Goal: Task Accomplishment & Management: Complete application form

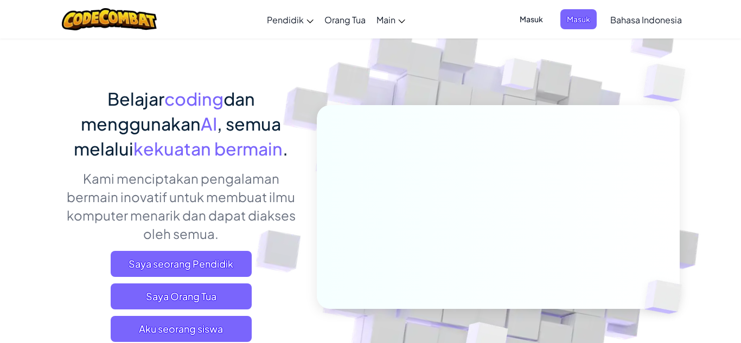
scroll to position [37, 0]
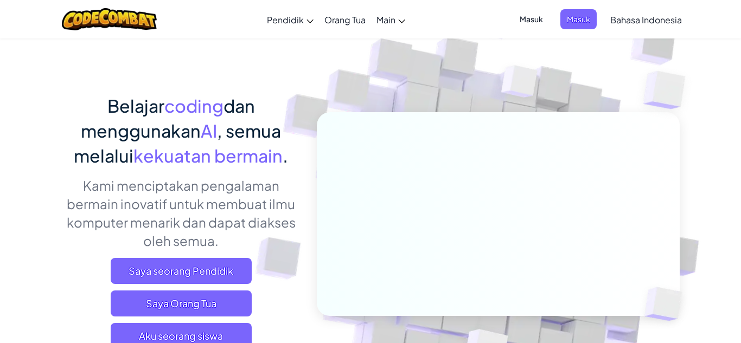
click at [220, 107] on span "coding" at bounding box center [193, 106] width 59 height 22
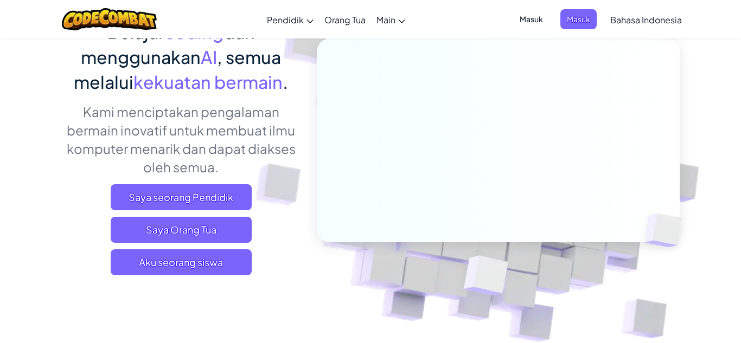
scroll to position [112, 0]
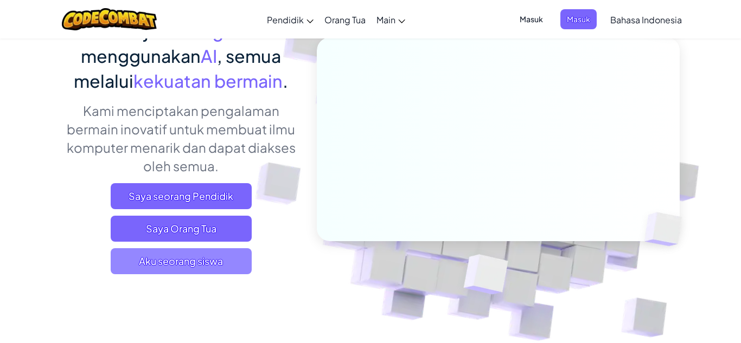
click at [175, 262] on span "Aku seorang siswa" at bounding box center [181, 261] width 141 height 26
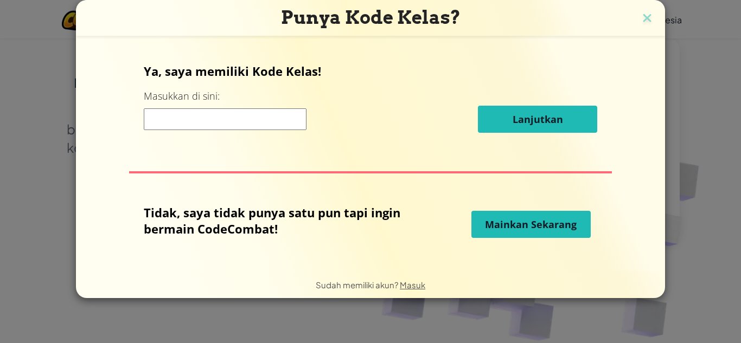
click at [159, 103] on label "Masukkan di sini:" at bounding box center [182, 97] width 76 height 14
click at [155, 117] on input at bounding box center [225, 119] width 163 height 22
click at [163, 113] on input at bounding box center [225, 119] width 163 height 22
click at [146, 120] on input at bounding box center [225, 119] width 163 height 22
type input "r"
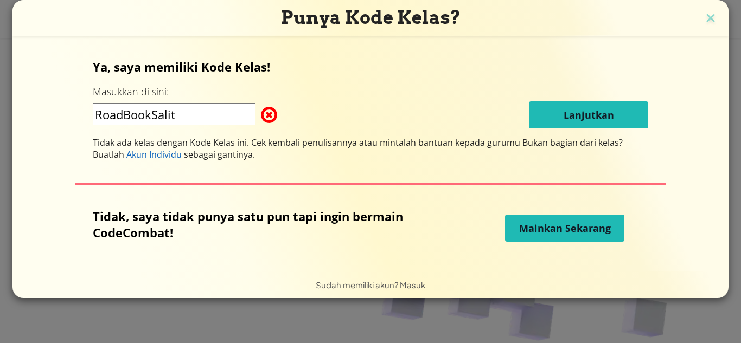
click at [196, 114] on input "RoadBookSalit" at bounding box center [174, 115] width 163 height 22
type input "RoadBookSalt"
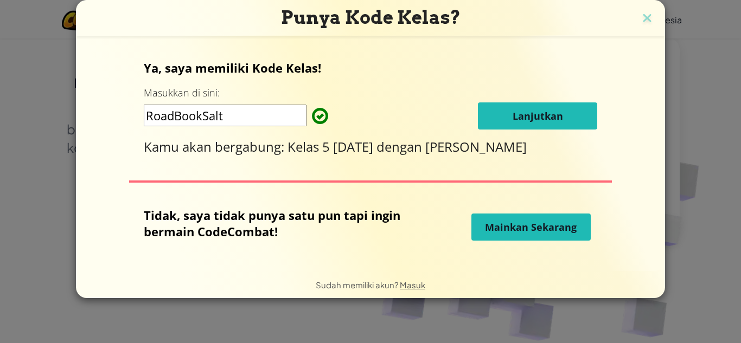
click at [559, 105] on button "Lanjutkan" at bounding box center [537, 116] width 119 height 27
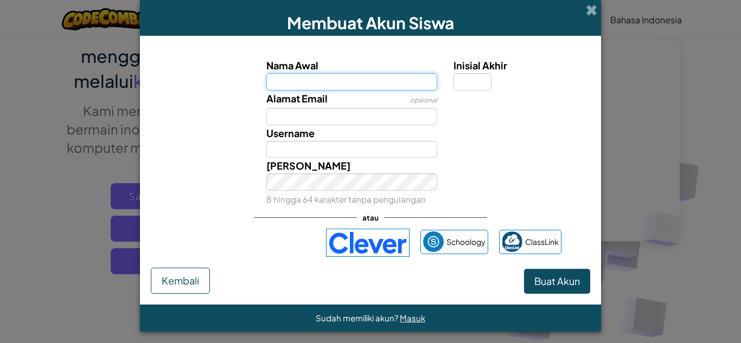
click at [282, 78] on input "Nama Awal" at bounding box center [351, 81] width 171 height 17
type input "ARUNNDA"
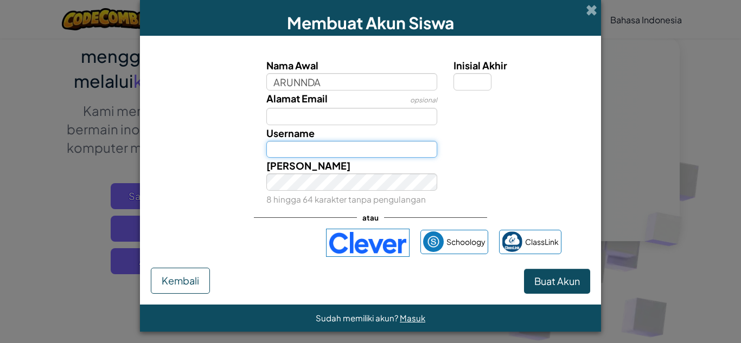
click at [335, 148] on input "Username" at bounding box center [351, 149] width 171 height 17
type input "ARUNNDA"
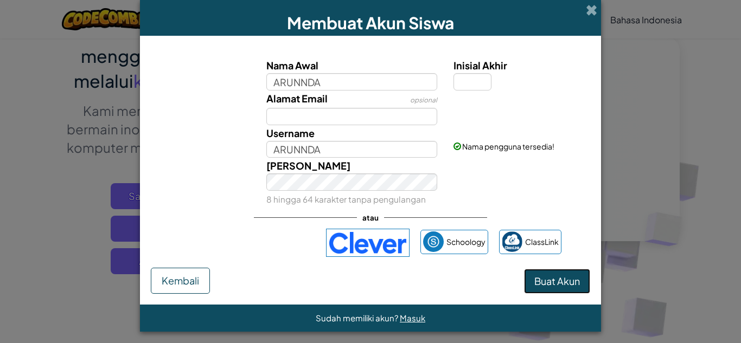
click at [567, 281] on span "Buat Akun" at bounding box center [557, 281] width 46 height 12
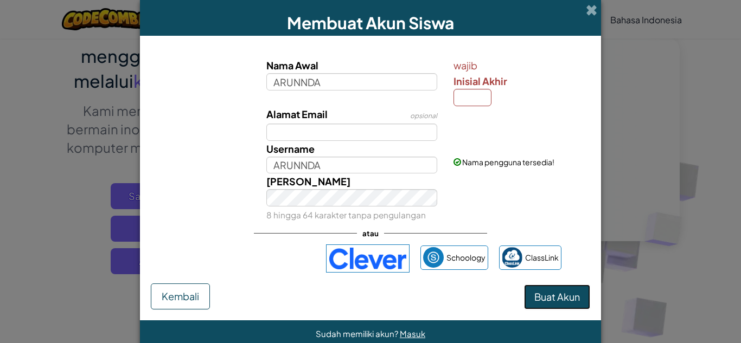
click at [565, 305] on button "Buat Akun" at bounding box center [557, 297] width 66 height 25
click at [565, 302] on span "Buat Akun" at bounding box center [557, 297] width 46 height 12
click at [476, 100] on input "Inisial Akhir" at bounding box center [473, 97] width 38 height 17
type input "a"
click at [568, 292] on span "Buat Akun" at bounding box center [557, 297] width 46 height 12
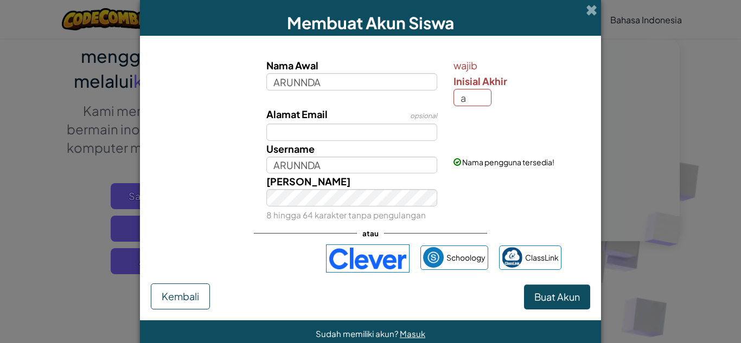
type input "ARUNNDAA"
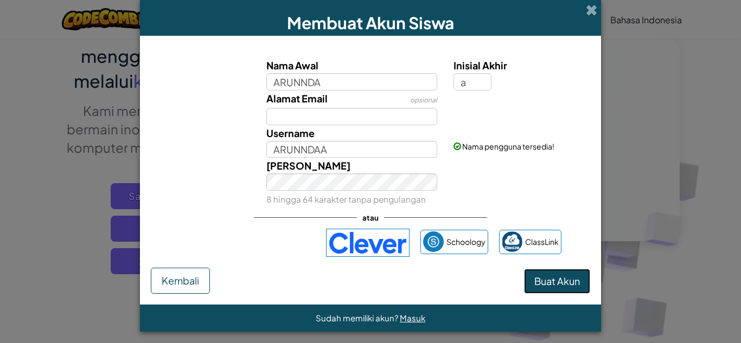
click at [566, 278] on button "Buat Akun" at bounding box center [557, 281] width 66 height 25
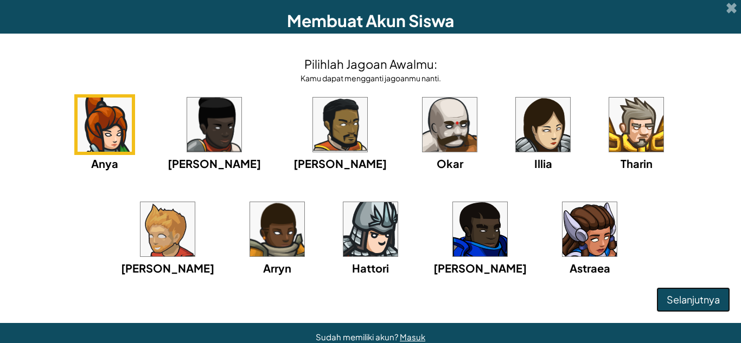
scroll to position [0, 0]
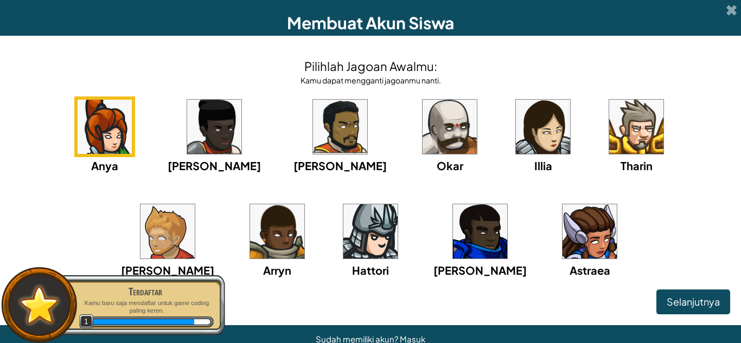
click at [343, 220] on img at bounding box center [370, 232] width 54 height 54
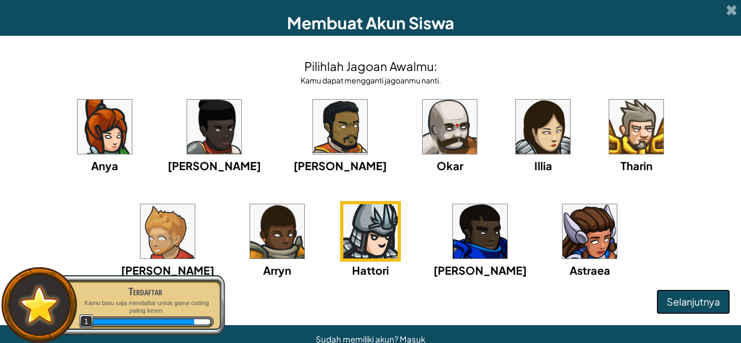
click at [689, 297] on span "Selanjutnya" at bounding box center [693, 302] width 53 height 12
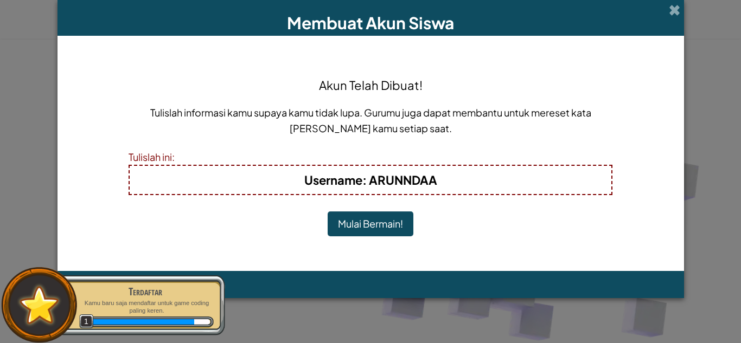
click at [380, 216] on button "Mulai Bermain!" at bounding box center [371, 224] width 86 height 25
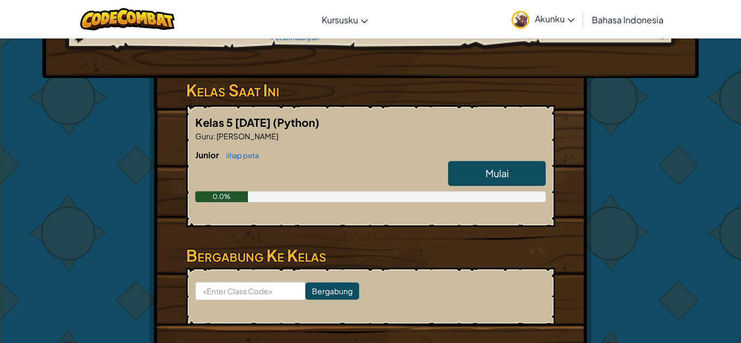
scroll to position [143, 0]
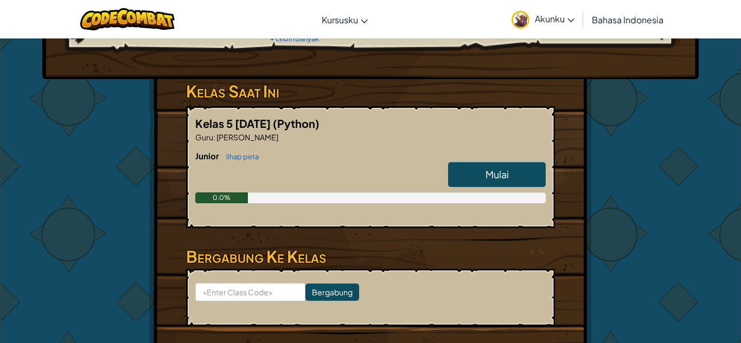
click at [528, 164] on link "Mulai" at bounding box center [497, 174] width 98 height 25
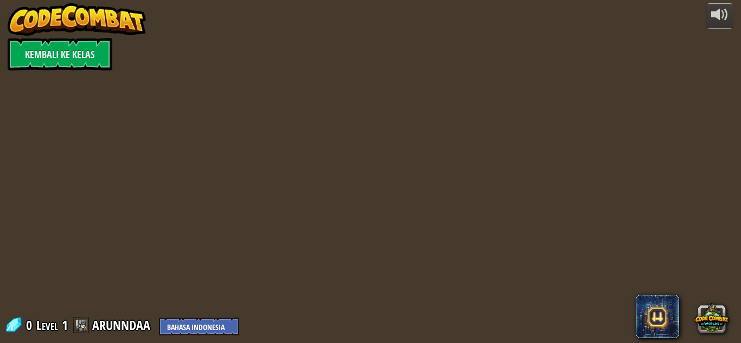
select select "id"
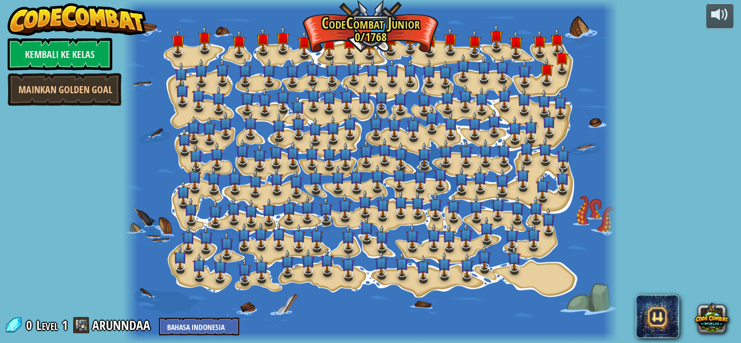
select select "id"
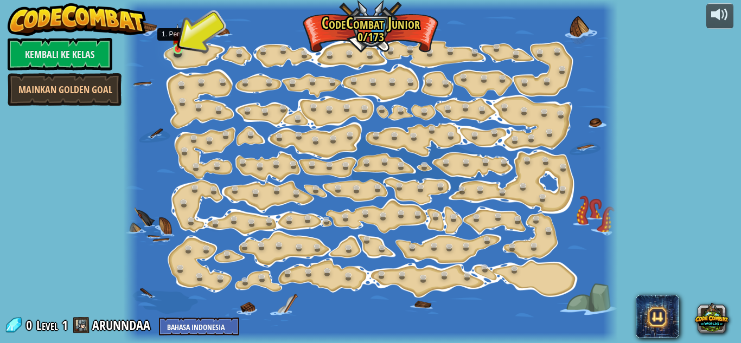
click at [177, 46] on img at bounding box center [177, 37] width 11 height 26
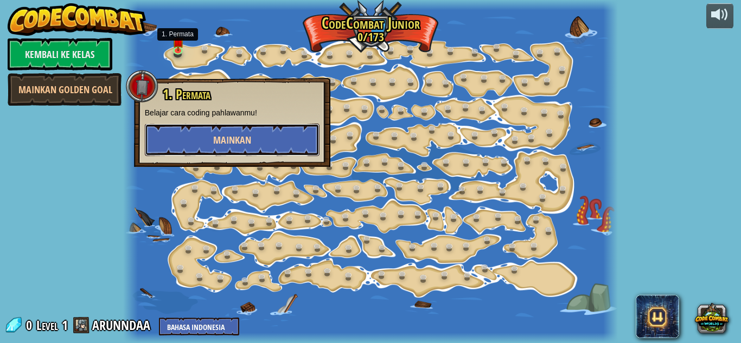
click at [160, 136] on button "Mainkan" at bounding box center [232, 140] width 175 height 33
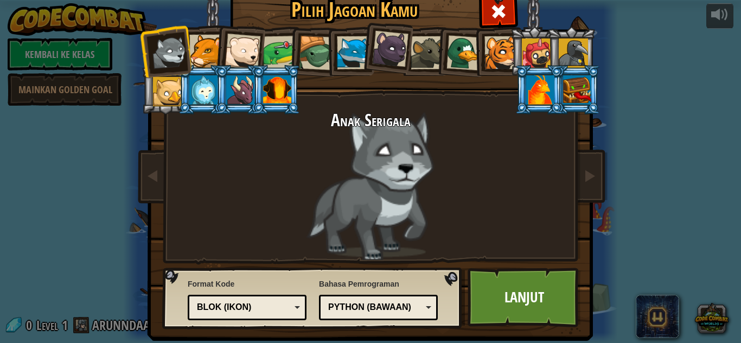
click at [238, 90] on div at bounding box center [240, 89] width 28 height 29
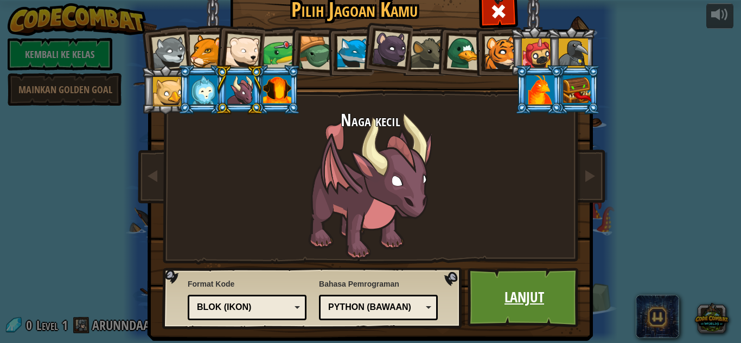
click at [542, 293] on link "Lanjut" at bounding box center [524, 298] width 113 height 60
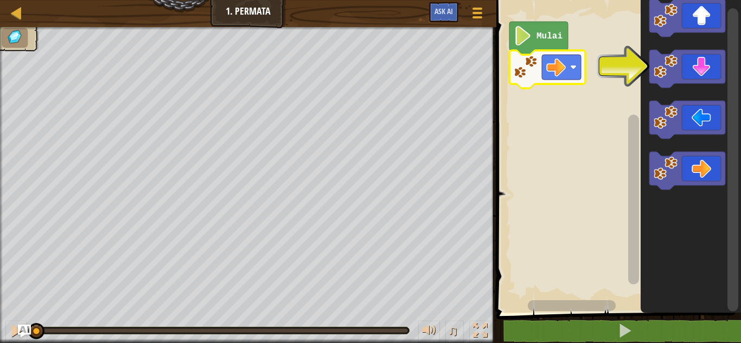
click at [679, 72] on icon "Ruang Kerja Blockly" at bounding box center [687, 69] width 76 height 38
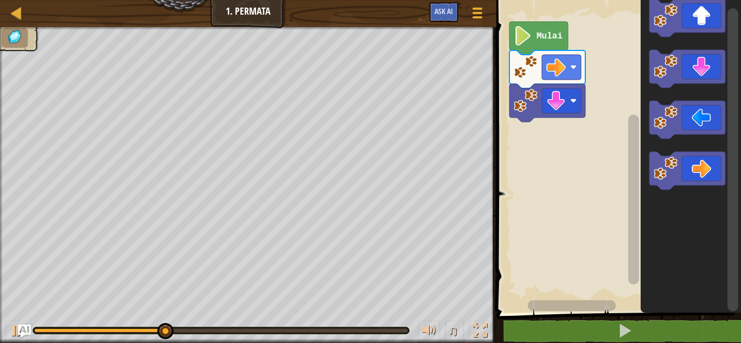
click at [691, 174] on icon "Ruang Kerja Blockly" at bounding box center [687, 171] width 76 height 38
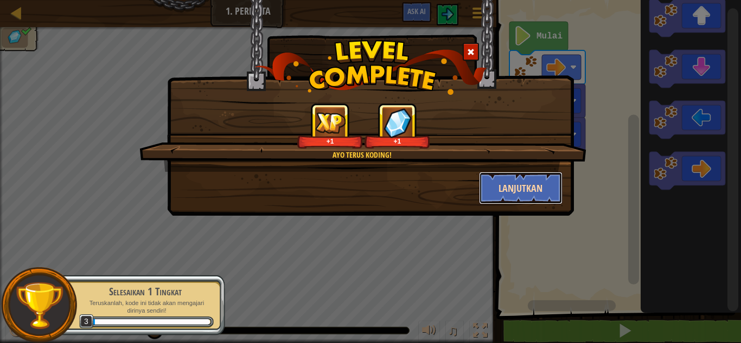
click at [534, 184] on button "Lanjutkan" at bounding box center [521, 188] width 84 height 33
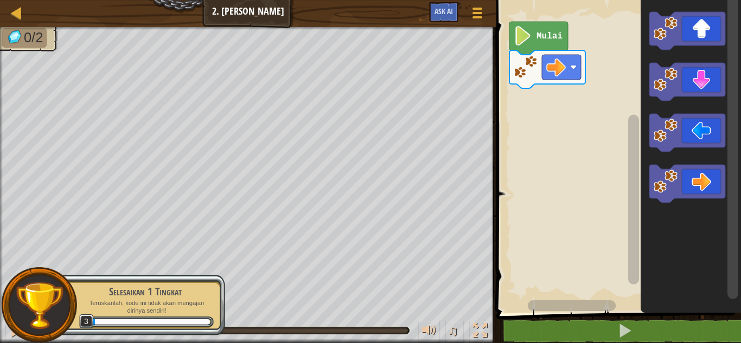
click at [713, 26] on icon "Ruang Kerja Blockly" at bounding box center [687, 31] width 76 height 38
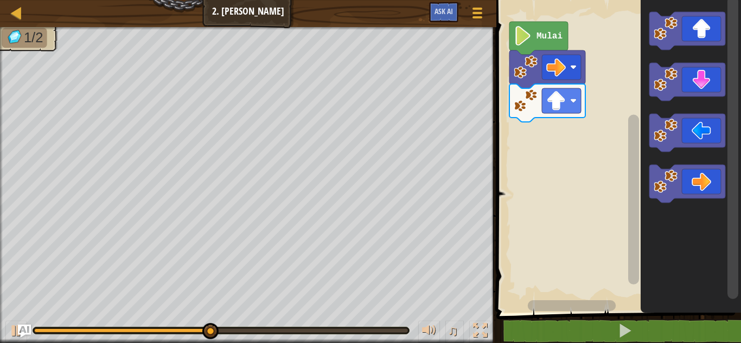
click at [709, 180] on icon "Ruang Kerja Blockly" at bounding box center [687, 184] width 76 height 38
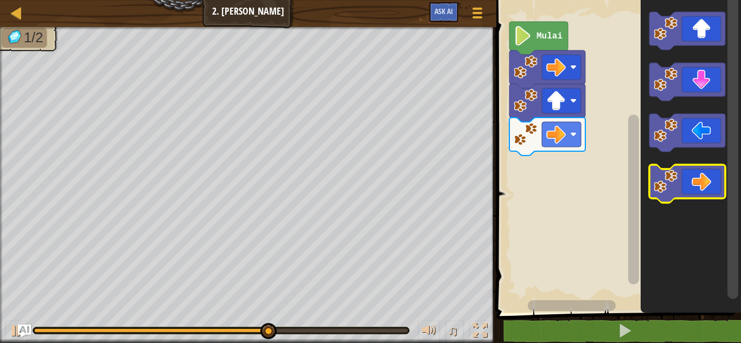
click at [692, 174] on icon "Ruang Kerja Blockly" at bounding box center [687, 184] width 76 height 38
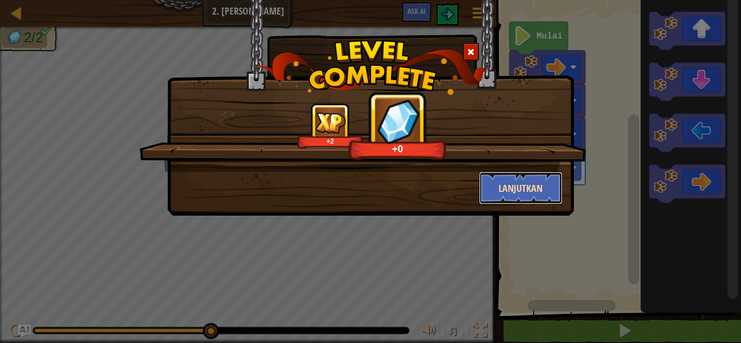
click at [542, 184] on button "Lanjutkan" at bounding box center [521, 188] width 84 height 33
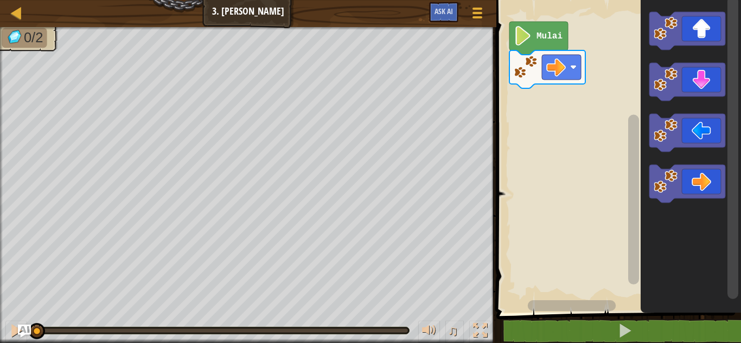
click at [700, 182] on icon "Ruang Kerja Blockly" at bounding box center [687, 184] width 76 height 38
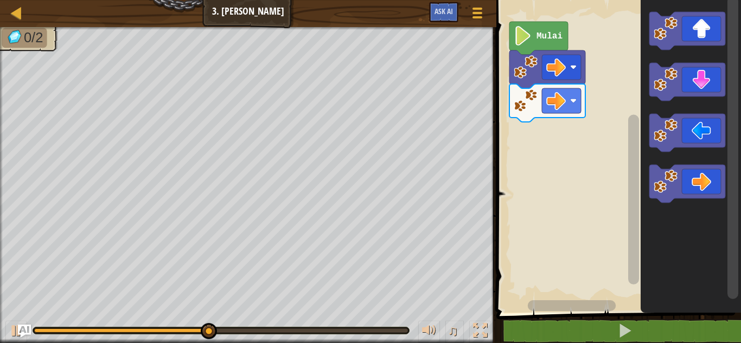
click at [709, 183] on icon "Ruang Kerja Blockly" at bounding box center [687, 184] width 76 height 38
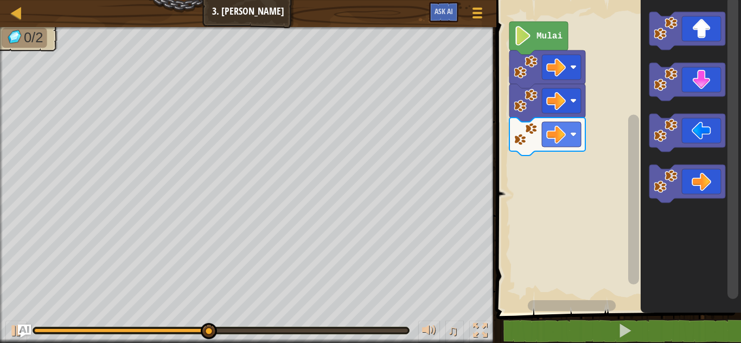
click at [714, 28] on icon "Ruang Kerja Blockly" at bounding box center [687, 31] width 76 height 38
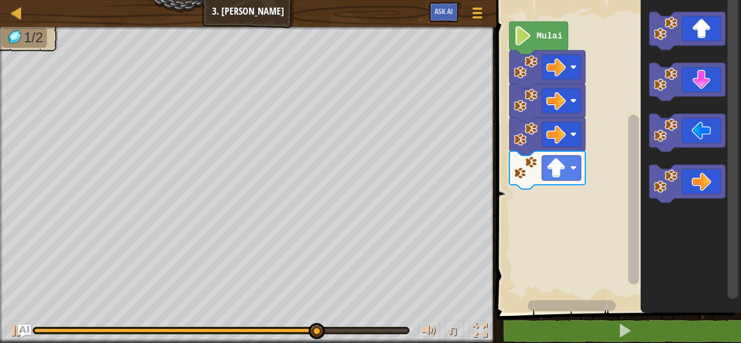
click at [716, 85] on icon "Ruang Kerja Blockly" at bounding box center [687, 82] width 76 height 38
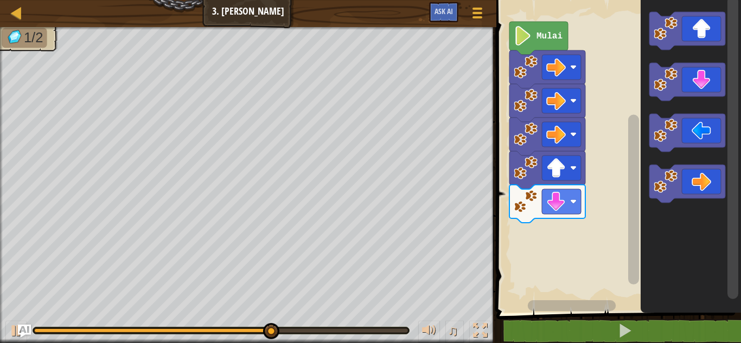
click at [710, 92] on icon "Ruang Kerja Blockly" at bounding box center [687, 82] width 76 height 38
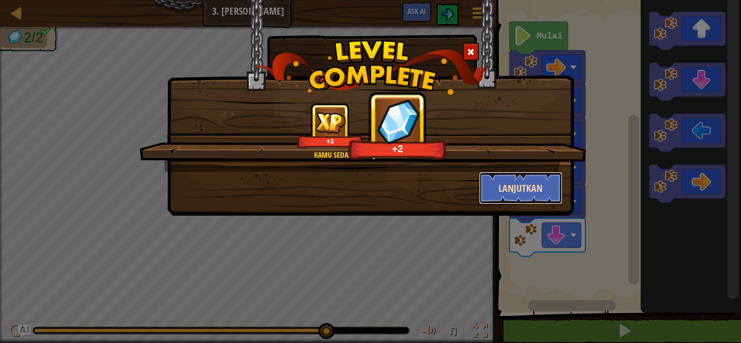
click at [546, 185] on button "Lanjutkan" at bounding box center [521, 188] width 84 height 33
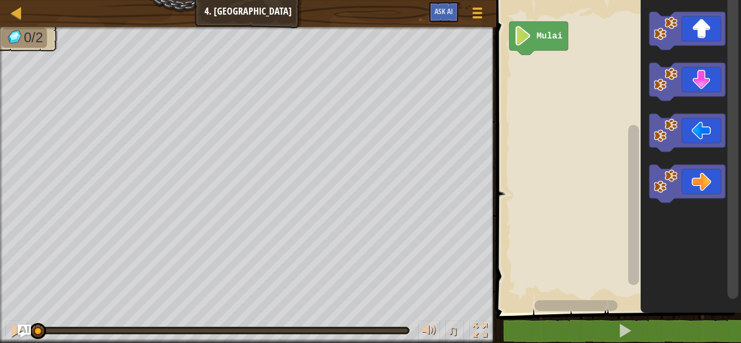
click at [693, 79] on icon "Ruang Kerja Blockly" at bounding box center [687, 82] width 76 height 38
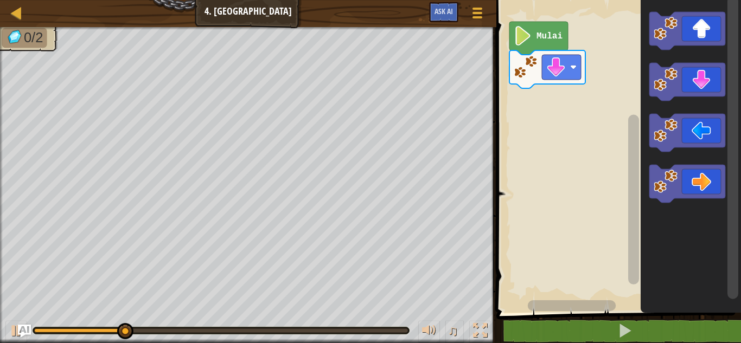
click at [688, 82] on icon "Ruang Kerja Blockly" at bounding box center [687, 82] width 76 height 38
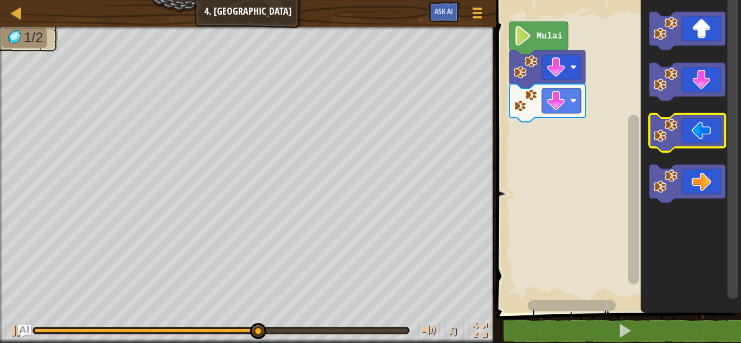
click at [686, 128] on icon "Ruang Kerja Blockly" at bounding box center [687, 133] width 76 height 38
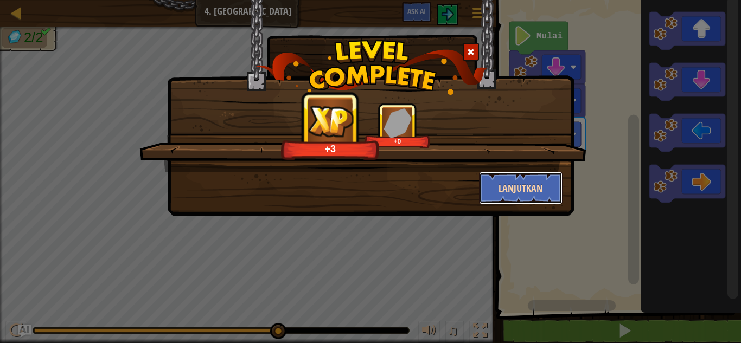
click at [543, 189] on button "Lanjutkan" at bounding box center [521, 188] width 84 height 33
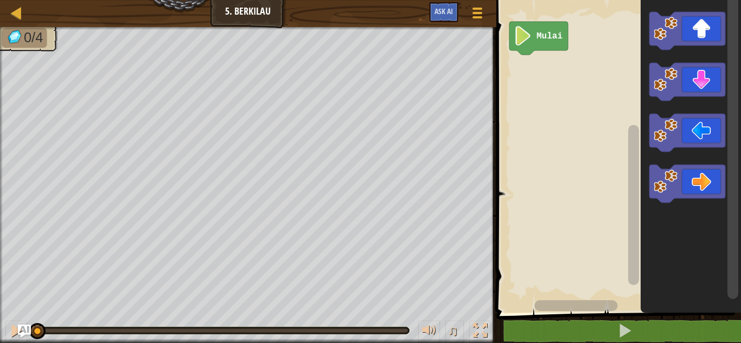
click at [697, 128] on icon "Ruang Kerja Blockly" at bounding box center [687, 133] width 76 height 38
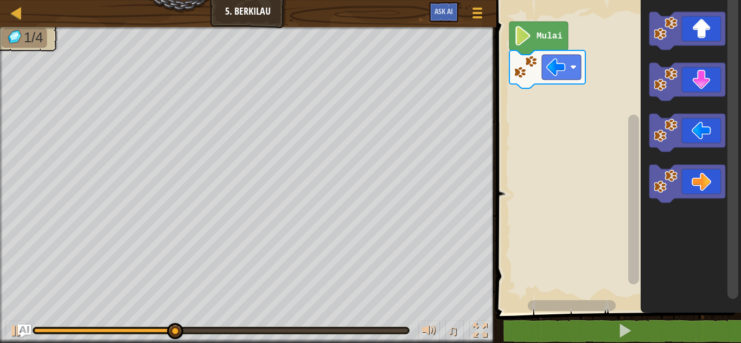
click at [699, 187] on icon "Ruang Kerja Blockly" at bounding box center [687, 184] width 76 height 38
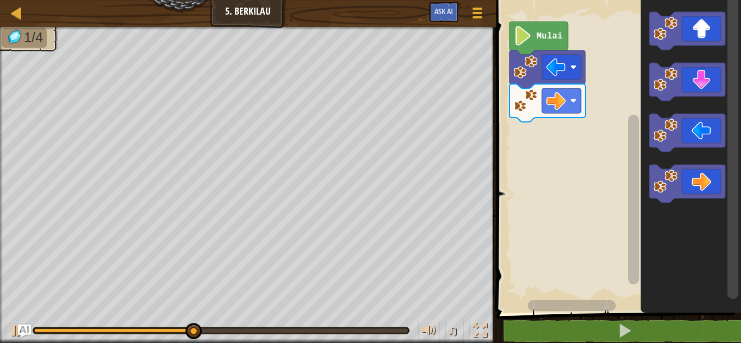
click at [707, 130] on icon "Ruang Kerja Blockly" at bounding box center [687, 133] width 76 height 38
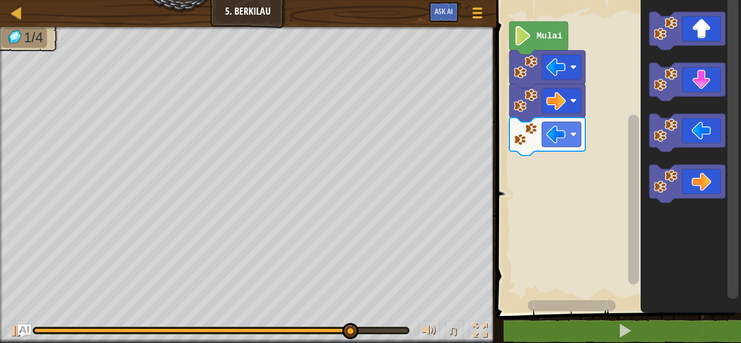
click at [712, 74] on icon "Ruang Kerja Blockly" at bounding box center [687, 82] width 76 height 38
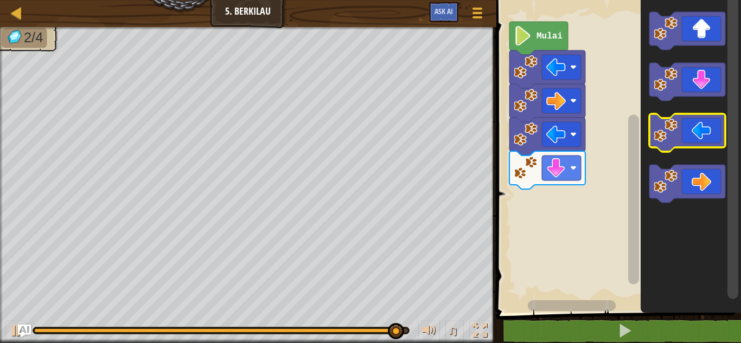
click at [680, 126] on icon "Ruang Kerja Blockly" at bounding box center [687, 133] width 76 height 38
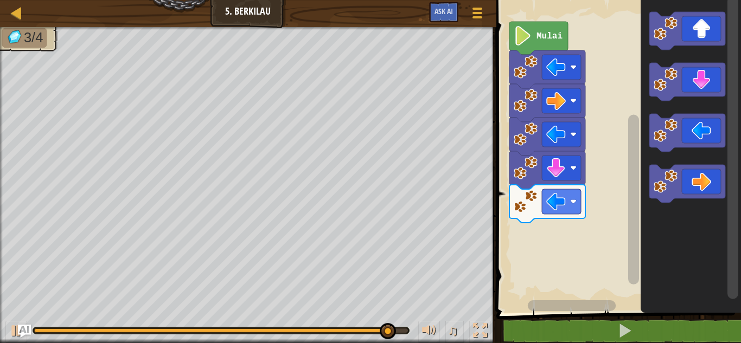
click at [706, 28] on icon "Ruang Kerja Blockly" at bounding box center [687, 31] width 76 height 38
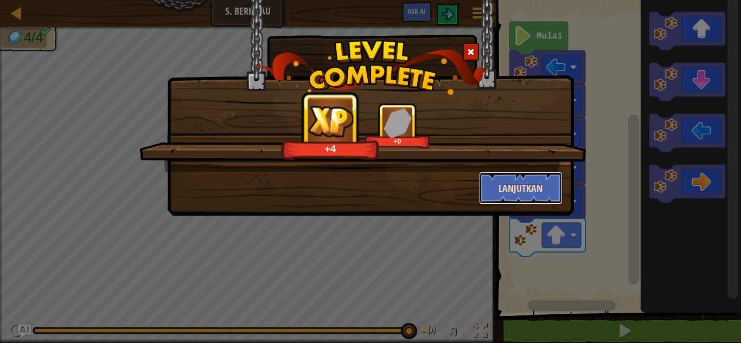
click at [539, 185] on button "Lanjutkan" at bounding box center [521, 188] width 84 height 33
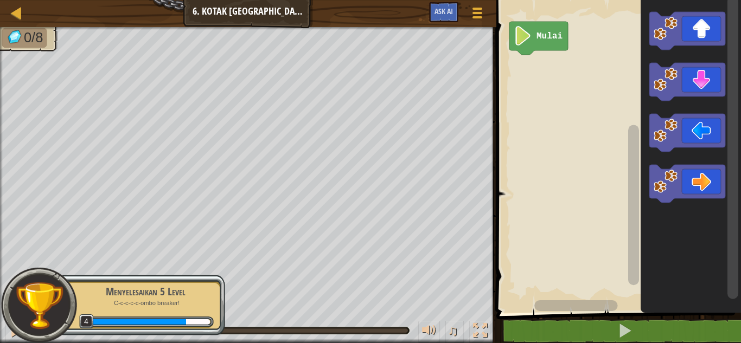
click at [708, 17] on icon "Ruang Kerja Blockly" at bounding box center [687, 31] width 76 height 38
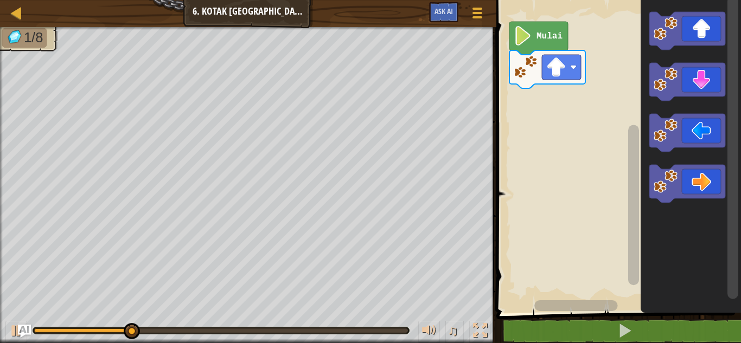
click at [695, 129] on icon "Ruang Kerja Blockly" at bounding box center [687, 133] width 76 height 38
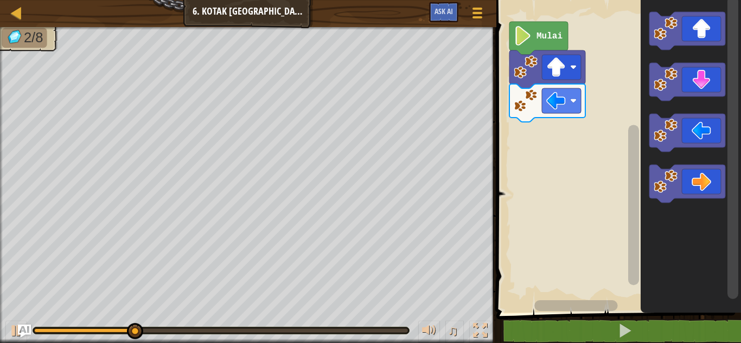
click at [706, 81] on icon "Ruang Kerja Blockly" at bounding box center [687, 82] width 76 height 38
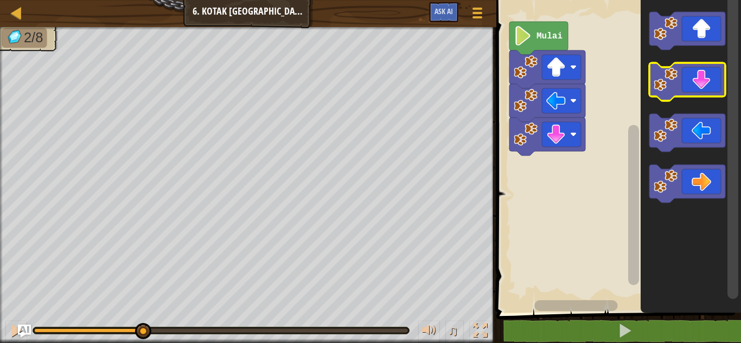
click at [708, 81] on icon "Ruang Kerja Blockly" at bounding box center [687, 82] width 76 height 38
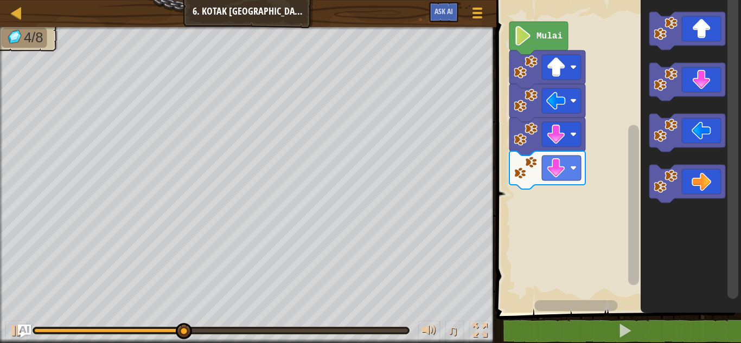
click at [707, 182] on icon "Ruang Kerja Blockly" at bounding box center [687, 184] width 76 height 38
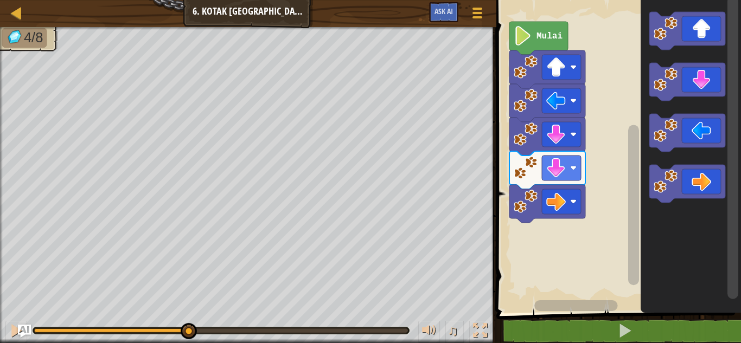
click at [708, 184] on icon "Ruang Kerja Blockly" at bounding box center [687, 184] width 76 height 38
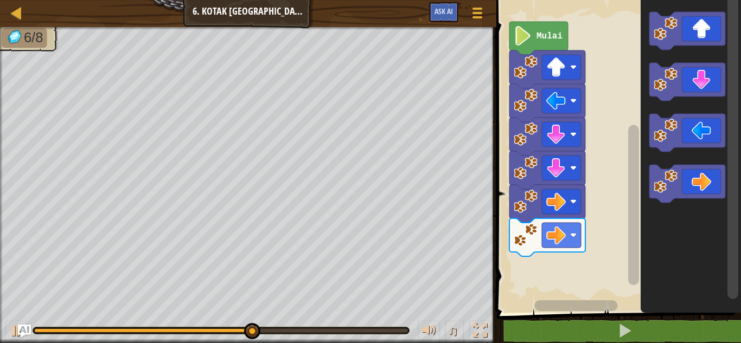
click at [707, 28] on icon "Ruang Kerja Blockly" at bounding box center [687, 31] width 76 height 38
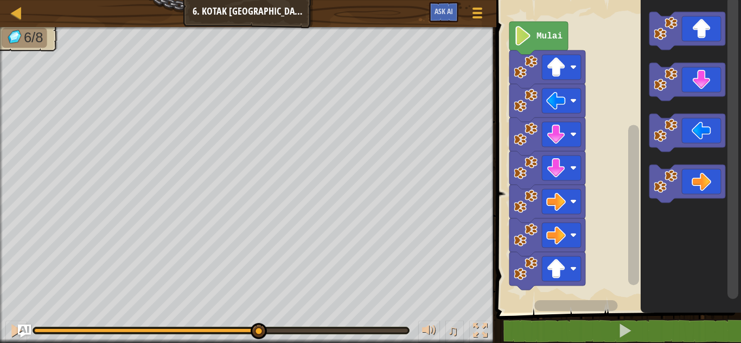
click at [707, 28] on icon "Ruang Kerja Blockly" at bounding box center [687, 31] width 76 height 38
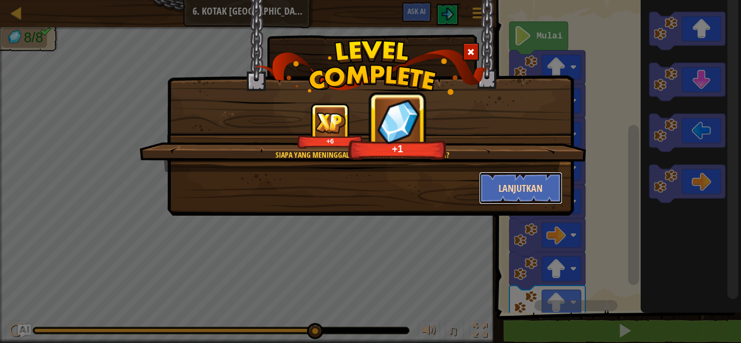
click at [531, 189] on button "Lanjutkan" at bounding box center [521, 188] width 84 height 33
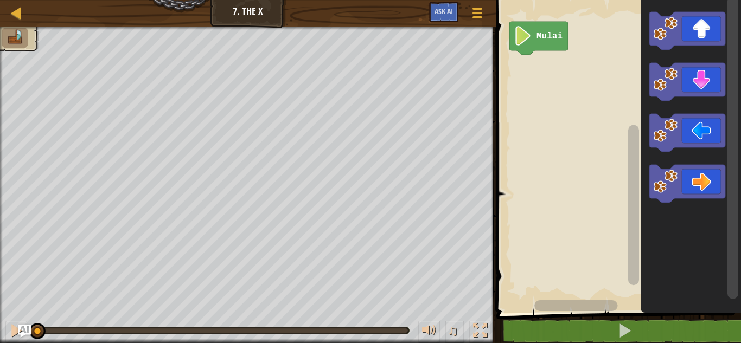
click at [693, 38] on icon "Ruang Kerja Blockly" at bounding box center [687, 31] width 76 height 38
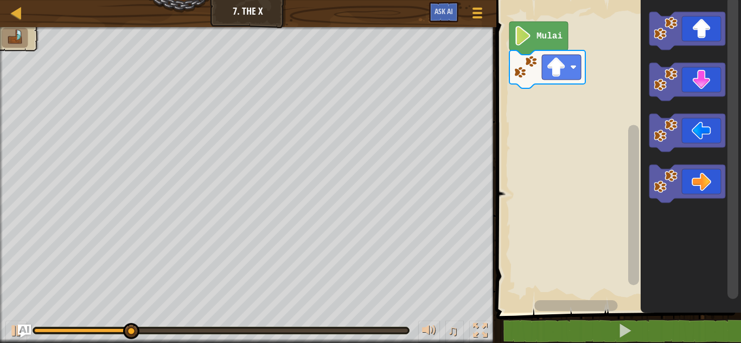
click at [699, 176] on icon "Ruang Kerja Blockly" at bounding box center [687, 184] width 76 height 38
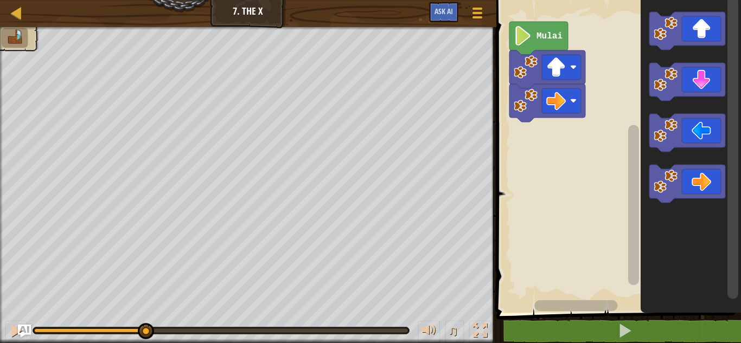
click at [707, 181] on icon "Ruang Kerja Blockly" at bounding box center [687, 184] width 76 height 38
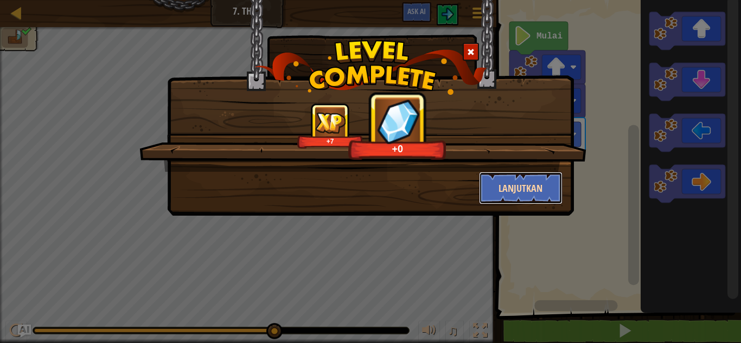
click at [554, 185] on button "Lanjutkan" at bounding box center [521, 188] width 84 height 33
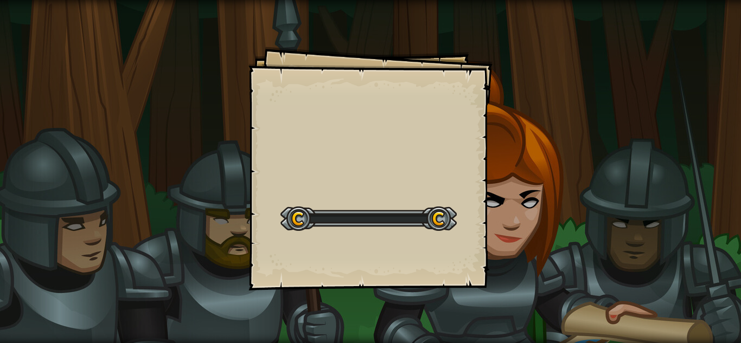
click at [538, 190] on div "Goals Start Level Kesalahan memuat dari server. Coba segarkan halaman. Kamu but…" at bounding box center [370, 171] width 741 height 343
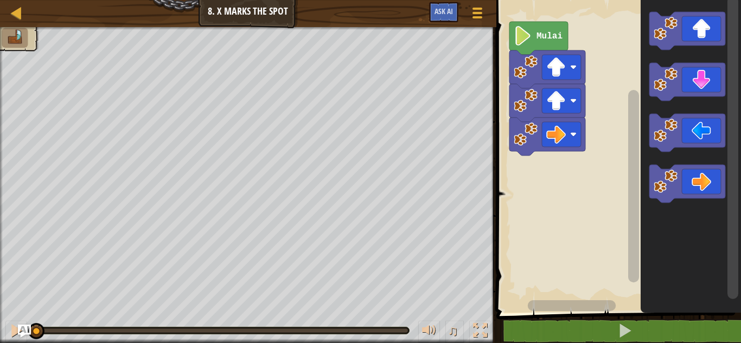
click at [700, 33] on icon "Ruang Kerja Blockly" at bounding box center [687, 31] width 76 height 38
click at [701, 28] on icon "Ruang Kerja Blockly" at bounding box center [687, 31] width 76 height 38
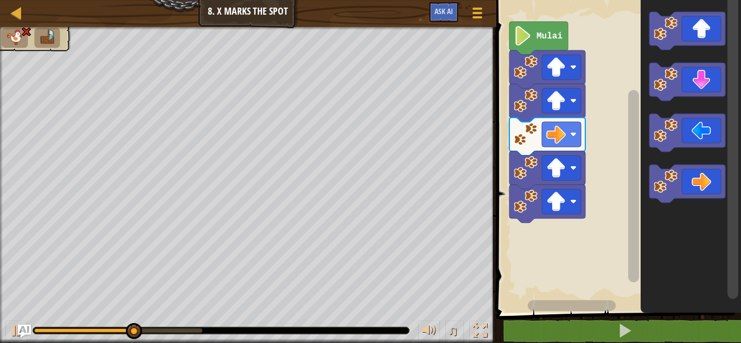
click at [547, 128] on image "Ruang Kerja Blockly" at bounding box center [556, 135] width 20 height 20
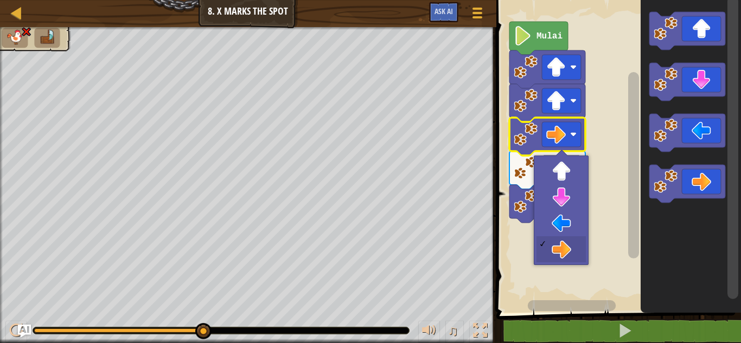
click at [563, 201] on image "Ruang Kerja Blockly" at bounding box center [556, 202] width 20 height 20
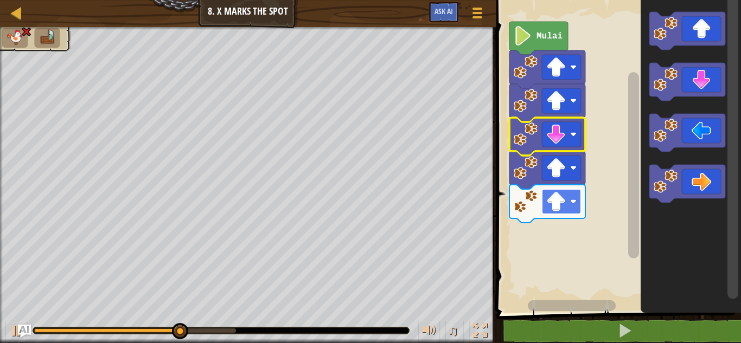
click at [570, 178] on rect "Ruang Kerja Blockly" at bounding box center [561, 168] width 39 height 25
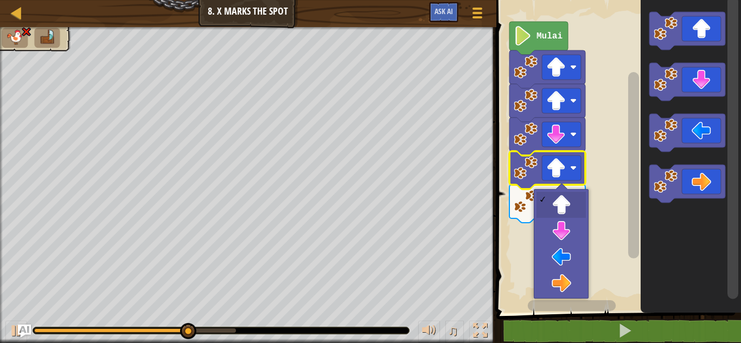
click at [570, 168] on rect "Ruang Kerja Blockly" at bounding box center [561, 168] width 39 height 25
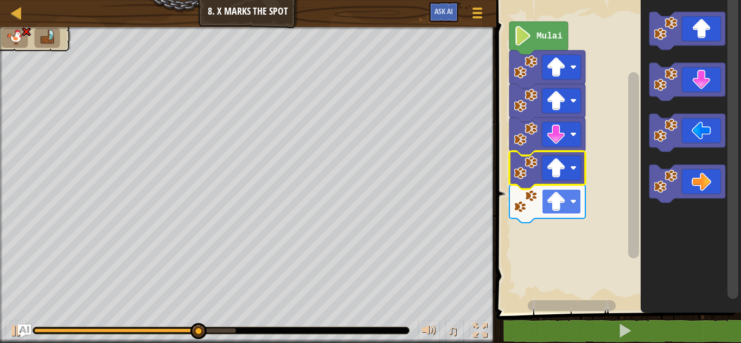
click at [574, 176] on rect "Ruang Kerja Blockly" at bounding box center [617, 154] width 248 height 318
click at [551, 161] on image "Ruang Kerja Blockly" at bounding box center [556, 168] width 20 height 20
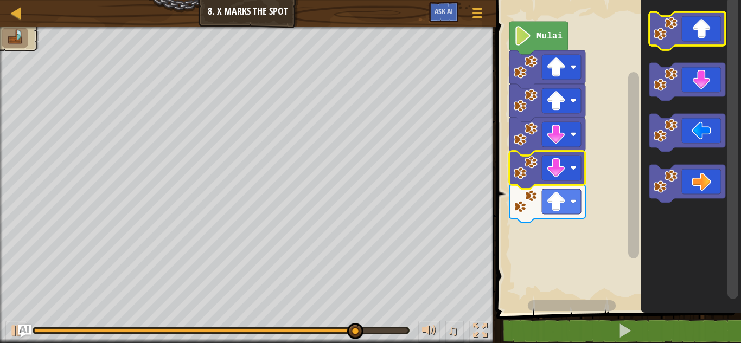
click at [705, 37] on icon "Ruang Kerja Blockly" at bounding box center [687, 31] width 76 height 38
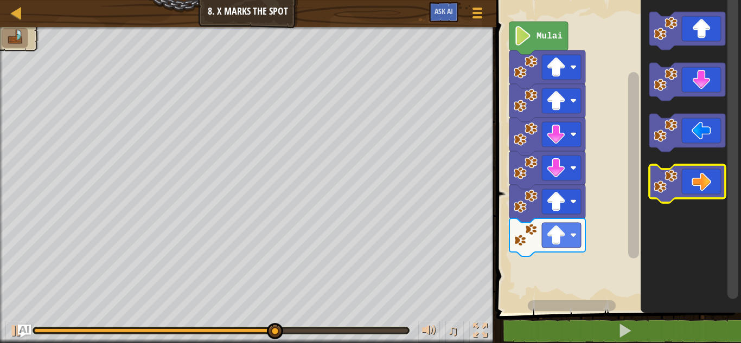
click at [712, 196] on icon "Ruang Kerja Blockly" at bounding box center [687, 184] width 76 height 38
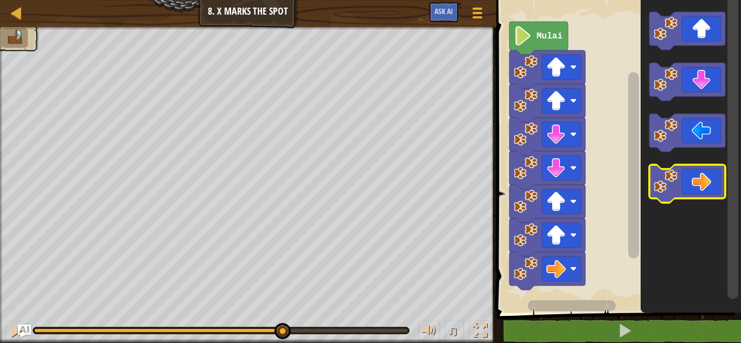
click at [712, 196] on icon "Ruang Kerja Blockly" at bounding box center [687, 184] width 76 height 38
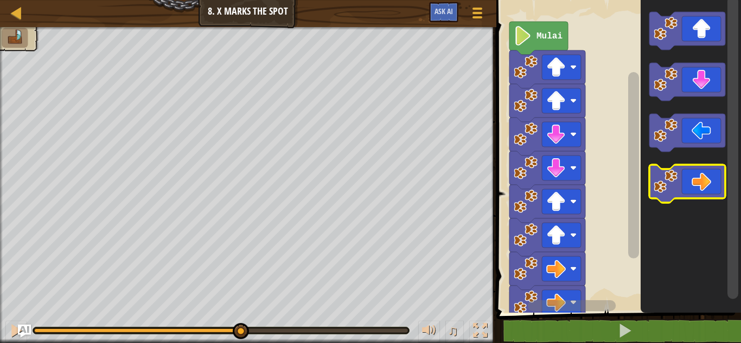
click at [712, 196] on icon "Ruang Kerja Blockly" at bounding box center [687, 184] width 76 height 38
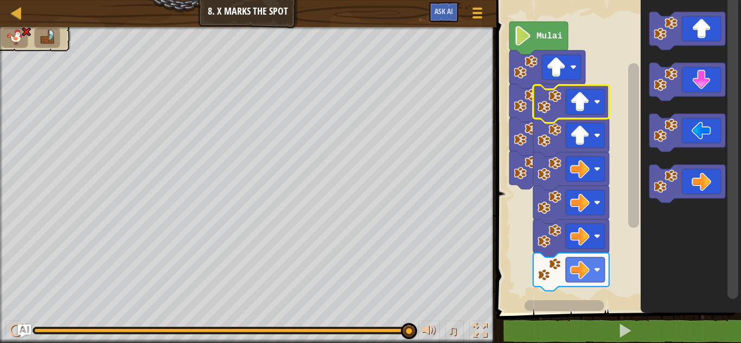
click at [574, 266] on image "Ruang Kerja Blockly" at bounding box center [580, 270] width 20 height 20
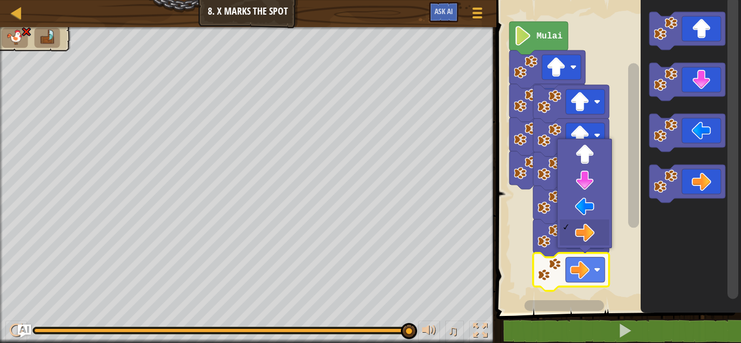
click at [582, 176] on image "Ruang Kerja Blockly" at bounding box center [580, 169] width 20 height 20
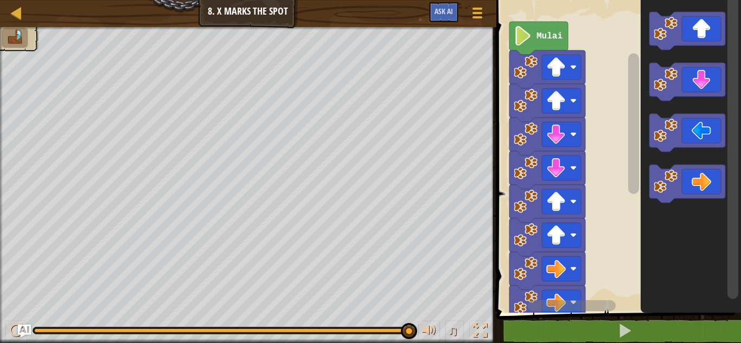
click at [707, 80] on icon "Ruang Kerja Blockly" at bounding box center [687, 82] width 76 height 38
click at [706, 134] on icon "Ruang Kerja Blockly" at bounding box center [687, 133] width 76 height 38
click at [703, 133] on icon "Ruang Kerja Blockly" at bounding box center [687, 133] width 76 height 38
click at [696, 127] on icon "Ruang Kerja Blockly" at bounding box center [687, 133] width 76 height 38
click at [698, 129] on icon "Ruang Kerja Blockly" at bounding box center [687, 133] width 76 height 38
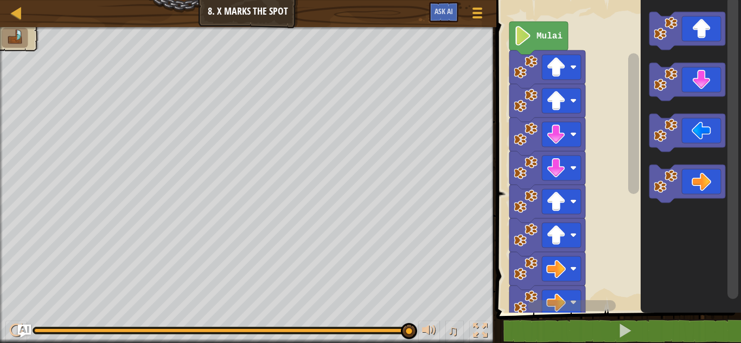
click at [689, 135] on icon "Ruang Kerja Blockly" at bounding box center [687, 133] width 76 height 38
click at [693, 130] on icon "Ruang Kerja Blockly" at bounding box center [687, 133] width 76 height 38
click at [691, 128] on icon "Ruang Kerja Blockly" at bounding box center [687, 133] width 76 height 38
click at [692, 128] on icon "Ruang Kerja Blockly" at bounding box center [687, 133] width 76 height 38
click at [563, 70] on image "Ruang Kerja Blockly" at bounding box center [556, 68] width 20 height 20
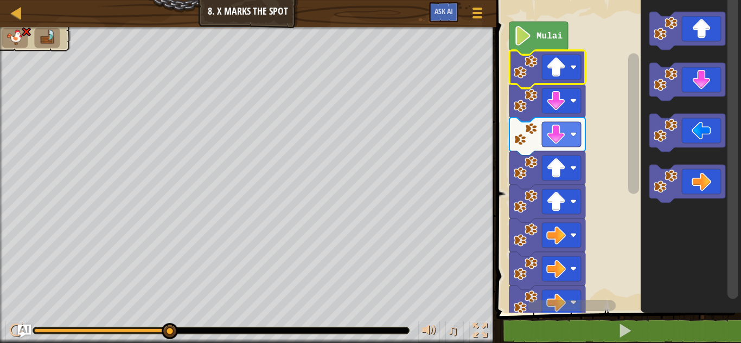
click at [558, 67] on image "Ruang Kerja Blockly" at bounding box center [556, 68] width 20 height 20
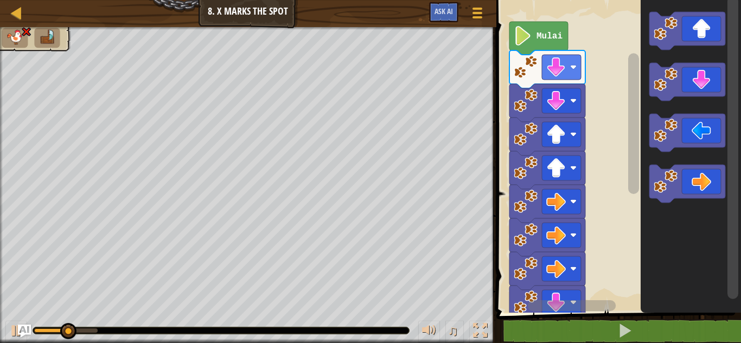
click at [557, 69] on image "Ruang Kerja Blockly" at bounding box center [556, 68] width 20 height 20
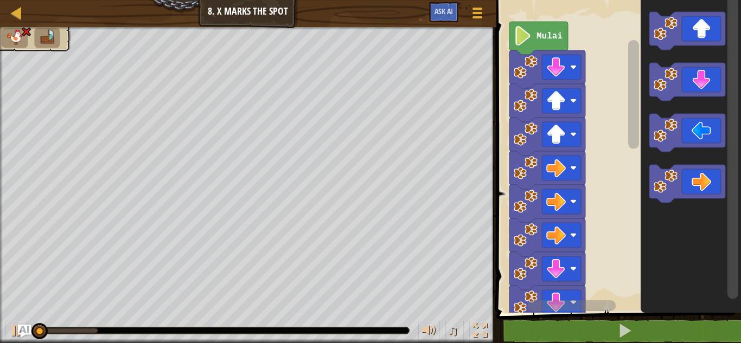
click at [566, 97] on rect "Ruang Kerja Blockly" at bounding box center [561, 100] width 39 height 25
click at [567, 67] on rect "Ruang Kerja Blockly" at bounding box center [561, 67] width 39 height 25
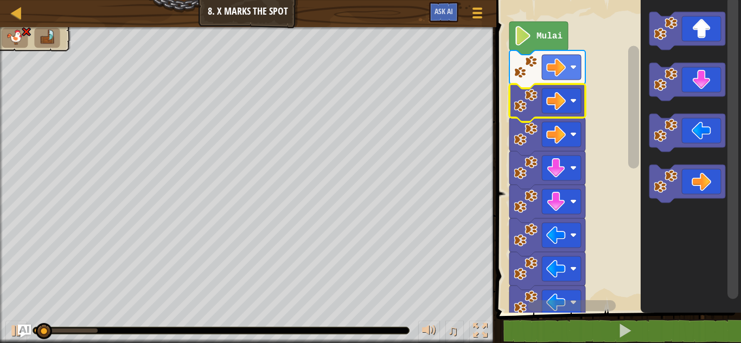
click at [562, 92] on image "Ruang Kerja Blockly" at bounding box center [556, 101] width 20 height 20
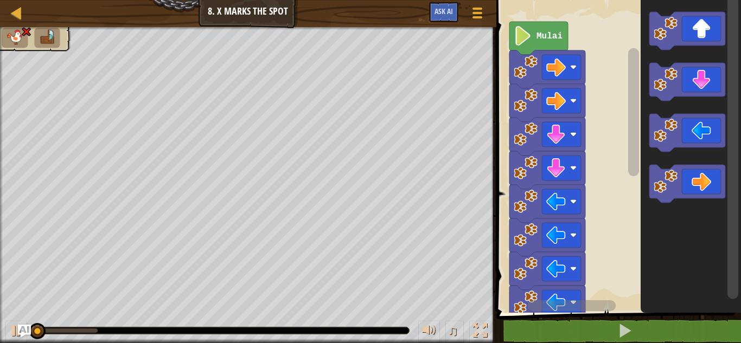
click at [558, 65] on image "Ruang Kerja Blockly" at bounding box center [556, 68] width 20 height 20
click at [565, 67] on image "Ruang Kerja Blockly" at bounding box center [556, 68] width 20 height 20
click at [570, 62] on rect "Ruang Kerja Blockly" at bounding box center [561, 67] width 39 height 25
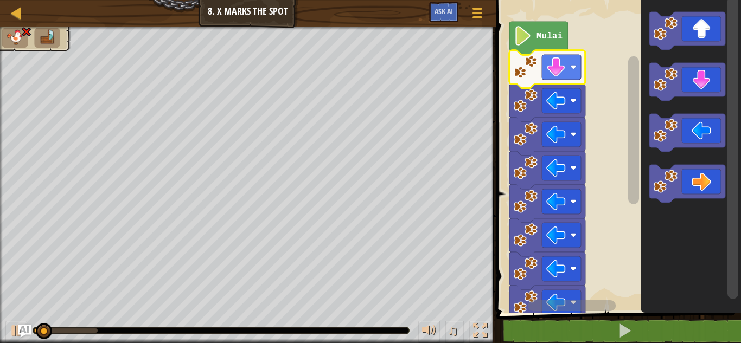
click at [573, 66] on image "Ruang Kerja Blockly" at bounding box center [573, 67] width 7 height 7
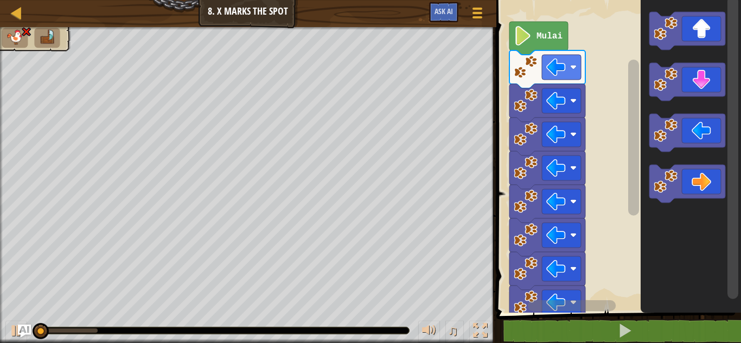
click at [561, 61] on image "Ruang Kerja Blockly" at bounding box center [556, 68] width 20 height 20
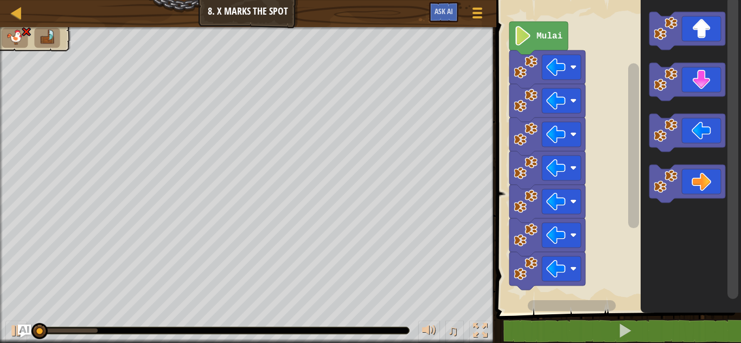
click at [572, 76] on rect "Ruang Kerja Blockly" at bounding box center [561, 67] width 39 height 25
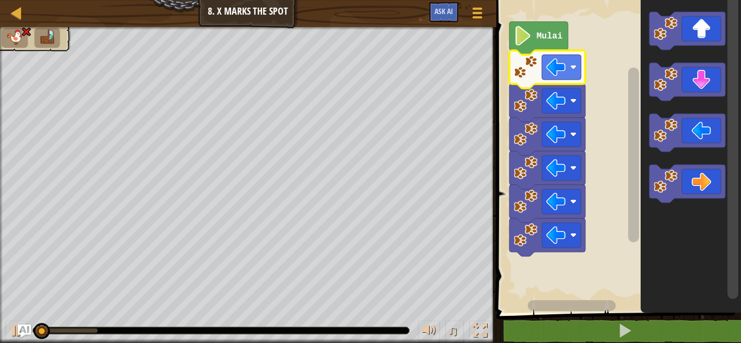
click at [574, 77] on rect "Ruang Kerja Blockly" at bounding box center [561, 67] width 39 height 25
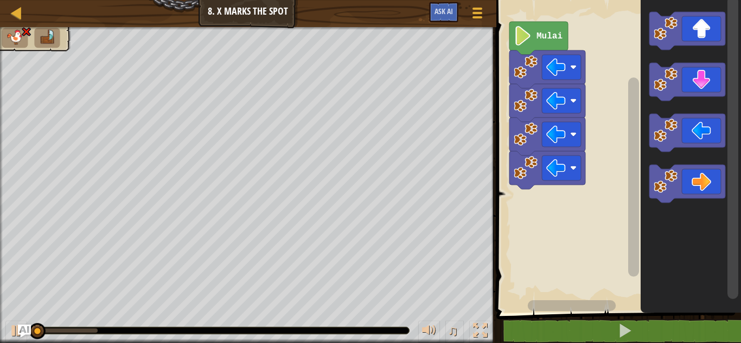
click at [559, 56] on rect "Ruang Kerja Blockly" at bounding box center [561, 67] width 39 height 25
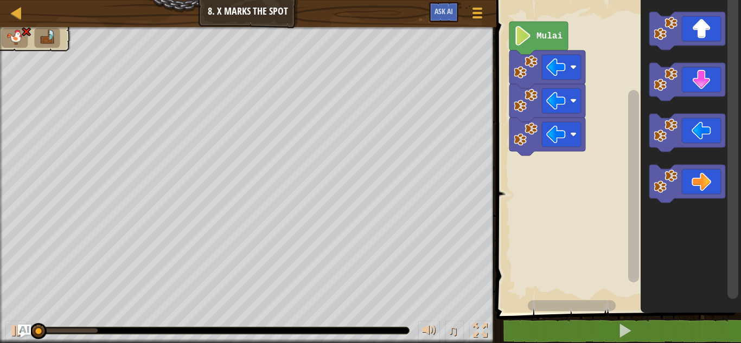
click at [572, 71] on rect "Ruang Kerja Blockly" at bounding box center [561, 67] width 39 height 25
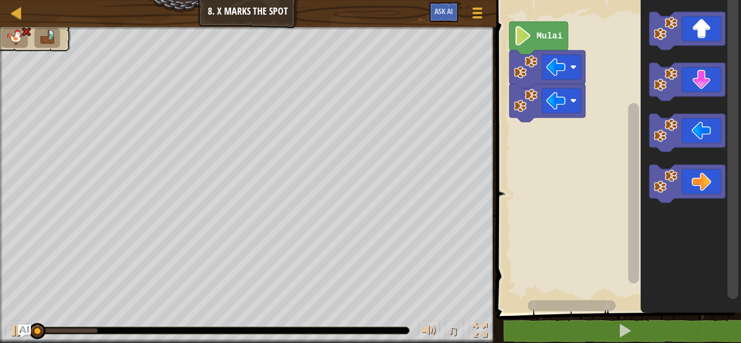
click at [578, 107] on rect "Ruang Kerja Blockly" at bounding box center [561, 100] width 39 height 25
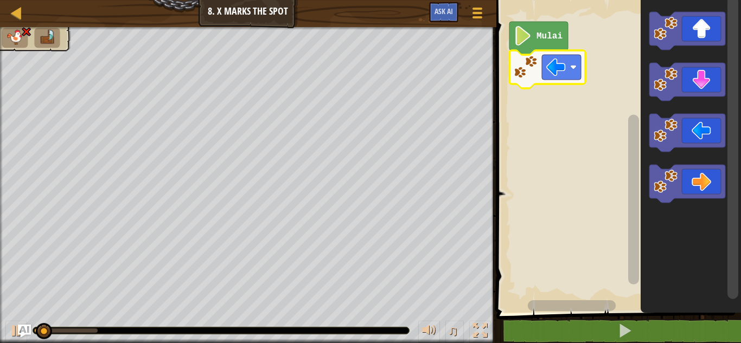
click at [571, 66] on image "Ruang Kerja Blockly" at bounding box center [573, 67] width 7 height 7
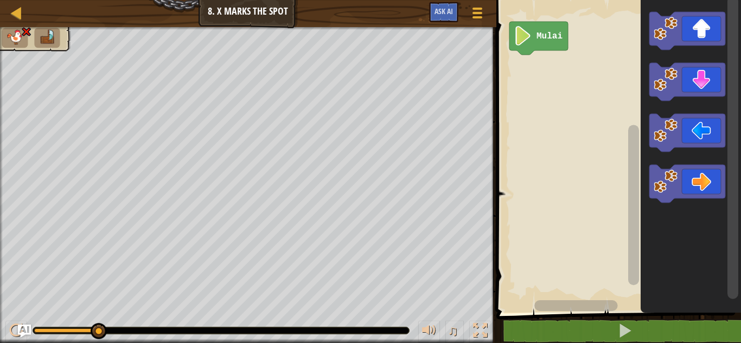
click at [707, 31] on icon "Ruang Kerja Blockly" at bounding box center [687, 31] width 76 height 38
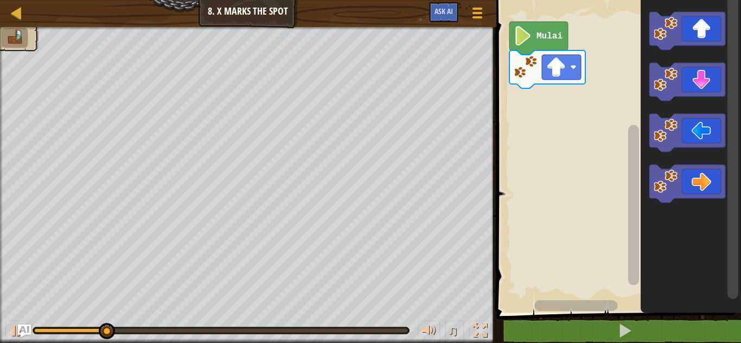
click at [705, 29] on icon "Ruang Kerja Blockly" at bounding box center [687, 31] width 76 height 38
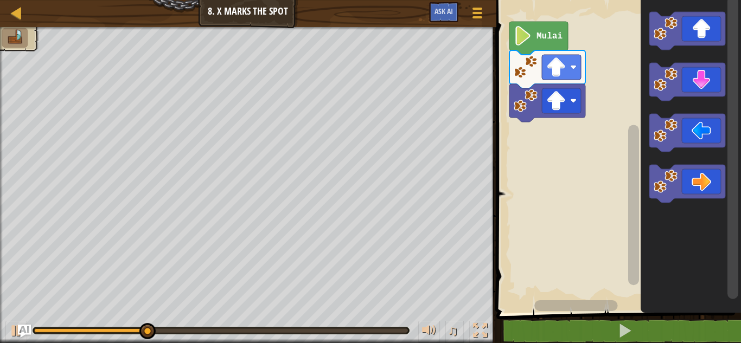
click at [711, 173] on icon "Ruang Kerja Blockly" at bounding box center [687, 184] width 76 height 38
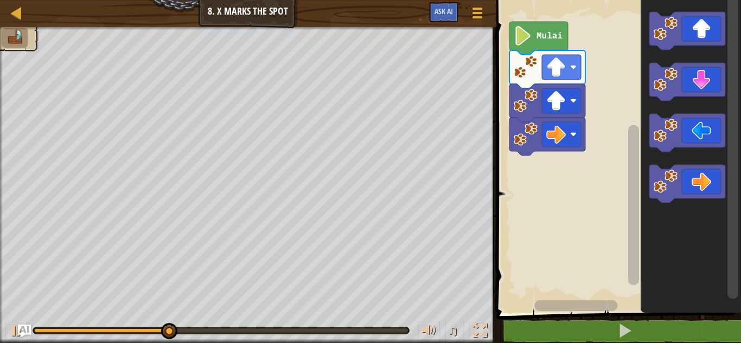
click at [708, 174] on icon "Ruang Kerja Blockly" at bounding box center [687, 184] width 76 height 38
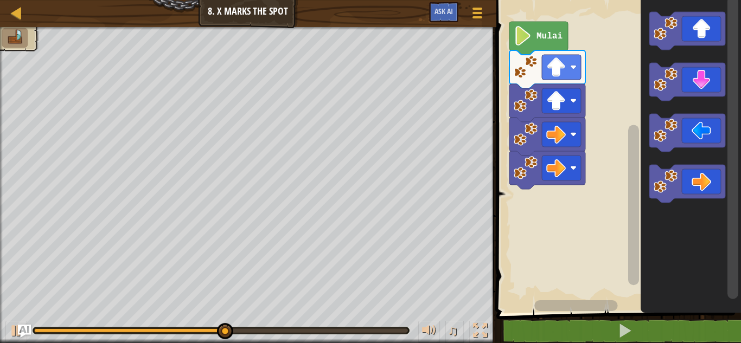
click at [712, 176] on icon "Ruang Kerja Blockly" at bounding box center [687, 184] width 76 height 38
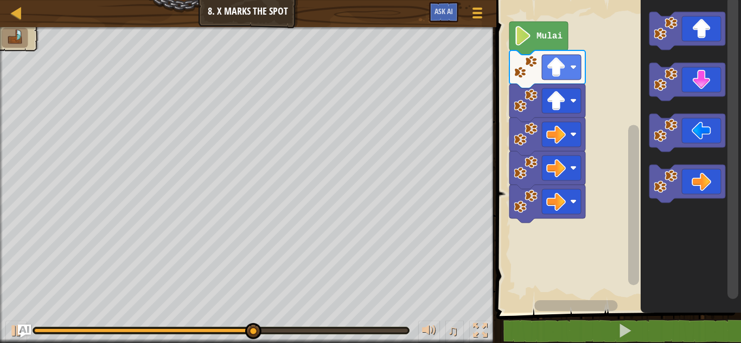
click at [708, 87] on icon "Ruang Kerja Blockly" at bounding box center [687, 82] width 76 height 38
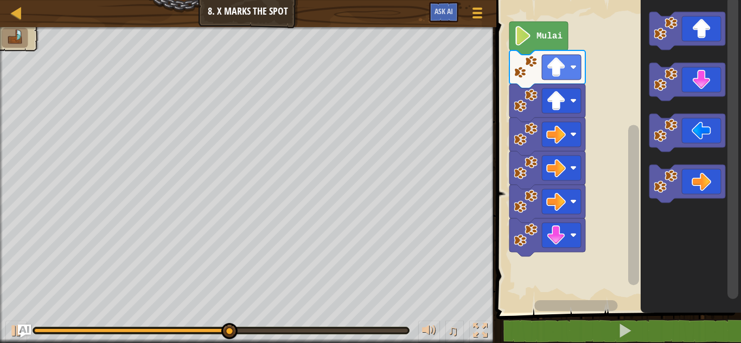
click at [711, 79] on icon "Ruang Kerja Blockly" at bounding box center [687, 82] width 76 height 38
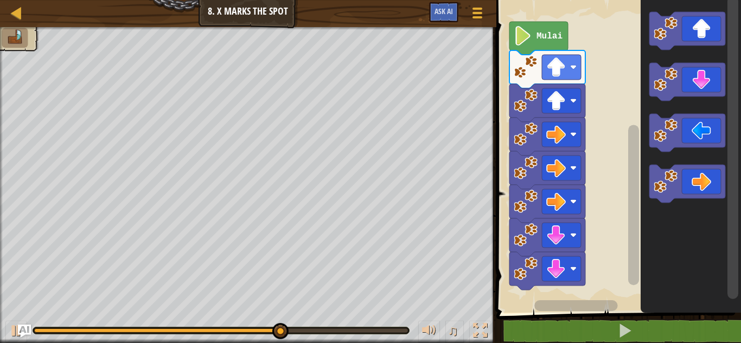
click at [706, 129] on icon "Ruang Kerja Blockly" at bounding box center [687, 133] width 76 height 38
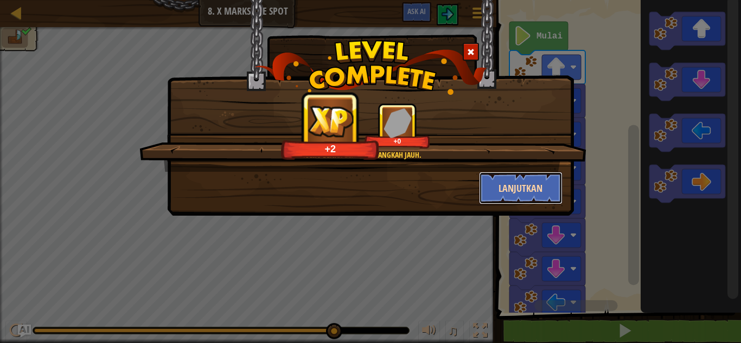
click at [545, 188] on button "Lanjutkan" at bounding box center [521, 188] width 84 height 33
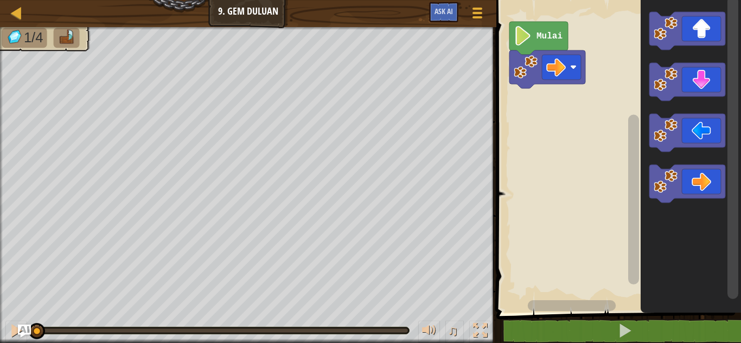
click at [703, 177] on icon "Ruang Kerja Blockly" at bounding box center [687, 184] width 76 height 38
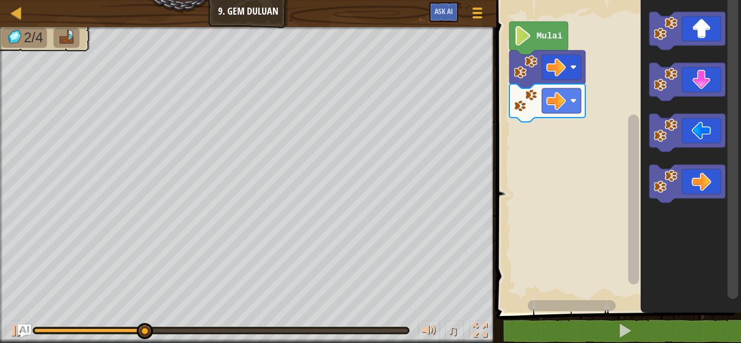
click at [712, 30] on icon "Ruang Kerja Blockly" at bounding box center [687, 31] width 76 height 38
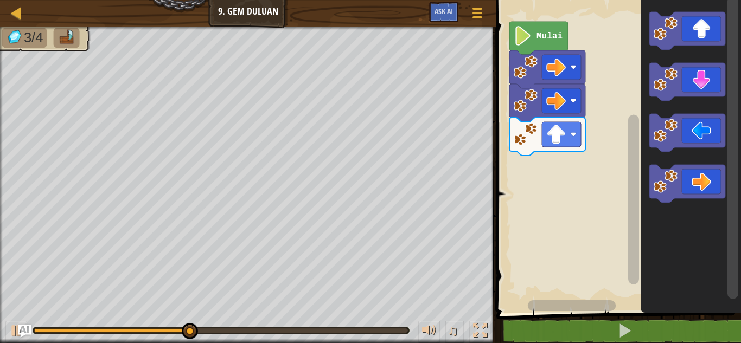
click at [706, 78] on icon "Ruang Kerja Blockly" at bounding box center [687, 82] width 76 height 38
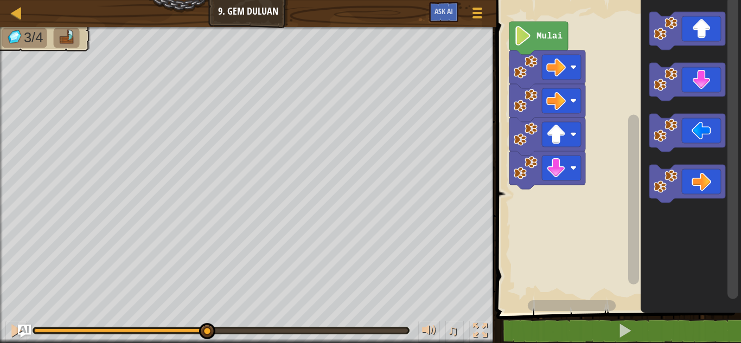
click at [706, 84] on icon "Ruang Kerja Blockly" at bounding box center [687, 82] width 76 height 38
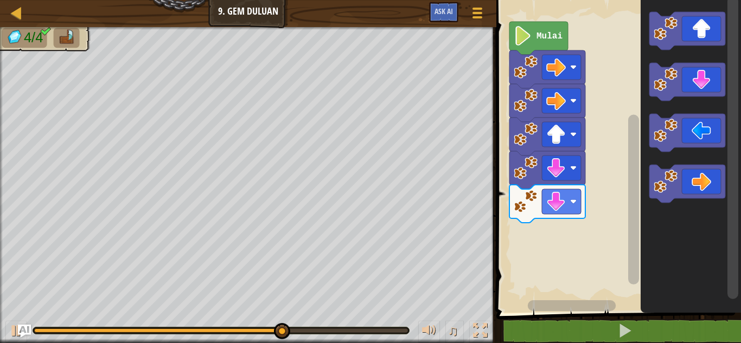
click at [708, 29] on icon "Ruang Kerja Blockly" at bounding box center [687, 31] width 76 height 38
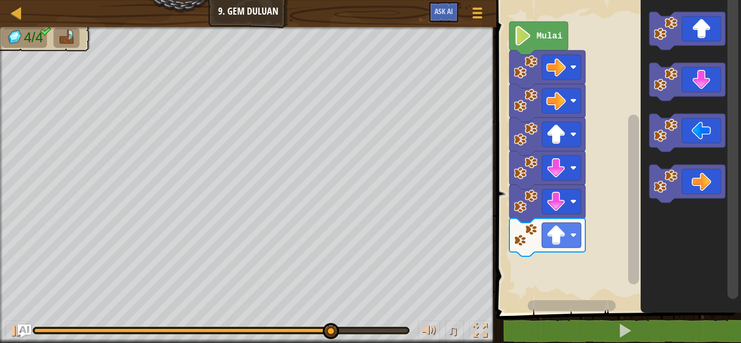
click at [704, 174] on icon "Ruang Kerja Blockly" at bounding box center [687, 184] width 76 height 38
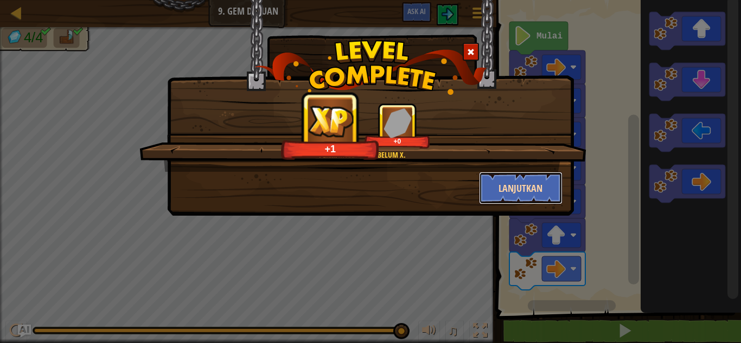
click at [557, 189] on button "Lanjutkan" at bounding box center [521, 188] width 84 height 33
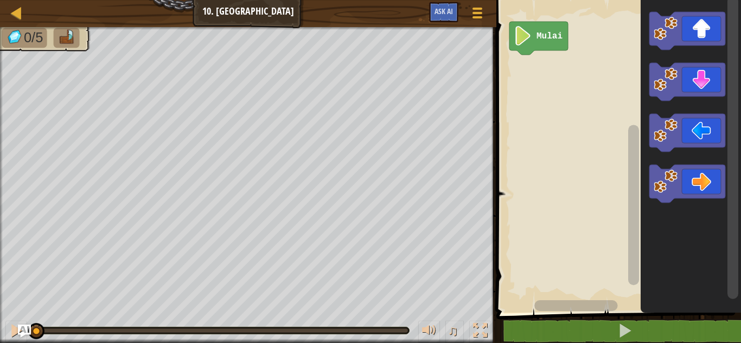
click at [698, 28] on icon "Ruang Kerja Blockly" at bounding box center [687, 31] width 76 height 38
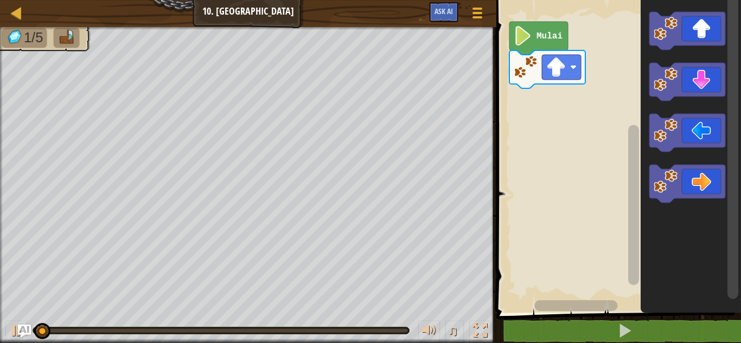
click at [698, 32] on icon "Ruang Kerja Blockly" at bounding box center [687, 31] width 76 height 38
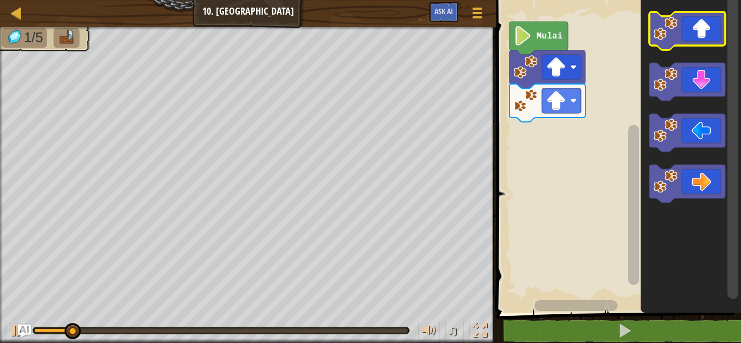
click at [700, 27] on icon "Ruang Kerja Blockly" at bounding box center [687, 31] width 76 height 38
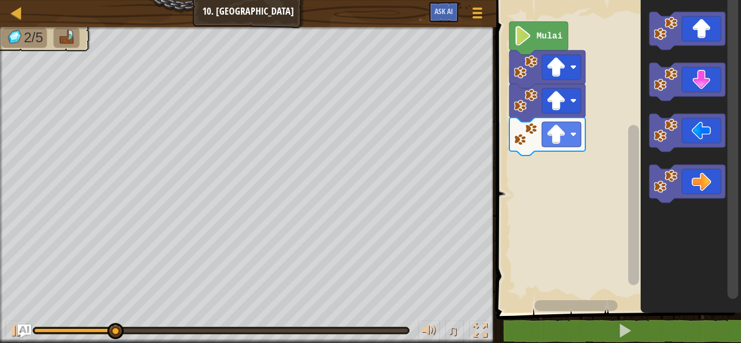
click at [700, 182] on icon "Ruang Kerja Blockly" at bounding box center [687, 184] width 76 height 38
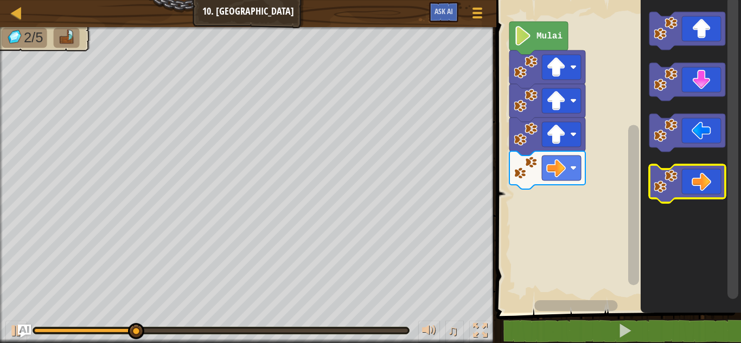
click at [688, 183] on icon "Ruang Kerja Blockly" at bounding box center [687, 184] width 76 height 38
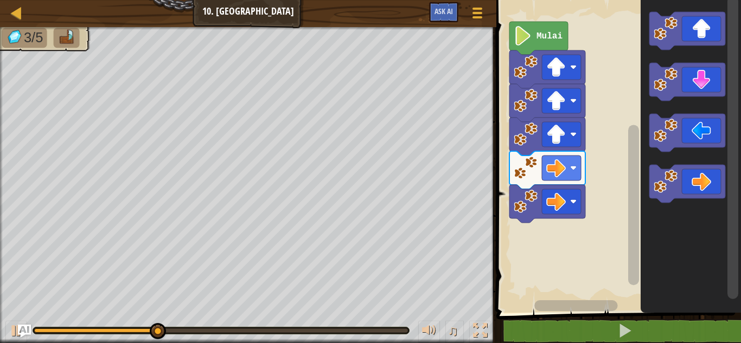
click at [692, 176] on icon "Ruang Kerja Blockly" at bounding box center [687, 184] width 76 height 38
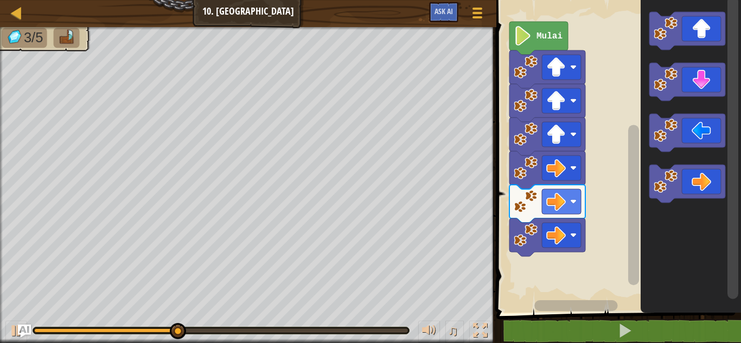
click at [694, 176] on icon "Ruang Kerja Blockly" at bounding box center [687, 184] width 76 height 38
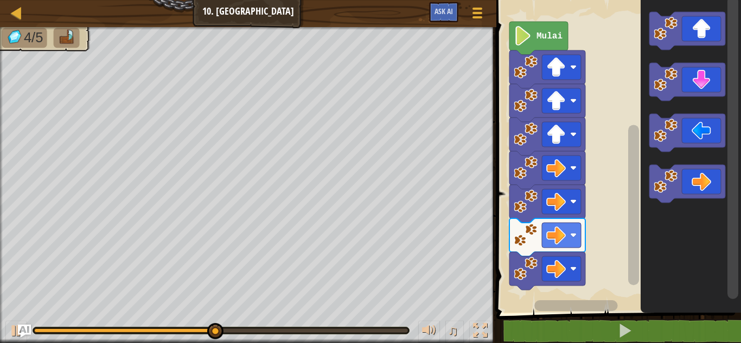
click at [695, 80] on icon "Ruang Kerja Blockly" at bounding box center [687, 82] width 76 height 38
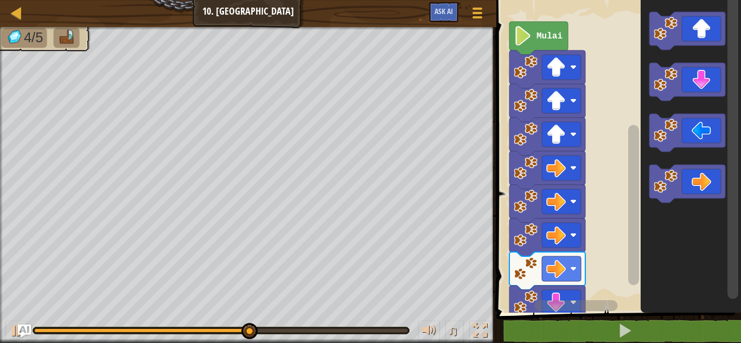
click at [699, 79] on icon "Ruang Kerja Blockly" at bounding box center [687, 82] width 76 height 38
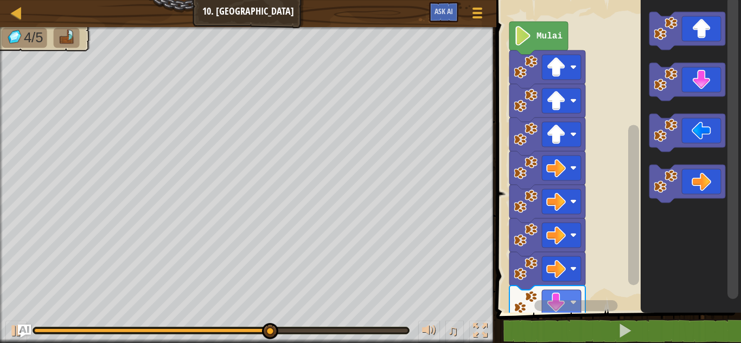
click at [699, 75] on icon "Ruang Kerja Blockly" at bounding box center [687, 82] width 76 height 38
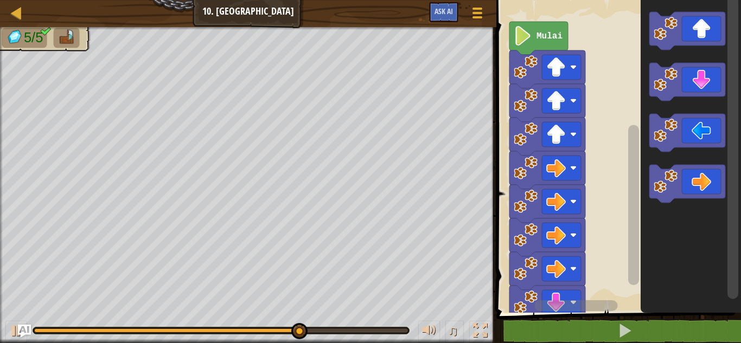
click at [697, 125] on icon "Ruang Kerja Blockly" at bounding box center [687, 133] width 76 height 38
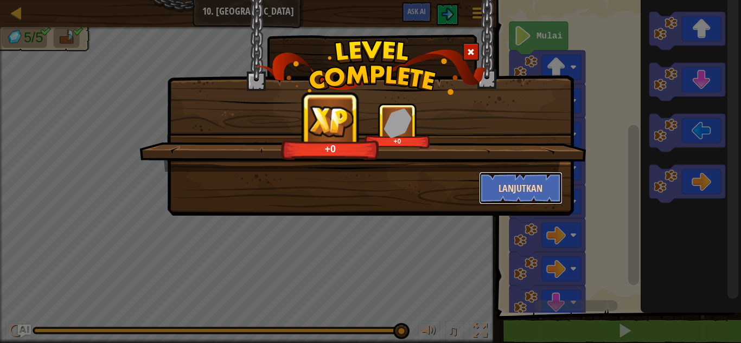
click at [546, 187] on button "Lanjutkan" at bounding box center [521, 188] width 84 height 33
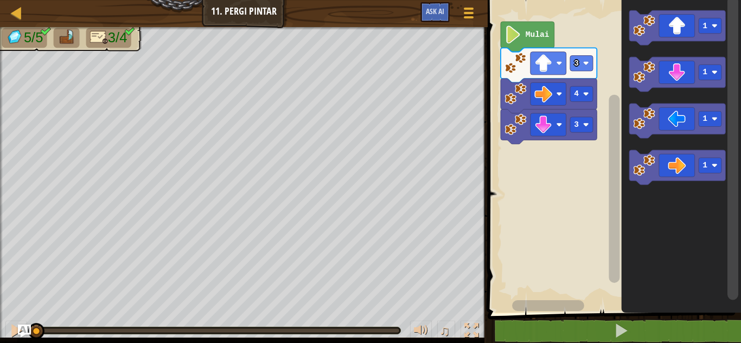
click at [676, 25] on icon "Ruang Kerja Blockly" at bounding box center [677, 27] width 96 height 35
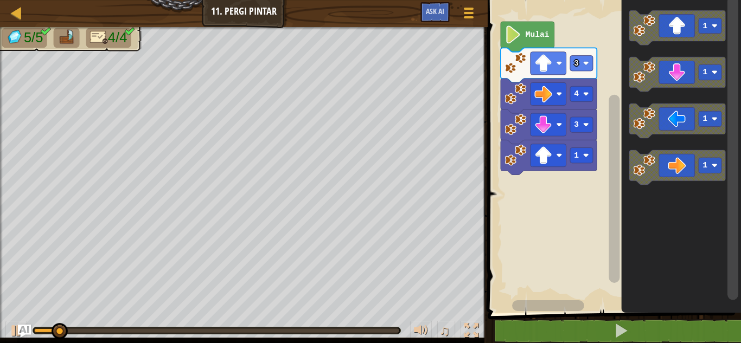
click at [676, 25] on icon "Ruang Kerja Blockly" at bounding box center [677, 27] width 96 height 35
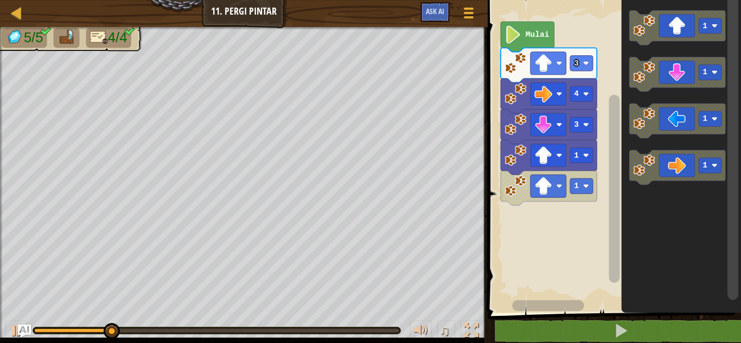
click at [675, 20] on icon "Ruang Kerja Blockly" at bounding box center [677, 27] width 96 height 35
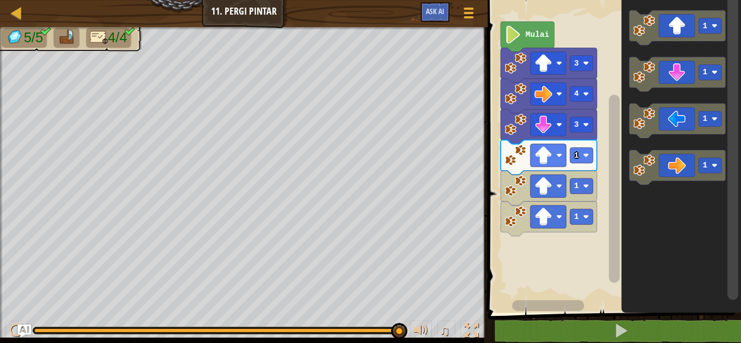
click at [679, 72] on icon "Ruang Kerja Blockly" at bounding box center [677, 74] width 96 height 35
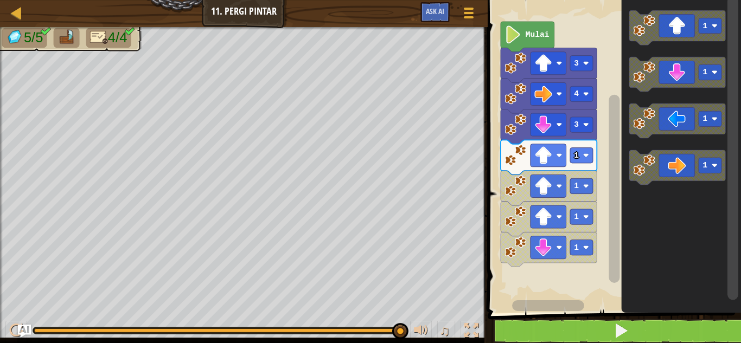
click at [684, 75] on icon "Ruang Kerja Blockly" at bounding box center [677, 74] width 96 height 35
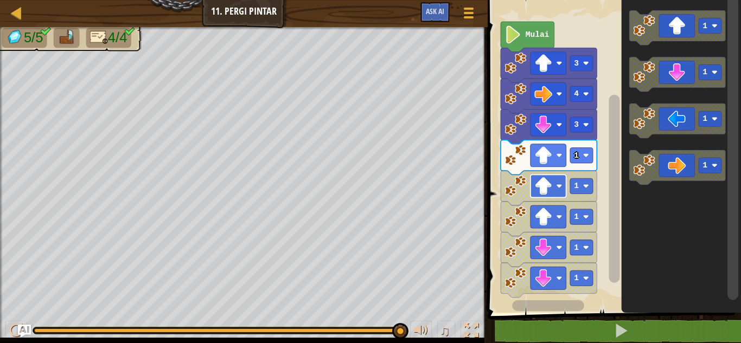
click at [641, 135] on icon "Ruang Kerja Blockly" at bounding box center [677, 121] width 96 height 35
click at [687, 114] on icon "Ruang Kerja Blockly" at bounding box center [677, 121] width 96 height 35
click at [687, 113] on icon "Ruang Kerja Blockly" at bounding box center [677, 121] width 96 height 35
click at [685, 117] on icon "Ruang Kerja Blockly" at bounding box center [677, 121] width 96 height 35
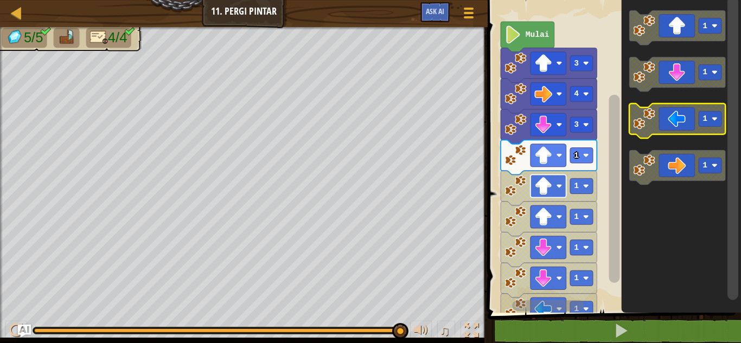
click at [680, 118] on icon "Ruang Kerja Blockly" at bounding box center [677, 121] width 96 height 35
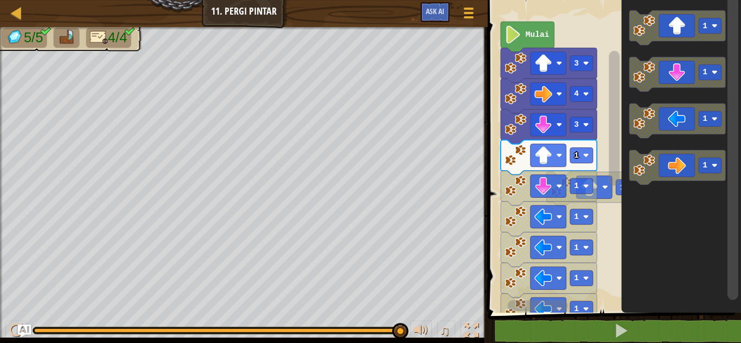
click at [0, 0] on div at bounding box center [0, 0] width 0 height 0
click at [570, 213] on rect "Ruang Kerja Blockly" at bounding box center [581, 216] width 23 height 15
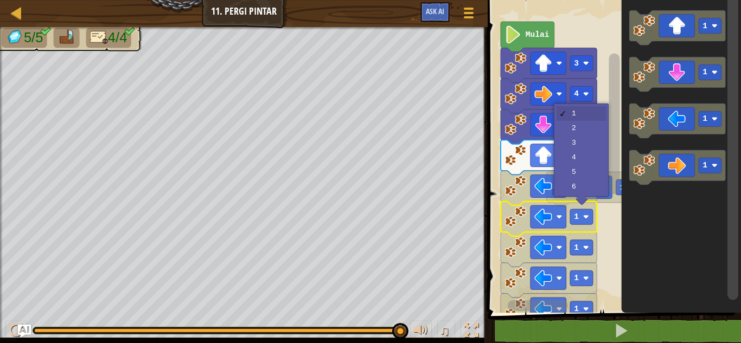
click at [590, 184] on rect "Ruang Kerja Blockly" at bounding box center [581, 185] width 23 height 15
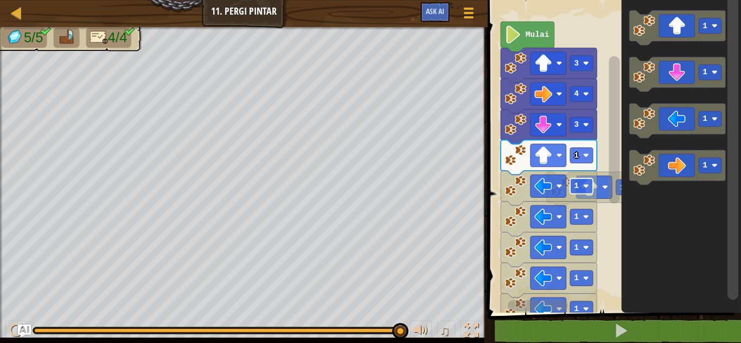
click at [0, 0] on div at bounding box center [0, 0] width 0 height 0
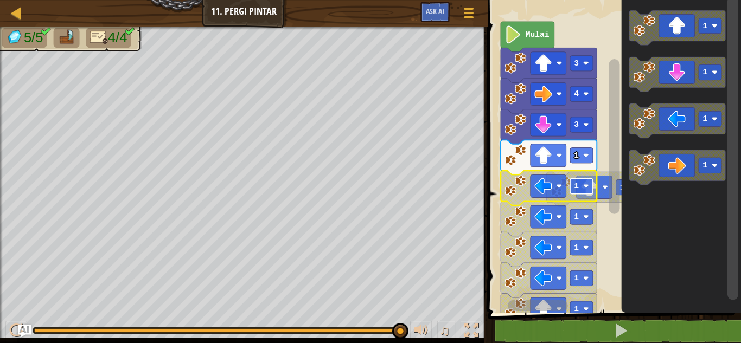
click at [557, 187] on image "Ruang Kerja Blockly" at bounding box center [559, 186] width 6 height 6
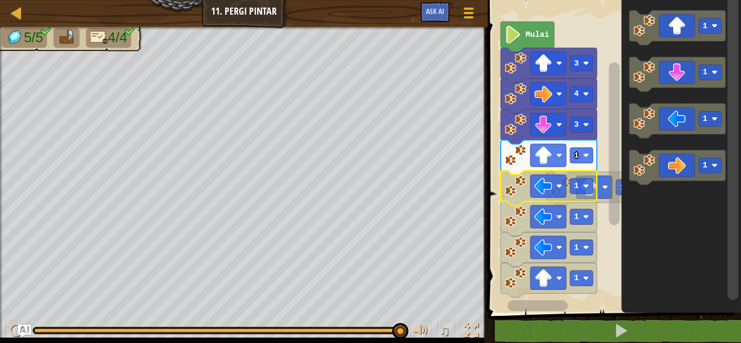
click at [557, 185] on image "Ruang Kerja Blockly" at bounding box center [559, 186] width 6 height 6
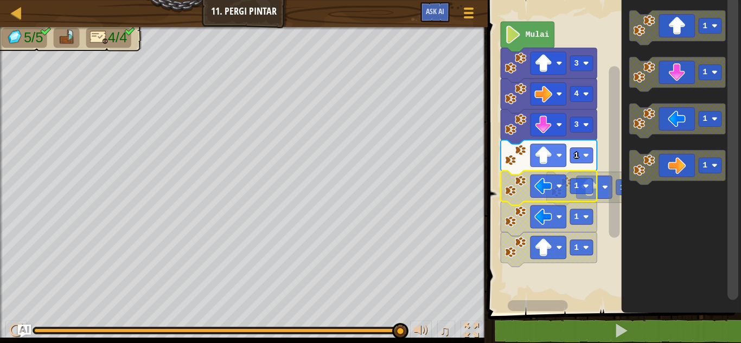
click at [555, 188] on rect "Ruang Kerja Blockly" at bounding box center [549, 186] width 36 height 23
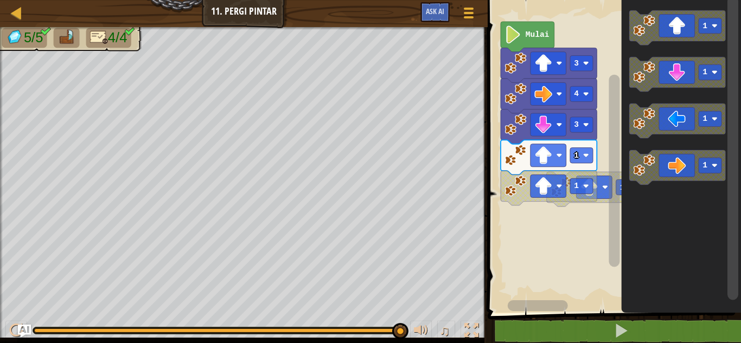
click at [553, 183] on rect "Ruang Kerja Blockly" at bounding box center [549, 186] width 36 height 23
click at [565, 194] on image "Ruang Kerja Blockly" at bounding box center [562, 187] width 22 height 22
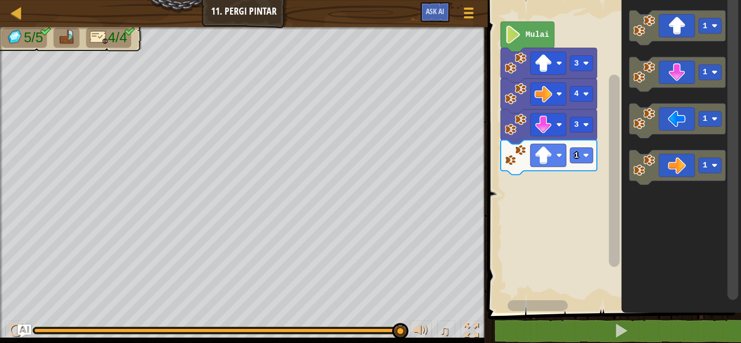
click at [682, 68] on icon "Ruang Kerja Blockly" at bounding box center [677, 74] width 96 height 35
click at [533, 27] on icon "Ruang Kerja Blockly" at bounding box center [528, 37] width 54 height 30
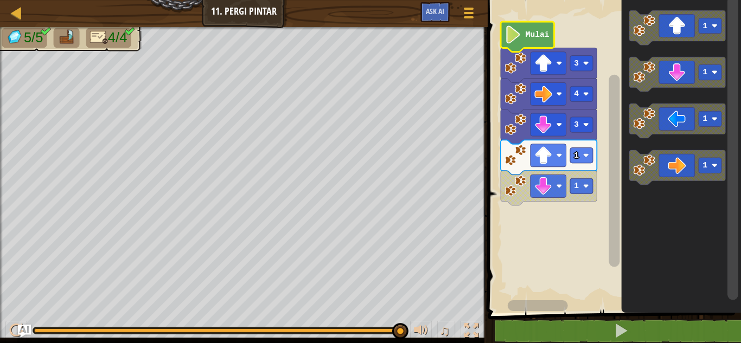
click at [547, 37] on text "Mulai" at bounding box center [538, 34] width 24 height 9
click at [545, 31] on text "Mulai" at bounding box center [538, 34] width 24 height 9
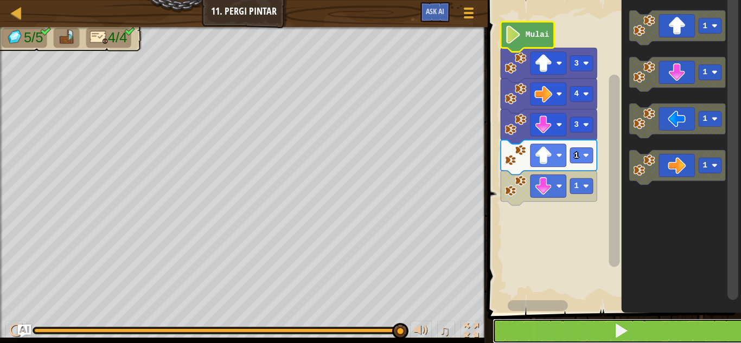
click at [625, 320] on button at bounding box center [621, 331] width 257 height 25
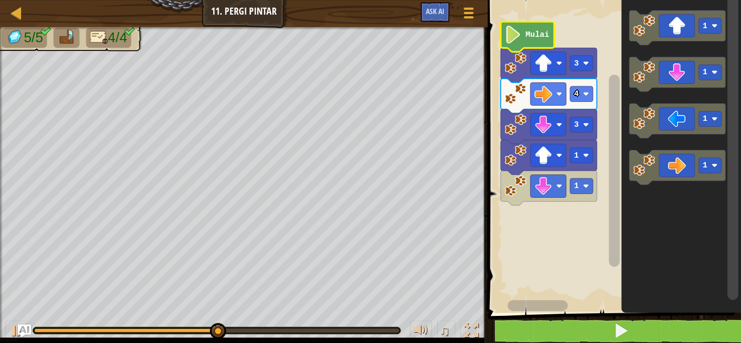
click at [559, 157] on image "Ruang Kerja Blockly" at bounding box center [559, 155] width 6 height 6
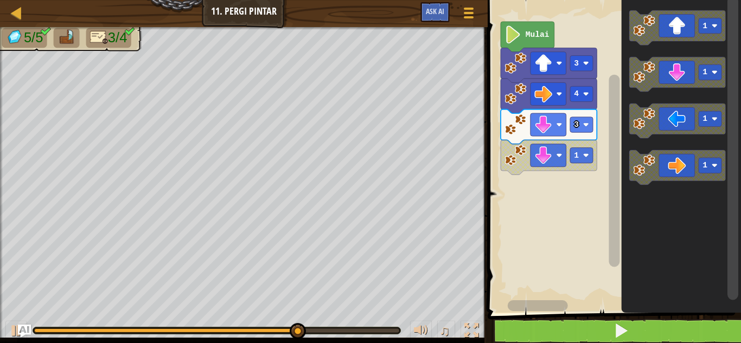
click at [679, 126] on icon "Ruang Kerja Blockly" at bounding box center [677, 121] width 96 height 35
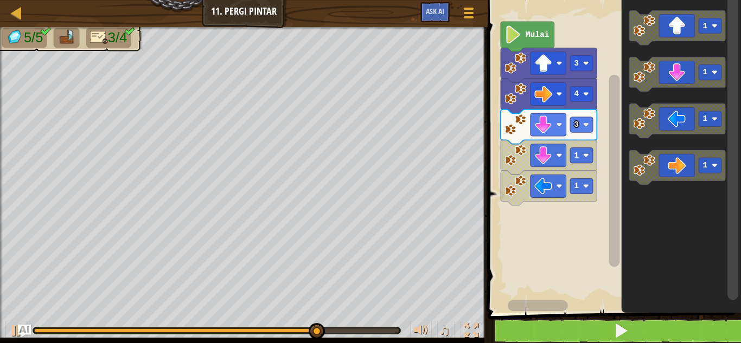
click at [682, 123] on icon "Ruang Kerja Blockly" at bounding box center [677, 121] width 96 height 35
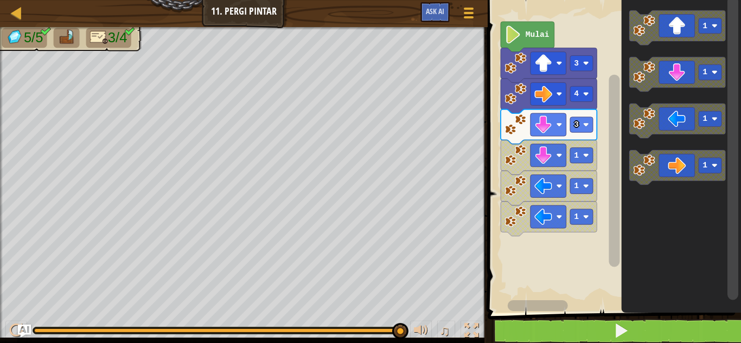
click at [536, 33] on text "Mulai" at bounding box center [538, 34] width 24 height 9
click at [535, 28] on icon "Ruang Kerja Blockly" at bounding box center [528, 37] width 54 height 30
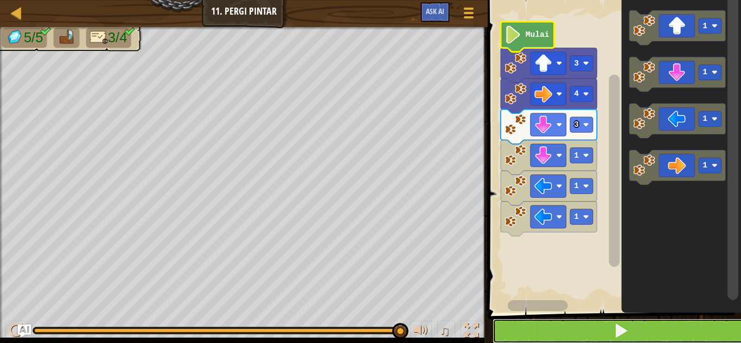
click at [635, 330] on button at bounding box center [621, 331] width 257 height 25
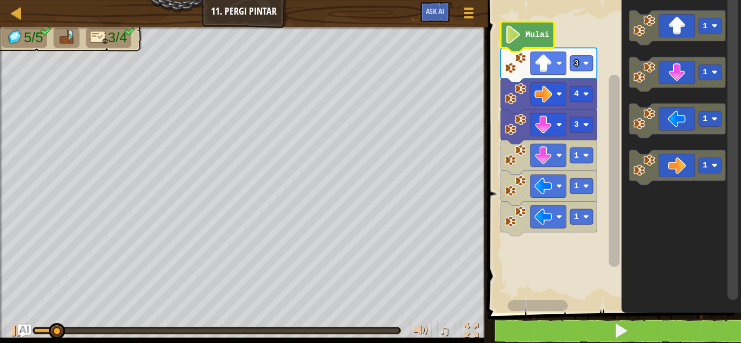
click at [562, 161] on rect "Ruang Kerja Blockly" at bounding box center [549, 155] width 36 height 23
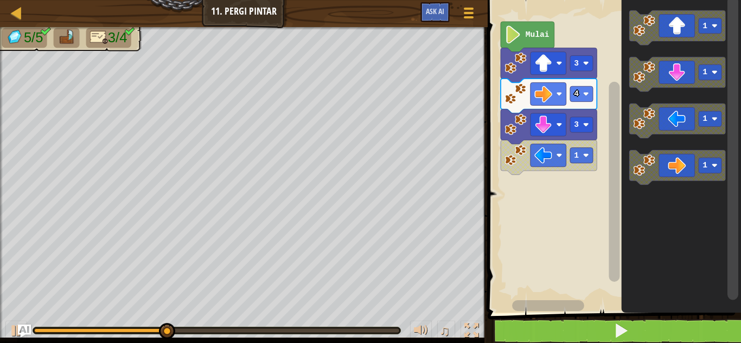
click at [540, 152] on image "Ruang Kerja Blockly" at bounding box center [543, 155] width 18 height 18
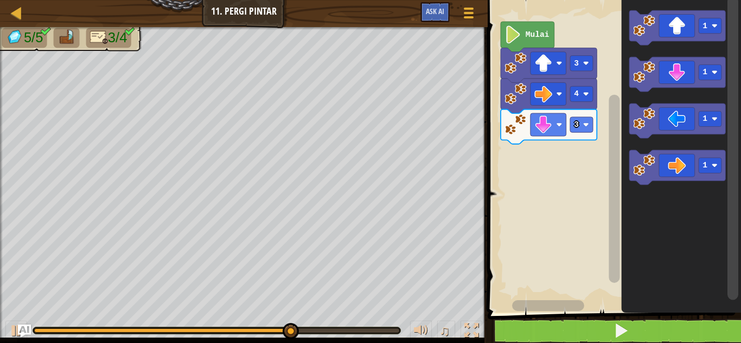
click at [680, 121] on icon "Ruang Kerja Blockly" at bounding box center [677, 121] width 96 height 35
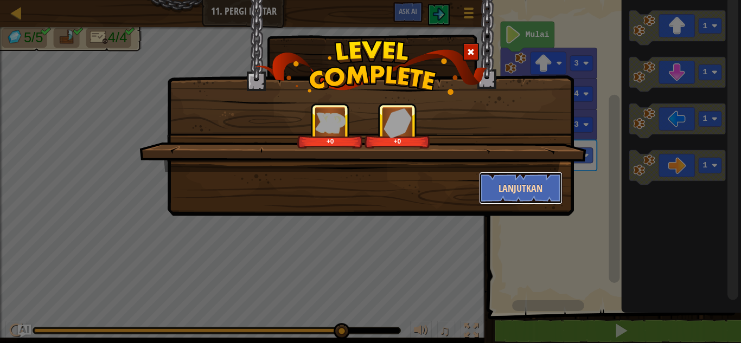
click at [529, 181] on button "Lanjutkan" at bounding box center [521, 188] width 84 height 33
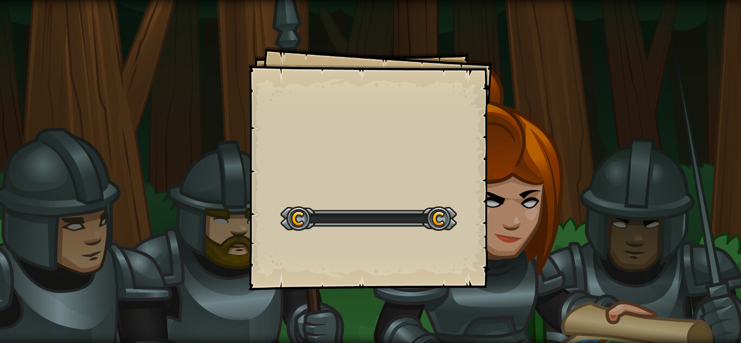
click at [534, 176] on div "Goals Start Level Kesalahan memuat dari server. Coba segarkan halaman. Kamu but…" at bounding box center [370, 171] width 741 height 343
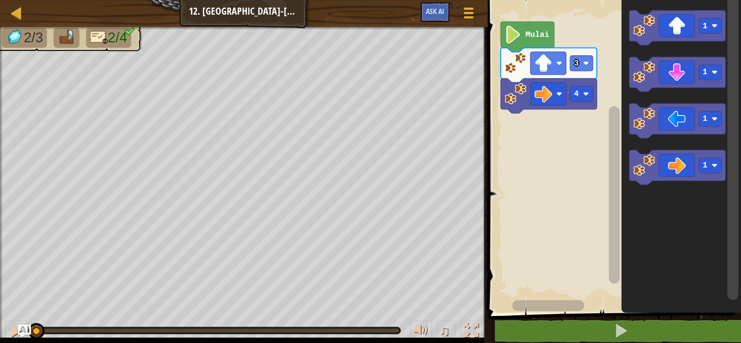
click at [676, 24] on icon "Ruang Kerja Blockly" at bounding box center [677, 27] width 96 height 35
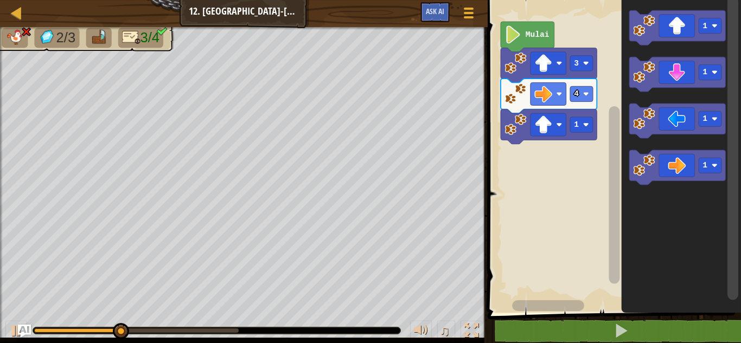
click at [547, 124] on image "Ruang Kerja Blockly" at bounding box center [543, 125] width 18 height 18
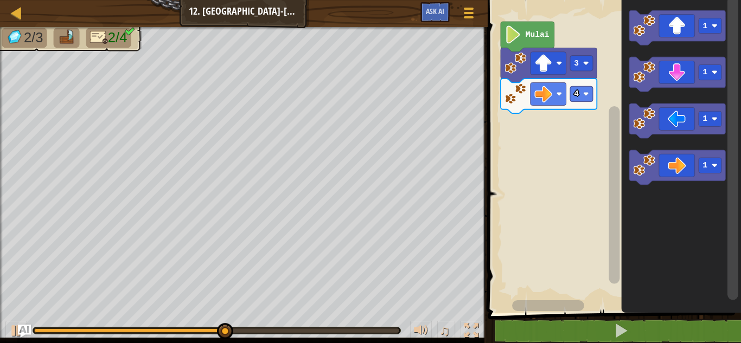
click at [693, 72] on icon "Ruang Kerja Blockly" at bounding box center [677, 74] width 96 height 35
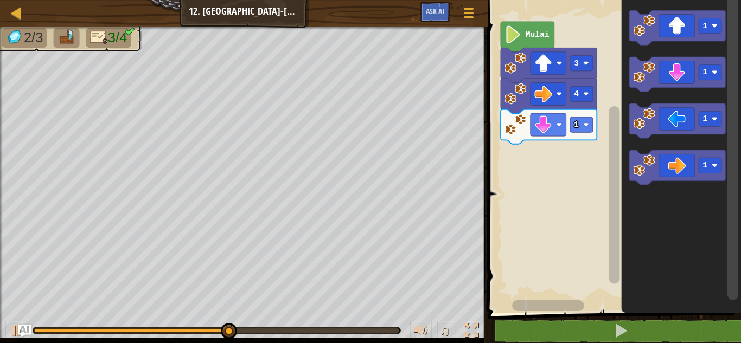
click at [586, 125] on image "Ruang Kerja Blockly" at bounding box center [586, 125] width 6 height 6
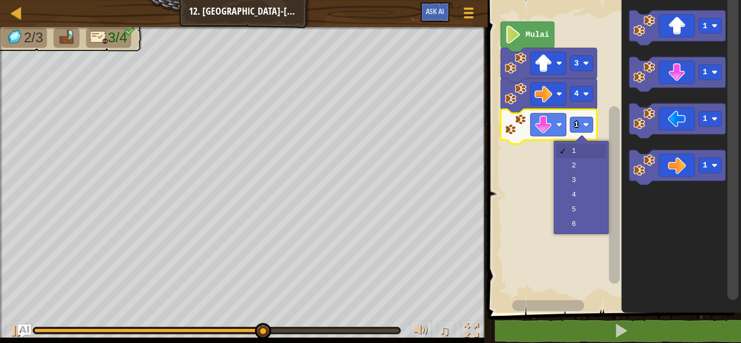
click at [587, 179] on rect "Ruang Kerja Blockly" at bounding box center [612, 154] width 257 height 318
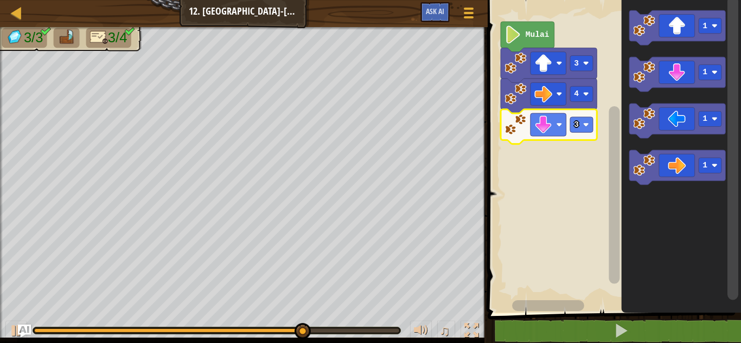
click at [684, 120] on icon "Ruang Kerja Blockly" at bounding box center [677, 121] width 96 height 35
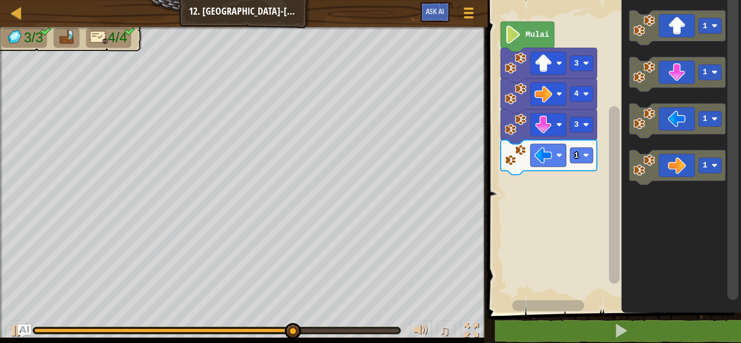
click at [689, 119] on icon "Ruang Kerja Blockly" at bounding box center [677, 121] width 96 height 35
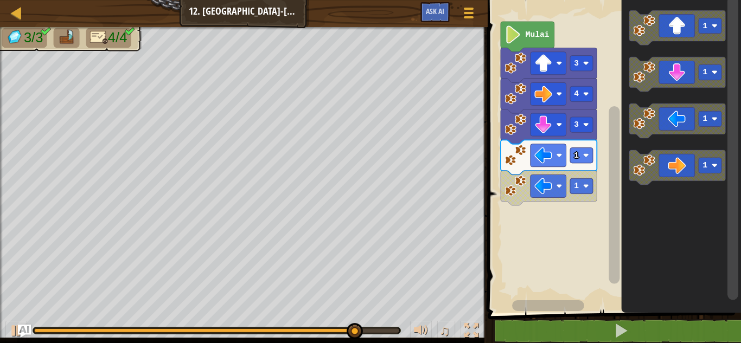
click at [574, 148] on icon "Ruang Kerja Blockly" at bounding box center [549, 157] width 96 height 35
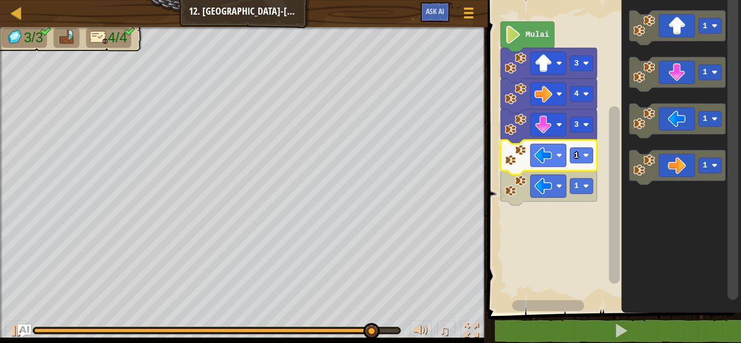
click at [586, 154] on image "Ruang Kerja Blockly" at bounding box center [586, 155] width 6 height 6
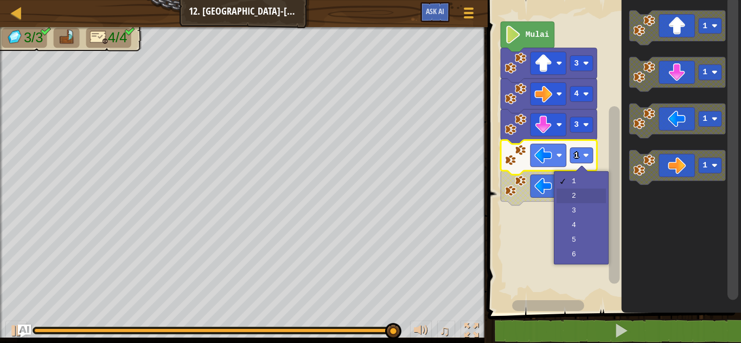
click at [577, 193] on rect "Ruang Kerja Blockly" at bounding box center [581, 185] width 23 height 15
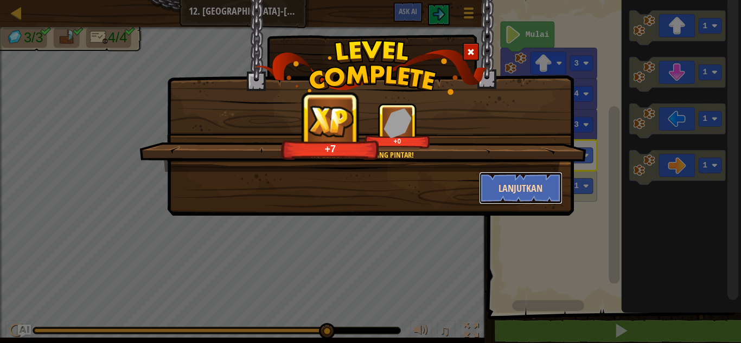
click at [543, 193] on button "Lanjutkan" at bounding box center [521, 188] width 84 height 33
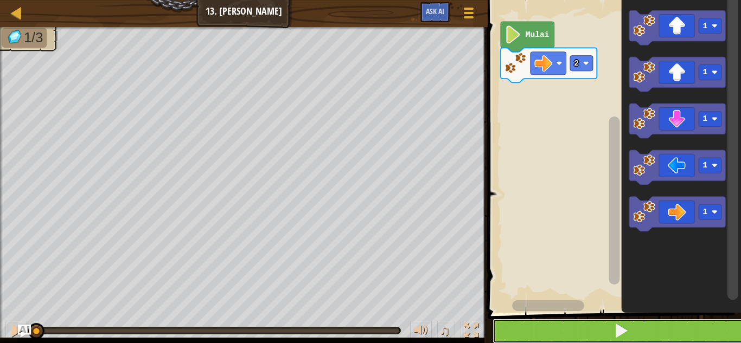
click at [584, 328] on button at bounding box center [621, 331] width 257 height 25
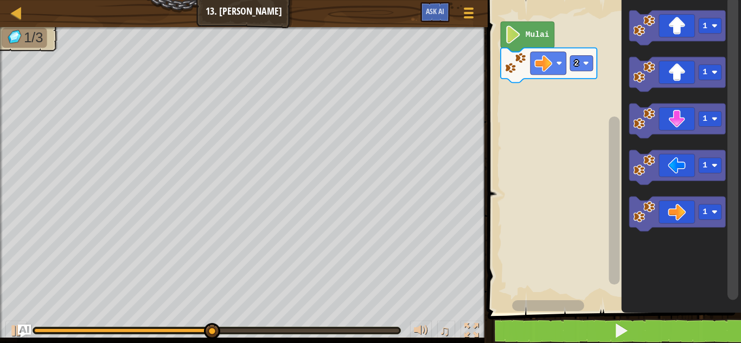
click at [669, 27] on icon "Ruang Kerja Blockly" at bounding box center [677, 27] width 96 height 35
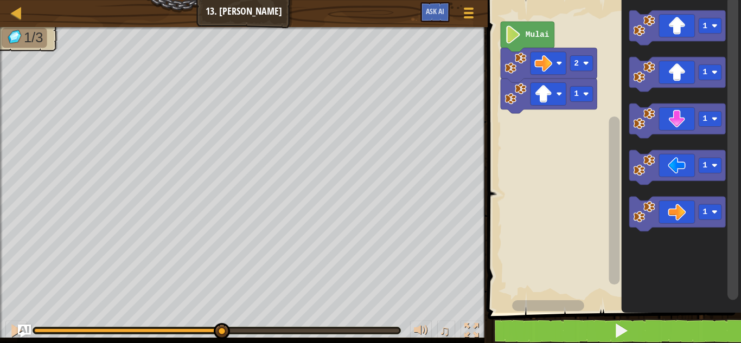
click at [0, 0] on div at bounding box center [0, 0] width 0 height 0
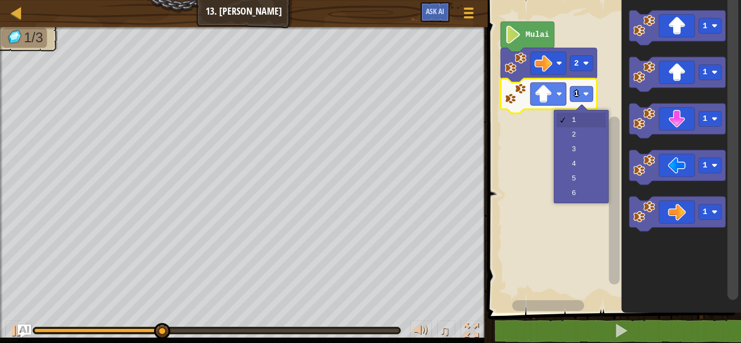
click at [586, 138] on rect "Ruang Kerja Blockly" at bounding box center [612, 154] width 257 height 318
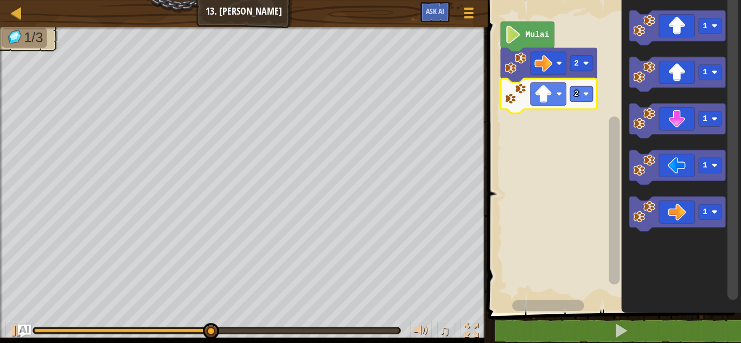
click at [583, 92] on image "Ruang Kerja Blockly" at bounding box center [586, 94] width 6 height 6
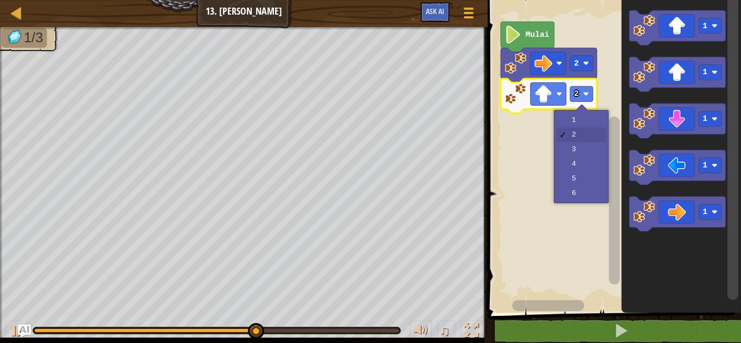
click at [584, 149] on rect "Ruang Kerja Blockly" at bounding box center [612, 154] width 257 height 318
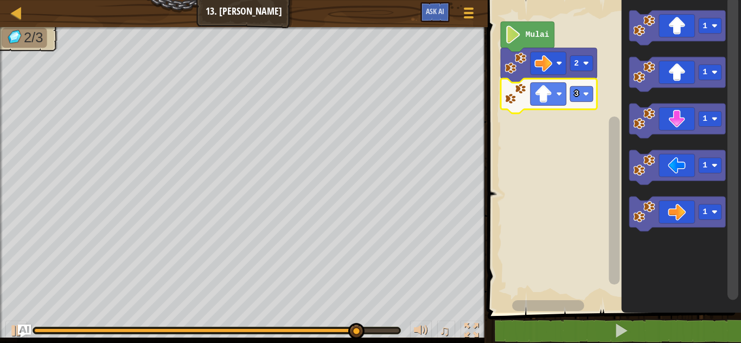
click at [713, 216] on rect "Ruang Kerja Blockly" at bounding box center [710, 212] width 23 height 15
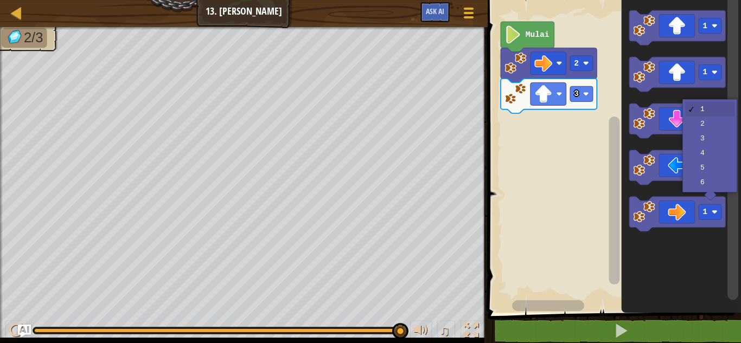
click at [710, 126] on rect "Ruang Kerja Blockly" at bounding box center [710, 118] width 23 height 15
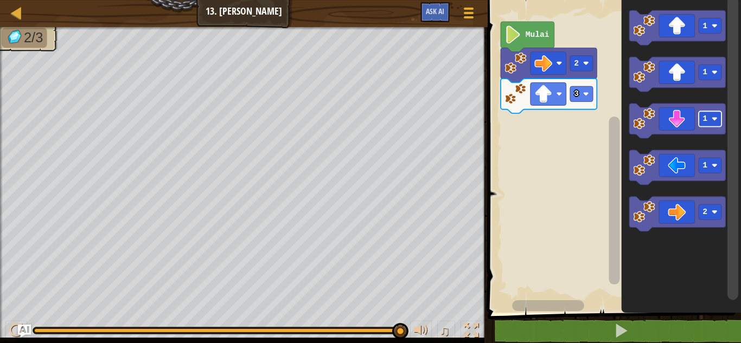
click at [673, 209] on icon "Ruang Kerja Blockly" at bounding box center [677, 214] width 96 height 35
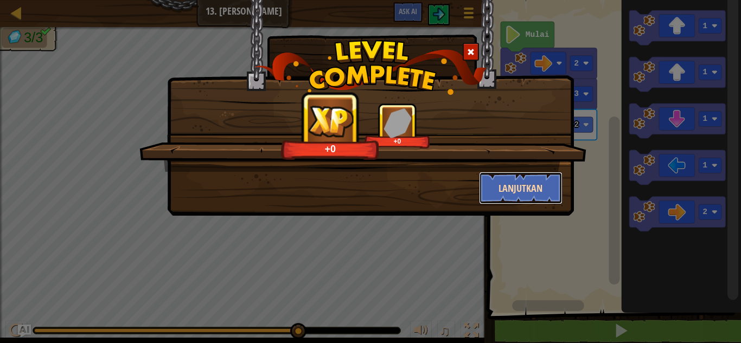
click at [516, 187] on button "Lanjutkan" at bounding box center [521, 188] width 84 height 33
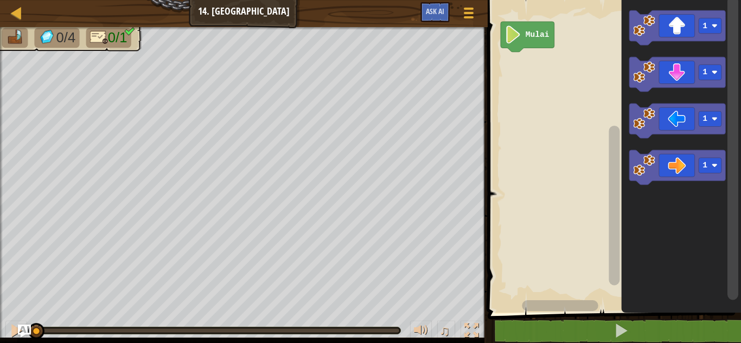
click at [678, 161] on icon "Ruang Kerja Blockly" at bounding box center [677, 167] width 96 height 35
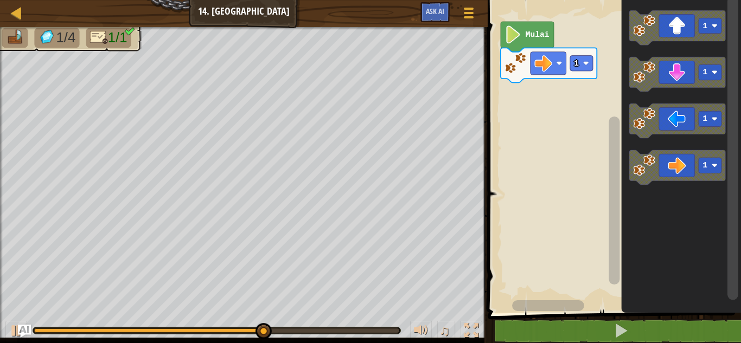
click at [570, 65] on icon "Ruang Kerja Blockly" at bounding box center [549, 65] width 96 height 35
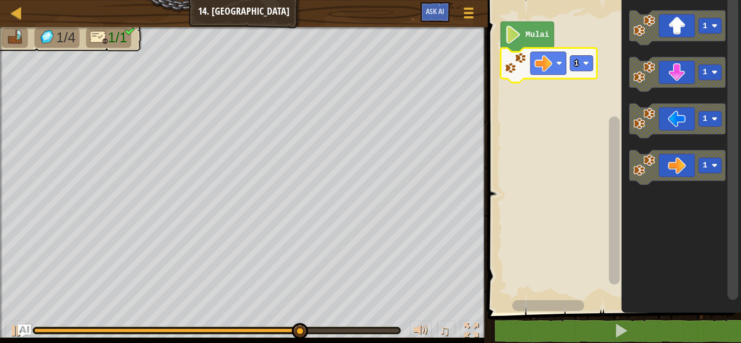
click at [581, 62] on rect "Ruang Kerja Blockly" at bounding box center [581, 63] width 23 height 15
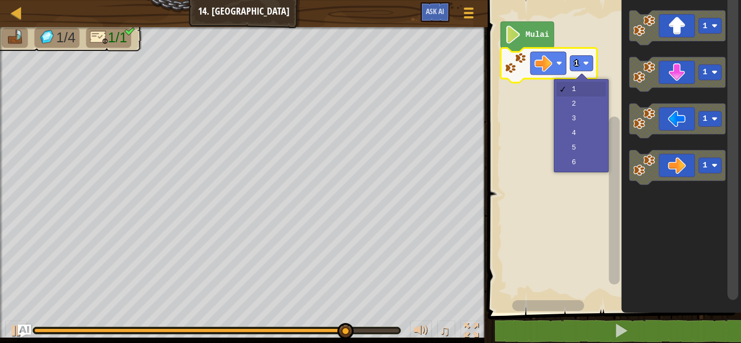
click at [589, 123] on rect "Ruang Kerja Blockly" at bounding box center [612, 154] width 257 height 318
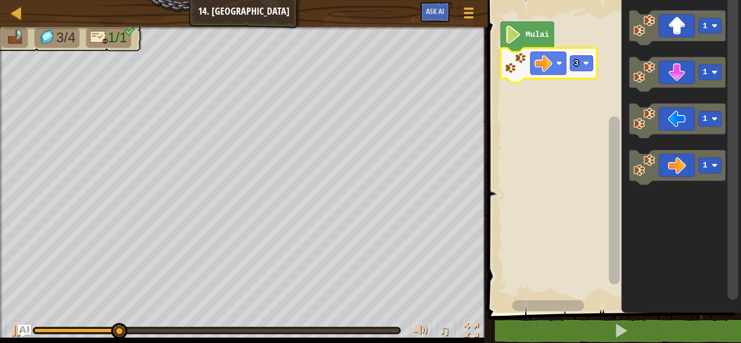
click at [579, 54] on icon "Ruang Kerja Blockly" at bounding box center [549, 65] width 96 height 35
click at [583, 60] on rect "Ruang Kerja Blockly" at bounding box center [581, 63] width 23 height 15
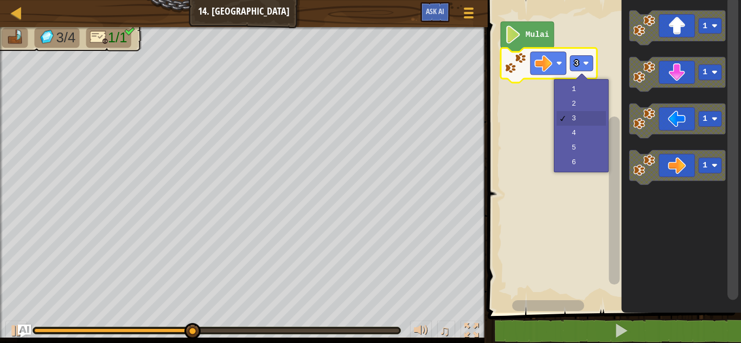
click at [587, 149] on rect "Ruang Kerja Blockly" at bounding box center [612, 154] width 257 height 318
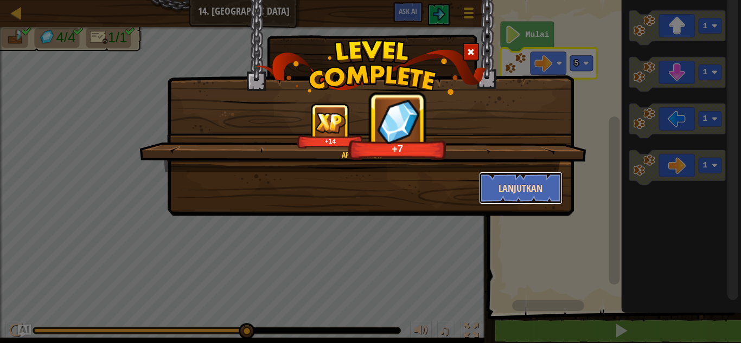
click at [533, 202] on button "Lanjutkan" at bounding box center [521, 188] width 84 height 33
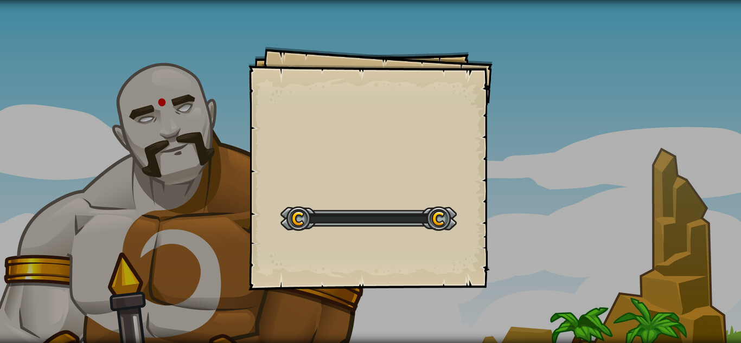
click at [525, 174] on div "Goals Start Level Kesalahan memuat dari server. Coba segarkan halaman. Kamu but…" at bounding box center [370, 171] width 741 height 343
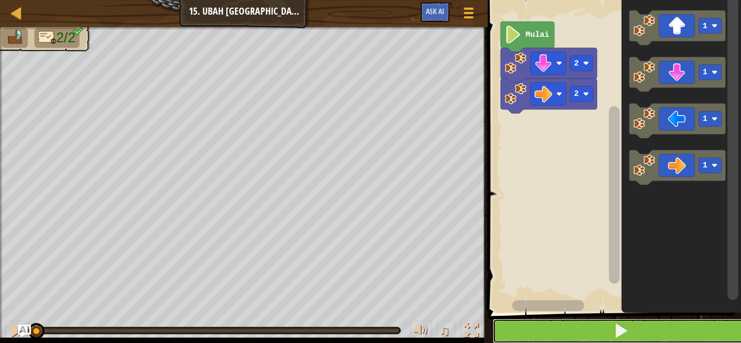
click at [629, 320] on button at bounding box center [621, 331] width 257 height 25
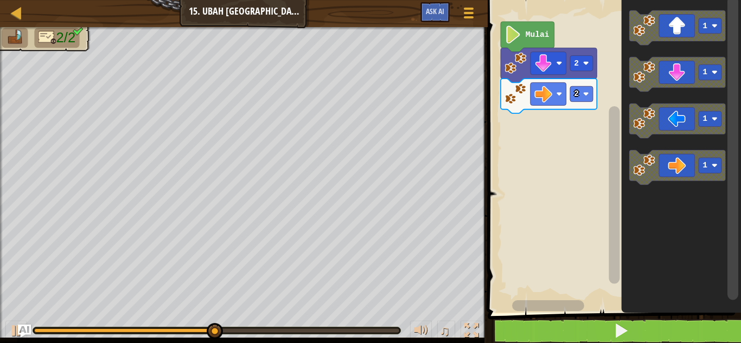
click at [0, 0] on div at bounding box center [0, 0] width 0 height 0
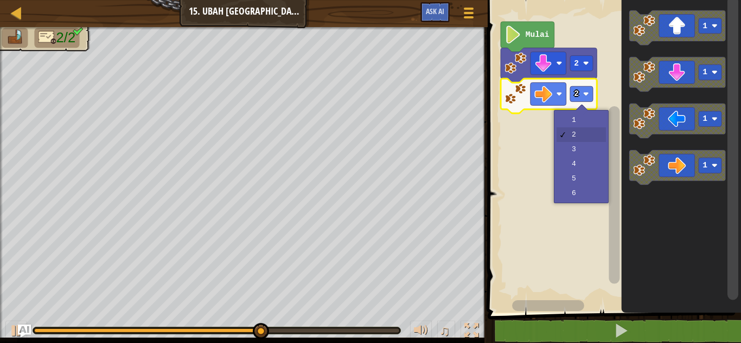
click at [579, 149] on rect "Ruang Kerja Blockly" at bounding box center [612, 154] width 257 height 318
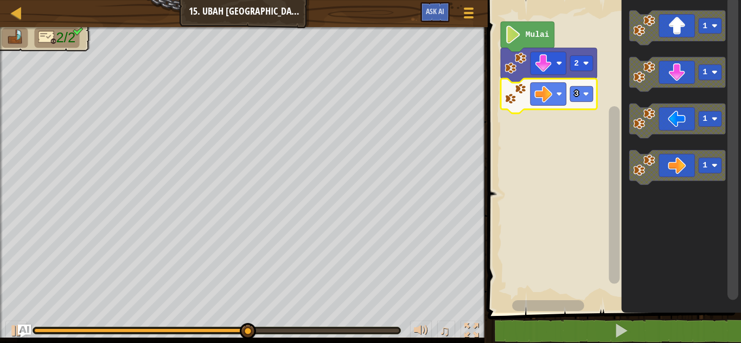
click at [584, 96] on image "Ruang Kerja Blockly" at bounding box center [586, 94] width 6 height 6
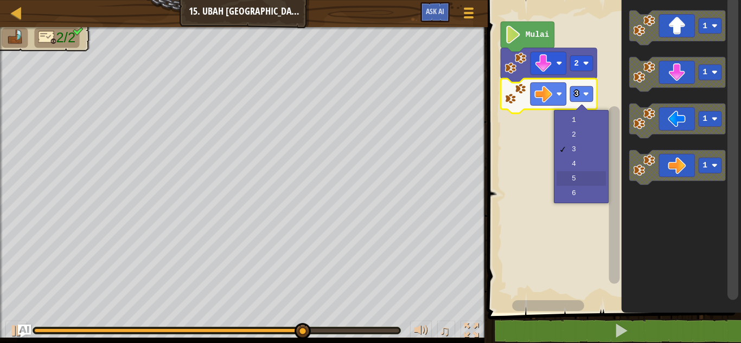
click at [580, 182] on rect "Ruang Kerja Blockly" at bounding box center [612, 154] width 257 height 318
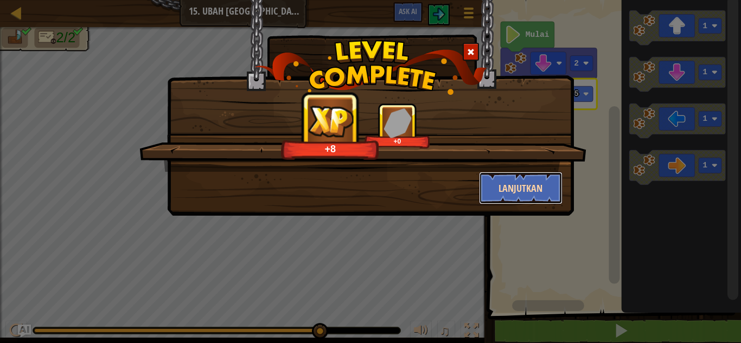
click at [533, 183] on button "Lanjutkan" at bounding box center [521, 188] width 84 height 33
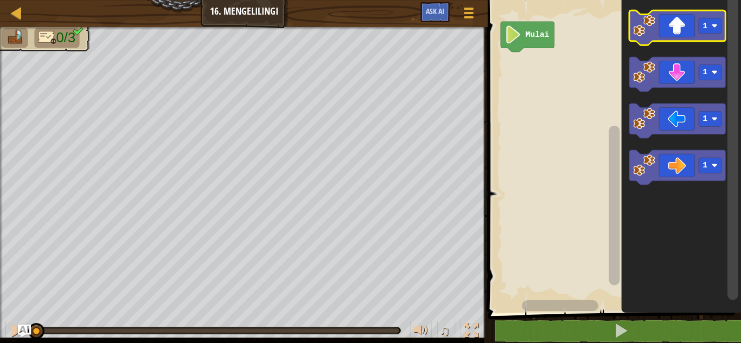
click at [680, 26] on icon "Ruang Kerja Blockly" at bounding box center [677, 27] width 96 height 35
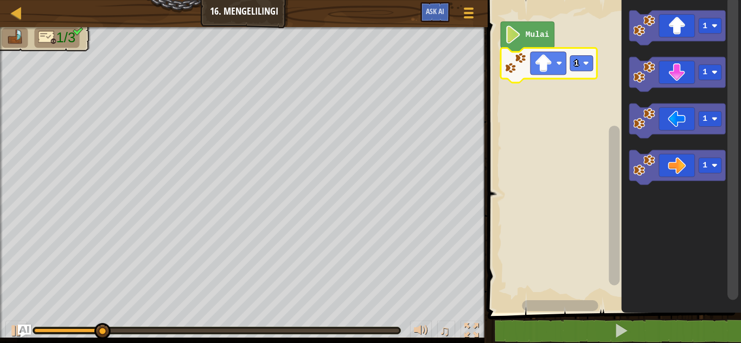
click at [0, 0] on div at bounding box center [0, 0] width 0 height 0
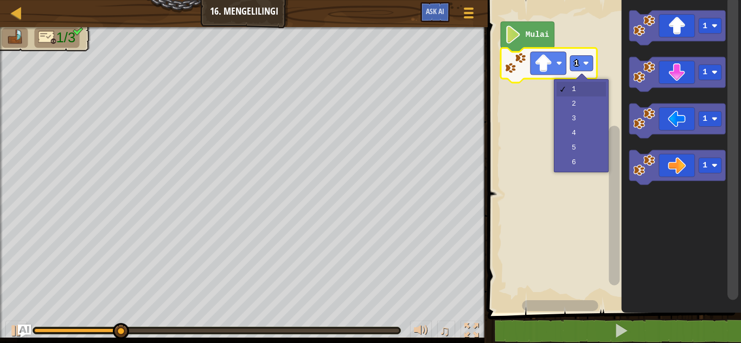
click at [590, 102] on rect "Ruang Kerja Blockly" at bounding box center [612, 154] width 257 height 318
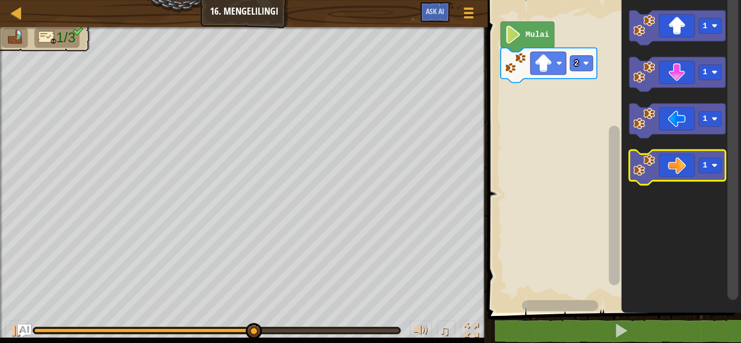
click at [683, 163] on icon "Ruang Kerja Blockly" at bounding box center [677, 167] width 96 height 35
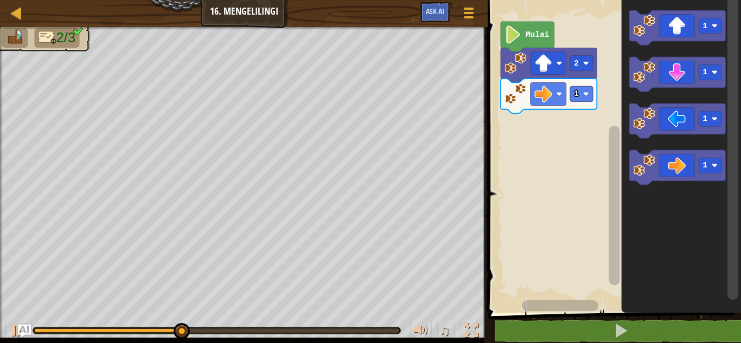
click at [667, 163] on icon "Ruang Kerja Blockly" at bounding box center [677, 167] width 96 height 35
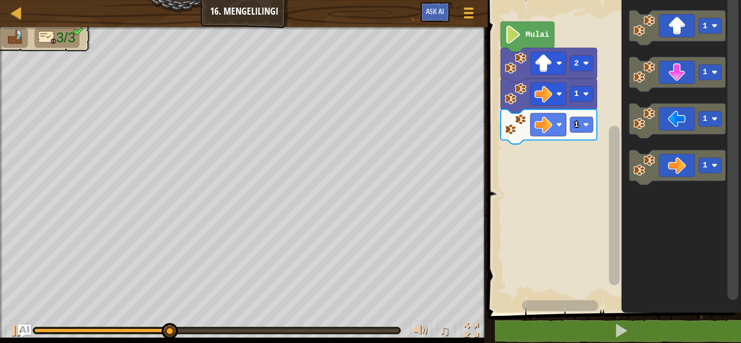
click at [586, 99] on rect "Ruang Kerja Blockly" at bounding box center [581, 93] width 23 height 15
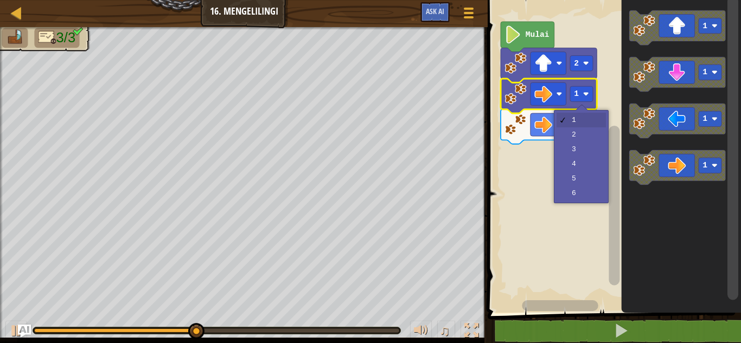
click at [599, 150] on rect "Ruang Kerja Blockly" at bounding box center [612, 154] width 257 height 318
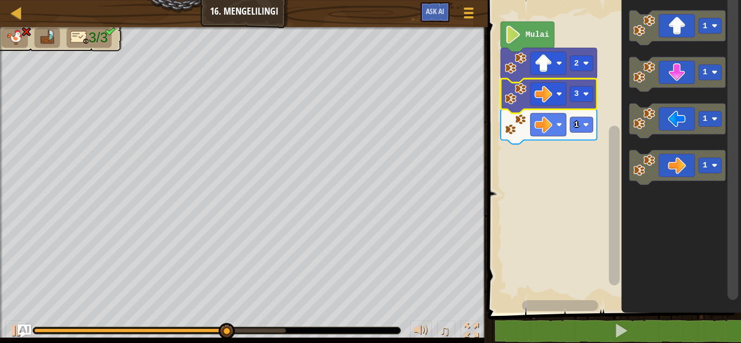
click at [569, 128] on icon "Ruang Kerja Blockly" at bounding box center [549, 127] width 96 height 35
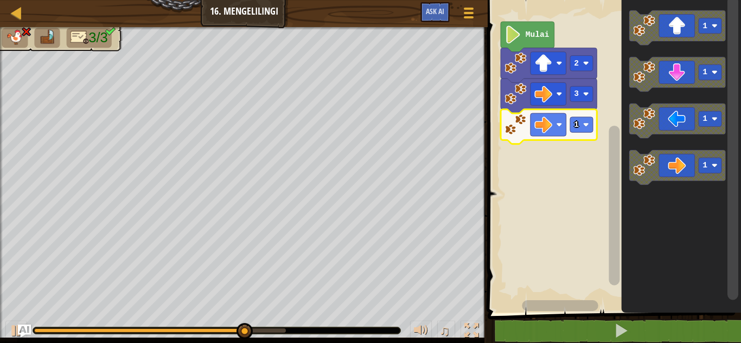
click at [520, 32] on image "Ruang Kerja Blockly" at bounding box center [512, 34] width 17 height 18
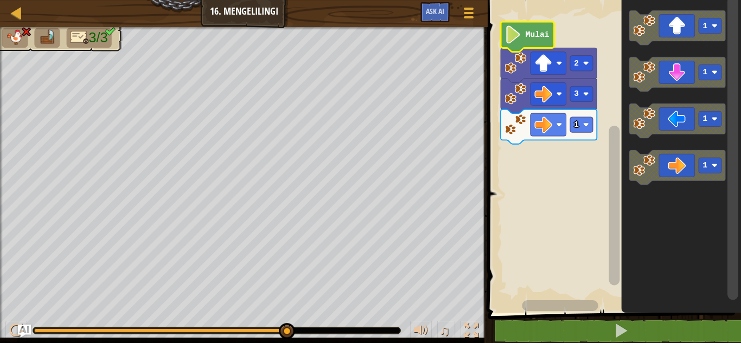
click at [585, 133] on icon "Ruang Kerja Blockly" at bounding box center [549, 127] width 96 height 35
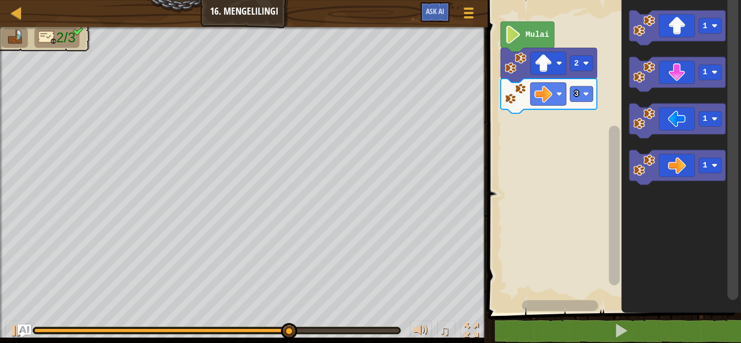
click at [682, 74] on icon "Ruang Kerja Blockly" at bounding box center [677, 74] width 96 height 35
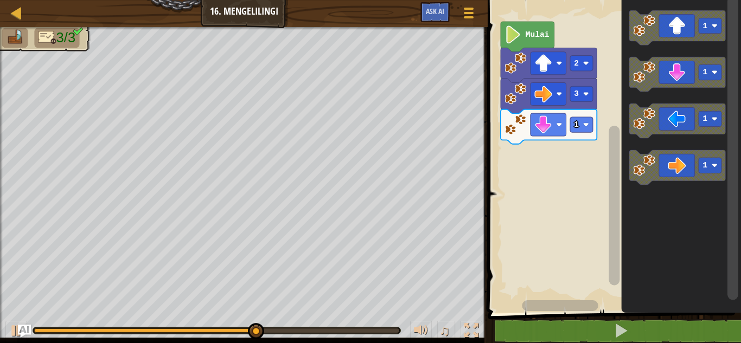
click at [708, 72] on rect "Ruang Kerja Blockly" at bounding box center [710, 72] width 23 height 15
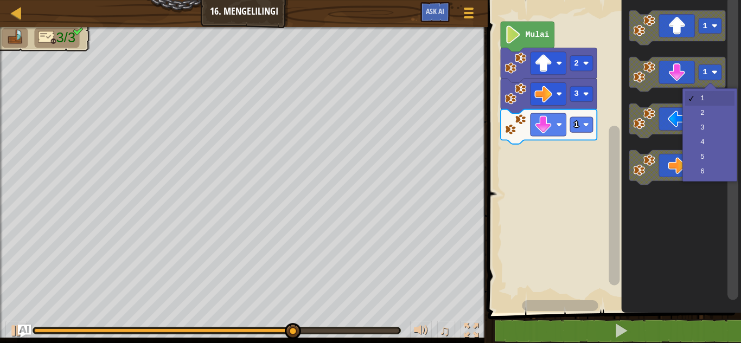
click at [710, 115] on rect "Ruang Kerja Blockly" at bounding box center [710, 118] width 23 height 15
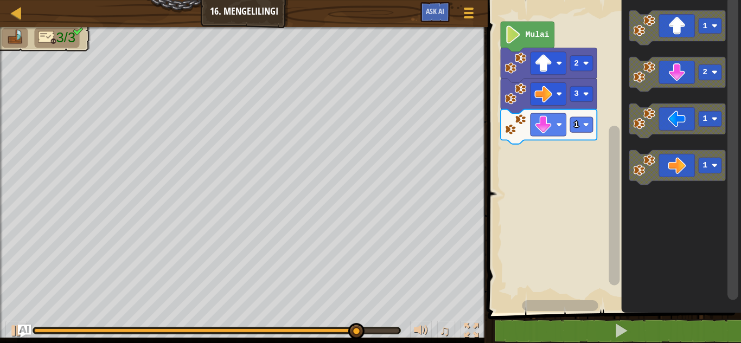
click at [682, 74] on icon "Ruang Kerja Blockly" at bounding box center [677, 74] width 96 height 35
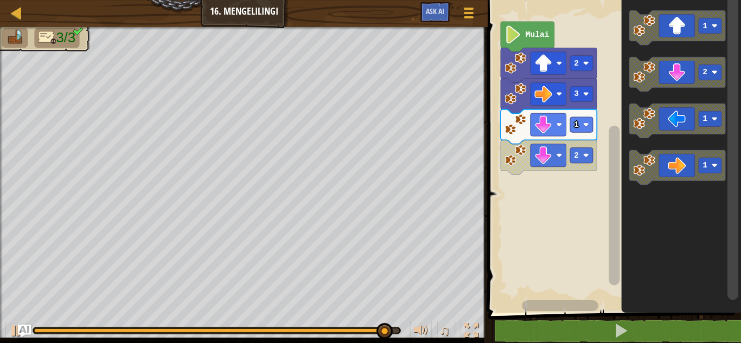
click at [678, 71] on icon "Ruang Kerja Blockly" at bounding box center [677, 74] width 96 height 35
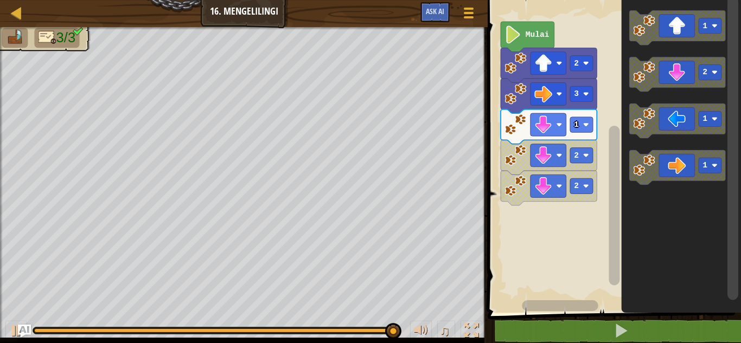
click at [676, 71] on icon "Ruang Kerja Blockly" at bounding box center [677, 74] width 96 height 35
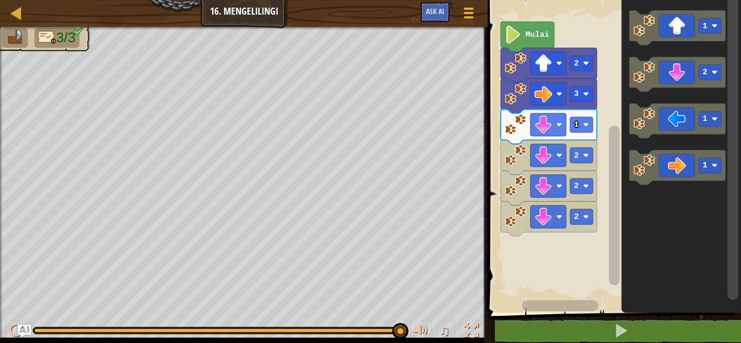
click at [682, 72] on icon "Ruang Kerja Blockly" at bounding box center [677, 74] width 96 height 35
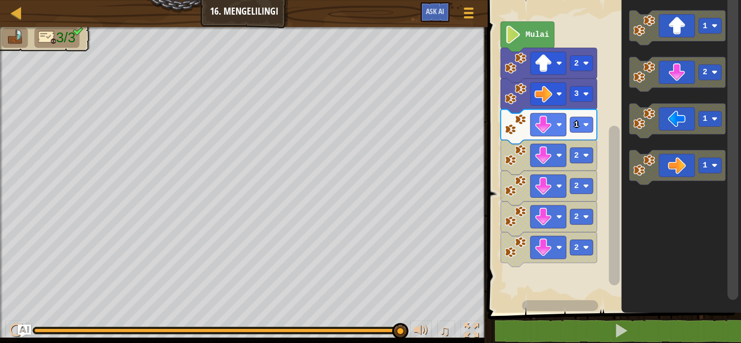
click at [684, 70] on icon "Ruang Kerja Blockly" at bounding box center [677, 74] width 96 height 35
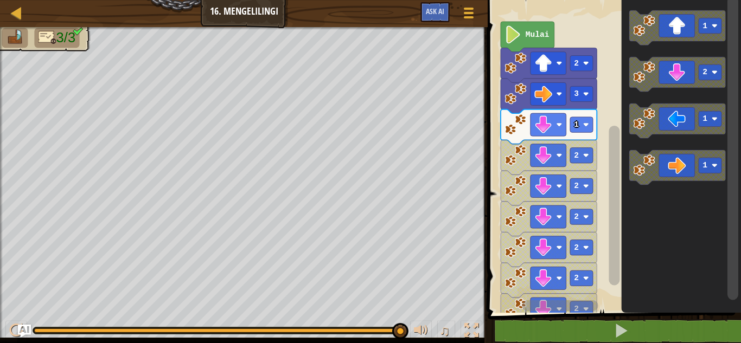
click at [682, 70] on icon "Ruang Kerja Blockly" at bounding box center [677, 74] width 96 height 35
click at [682, 71] on icon "Ruang Kerja Blockly" at bounding box center [677, 74] width 96 height 35
click at [0, 0] on div at bounding box center [0, 0] width 0 height 0
click at [551, 156] on image "Ruang Kerja Blockly" at bounding box center [543, 155] width 18 height 18
click at [557, 155] on image "Ruang Kerja Blockly" at bounding box center [559, 155] width 6 height 6
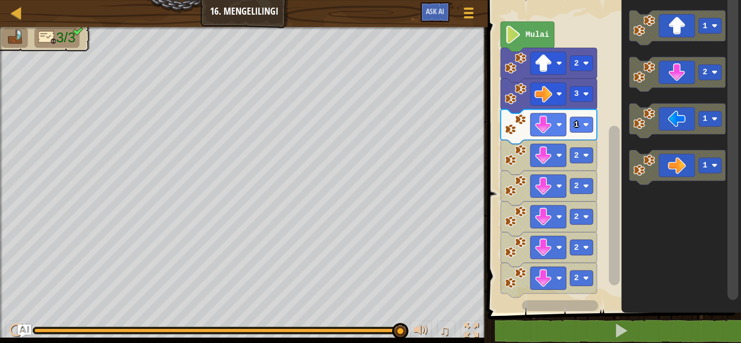
click at [558, 157] on image "Ruang Kerja Blockly" at bounding box center [559, 155] width 6 height 6
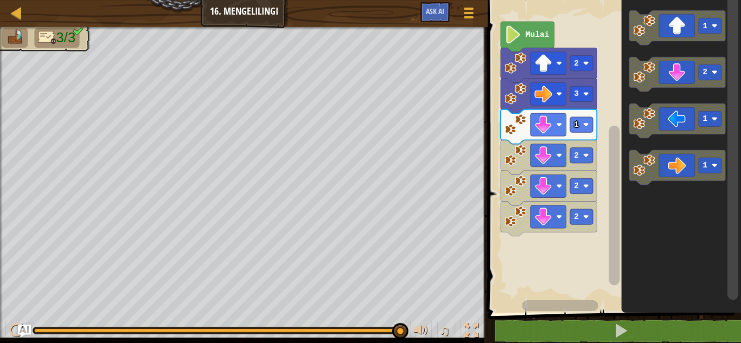
click at [559, 158] on image "Ruang Kerja Blockly" at bounding box center [559, 155] width 6 height 6
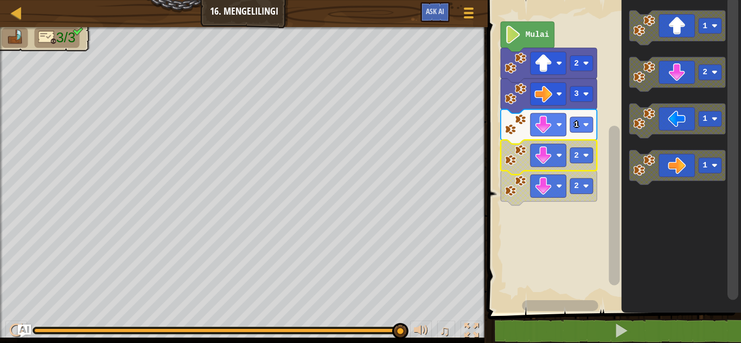
click at [568, 160] on icon "Ruang Kerja Blockly" at bounding box center [549, 157] width 96 height 35
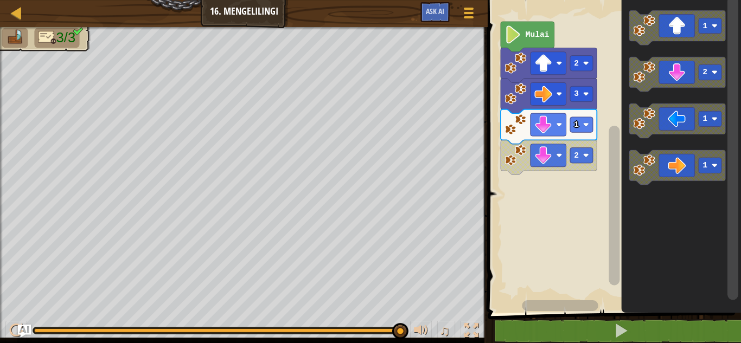
click at [565, 156] on rect "Ruang Kerja Blockly" at bounding box center [549, 155] width 36 height 23
click at [586, 127] on image "Ruang Kerja Blockly" at bounding box center [586, 125] width 6 height 6
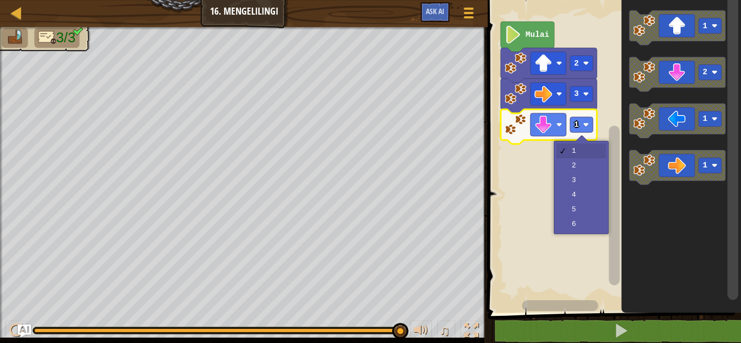
click at [577, 168] on rect "Ruang Kerja Blockly" at bounding box center [612, 154] width 257 height 318
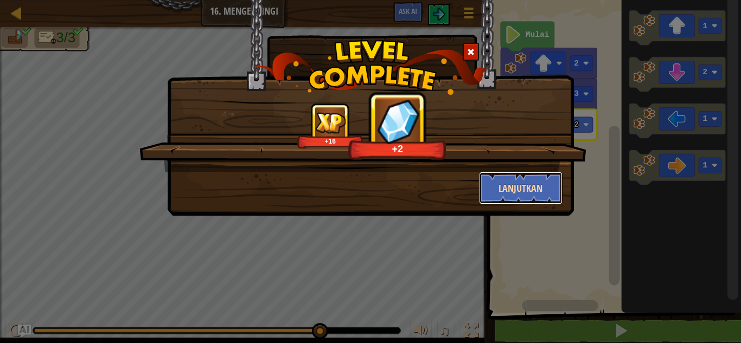
click at [548, 192] on button "Lanjutkan" at bounding box center [521, 188] width 84 height 33
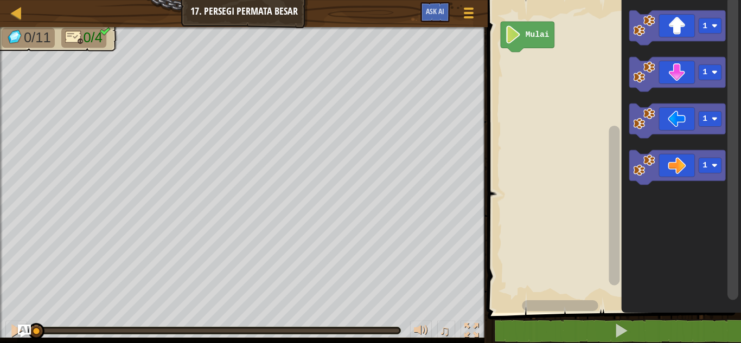
click at [693, 27] on icon "Ruang Kerja Blockly" at bounding box center [677, 27] width 96 height 35
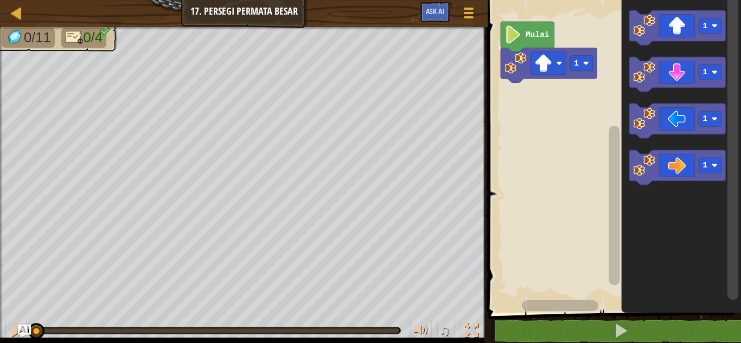
click at [585, 65] on image "Ruang Kerja Blockly" at bounding box center [586, 63] width 6 height 6
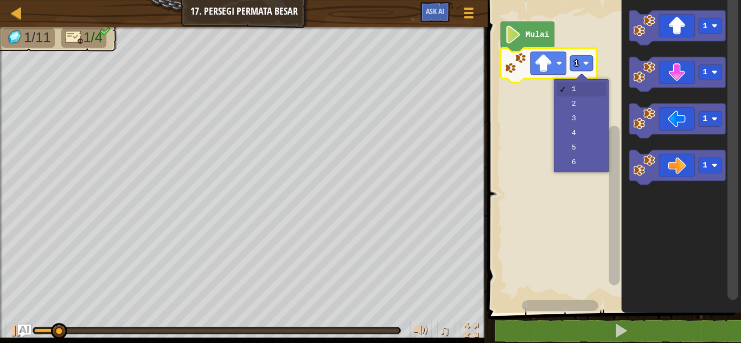
click at [587, 120] on rect "Ruang Kerja Blockly" at bounding box center [612, 154] width 257 height 318
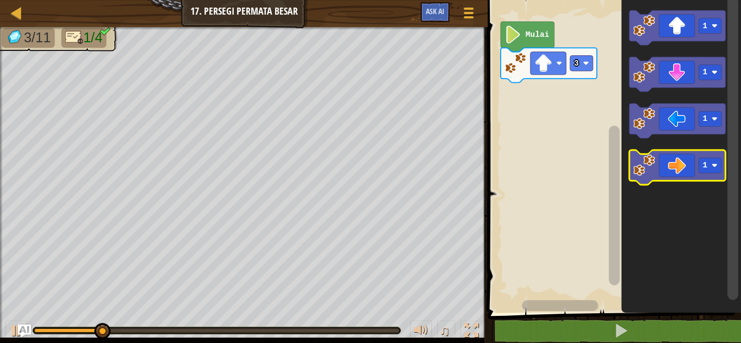
click at [680, 165] on icon "Ruang Kerja Blockly" at bounding box center [677, 167] width 96 height 35
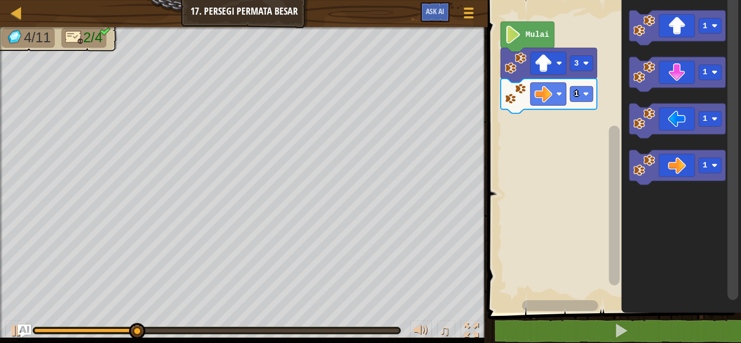
click at [584, 94] on image "Ruang Kerja Blockly" at bounding box center [586, 94] width 6 height 6
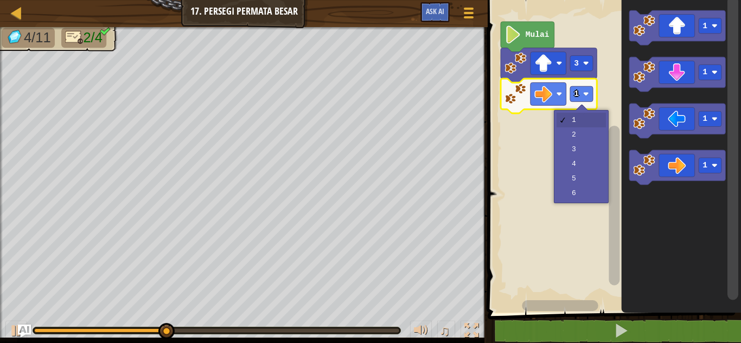
click at [586, 149] on rect "Ruang Kerja Blockly" at bounding box center [612, 154] width 257 height 318
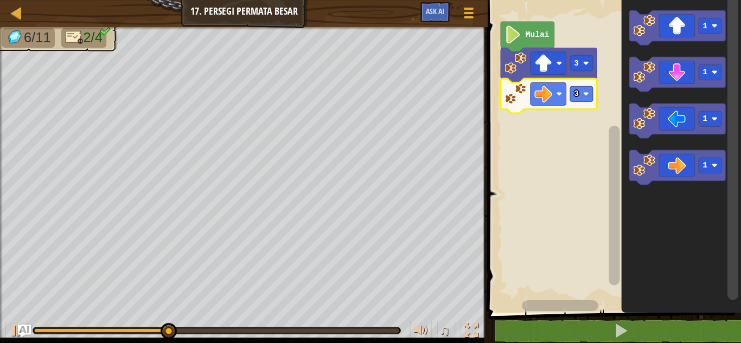
click at [682, 73] on icon "Ruang Kerja Blockly" at bounding box center [677, 74] width 96 height 35
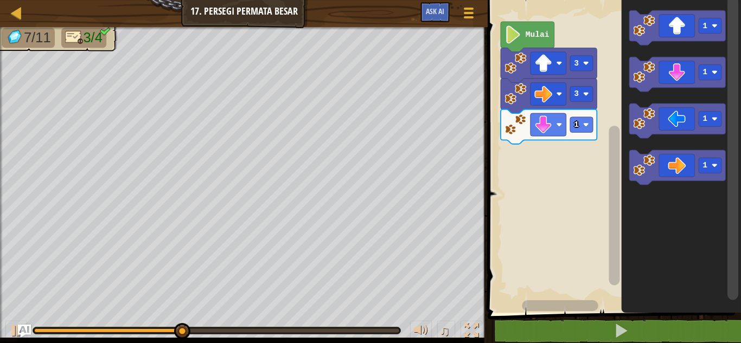
click at [580, 126] on rect "Ruang Kerja Blockly" at bounding box center [581, 124] width 23 height 15
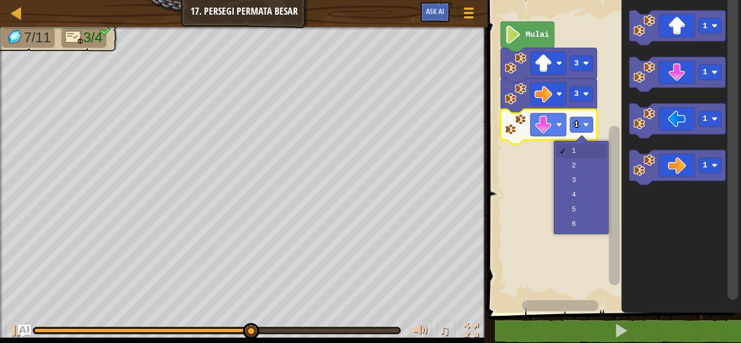
click at [587, 184] on rect "Ruang Kerja Blockly" at bounding box center [612, 154] width 257 height 318
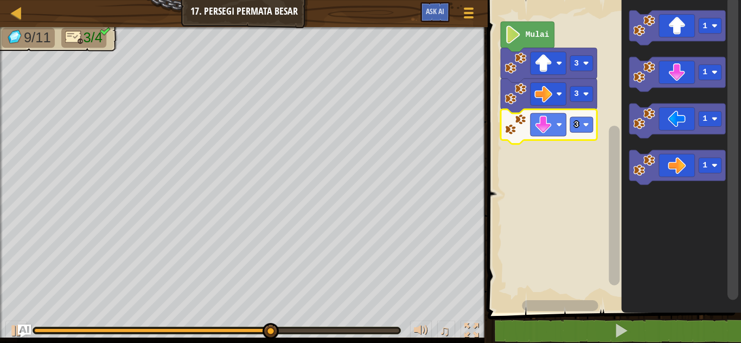
click at [680, 118] on icon "Ruang Kerja Blockly" at bounding box center [677, 121] width 96 height 35
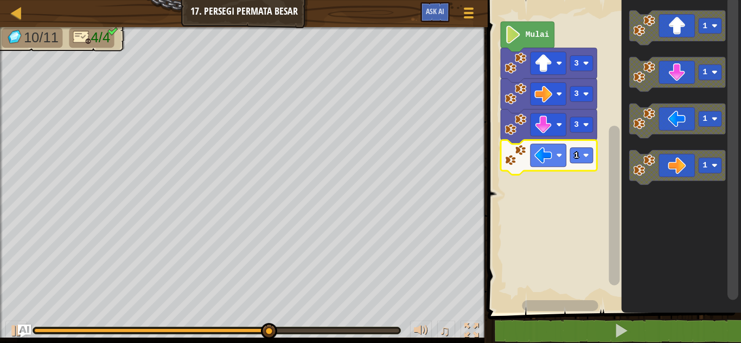
click at [584, 154] on image "Ruang Kerja Blockly" at bounding box center [586, 155] width 6 height 6
click at [577, 155] on text "1" at bounding box center [576, 155] width 5 height 9
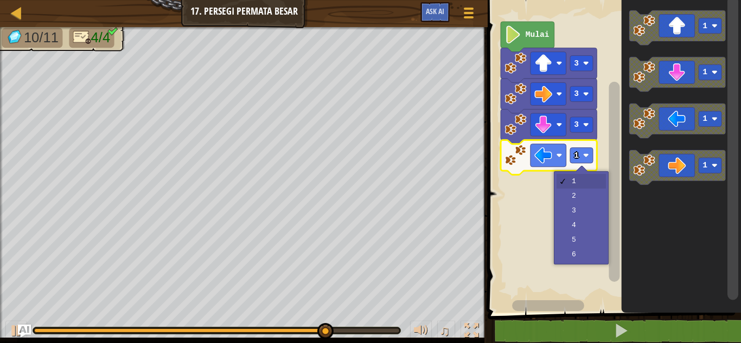
click at [587, 194] on rect "Ruang Kerja Blockly" at bounding box center [612, 154] width 257 height 318
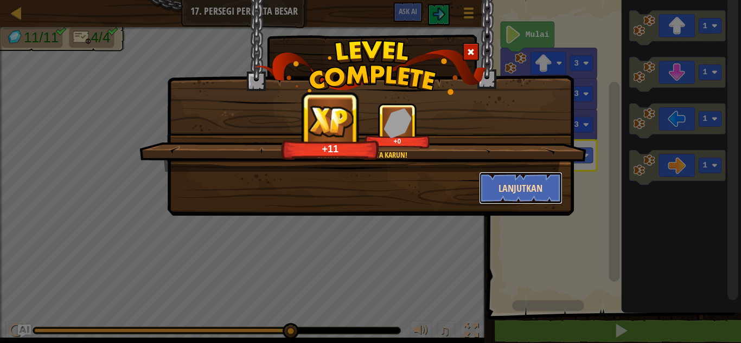
click at [534, 179] on button "Lanjutkan" at bounding box center [521, 188] width 84 height 33
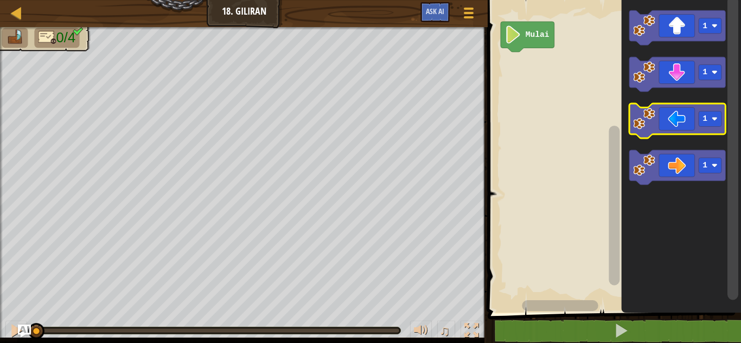
click at [705, 111] on rect "Ruang Kerja Blockly" at bounding box center [710, 118] width 23 height 15
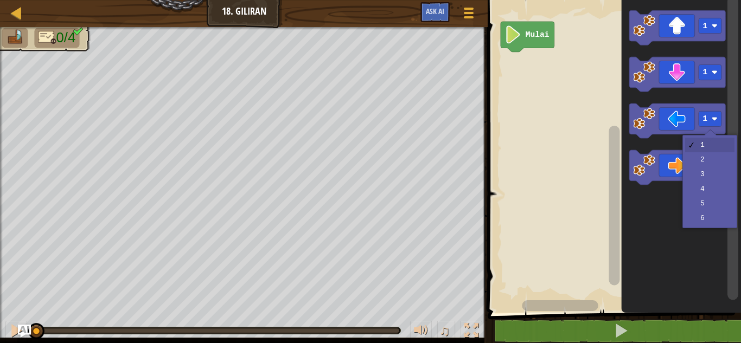
click at [702, 179] on icon "Ruang Kerja Blockly" at bounding box center [677, 167] width 96 height 35
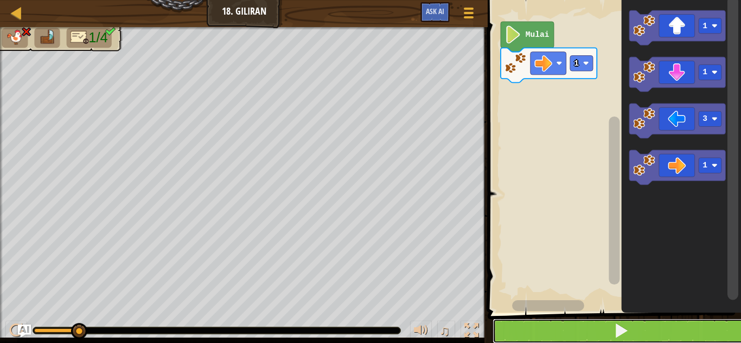
click at [635, 325] on button at bounding box center [621, 331] width 257 height 25
click at [555, 69] on rect "Ruang Kerja Blockly" at bounding box center [549, 63] width 36 height 23
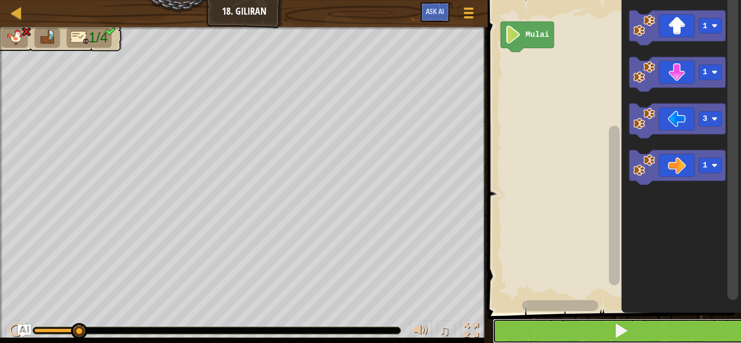
click at [631, 326] on button at bounding box center [621, 331] width 257 height 25
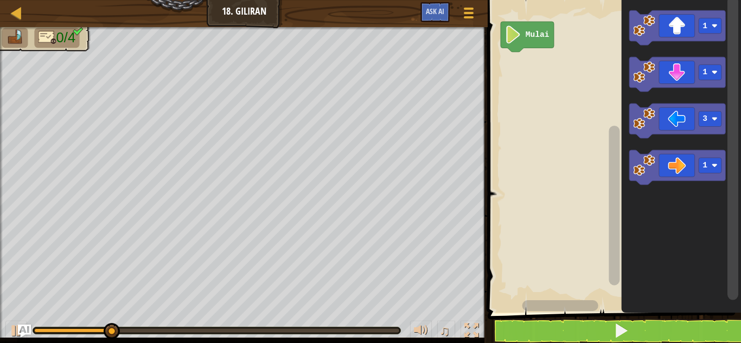
click at [670, 122] on icon "Ruang Kerja Blockly" at bounding box center [677, 121] width 96 height 35
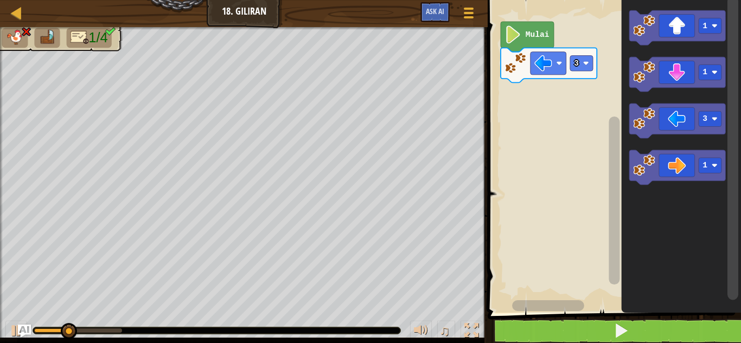
click at [711, 116] on rect "Ruang Kerja Blockly" at bounding box center [710, 118] width 23 height 15
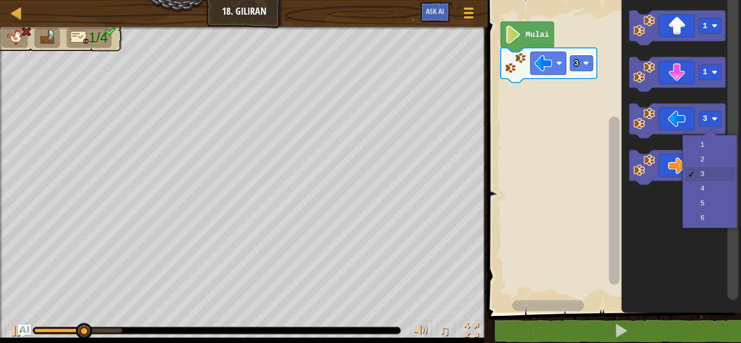
click at [710, 154] on icon "Ruang Kerja Blockly" at bounding box center [677, 167] width 96 height 35
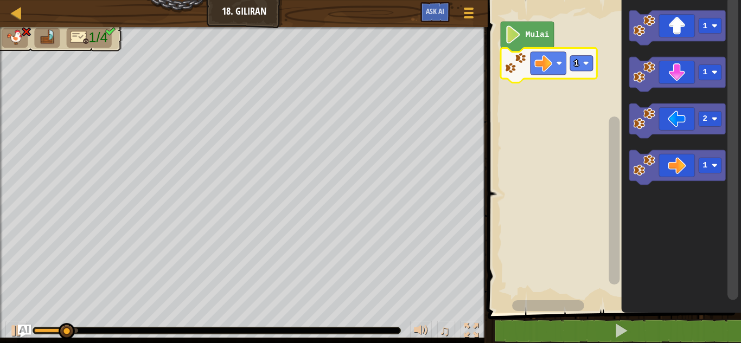
click at [572, 61] on rect "Ruang Kerja Blockly" at bounding box center [581, 63] width 23 height 15
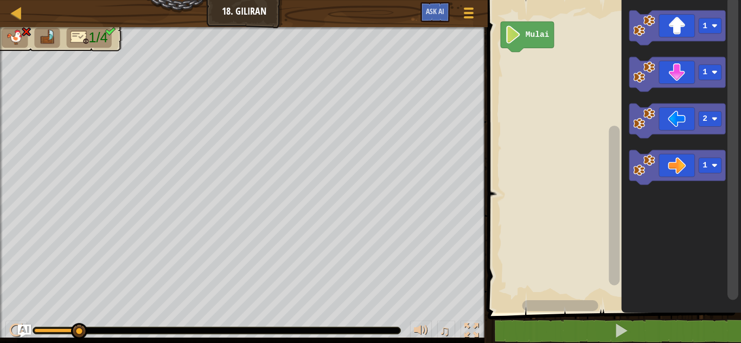
click at [670, 111] on icon "Ruang Kerja Blockly" at bounding box center [677, 121] width 96 height 35
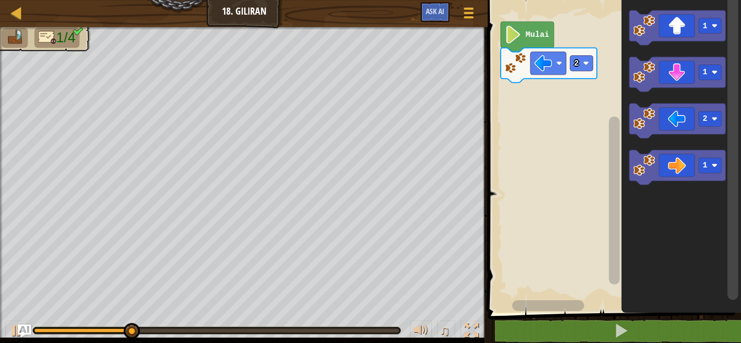
click at [683, 72] on icon "Ruang Kerja Blockly" at bounding box center [677, 74] width 96 height 35
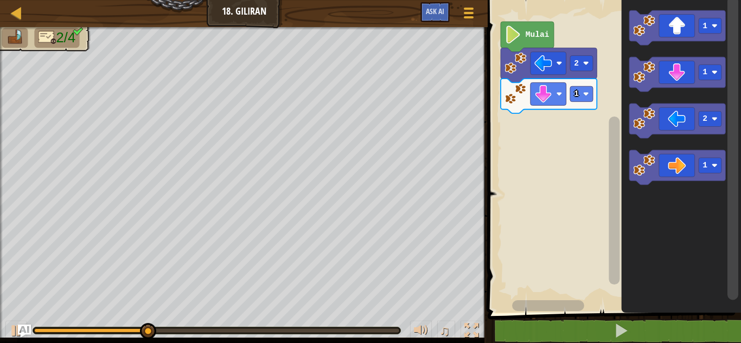
click at [584, 65] on image "Ruang Kerja Blockly" at bounding box center [586, 63] width 6 height 6
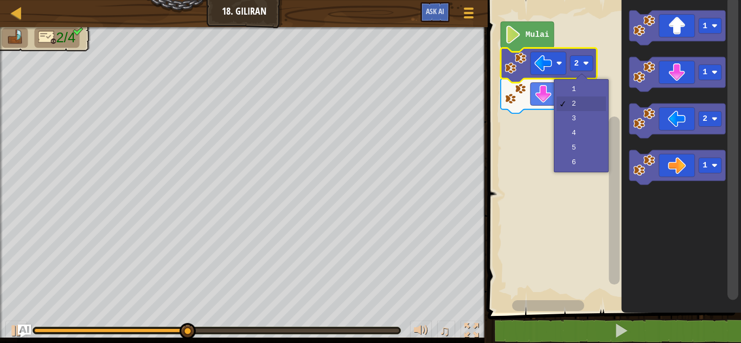
click at [635, 44] on rect "Ruang Kerja Blockly" at bounding box center [677, 27] width 96 height 35
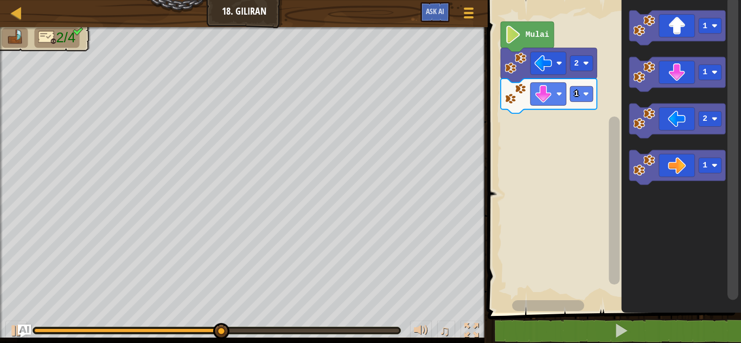
click at [580, 88] on rect "Ruang Kerja Blockly" at bounding box center [581, 93] width 23 height 15
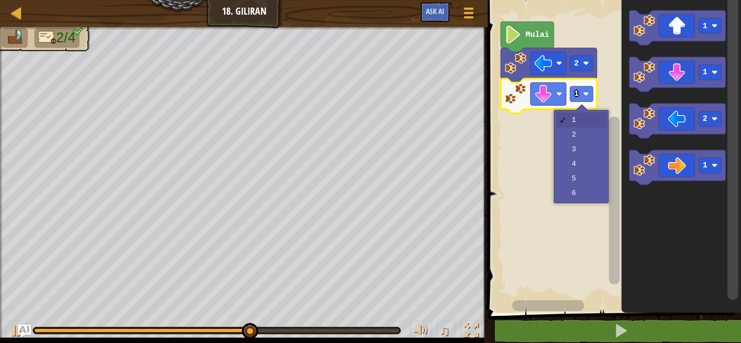
click at [591, 138] on rect "Ruang Kerja Blockly" at bounding box center [612, 154] width 257 height 318
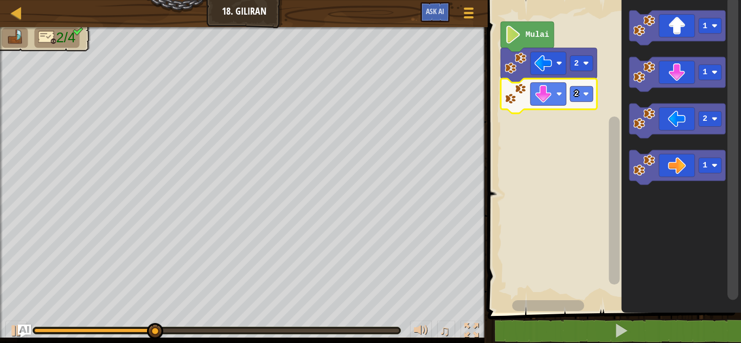
click at [689, 167] on icon "Ruang Kerja Blockly" at bounding box center [677, 167] width 96 height 35
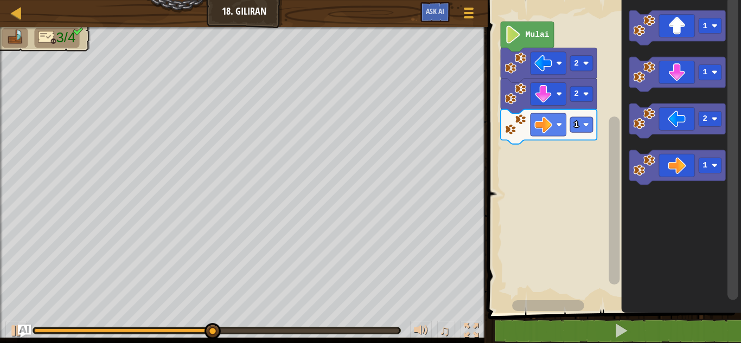
click at [585, 125] on image "Ruang Kerja Blockly" at bounding box center [586, 125] width 6 height 6
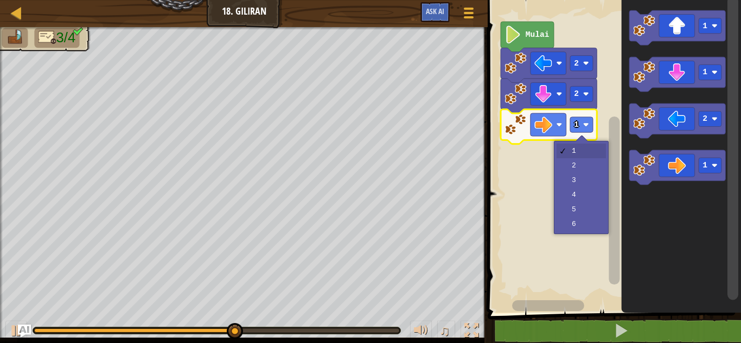
click at [591, 193] on rect "Ruang Kerja Blockly" at bounding box center [612, 154] width 257 height 318
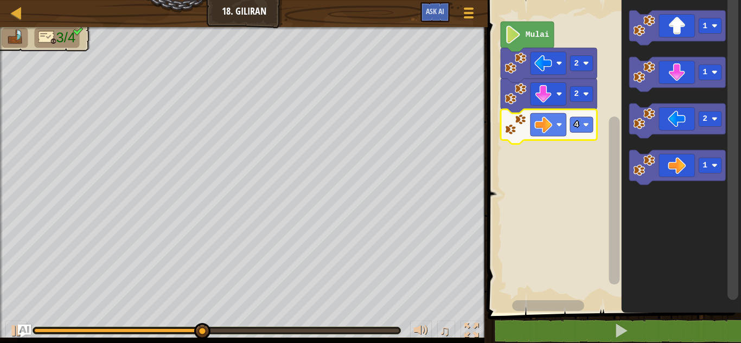
click at [676, 28] on icon "Ruang Kerja Blockly" at bounding box center [677, 27] width 96 height 35
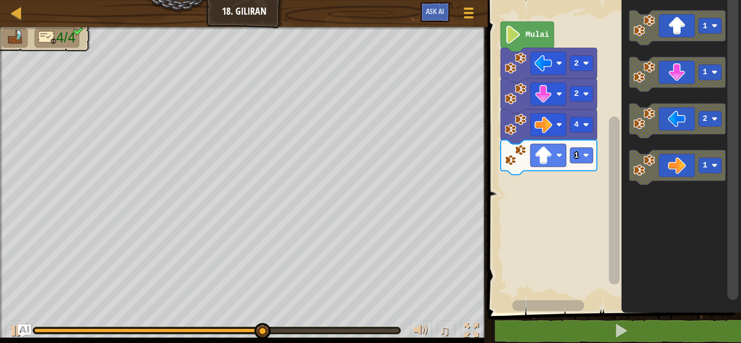
click at [682, 25] on icon "Ruang Kerja Blockly" at bounding box center [677, 27] width 96 height 35
click at [0, 0] on div at bounding box center [0, 0] width 0 height 0
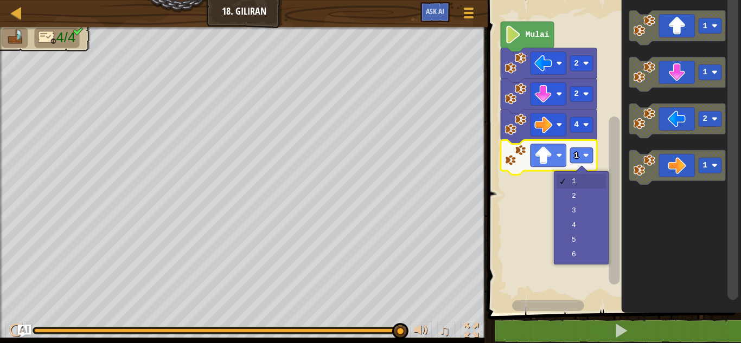
click at [593, 208] on rect "Ruang Kerja Blockly" at bounding box center [612, 154] width 257 height 318
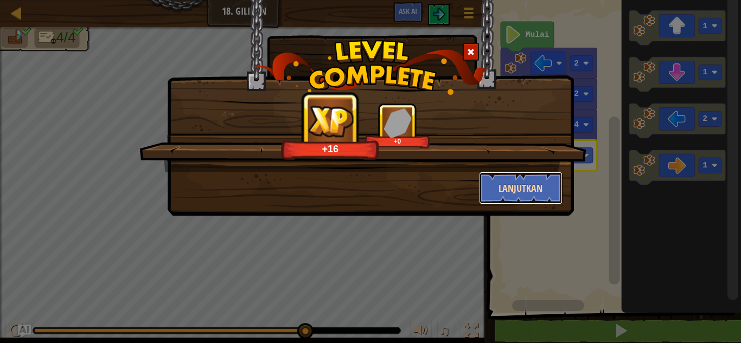
click at [546, 187] on button "Lanjutkan" at bounding box center [521, 188] width 84 height 33
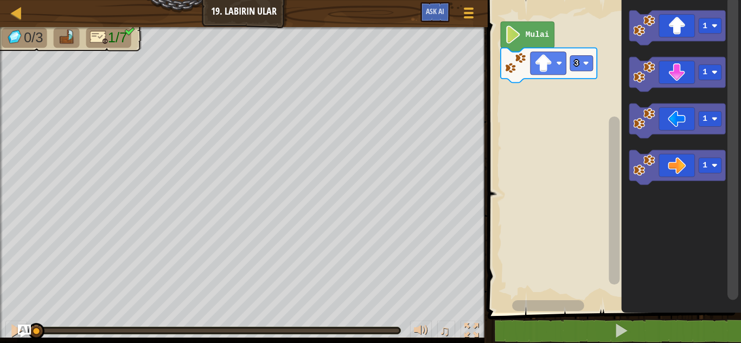
click at [681, 26] on icon "Ruang Kerja Blockly" at bounding box center [677, 27] width 96 height 35
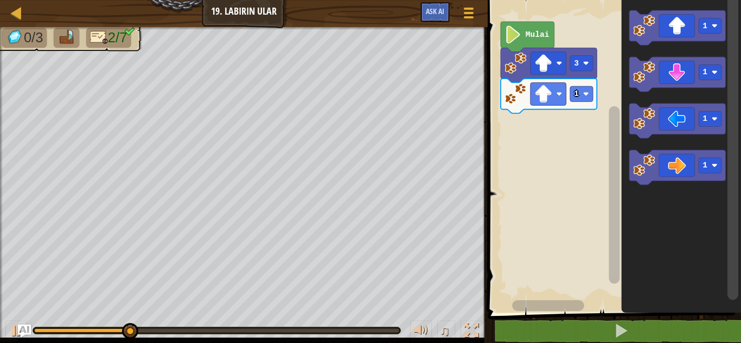
click at [564, 97] on rect "Ruang Kerja Blockly" at bounding box center [549, 93] width 36 height 23
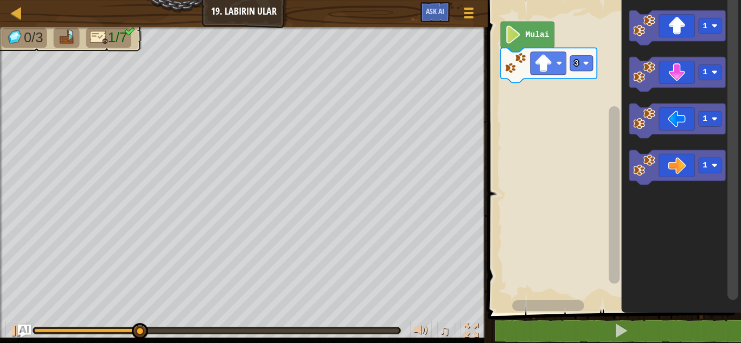
click at [679, 161] on icon "Ruang Kerja Blockly" at bounding box center [677, 167] width 96 height 35
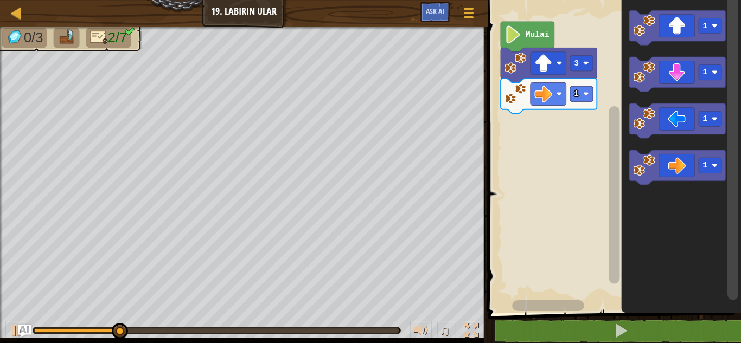
click at [583, 91] on image "Ruang Kerja Blockly" at bounding box center [586, 94] width 6 height 6
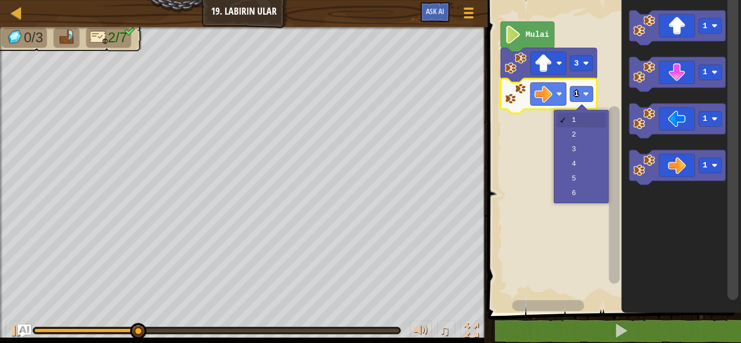
click at [593, 130] on rect "Ruang Kerja Blockly" at bounding box center [612, 154] width 257 height 318
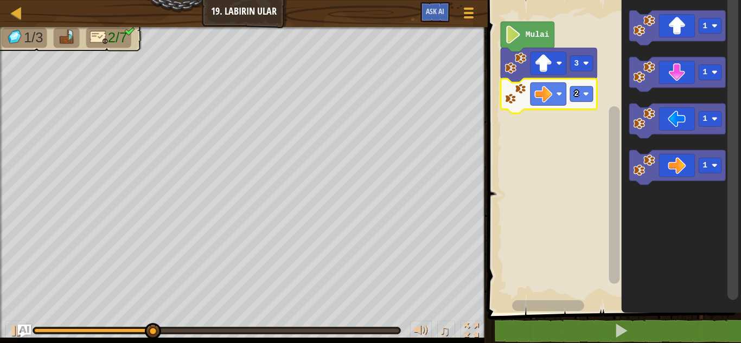
click at [686, 72] on icon "Ruang Kerja Blockly" at bounding box center [677, 74] width 96 height 35
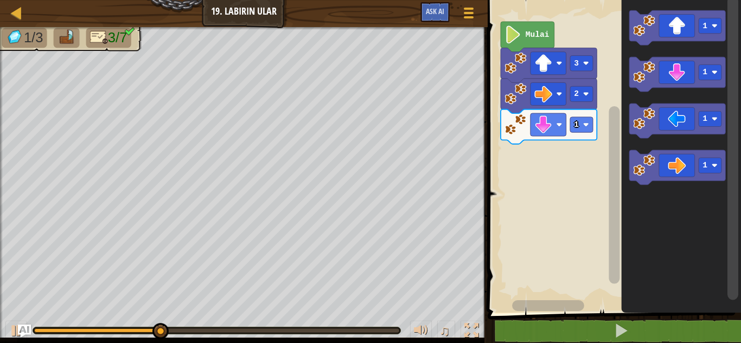
click at [544, 131] on image "Ruang Kerja Blockly" at bounding box center [543, 125] width 18 height 18
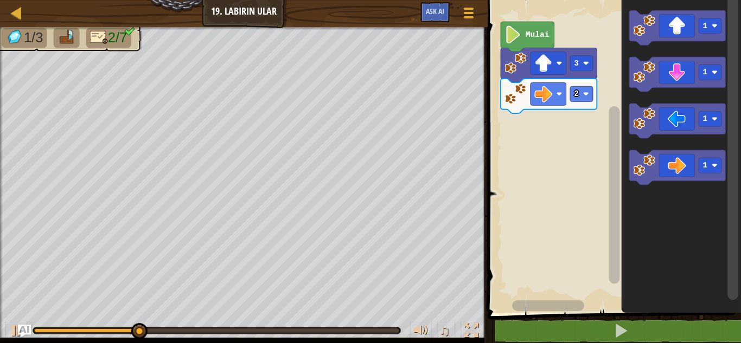
click at [681, 22] on icon "Ruang Kerja Blockly" at bounding box center [677, 27] width 96 height 35
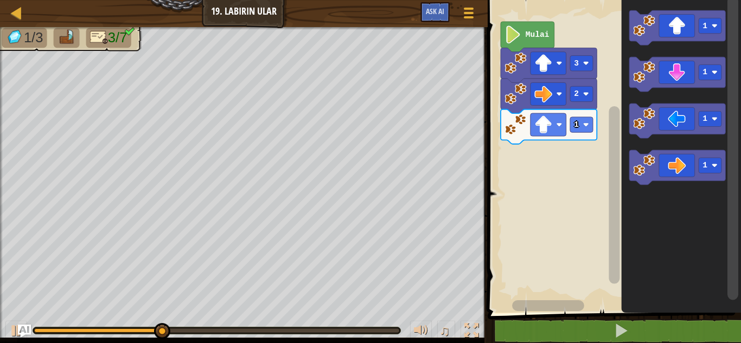
click at [688, 173] on icon "Ruang Kerja Blockly" at bounding box center [677, 167] width 96 height 35
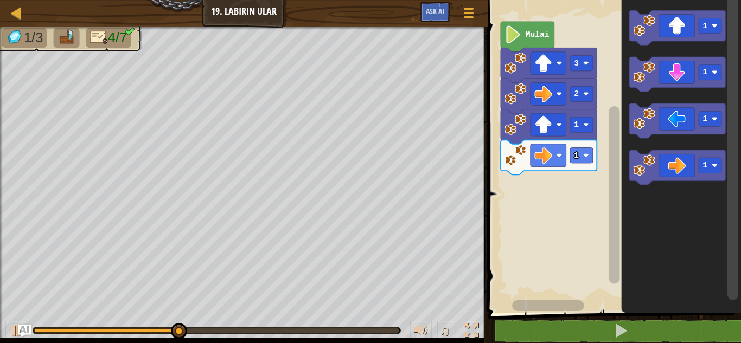
click at [685, 166] on icon "Ruang Kerja Blockly" at bounding box center [677, 167] width 96 height 35
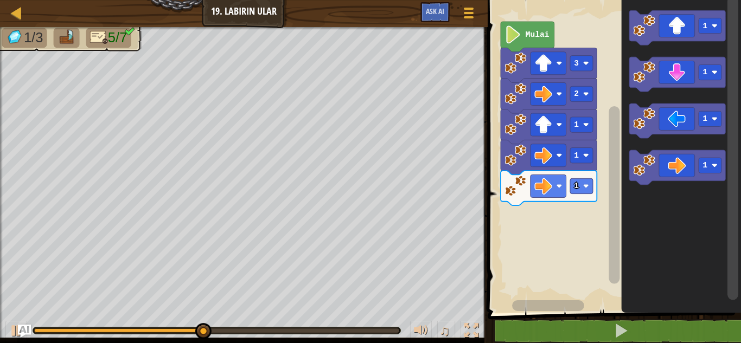
click at [685, 78] on icon "Ruang Kerja Blockly" at bounding box center [677, 74] width 96 height 35
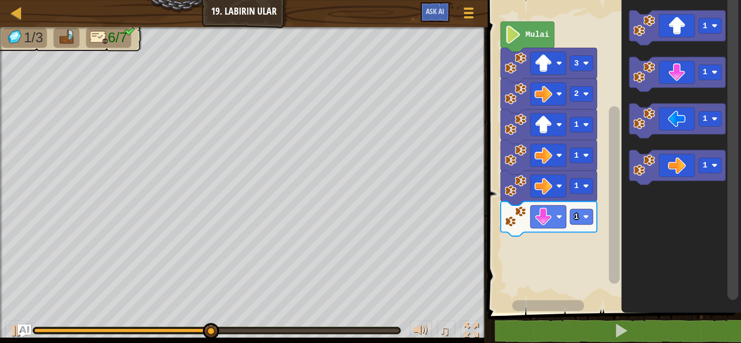
click at [580, 218] on rect "Ruang Kerja Blockly" at bounding box center [581, 216] width 23 height 15
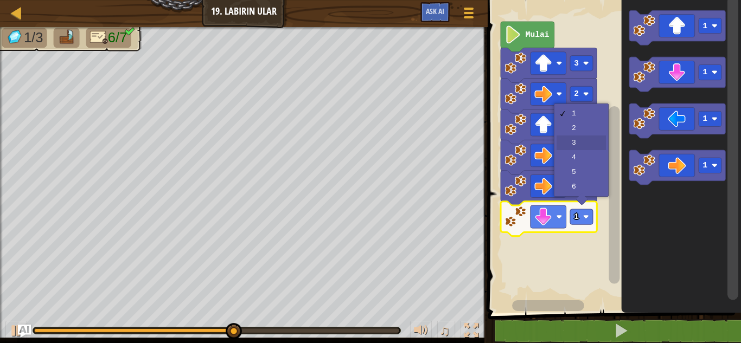
click at [590, 142] on icon "Ruang Kerja Blockly" at bounding box center [549, 157] width 96 height 35
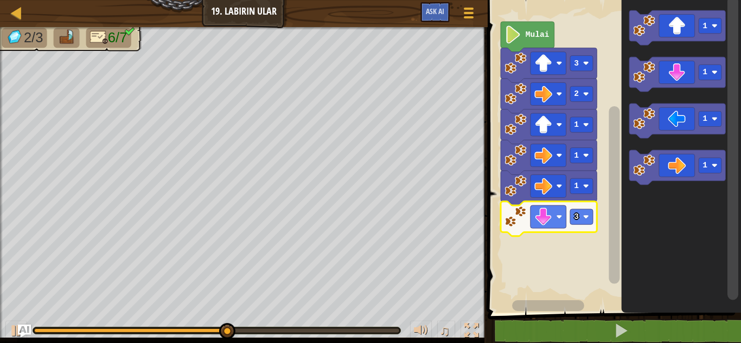
click at [588, 218] on image "Ruang Kerja Blockly" at bounding box center [586, 217] width 6 height 6
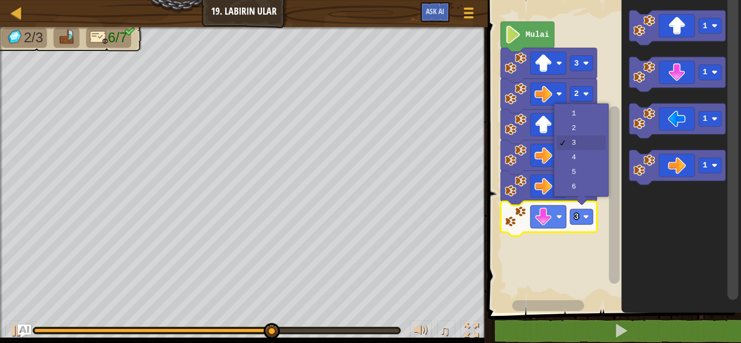
click at [591, 129] on rect "Ruang Kerja Blockly" at bounding box center [581, 124] width 23 height 15
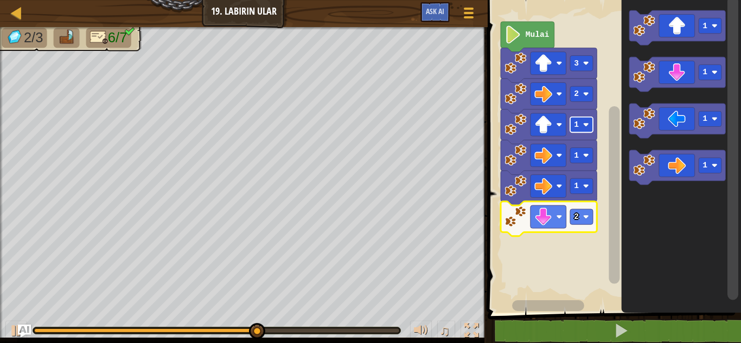
click at [684, 161] on icon "Ruang Kerja Blockly" at bounding box center [677, 167] width 96 height 35
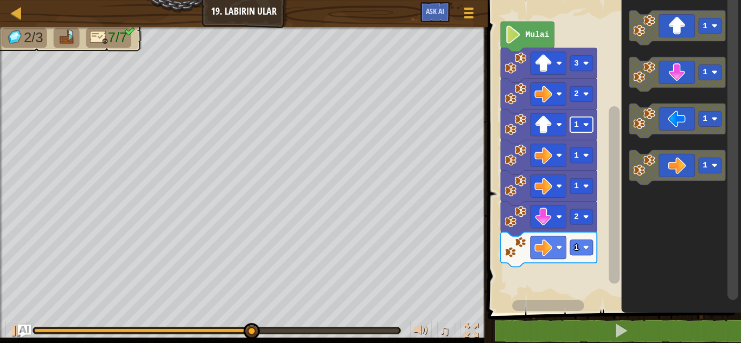
click at [688, 162] on icon "Ruang Kerja Blockly" at bounding box center [677, 167] width 96 height 35
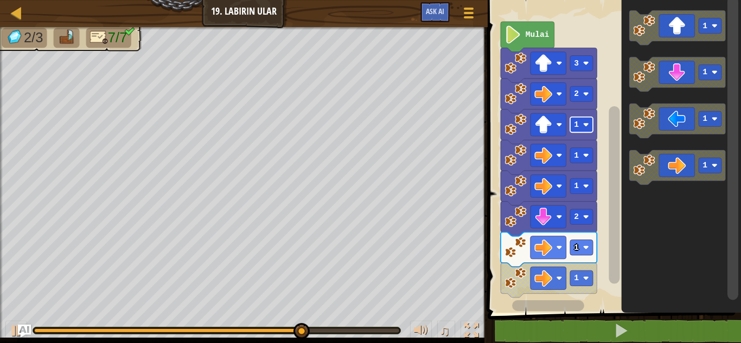
click at [584, 245] on image "Ruang Kerja Blockly" at bounding box center [586, 248] width 6 height 6
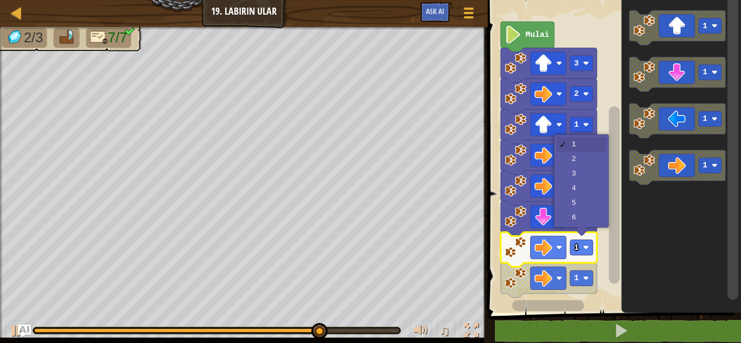
click at [592, 157] on rect "Ruang Kerja Blockly" at bounding box center [581, 155] width 23 height 15
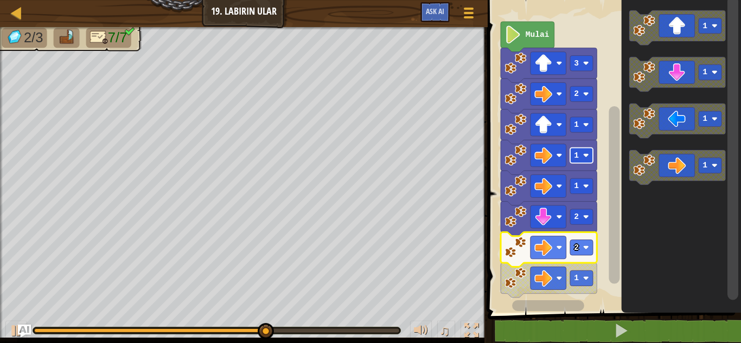
click at [680, 25] on icon "Ruang Kerja Blockly" at bounding box center [677, 27] width 96 height 35
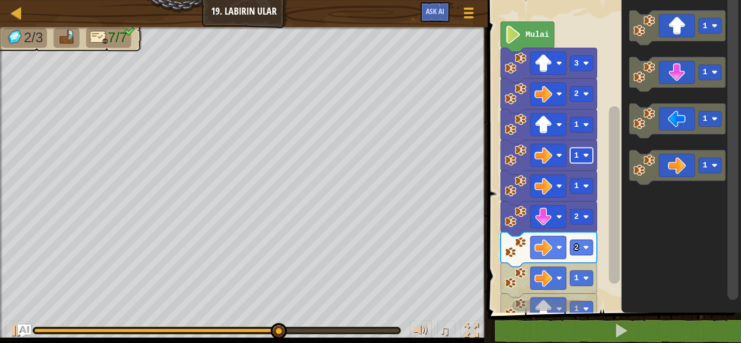
click at [0, 0] on div at bounding box center [0, 0] width 0 height 0
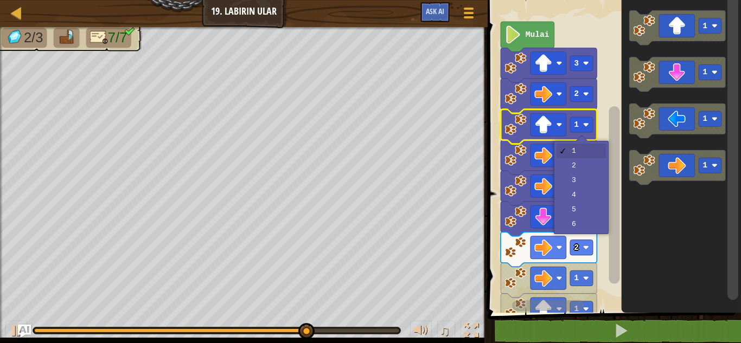
click at [585, 182] on rect "Ruang Kerja Blockly" at bounding box center [581, 185] width 23 height 15
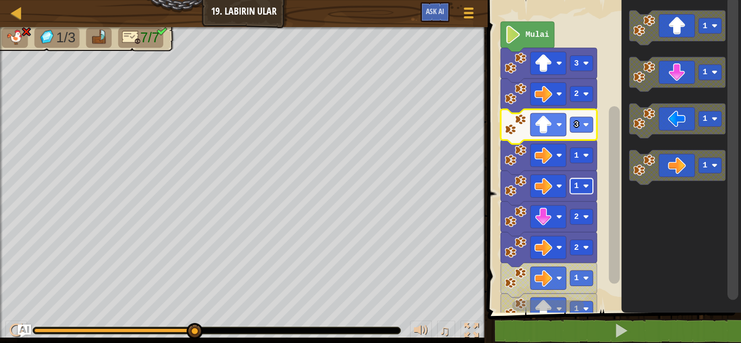
click at [579, 123] on text "3" at bounding box center [576, 124] width 5 height 9
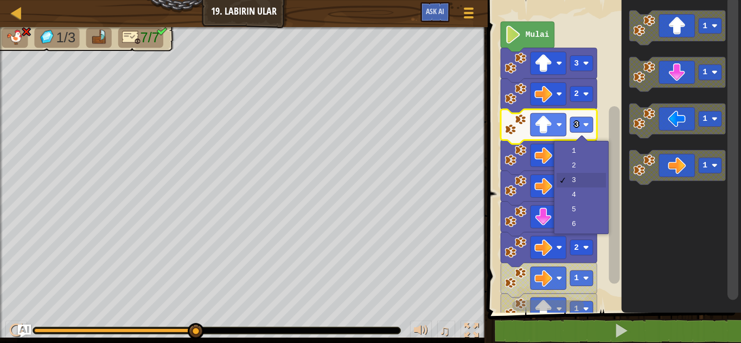
click at [593, 165] on icon "Ruang Kerja Blockly" at bounding box center [549, 157] width 96 height 35
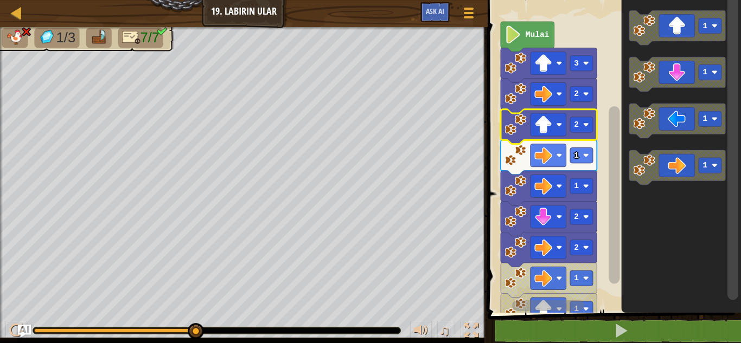
click at [575, 124] on rect "Ruang Kerja Blockly" at bounding box center [612, 154] width 257 height 318
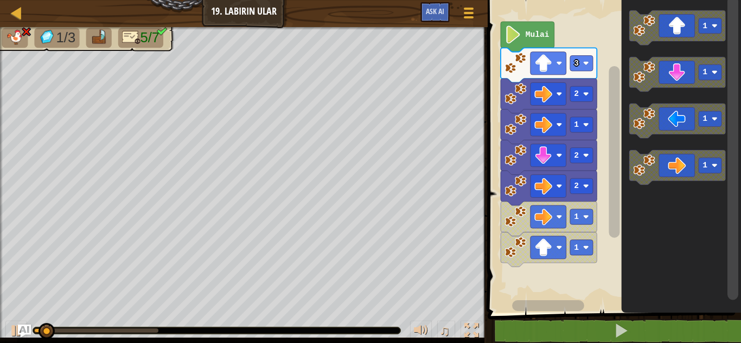
click at [570, 65] on rect "Ruang Kerja Blockly" at bounding box center [581, 63] width 23 height 15
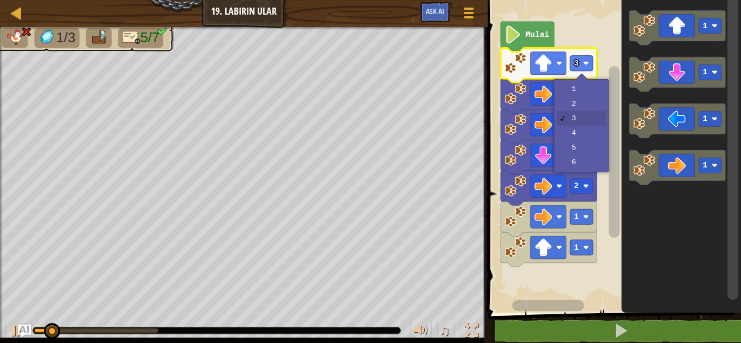
click at [567, 67] on icon "Ruang Kerja Blockly" at bounding box center [549, 65] width 96 height 35
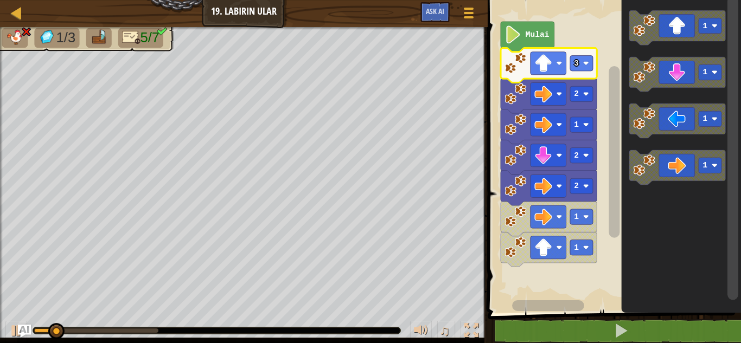
click at [567, 72] on icon "Ruang Kerja Blockly" at bounding box center [549, 65] width 96 height 35
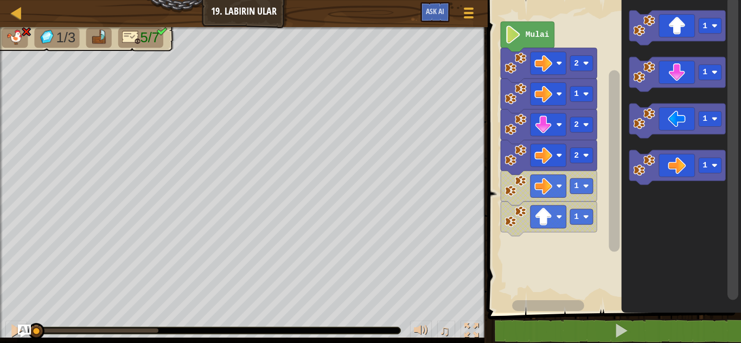
click at [566, 69] on rect "Ruang Kerja Blockly" at bounding box center [549, 63] width 36 height 23
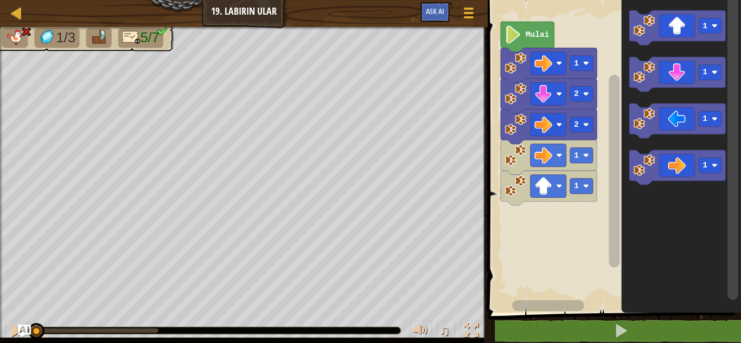
click at [566, 64] on rect "Ruang Kerja Blockly" at bounding box center [549, 63] width 36 height 23
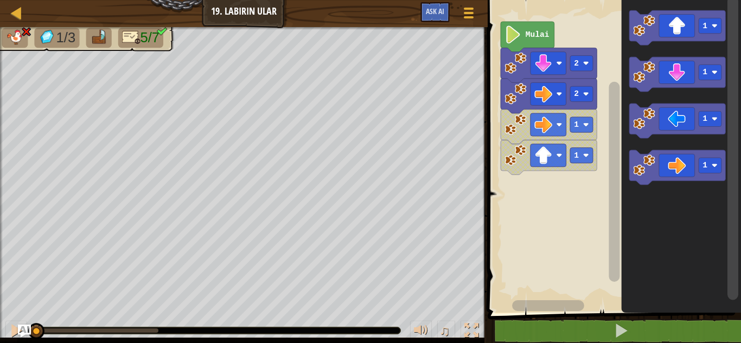
click at [565, 71] on rect "Ruang Kerja Blockly" at bounding box center [549, 63] width 36 height 23
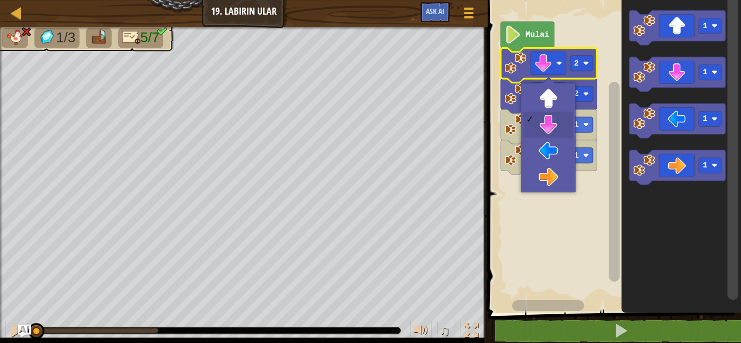
click at [572, 65] on rect "Ruang Kerja Blockly" at bounding box center [581, 63] width 23 height 15
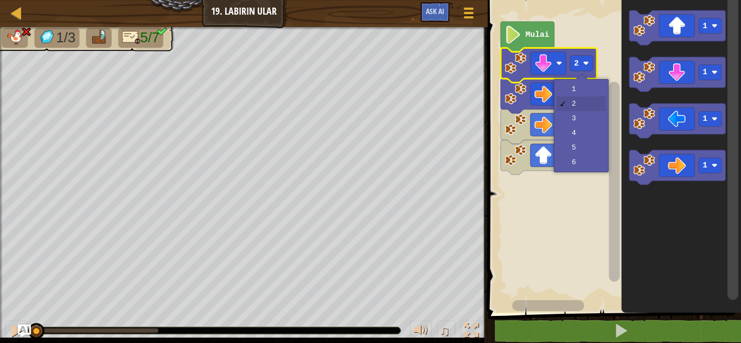
click at [569, 72] on icon "Ruang Kerja Blockly" at bounding box center [549, 65] width 96 height 35
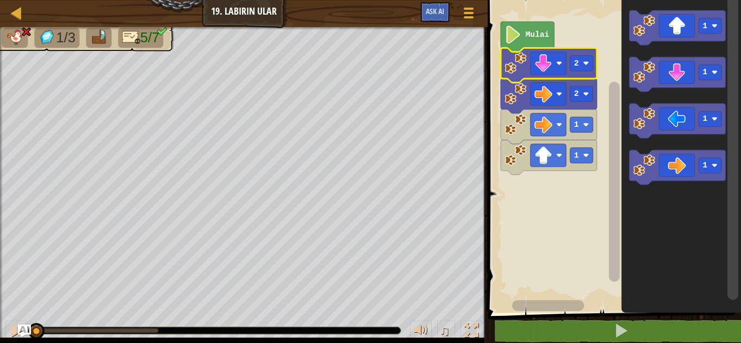
click at [561, 71] on rect "Ruang Kerja Blockly" at bounding box center [549, 63] width 36 height 23
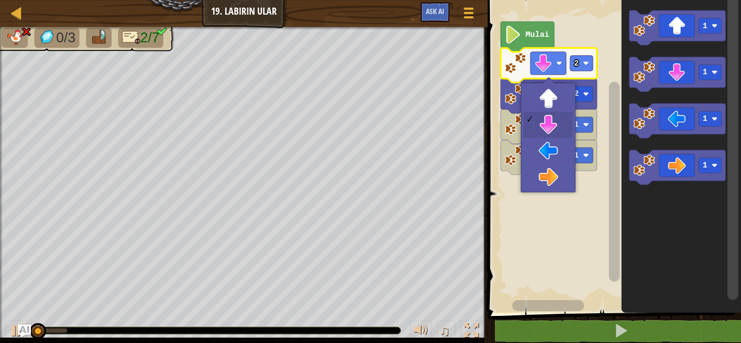
click at [559, 68] on rect "Ruang Kerja Blockly" at bounding box center [549, 63] width 36 height 23
click at [562, 73] on rect "Ruang Kerja Blockly" at bounding box center [549, 63] width 36 height 23
click at [561, 73] on rect "Ruang Kerja Blockly" at bounding box center [549, 63] width 36 height 23
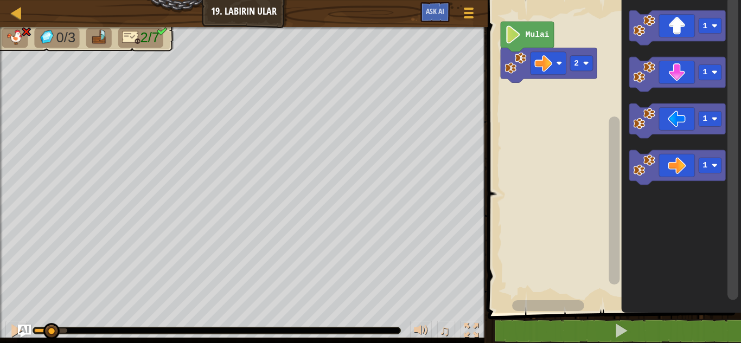
click at [551, 57] on image "Ruang Kerja Blockly" at bounding box center [543, 63] width 18 height 18
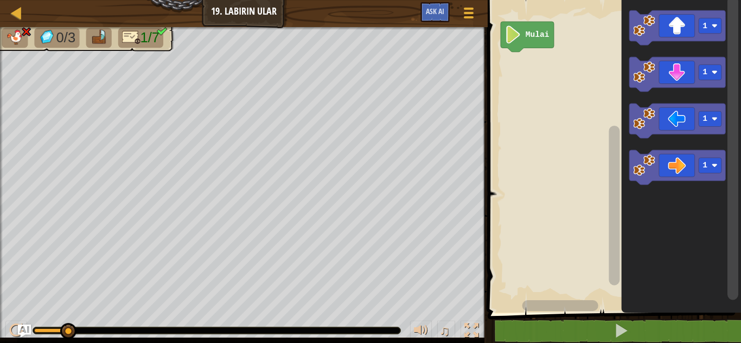
click at [686, 28] on icon "Ruang Kerja Blockly" at bounding box center [677, 27] width 96 height 35
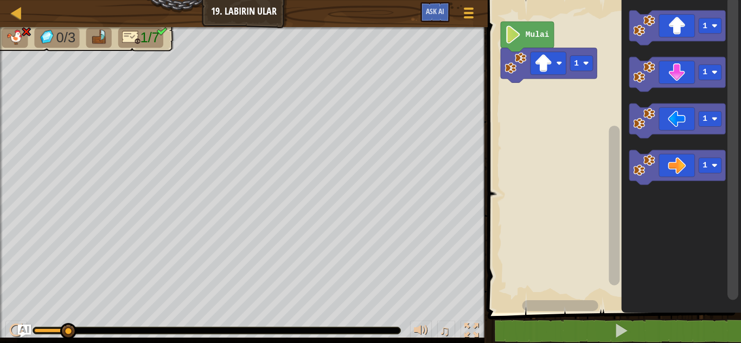
click at [577, 64] on text "1" at bounding box center [576, 63] width 5 height 9
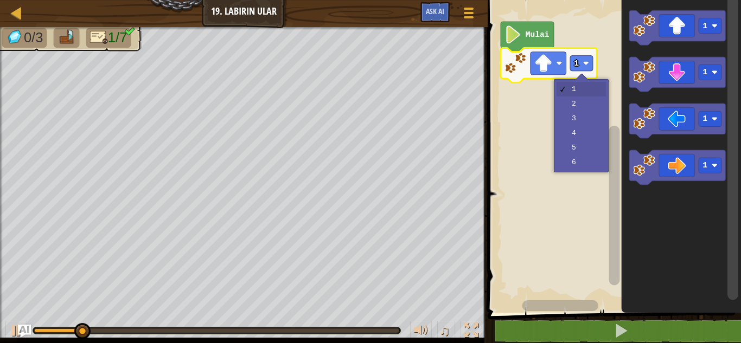
click at [592, 107] on rect "Ruang Kerja Blockly" at bounding box center [612, 154] width 257 height 318
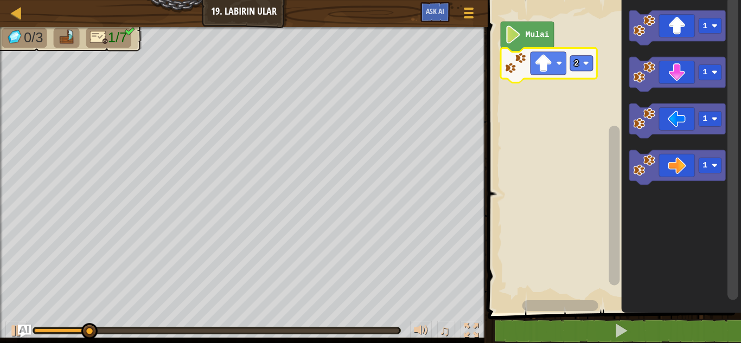
click at [584, 64] on image "Ruang Kerja Blockly" at bounding box center [586, 63] width 6 height 6
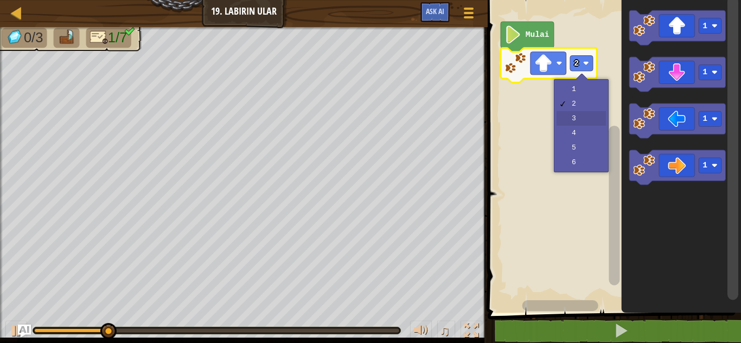
click at [588, 120] on rect "Ruang Kerja Blockly" at bounding box center [612, 154] width 257 height 318
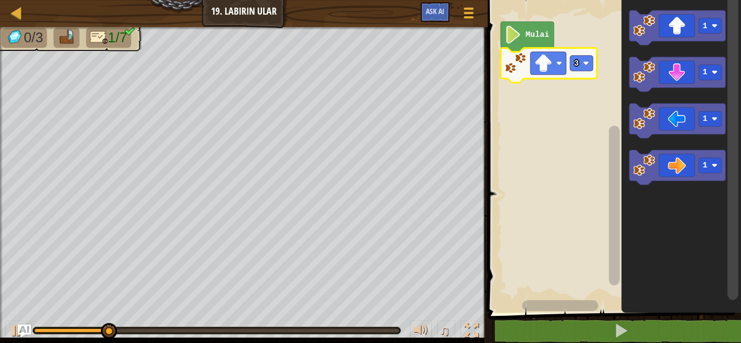
click at [684, 167] on icon "Ruang Kerja Blockly" at bounding box center [677, 167] width 96 height 35
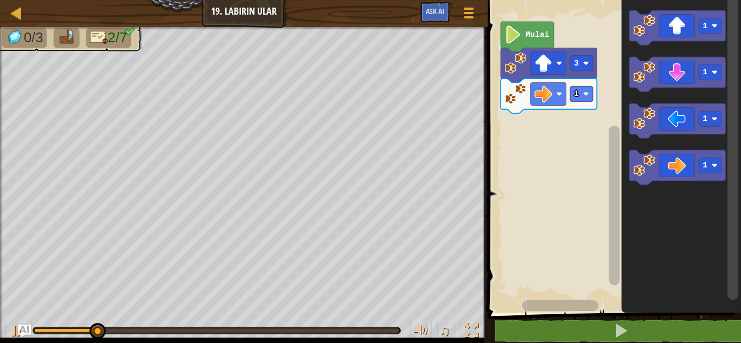
click at [0, 0] on div at bounding box center [0, 0] width 0 height 0
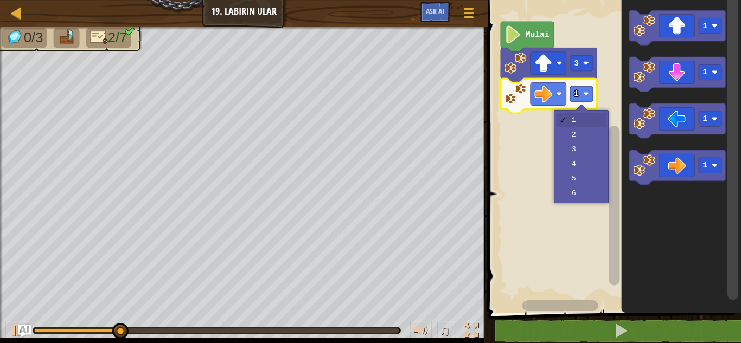
click at [587, 138] on rect "Ruang Kerja Blockly" at bounding box center [612, 154] width 257 height 318
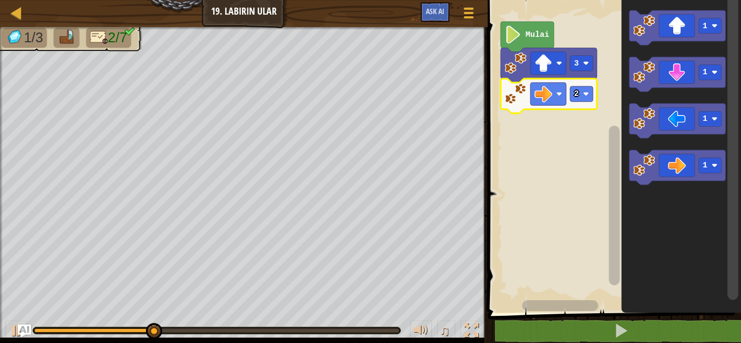
click at [684, 24] on icon "Ruang Kerja Blockly" at bounding box center [677, 27] width 96 height 35
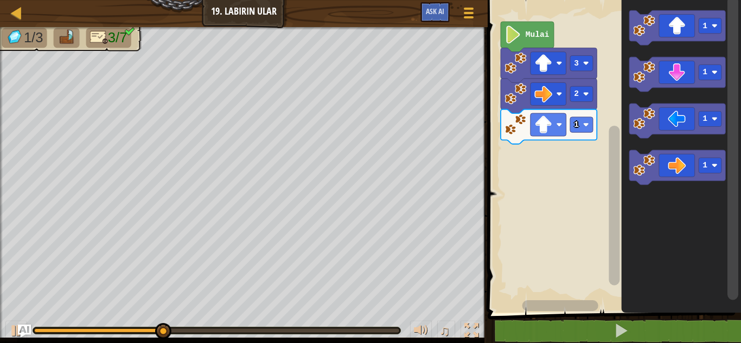
click at [687, 161] on icon "Ruang Kerja Blockly" at bounding box center [677, 167] width 96 height 35
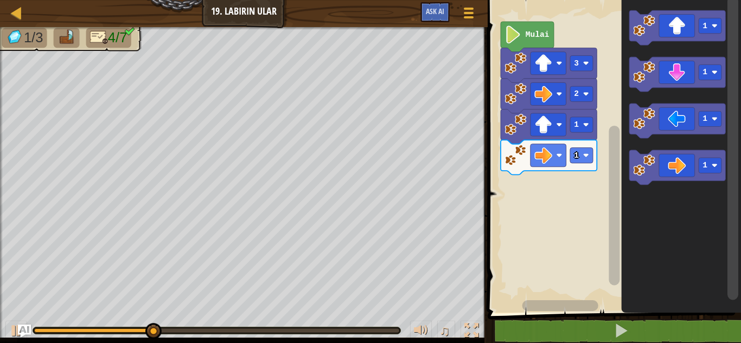
click at [584, 152] on rect "Ruang Kerja Blockly" at bounding box center [581, 155] width 23 height 15
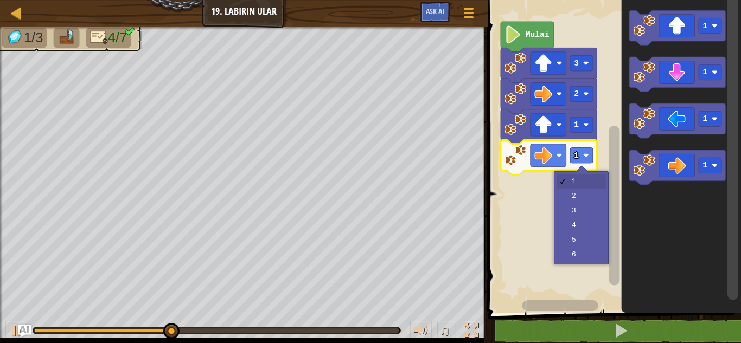
click at [593, 192] on rect "Ruang Kerja Blockly" at bounding box center [612, 154] width 257 height 318
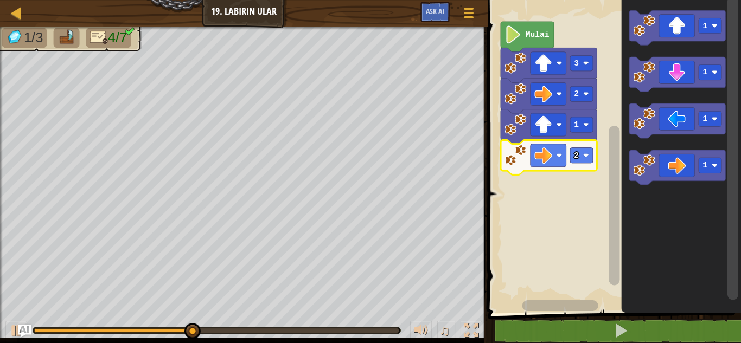
click at [692, 70] on icon "Ruang Kerja Blockly" at bounding box center [677, 74] width 96 height 35
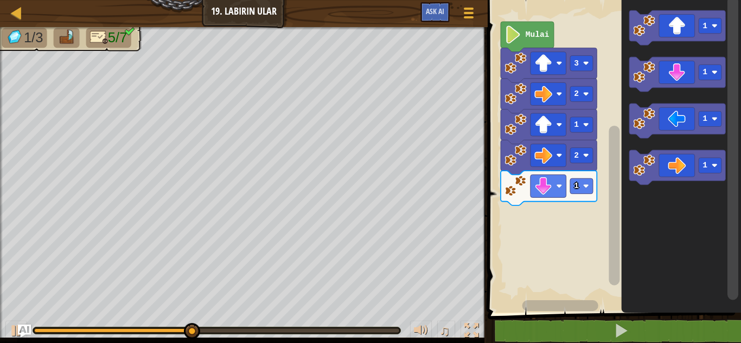
click at [585, 187] on image "Ruang Kerja Blockly" at bounding box center [586, 186] width 6 height 6
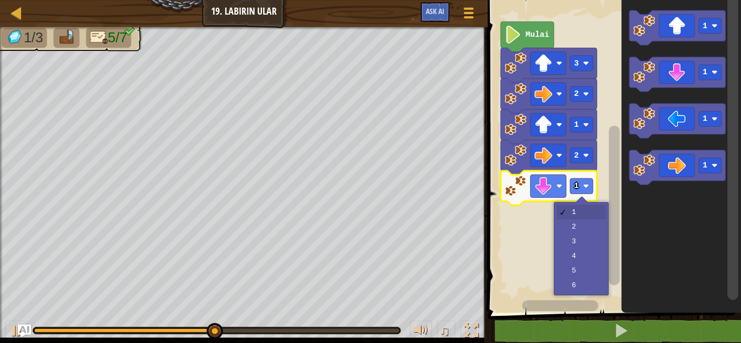
click at [591, 225] on rect "Ruang Kerja Blockly" at bounding box center [612, 154] width 257 height 318
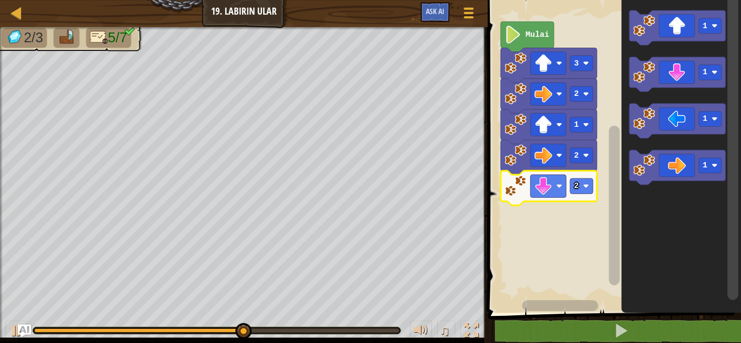
click at [684, 168] on icon "Ruang Kerja Blockly" at bounding box center [677, 167] width 96 height 35
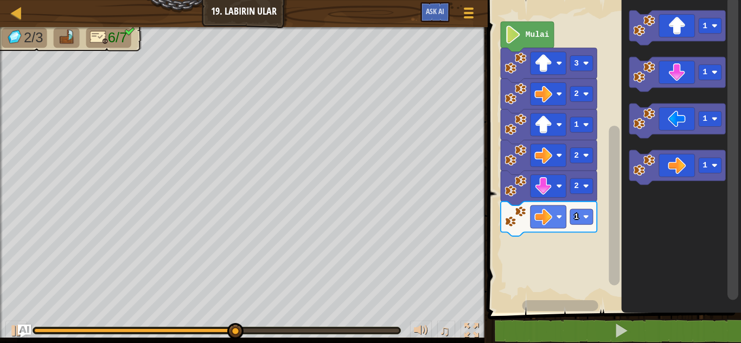
click at [577, 218] on text "1" at bounding box center [576, 217] width 5 height 9
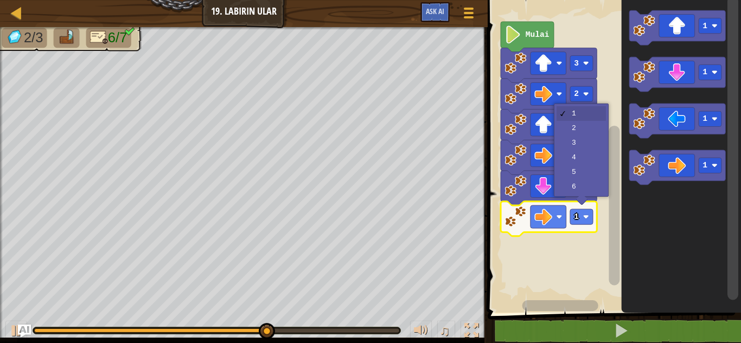
click at [595, 128] on icon "Ruang Kerja Blockly" at bounding box center [549, 127] width 96 height 35
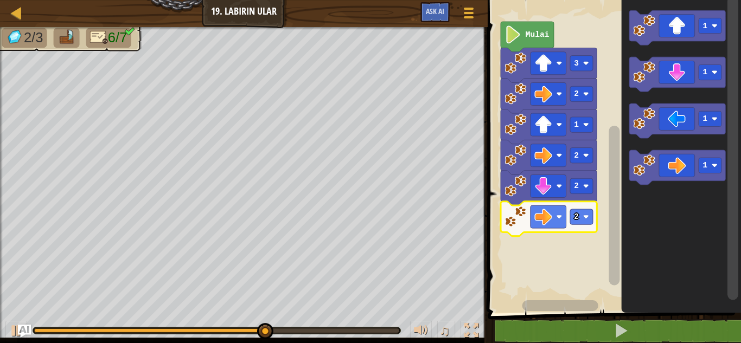
click at [687, 25] on icon "Ruang Kerja Blockly" at bounding box center [677, 27] width 96 height 35
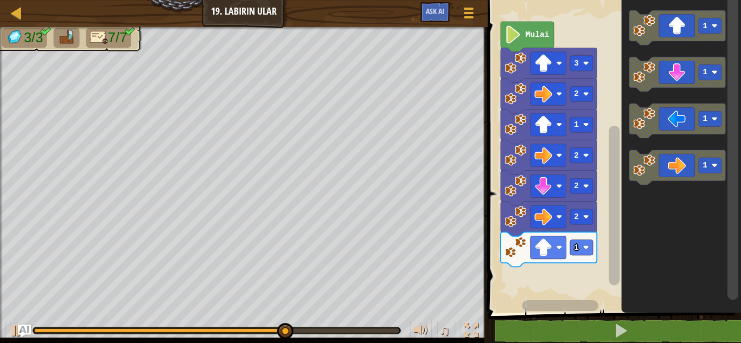
click at [685, 29] on icon "Ruang Kerja Blockly" at bounding box center [677, 27] width 96 height 35
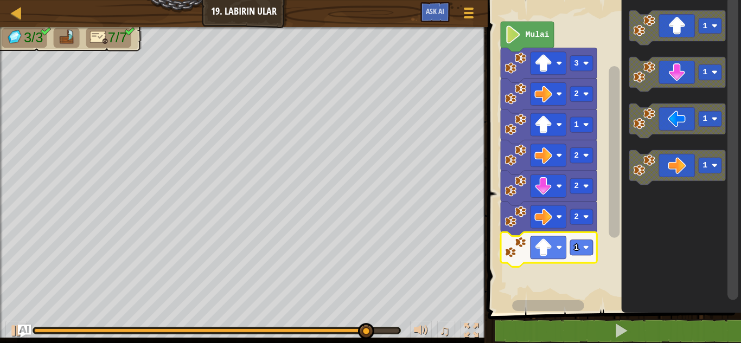
click at [586, 251] on rect "Ruang Kerja Blockly" at bounding box center [581, 247] width 23 height 15
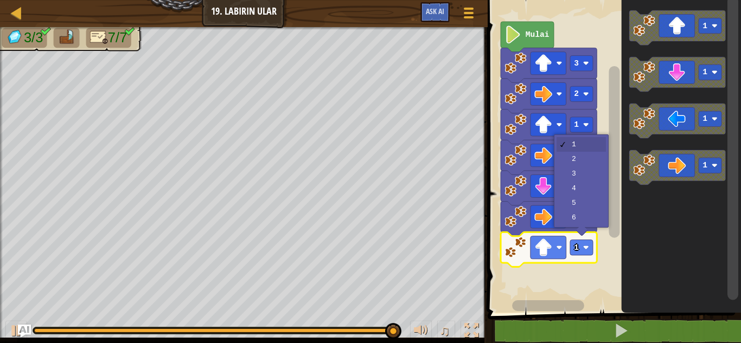
click at [588, 180] on rect "Ruang Kerja Blockly" at bounding box center [581, 185] width 23 height 15
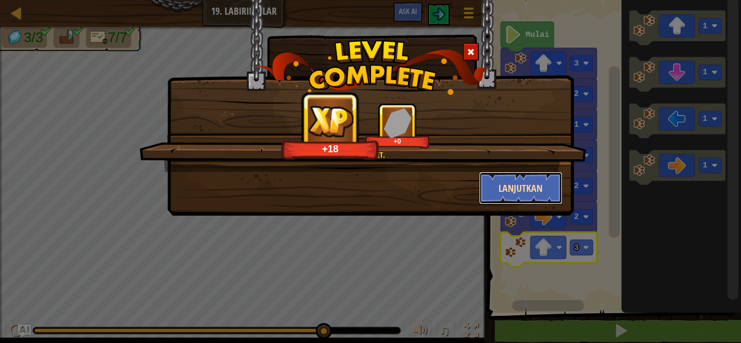
click at [531, 188] on button "Lanjutkan" at bounding box center [521, 188] width 84 height 33
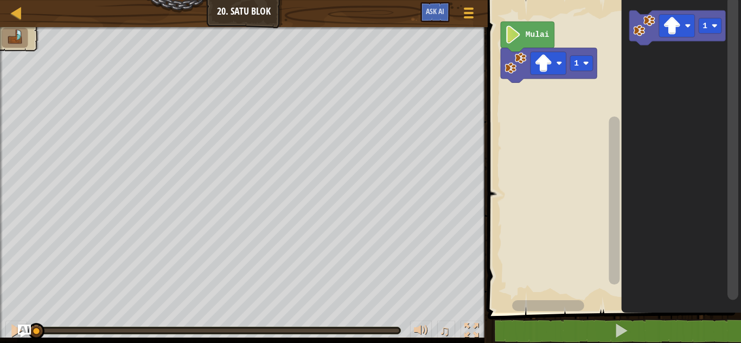
click at [576, 60] on text "1" at bounding box center [576, 63] width 5 height 9
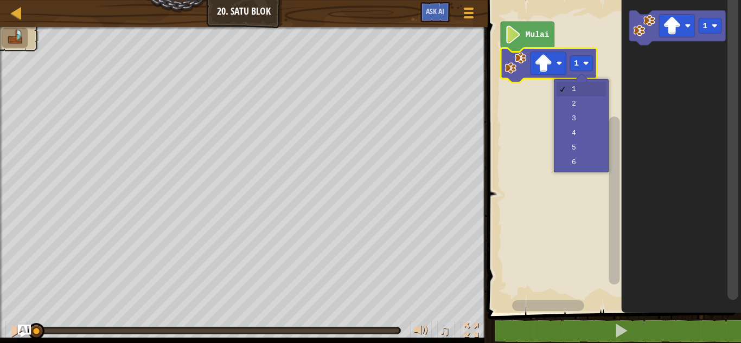
click at [582, 103] on rect "Ruang Kerja Blockly" at bounding box center [612, 154] width 257 height 318
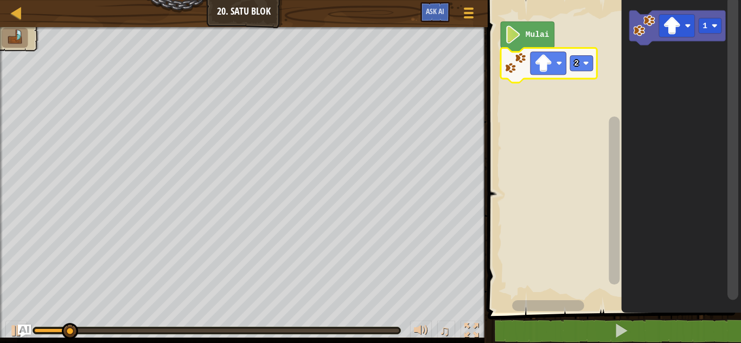
click at [551, 63] on image "Ruang Kerja Blockly" at bounding box center [543, 63] width 18 height 18
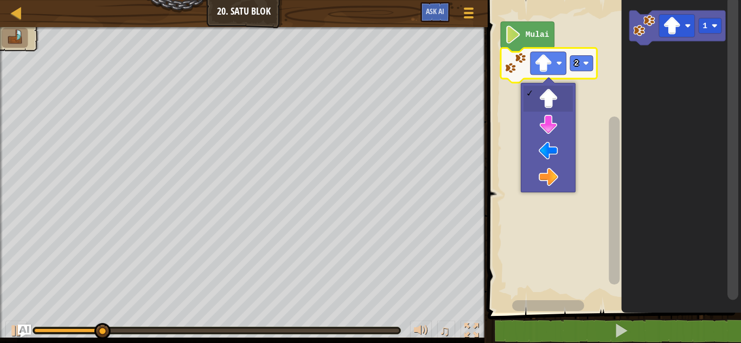
click at [558, 147] on rect "Ruang Kerja Blockly" at bounding box center [612, 154] width 257 height 318
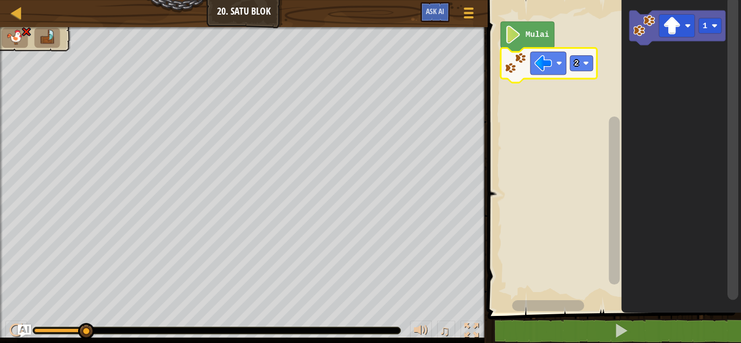
click at [525, 35] on icon "Ruang Kerja Blockly" at bounding box center [528, 37] width 54 height 30
click at [682, 21] on rect "Ruang Kerja Blockly" at bounding box center [677, 26] width 36 height 23
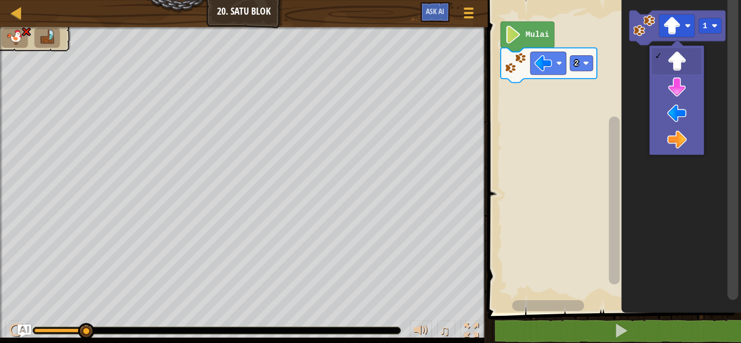
click at [682, 63] on icon "Ruang Kerja Blockly" at bounding box center [681, 154] width 120 height 318
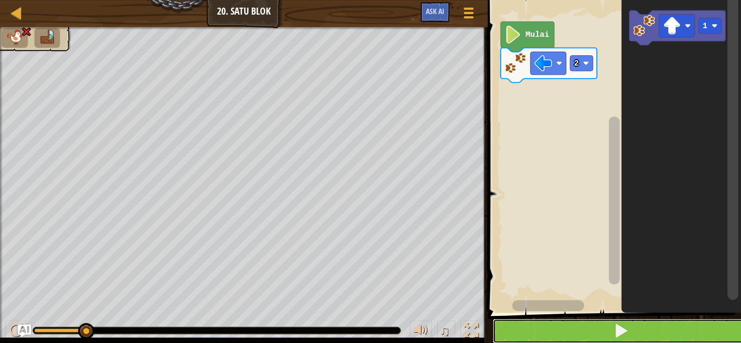
click at [577, 340] on button at bounding box center [621, 331] width 257 height 25
click at [586, 321] on button at bounding box center [621, 331] width 257 height 25
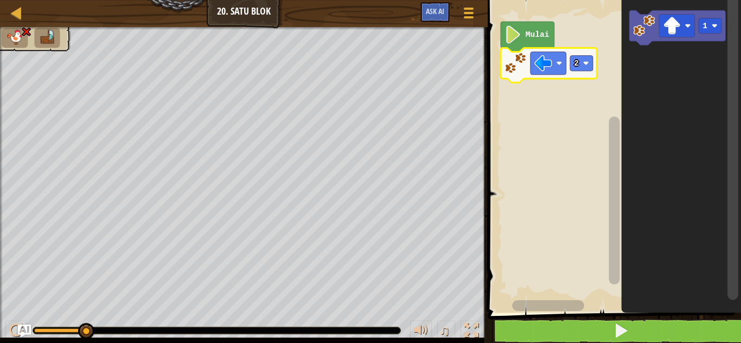
click at [559, 60] on rect "Ruang Kerja Blockly" at bounding box center [549, 63] width 36 height 23
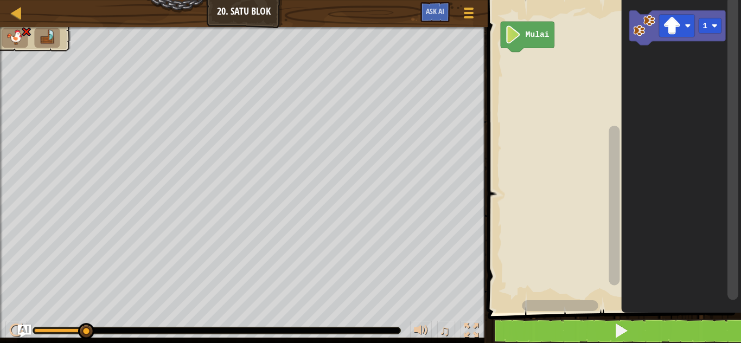
click at [682, 24] on rect "Ruang Kerja Blockly" at bounding box center [677, 26] width 36 height 23
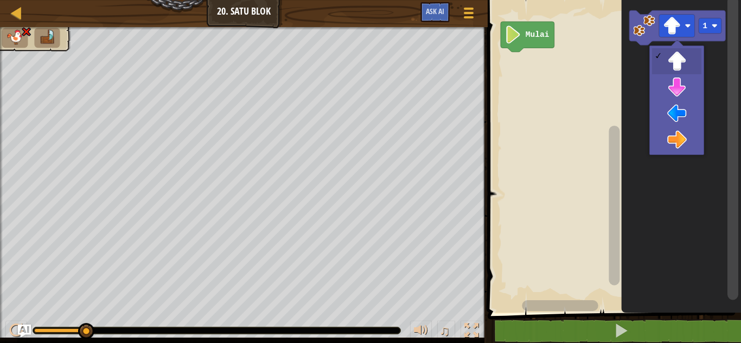
click at [686, 55] on icon "Ruang Kerja Blockly" at bounding box center [681, 154] width 120 height 318
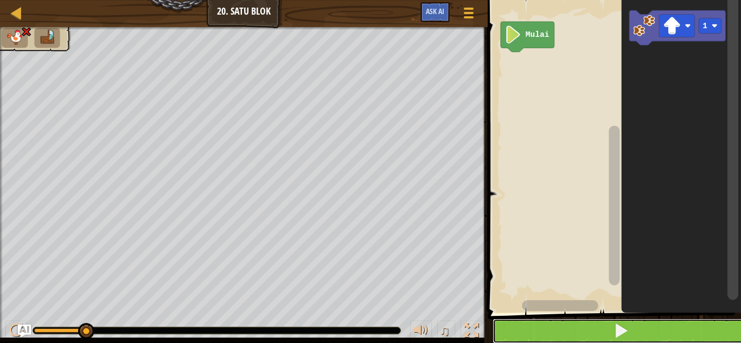
click at [677, 324] on button at bounding box center [621, 331] width 257 height 25
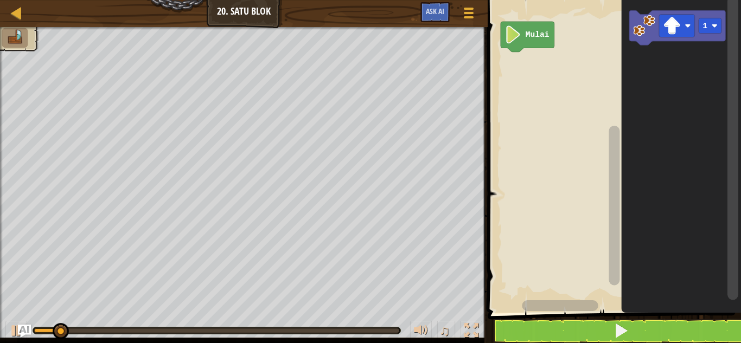
click at [679, 29] on image "Ruang Kerja Blockly" at bounding box center [672, 26] width 18 height 18
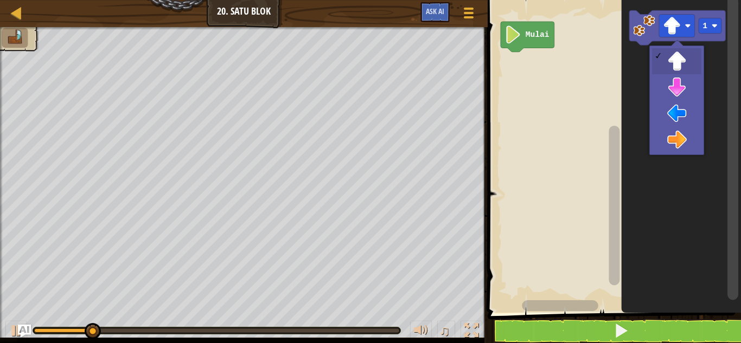
click at [676, 62] on icon "Ruang Kerja Blockly" at bounding box center [681, 154] width 120 height 318
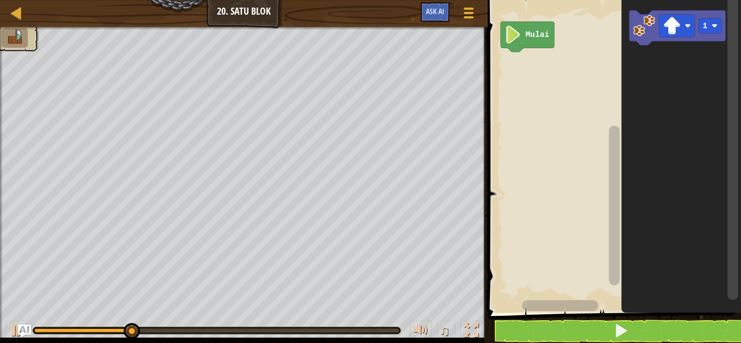
click at [718, 20] on rect "Ruang Kerja Blockly" at bounding box center [710, 25] width 23 height 15
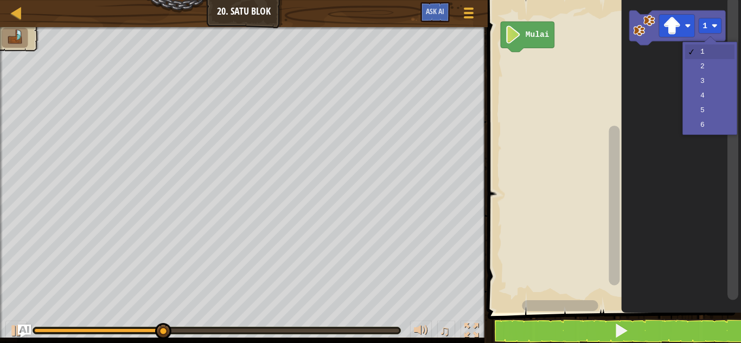
click at [706, 71] on icon "Ruang Kerja Blockly" at bounding box center [681, 154] width 120 height 318
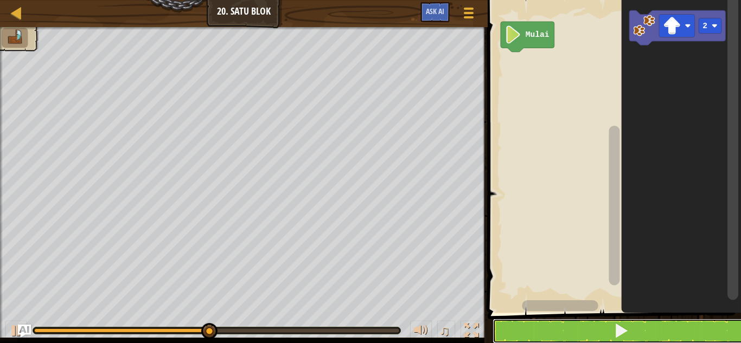
click at [669, 341] on button at bounding box center [621, 331] width 257 height 25
click at [675, 327] on button at bounding box center [621, 331] width 257 height 25
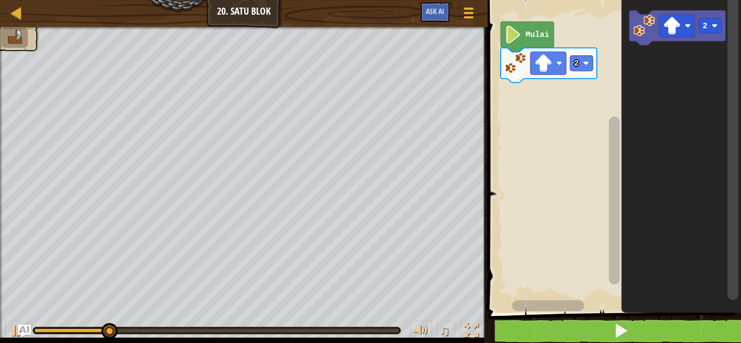
click at [676, 26] on image "Ruang Kerja Blockly" at bounding box center [672, 26] width 18 height 18
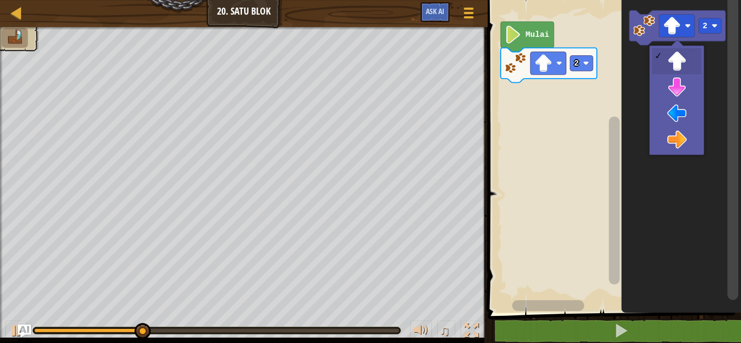
click at [680, 111] on icon "Ruang Kerja Blockly" at bounding box center [681, 154] width 120 height 318
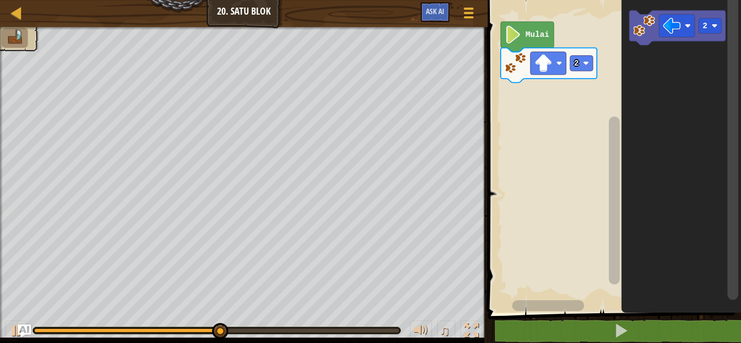
click at [713, 26] on image "Ruang Kerja Blockly" at bounding box center [715, 26] width 6 height 6
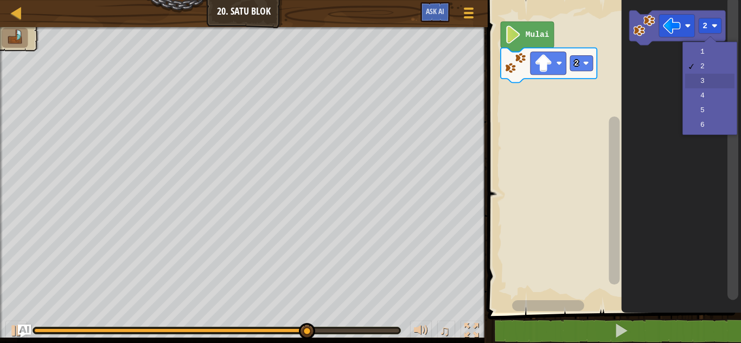
click at [712, 82] on icon "Ruang Kerja Blockly" at bounding box center [681, 154] width 120 height 318
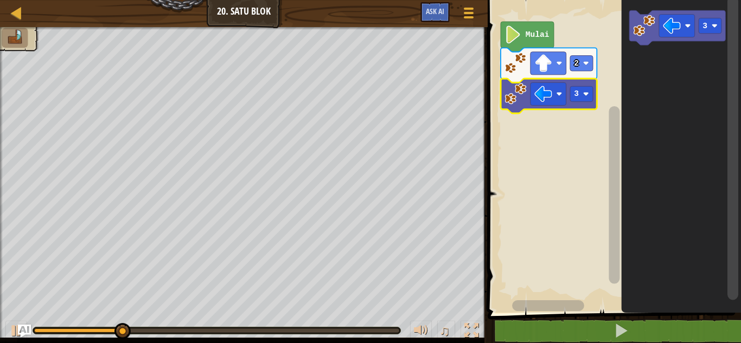
click at [691, 31] on rect "Ruang Kerja Blockly" at bounding box center [677, 26] width 36 height 23
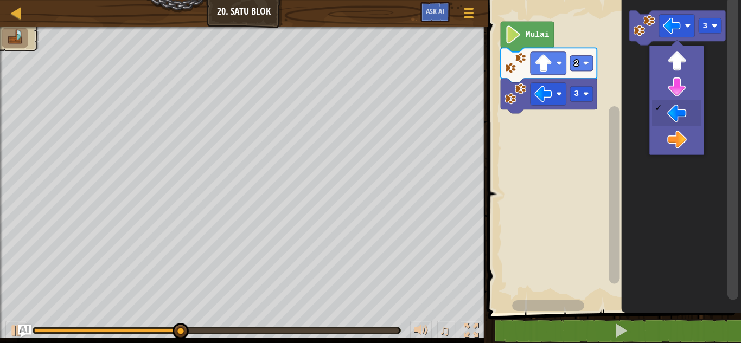
click at [686, 86] on icon "Ruang Kerja Blockly" at bounding box center [681, 154] width 120 height 318
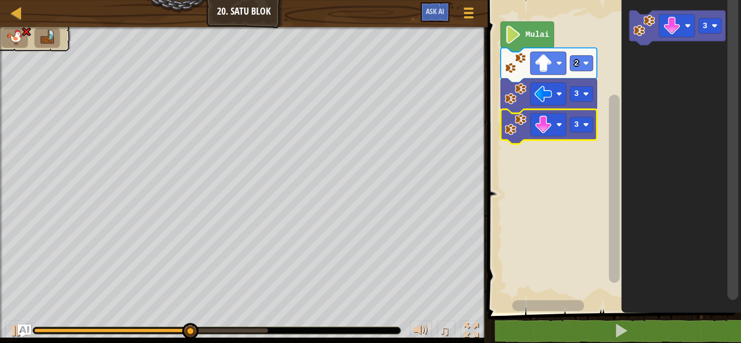
click at [580, 108] on icon "Ruang Kerja Blockly" at bounding box center [549, 96] width 96 height 35
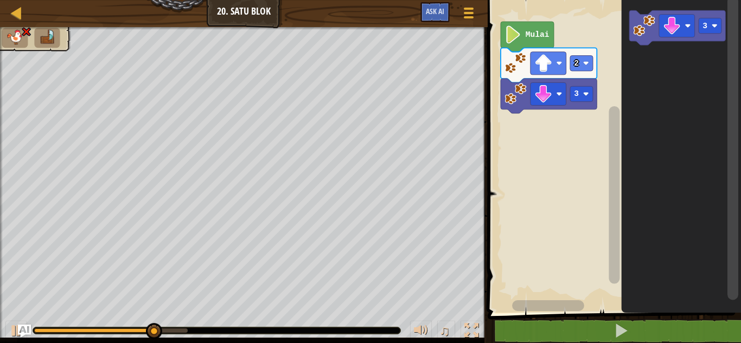
click at [571, 92] on rect "Ruang Kerja Blockly" at bounding box center [581, 93] width 23 height 15
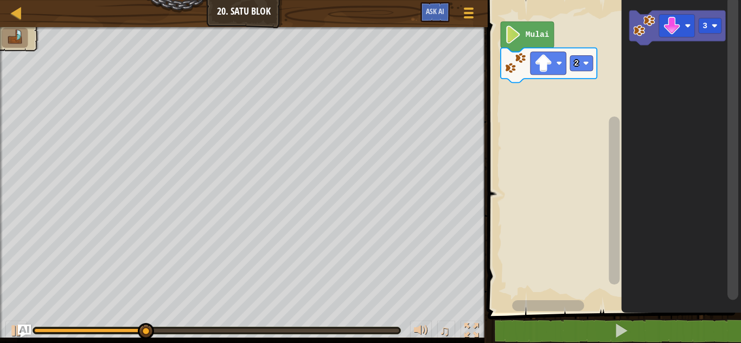
click at [683, 34] on rect "Ruang Kerja Blockly" at bounding box center [677, 26] width 36 height 23
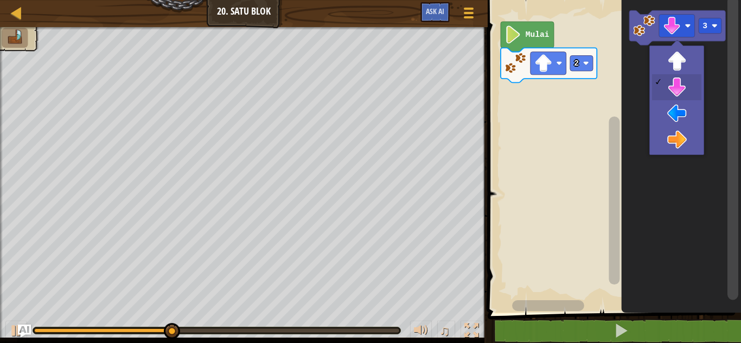
click at [684, 113] on icon "Ruang Kerja Blockly" at bounding box center [681, 154] width 120 height 318
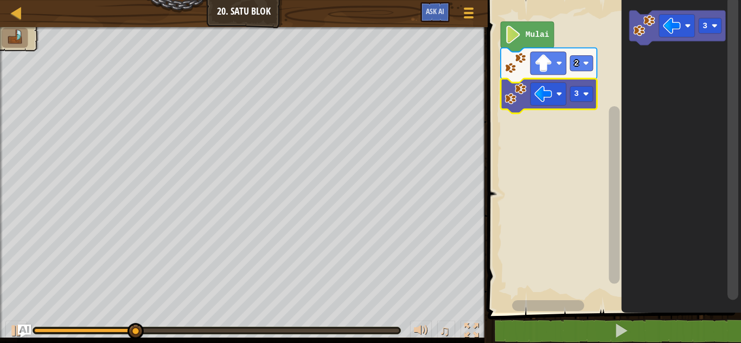
click at [697, 28] on icon "Ruang Kerja Blockly" at bounding box center [677, 27] width 96 height 35
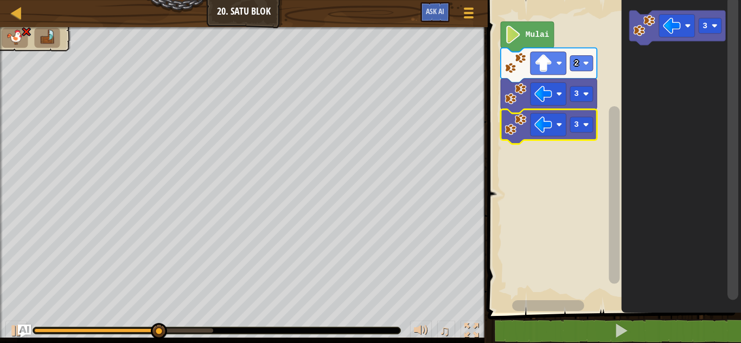
click at [573, 125] on rect "Ruang Kerja Blockly" at bounding box center [581, 124] width 23 height 15
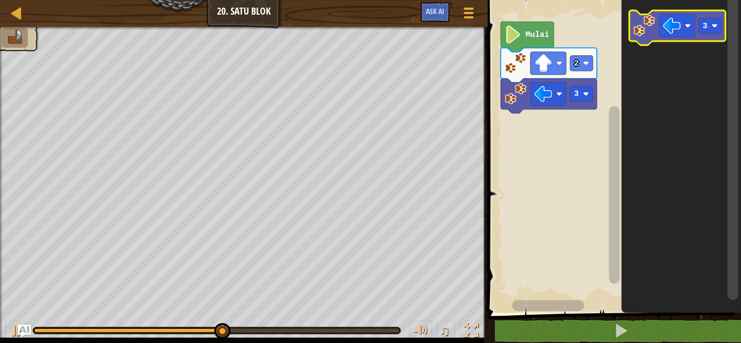
click at [695, 25] on icon "Ruang Kerja Blockly" at bounding box center [677, 27] width 96 height 35
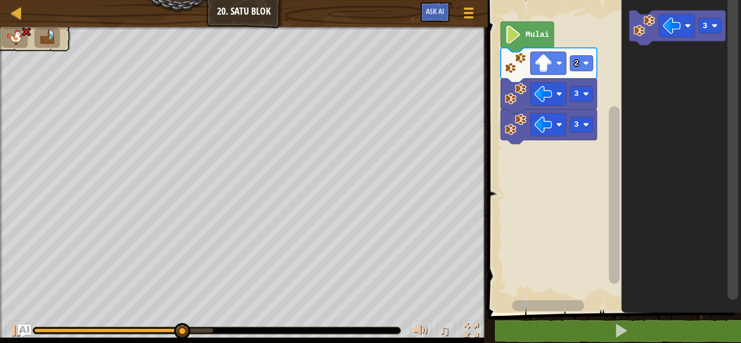
click at [579, 138] on icon "Ruang Kerja Blockly" at bounding box center [549, 127] width 96 height 35
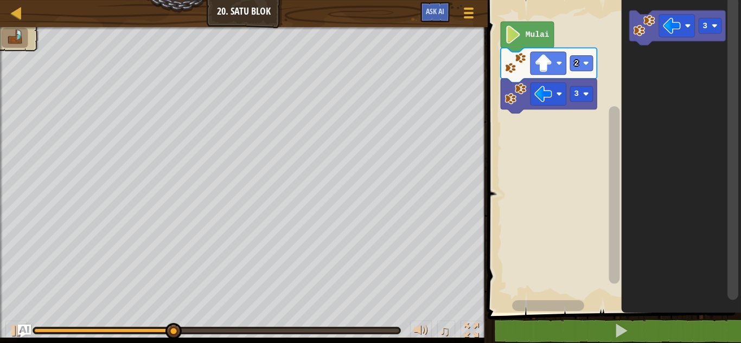
click at [668, 18] on image "Ruang Kerja Blockly" at bounding box center [672, 26] width 18 height 18
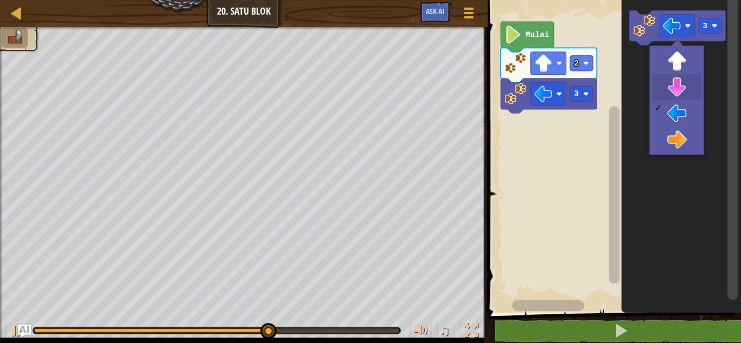
click at [678, 83] on icon "Ruang Kerja Blockly" at bounding box center [681, 154] width 120 height 318
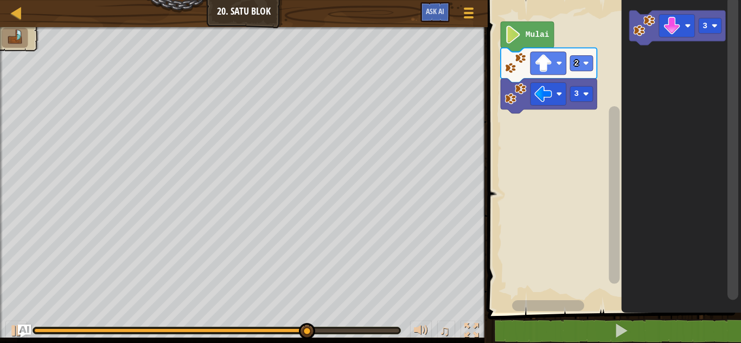
click at [711, 22] on rect "Ruang Kerja Blockly" at bounding box center [710, 25] width 23 height 15
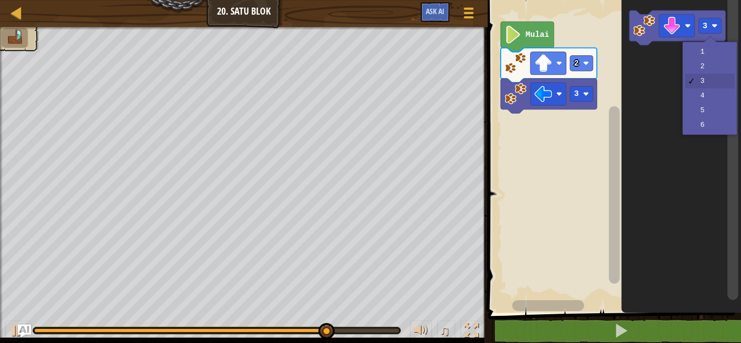
click at [702, 62] on icon "Ruang Kerja Blockly" at bounding box center [681, 154] width 120 height 318
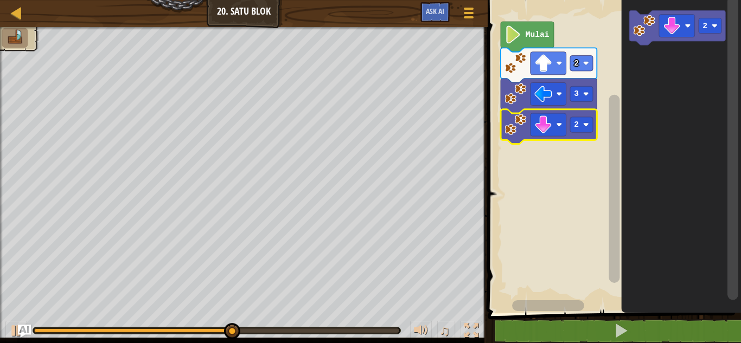
click at [673, 29] on image "Ruang Kerja Blockly" at bounding box center [672, 26] width 18 height 18
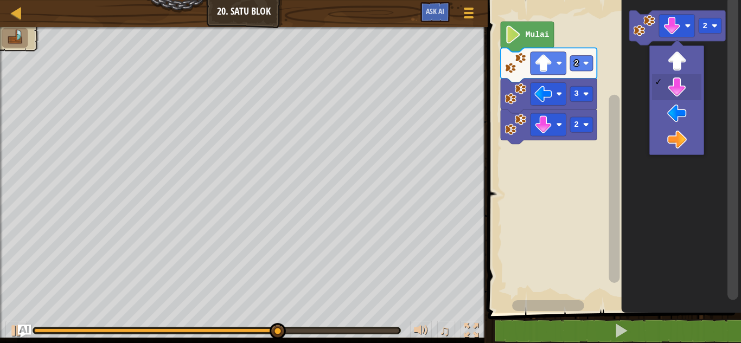
click at [681, 139] on icon "Ruang Kerja Blockly" at bounding box center [681, 154] width 120 height 318
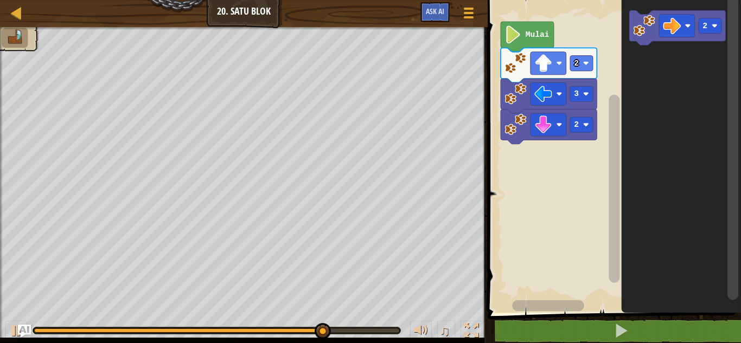
click at [0, 0] on div at bounding box center [0, 0] width 0 height 0
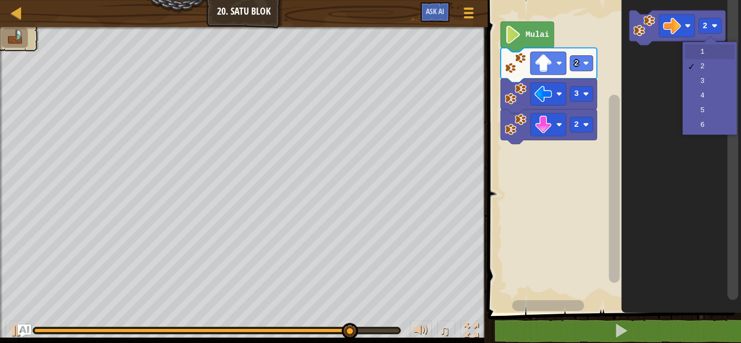
click at [704, 48] on icon "Ruang Kerja Blockly" at bounding box center [681, 154] width 120 height 318
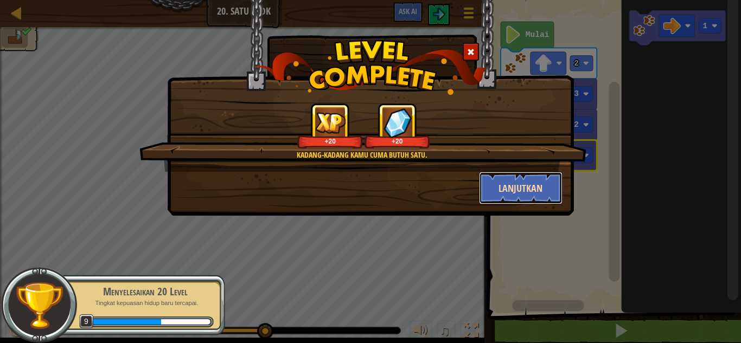
click at [527, 195] on button "Lanjutkan" at bounding box center [521, 188] width 84 height 33
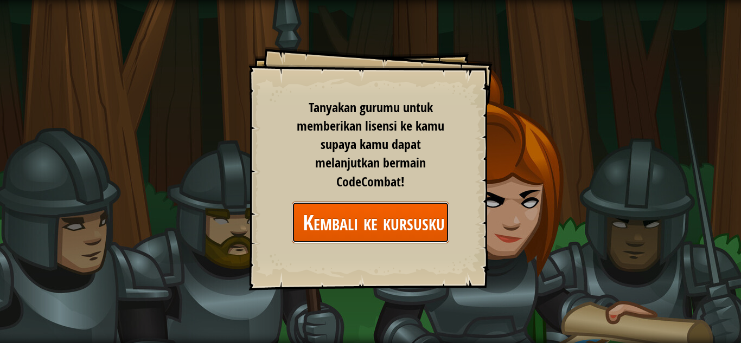
click at [373, 226] on link "Kembali ke kursusku" at bounding box center [370, 223] width 157 height 42
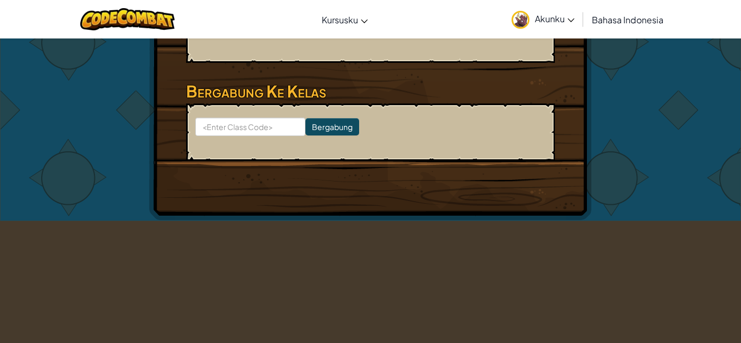
scroll to position [334, 0]
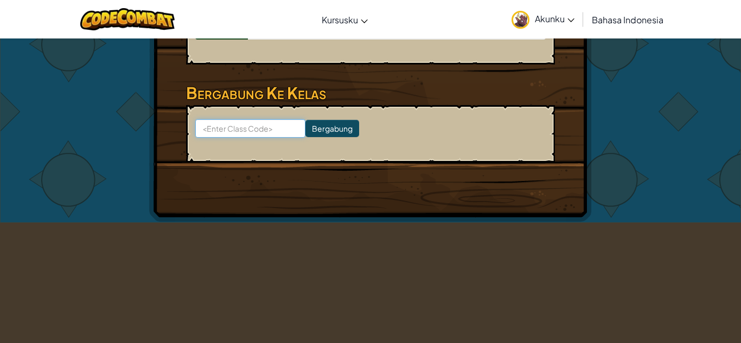
click at [216, 120] on input at bounding box center [250, 128] width 110 height 18
click at [288, 124] on input at bounding box center [250, 128] width 110 height 18
type input "p"
type input "PlateBoyStop"
click at [343, 122] on input "Bergabung" at bounding box center [332, 128] width 54 height 17
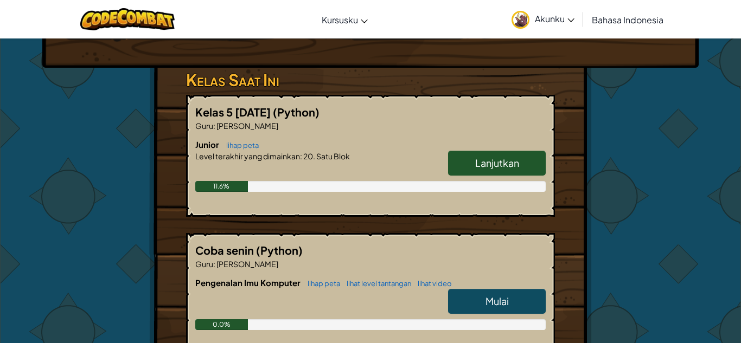
scroll to position [189, 0]
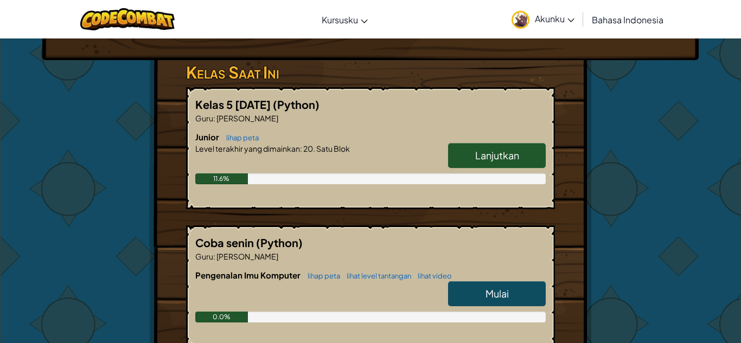
click at [529, 298] on link "Mulai" at bounding box center [497, 294] width 98 height 25
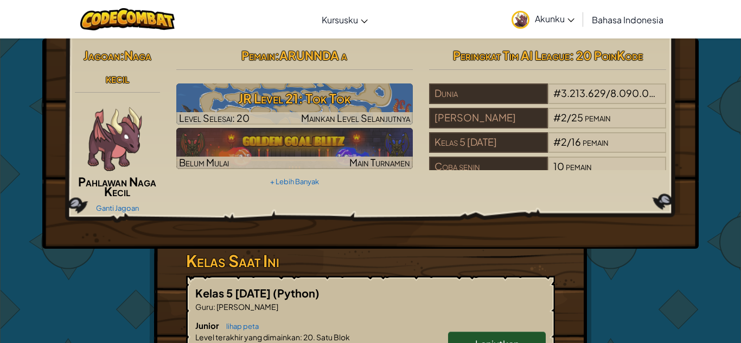
click at [533, 292] on h5 "Kelas 5 [DATE] (Python)" at bounding box center [370, 293] width 350 height 17
select select "id"
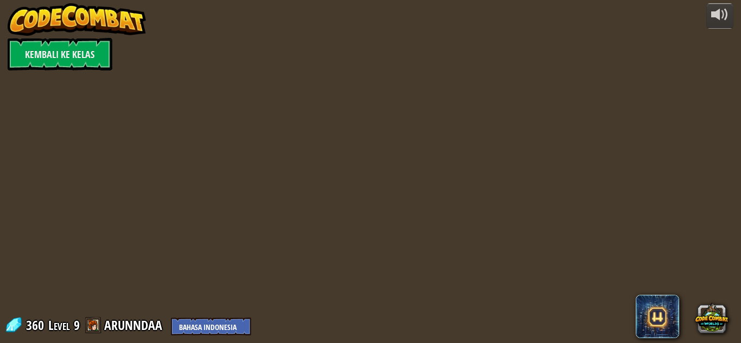
select select "id"
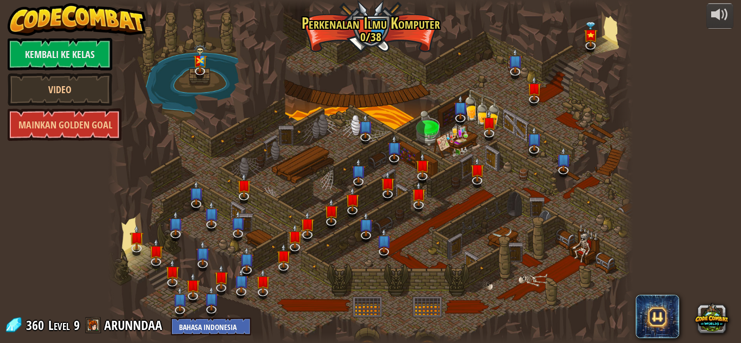
select select "id"
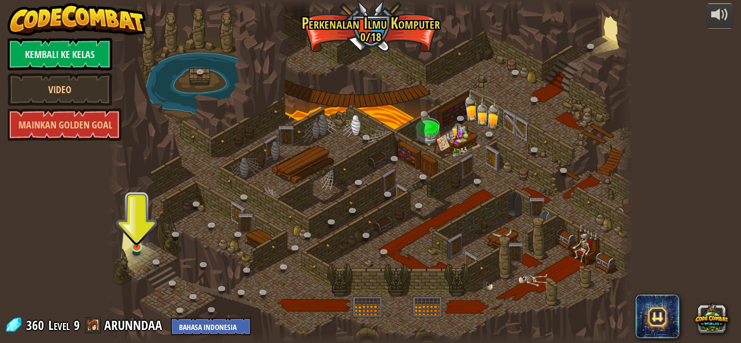
click at [135, 245] on img at bounding box center [137, 234] width 12 height 28
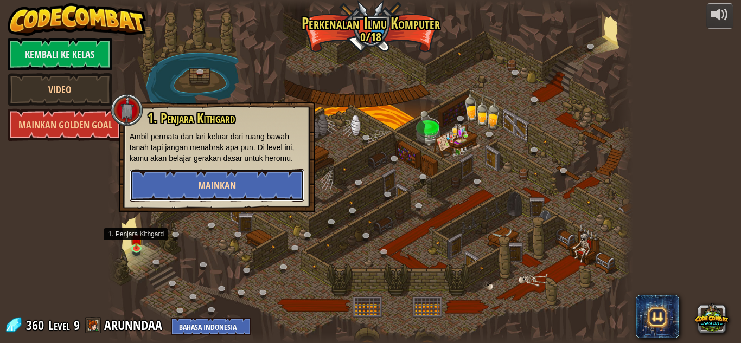
click at [159, 176] on button "Mainkan" at bounding box center [217, 185] width 175 height 33
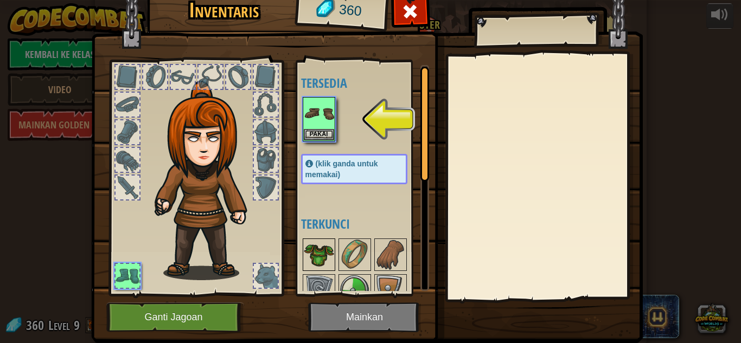
click at [314, 262] on img at bounding box center [319, 255] width 30 height 30
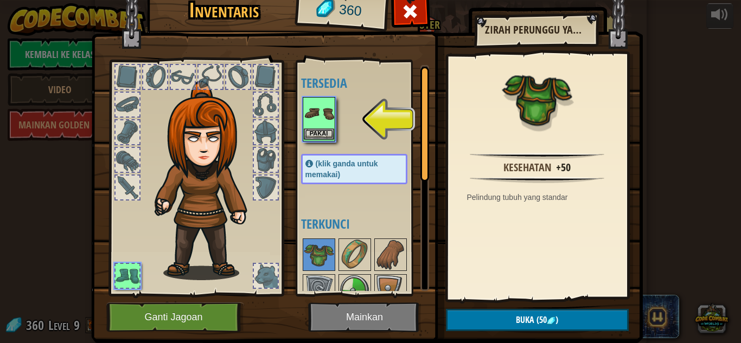
click at [317, 121] on img at bounding box center [319, 113] width 30 height 30
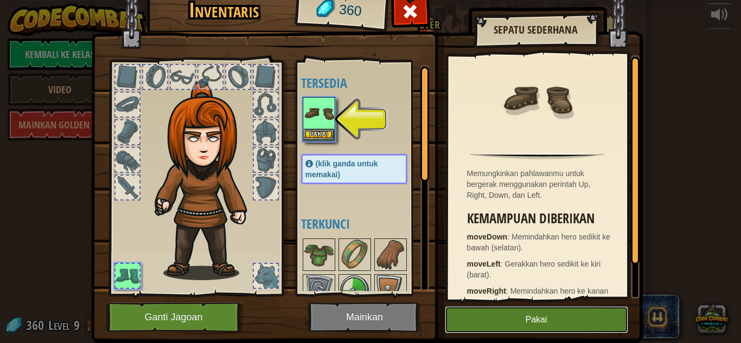
click at [598, 310] on button "Pakai" at bounding box center [536, 319] width 183 height 27
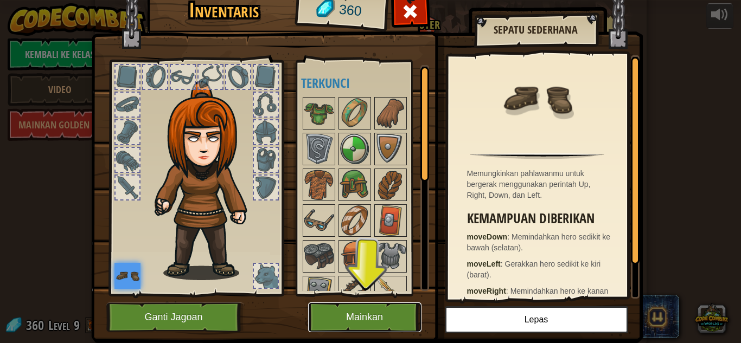
click at [394, 316] on button "Mainkan" at bounding box center [364, 318] width 113 height 30
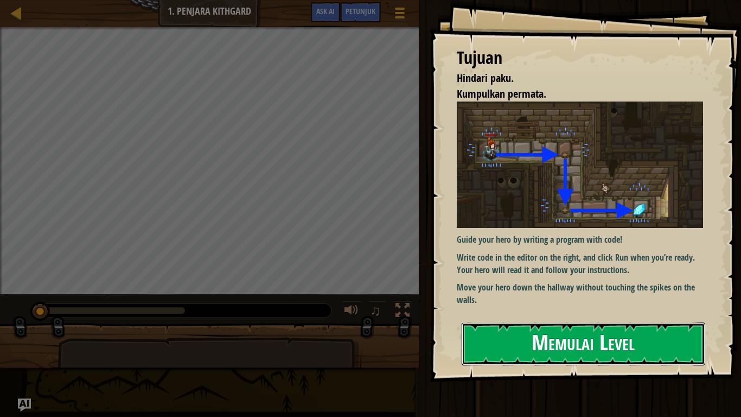
click at [677, 335] on button "Memulai Level" at bounding box center [584, 343] width 244 height 43
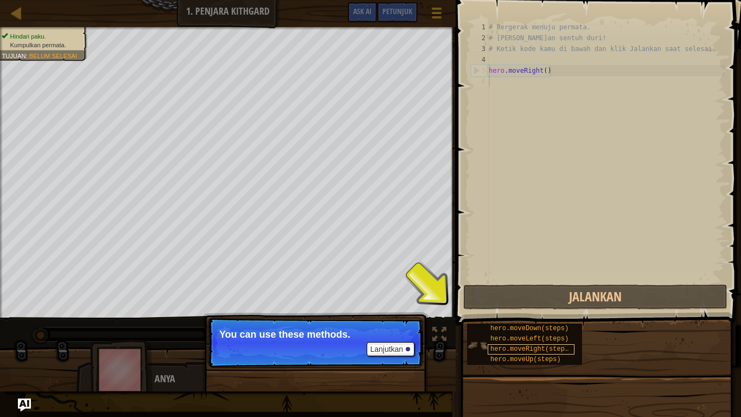
click at [504, 342] on span "hero.moveLeft(steps)" at bounding box center [529, 339] width 78 height 8
click at [497, 343] on span "hero.moveRight(steps)" at bounding box center [531, 349] width 82 height 8
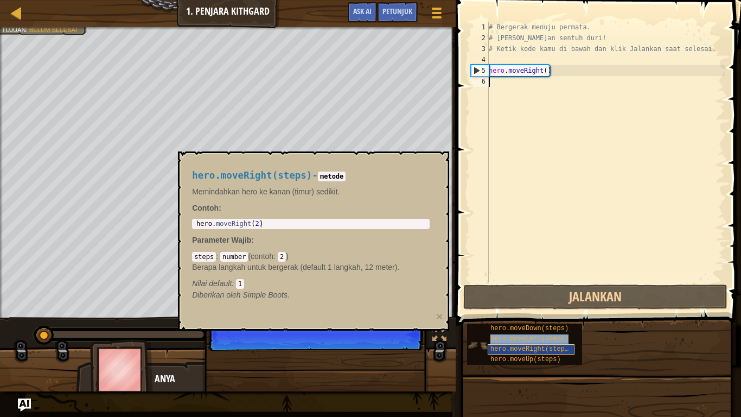
click at [496, 343] on span "hero.moveRight(steps)" at bounding box center [531, 349] width 82 height 8
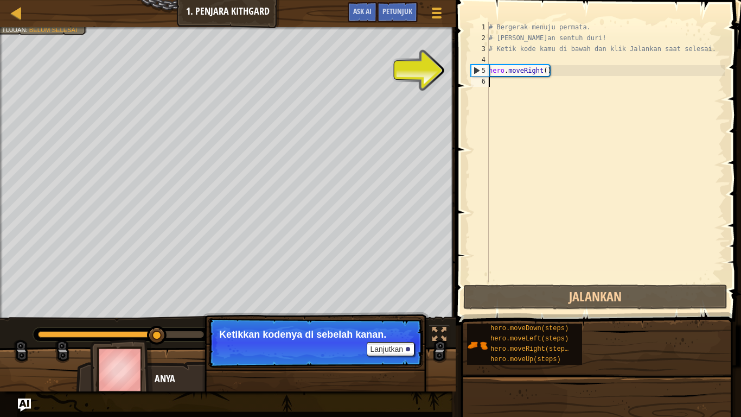
click at [544, 71] on div "# Bergerak menuju permata. # [PERSON_NAME]an sentuh duri! # Ketik kode kamu di …" at bounding box center [606, 163] width 238 height 282
type textarea "hero.moveRight()"
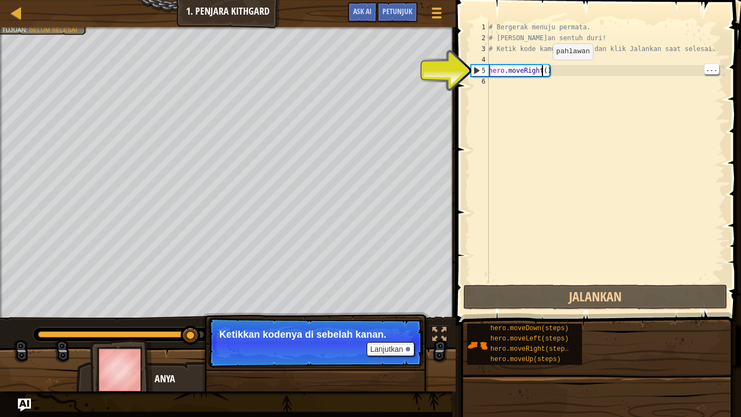
click at [579, 67] on div "# Bergerak menuju permata. # [PERSON_NAME]an sentuh duri! # Ketik kode kamu di …" at bounding box center [606, 163] width 238 height 282
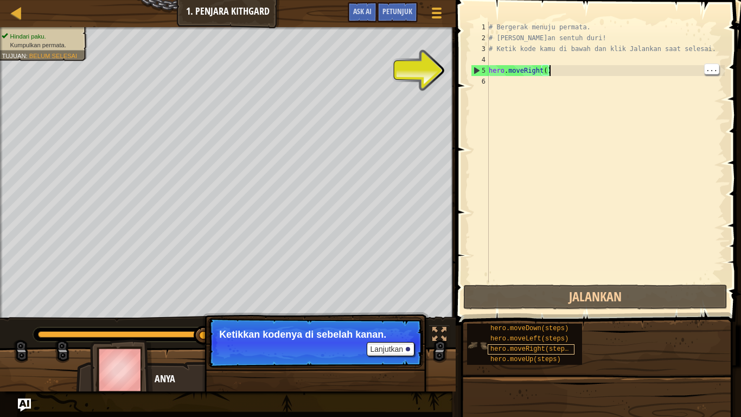
click at [564, 343] on span "hero.moveRight(steps)" at bounding box center [531, 349] width 82 height 8
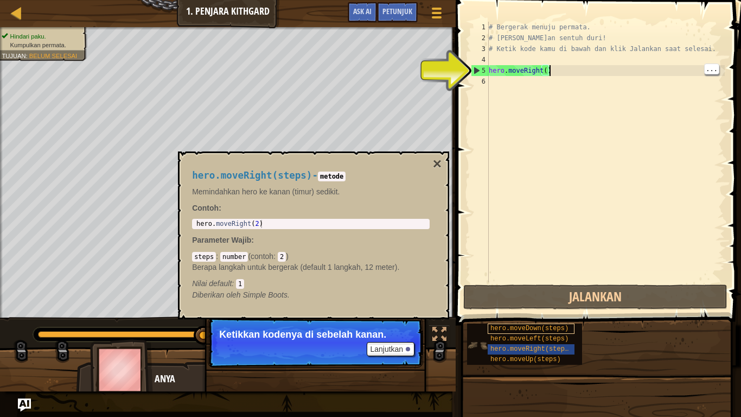
click at [564, 325] on span "hero.moveDown(steps)" at bounding box center [529, 328] width 78 height 8
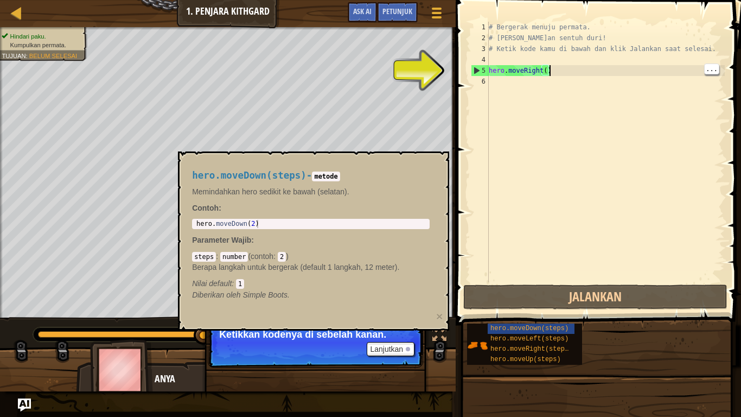
click at [547, 213] on div "# Bergerak menuju permata. # [PERSON_NAME]an sentuh duri! # Ketik kode kamu di …" at bounding box center [606, 163] width 238 height 282
click at [559, 54] on div "# Bergerak menuju permata. # [PERSON_NAME]an sentuh duri! # Ketik kode kamu di …" at bounding box center [606, 163] width 238 height 282
click at [565, 47] on div "# Bergerak menuju permata. # [PERSON_NAME]an sentuh duri! # Ketik kode kamu di …" at bounding box center [606, 163] width 238 height 282
click at [561, 71] on div "# Bergerak menuju permata. # [PERSON_NAME]an sentuh duri! # Ketik kode kamu di …" at bounding box center [606, 163] width 238 height 282
type textarea "hero.moveRight()"
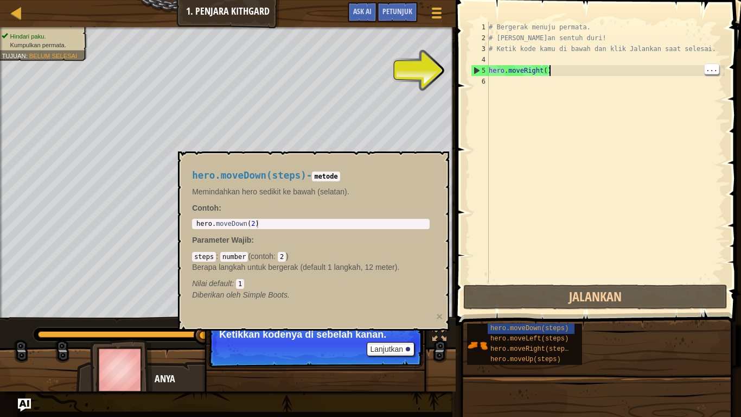
click at [691, 260] on div "# Bergerak menuju permata. # Jangan sentuh duri! # Ketik kode kamu di bawah dan…" at bounding box center [606, 163] width 238 height 282
click at [687, 270] on div "# Bergerak menuju permata. # Jangan sentuh duri! # Ketik kode kamu di bawah dan…" at bounding box center [606, 163] width 238 height 282
click at [576, 74] on div "# Bergerak menuju permata. # Jangan sentuh duri! # Ketik kode kamu di bawah dan…" at bounding box center [606, 163] width 238 height 282
type textarea "hero.moveRight()"
click at [496, 64] on div "# Bergerak menuju permata. # Jangan sentuh duri! # Ketik kode kamu di bawah dan…" at bounding box center [606, 163] width 238 height 282
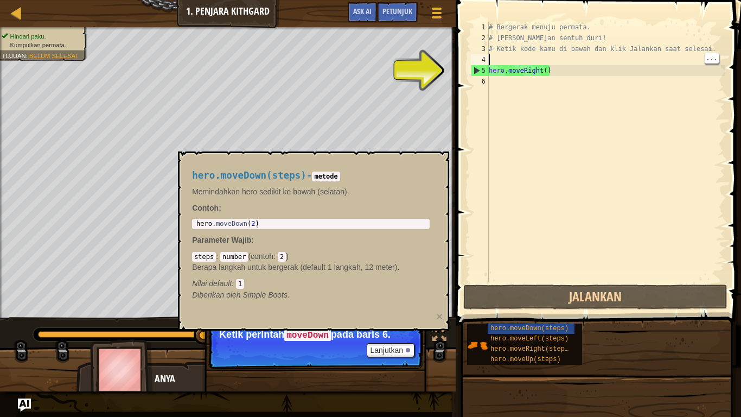
click at [518, 82] on div "# Bergerak menuju permata. # Jangan sentuh duri! # Ketik kode kamu di bawah dan…" at bounding box center [606, 163] width 238 height 282
click at [496, 75] on div "# Bergerak menuju permata. # Jangan sentuh duri! # Ketik kode kamu di bawah dan…" at bounding box center [606, 163] width 238 height 282
click at [480, 69] on div "5" at bounding box center [479, 70] width 17 height 11
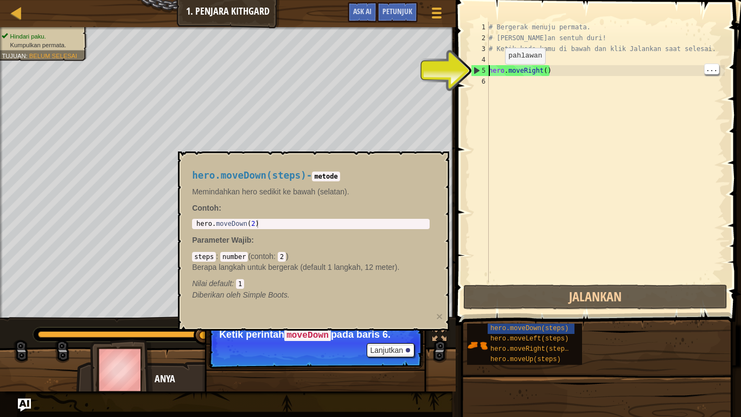
click at [475, 71] on div "5" at bounding box center [479, 70] width 17 height 11
type textarea "hero.moveRight()"
click at [592, 176] on div "# Bergerak menuju permata. # Jangan sentuh duri! # Ketik kode kamu di bawah dan…" at bounding box center [606, 163] width 238 height 282
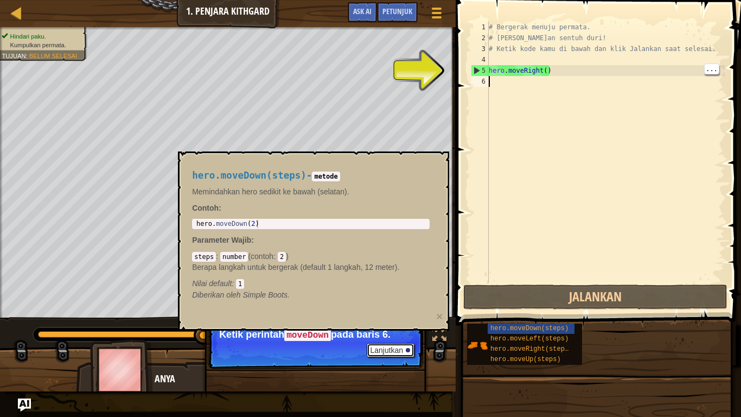
click at [397, 343] on button "Lanjutkan" at bounding box center [391, 350] width 48 height 14
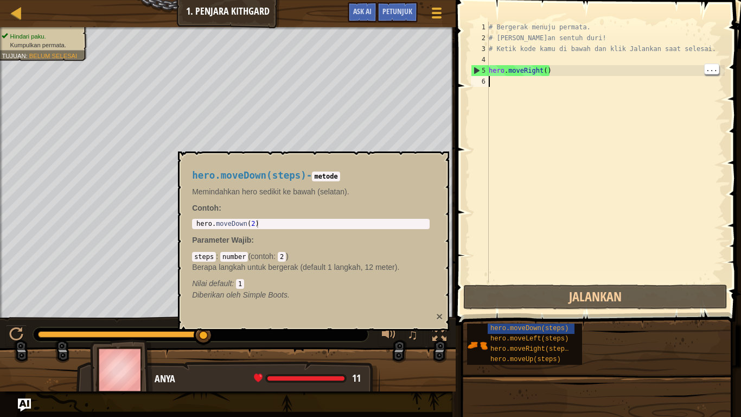
click at [440, 314] on button "×" at bounding box center [439, 315] width 7 height 11
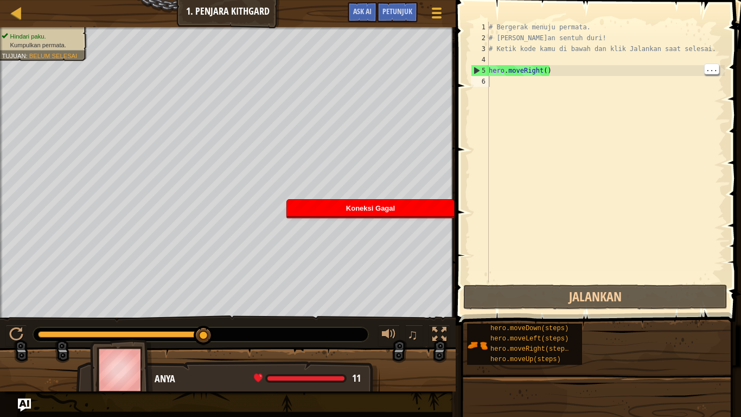
click at [495, 85] on div "# Bergerak menuju permata. # Jangan sentuh duri! # Ketik kode kamu di bawah dan…" at bounding box center [606, 163] width 238 height 282
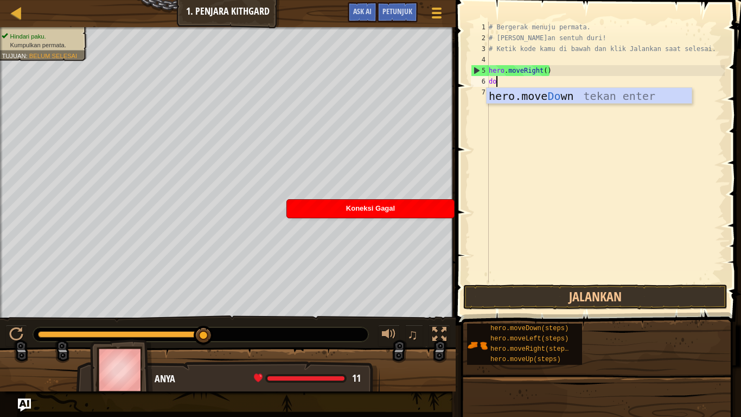
scroll to position [5, 1]
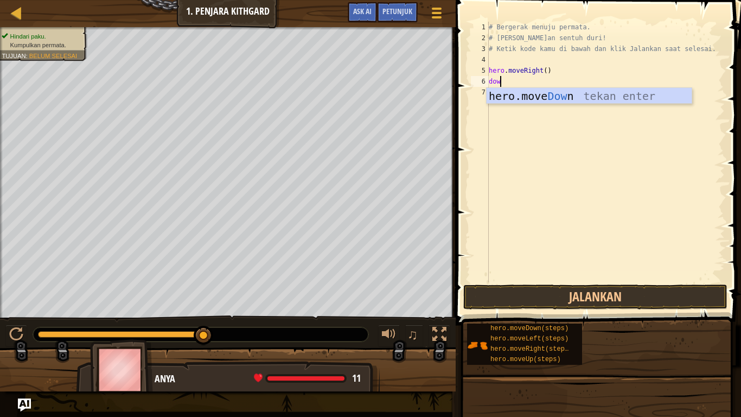
click at [533, 0] on body "Peta Pengenalan Imu Komputer 1. Penjara Kithgard Menu Permainan Selesai Petunju…" at bounding box center [370, 0] width 741 height 0
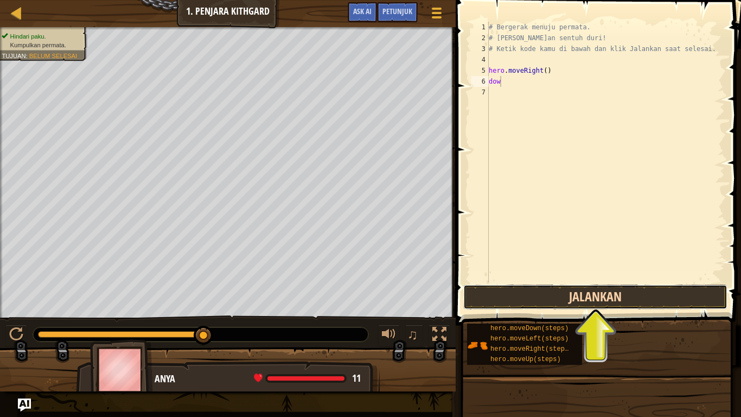
click at [557, 298] on button "Jalankan" at bounding box center [595, 296] width 264 height 25
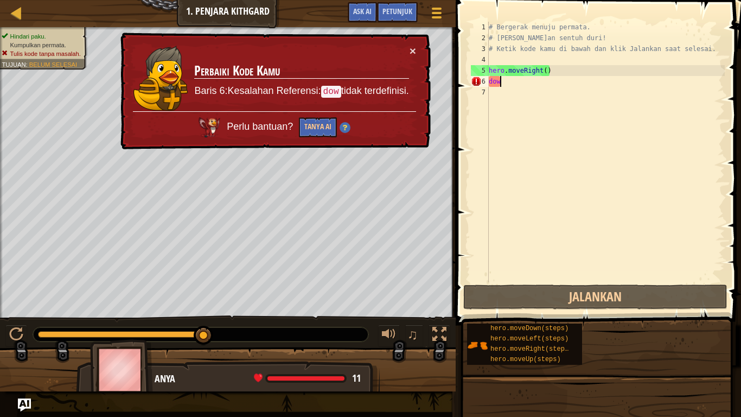
click at [426, 51] on div "× Perbaiki Kode Kamu Baris 6:Kesalahan Referensi: dow tidak terdefinisi. Perlu …" at bounding box center [274, 91] width 312 height 117
click at [412, 53] on button "×" at bounding box center [413, 50] width 7 height 11
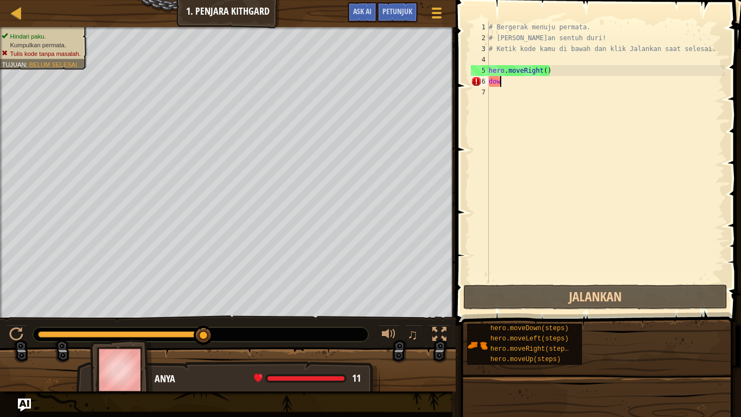
scroll to position [5, 1]
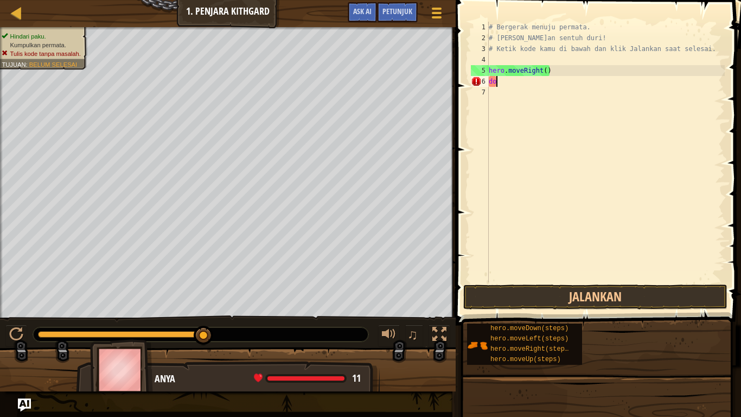
type textarea "d"
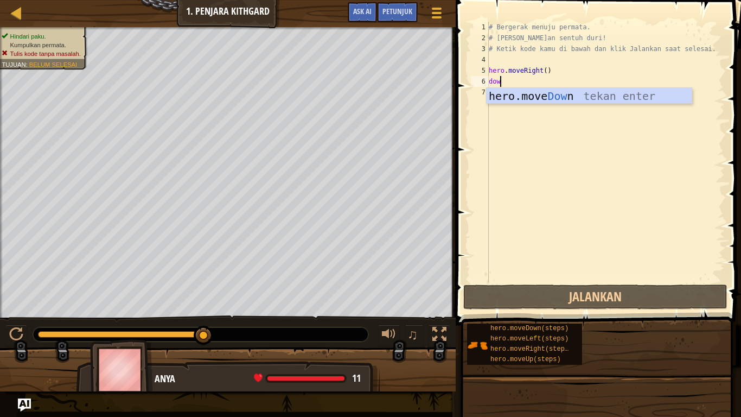
type textarea "down"
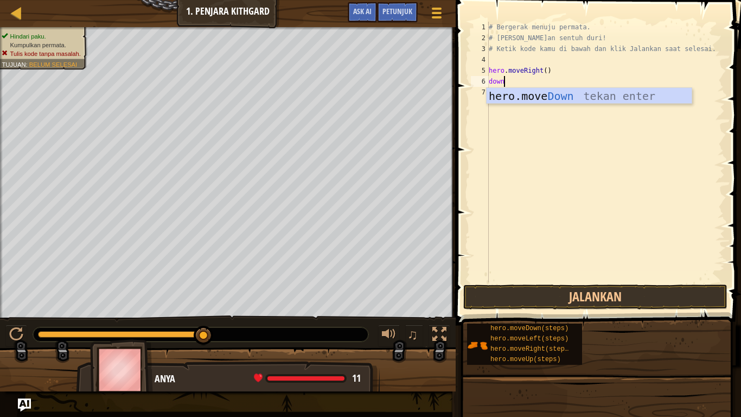
click at [548, 92] on div "hero.move Down tekan enter" at bounding box center [589, 112] width 205 height 49
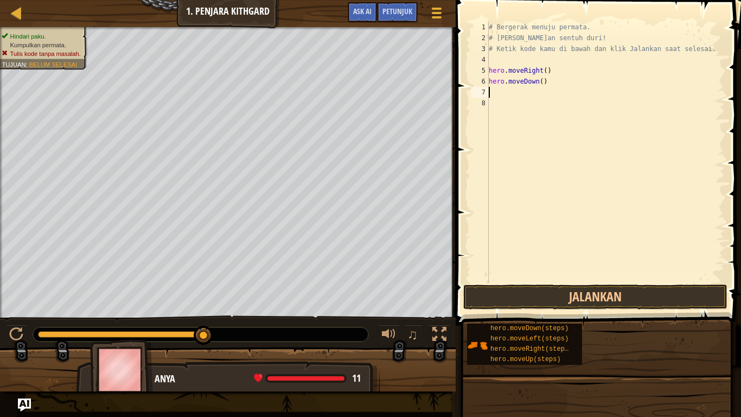
scroll to position [5, 0]
click at [572, 308] on button "Jalankan" at bounding box center [595, 296] width 264 height 25
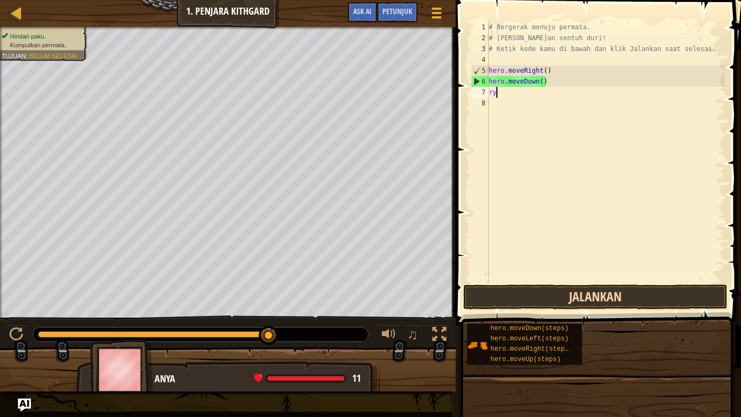
scroll to position [5, 1]
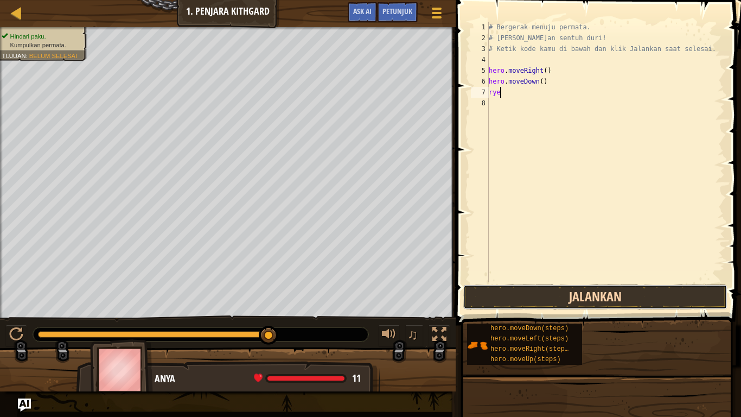
click at [641, 297] on button "Jalankan" at bounding box center [595, 296] width 264 height 25
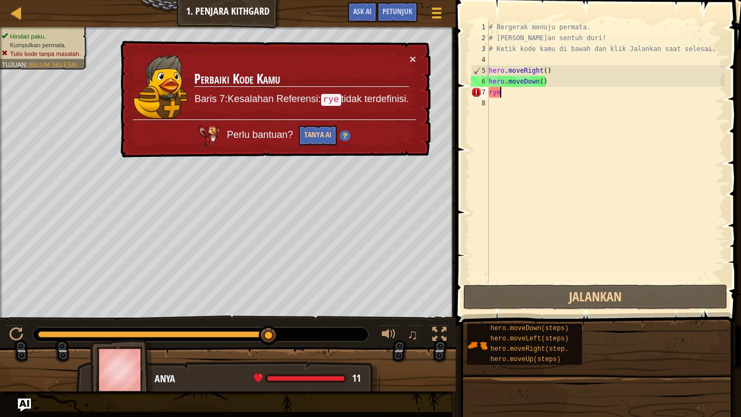
click at [597, 81] on div "# Bergerak menuju permata. # Jangan sentuh duri! # Ketik kode kamu di bawah dan…" at bounding box center [606, 163] width 238 height 282
click at [513, 93] on div "# Bergerak menuju permata. # Jangan sentuh duri! # Ketik kode kamu di bawah dan…" at bounding box center [606, 163] width 238 height 282
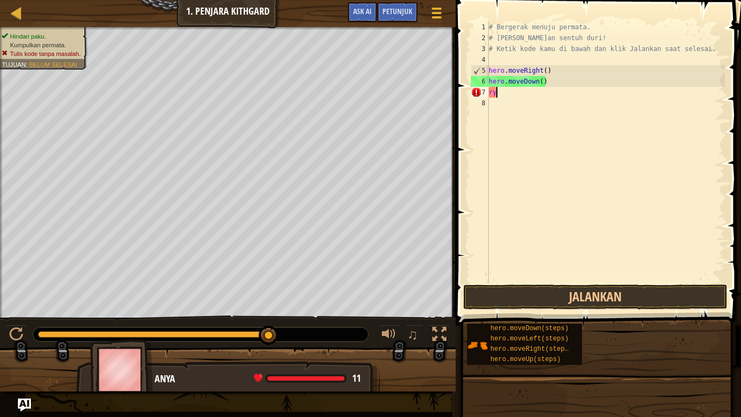
type textarea "r"
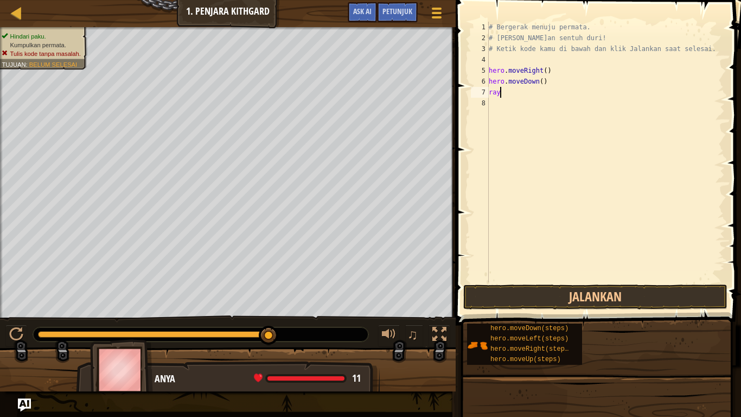
scroll to position [5, 2]
type textarea "raye"
click at [656, 299] on button "Jalankan" at bounding box center [595, 296] width 264 height 25
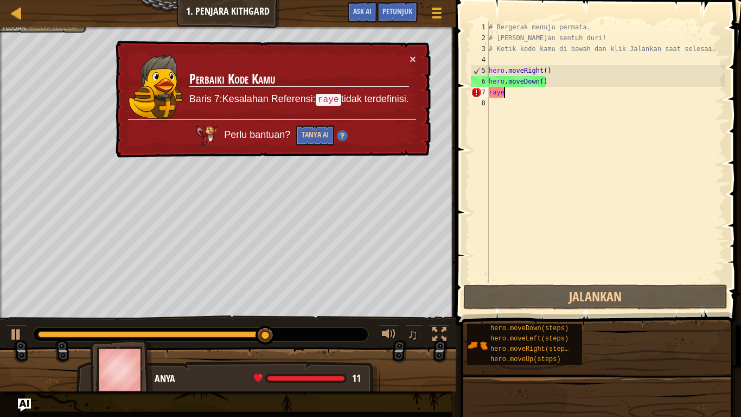
click at [621, 94] on div "# Bergerak menuju permata. # Jangan sentuh duri! # Ketik kode kamu di bawah dan…" at bounding box center [606, 163] width 238 height 282
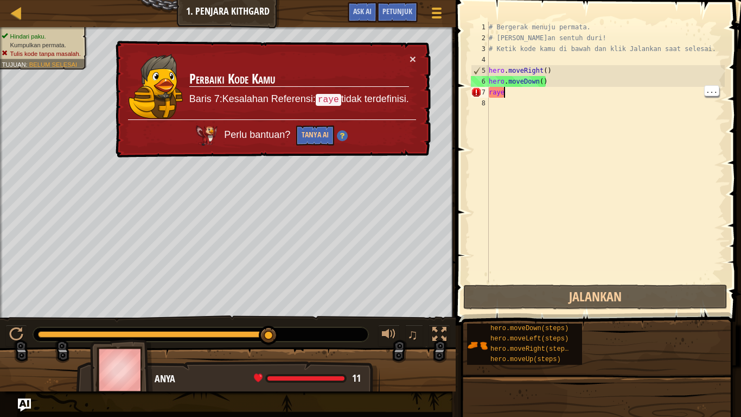
click at [547, 94] on div "# Bergerak menuju permata. # Jangan sentuh duri! # Ketik kode kamu di bawah dan…" at bounding box center [606, 163] width 238 height 282
click at [538, 89] on div "# Bergerak menuju permata. # Jangan sentuh duri! # Ketik kode kamu di bawah dan…" at bounding box center [606, 163] width 238 height 282
click at [554, 88] on div "# Bergerak menuju permata. # Jangan sentuh duri! # Ketik kode kamu di bawah dan…" at bounding box center [606, 163] width 238 height 282
click at [572, 88] on div "# Bergerak menuju permata. # Jangan sentuh duri! # Ketik kode kamu di bawah dan…" at bounding box center [606, 163] width 238 height 282
click at [522, 88] on div "# Bergerak menuju permata. # Jangan sentuh duri! # Ketik kode kamu di bawah dan…" at bounding box center [606, 163] width 238 height 282
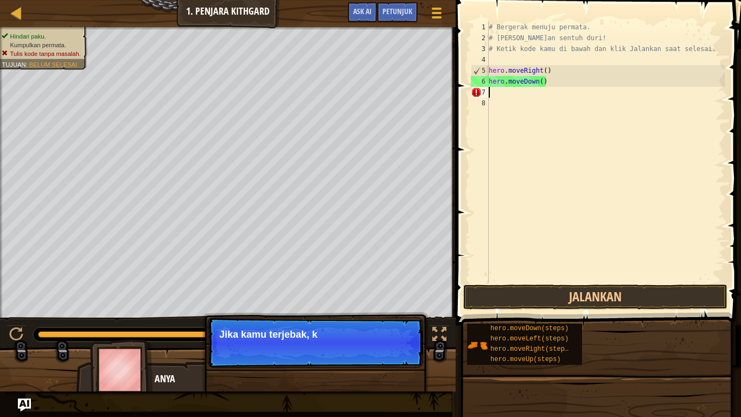
scroll to position [5, 0]
type textarea "hero.moveDown("
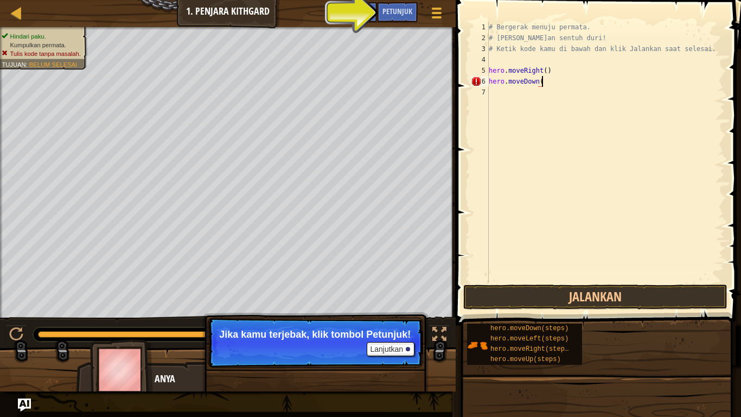
click at [498, 88] on div "# Bergerak menuju permata. # Jangan sentuh duri! # Ketik kode kamu di bawah dan…" at bounding box center [606, 163] width 238 height 282
click at [606, 54] on div "# Bergerak menuju permata. # Jangan sentuh duri! # Ketik kode kamu di bawah dan…" at bounding box center [606, 163] width 238 height 282
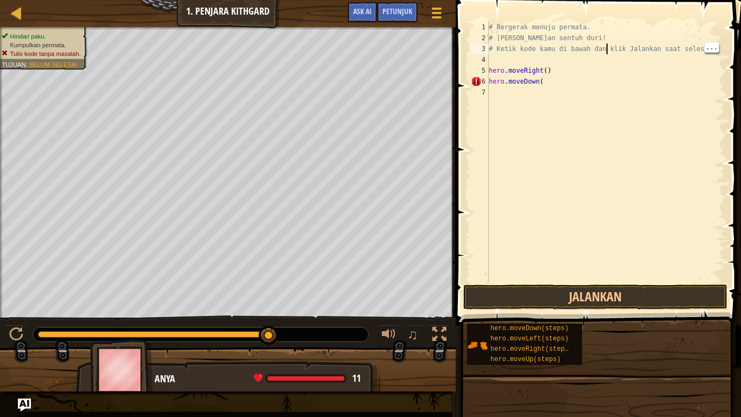
click at [573, 33] on div "# Bergerak menuju permata. # Jangan sentuh duri! # Ketik kode kamu di bawah dan…" at bounding box center [606, 163] width 238 height 282
click at [572, 25] on div "# Bergerak menuju permata. # Jangan sentuh duri! # Ketik kode kamu di bawah dan…" at bounding box center [606, 163] width 238 height 282
type textarea "# Bergerak menuju permata."
click at [673, 293] on button "Jalankan" at bounding box center [595, 296] width 264 height 25
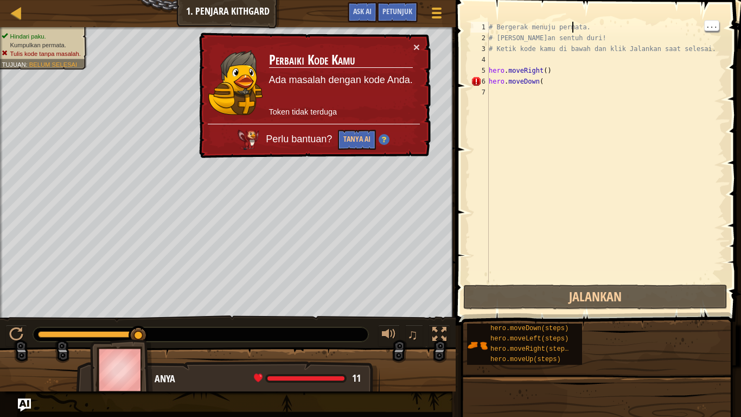
click at [530, 58] on div "# Bergerak menuju permata. # Jangan sentuh duri! # Ketik kode kamu di bawah dan…" at bounding box center [606, 163] width 238 height 282
click at [538, 76] on div "# Bergerak menuju permata. # Jangan sentuh duri! # Ketik kode kamu di bawah dan…" at bounding box center [606, 163] width 238 height 282
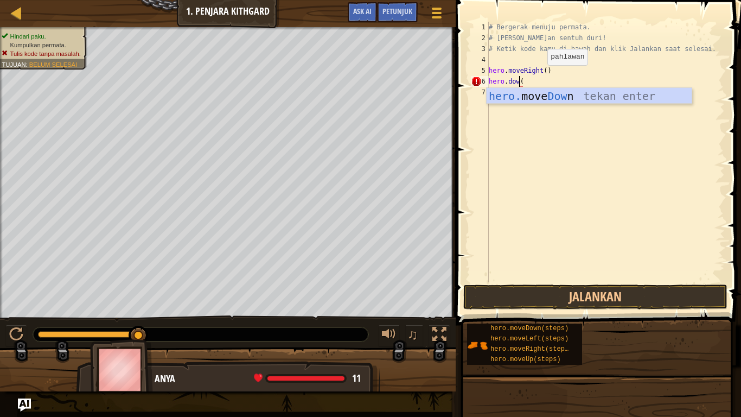
scroll to position [5, 5]
click at [589, 91] on div "hero. move Down tekan enter" at bounding box center [589, 112] width 205 height 49
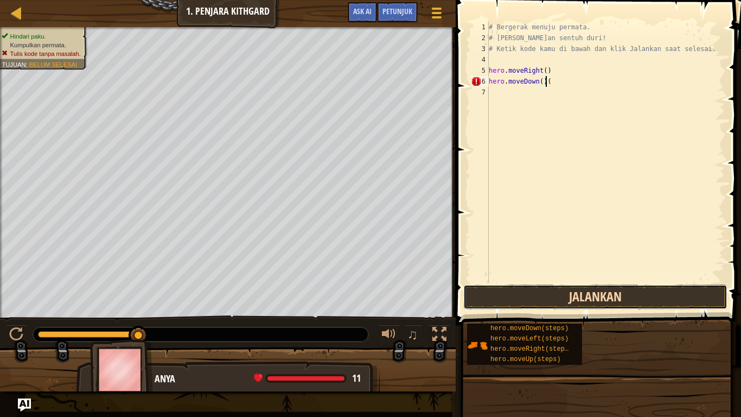
click at [632, 293] on button "Jalankan" at bounding box center [595, 296] width 264 height 25
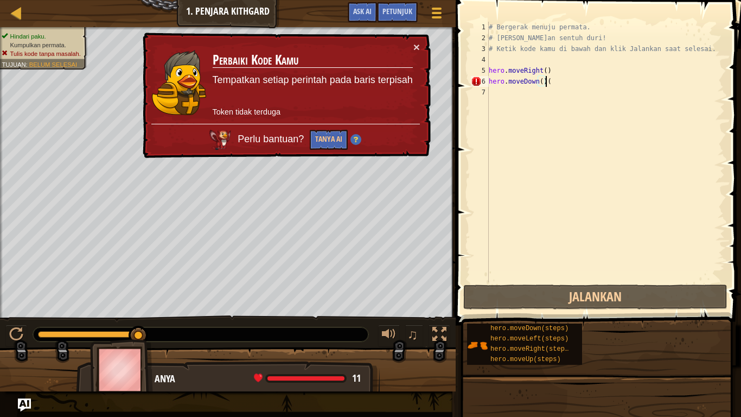
click at [560, 78] on div "# Bergerak menuju permata. # Jangan sentuh duri! # Ketik kode kamu di bawah dan…" at bounding box center [606, 163] width 238 height 282
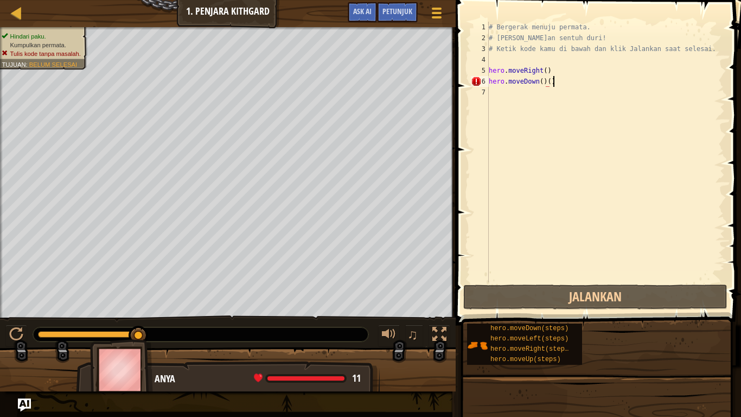
scroll to position [5, 9]
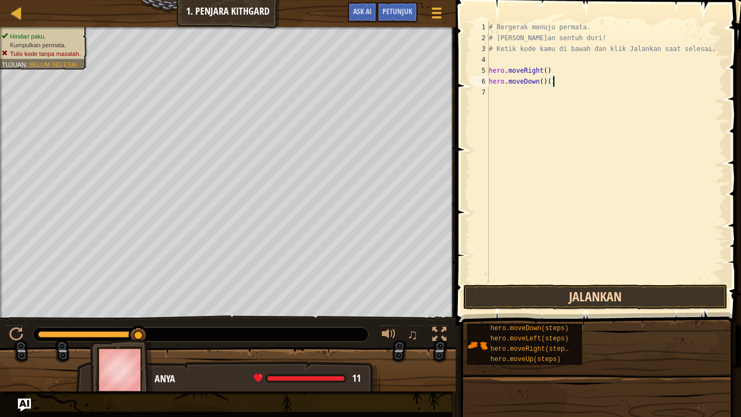
type textarea "hero.moveDown()()"
click at [666, 295] on button "Jalankan" at bounding box center [595, 296] width 264 height 25
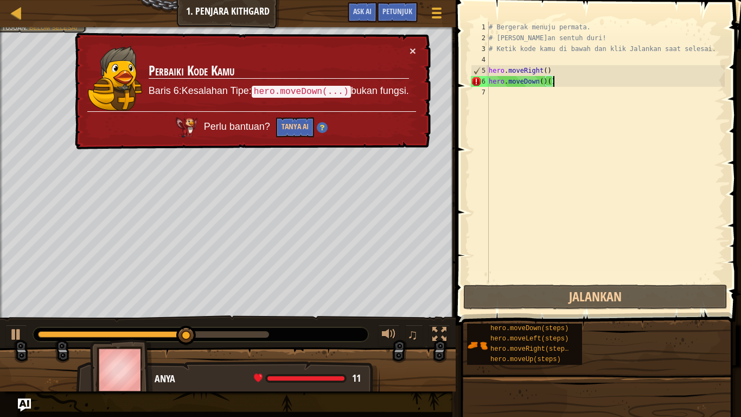
click at [501, 95] on div "# Bergerak menuju permata. # Jangan sentuh duri! # Ketik kode kamu di bawah dan…" at bounding box center [606, 163] width 238 height 282
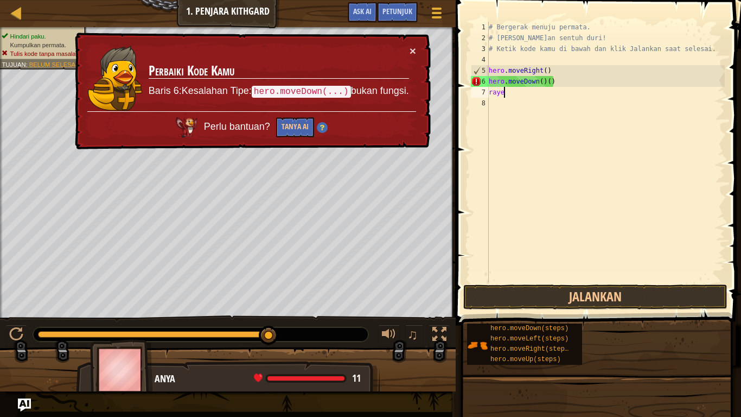
scroll to position [5, 1]
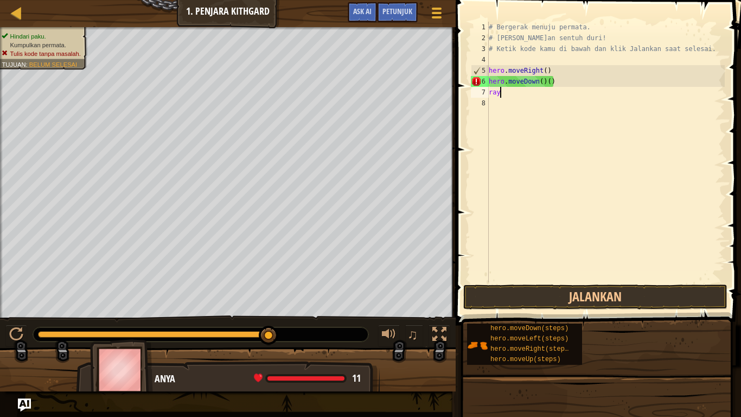
type textarea "r"
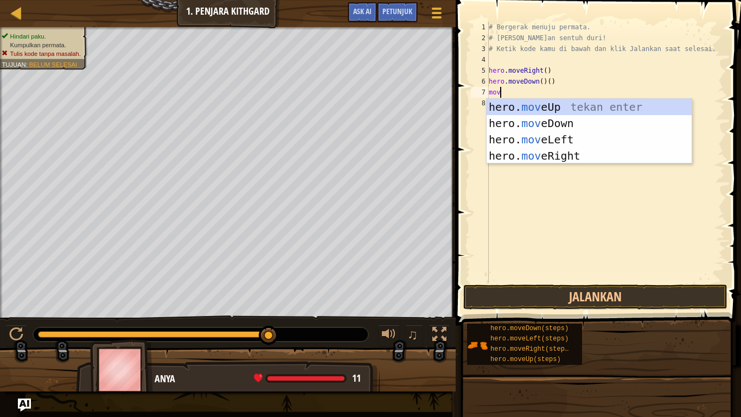
type textarea "move"
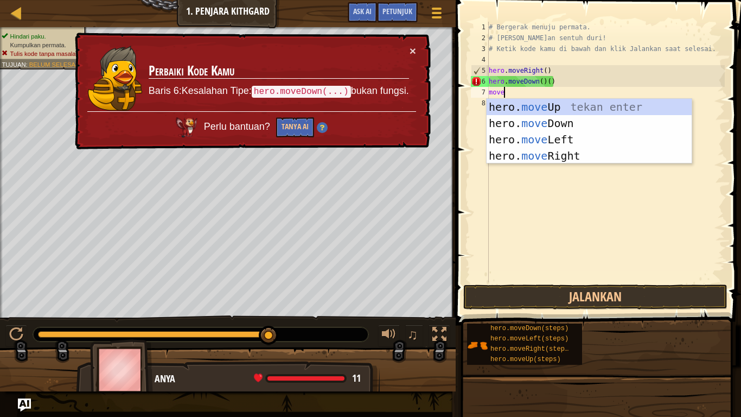
click at [569, 159] on div "hero. move Up tekan enter hero. move Down tekan enter hero. move Left tekan ent…" at bounding box center [589, 148] width 205 height 98
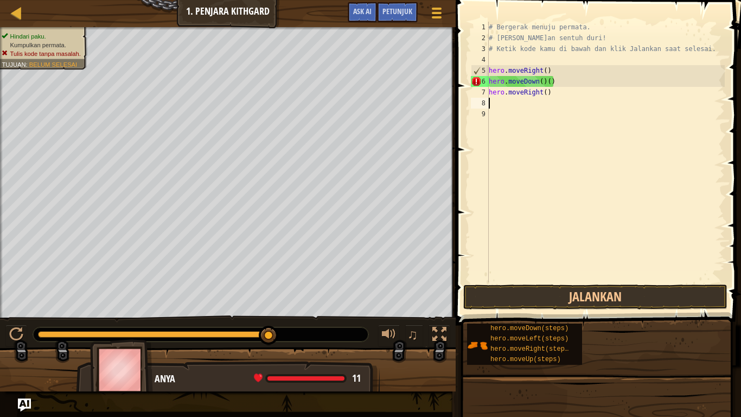
scroll to position [5, 0]
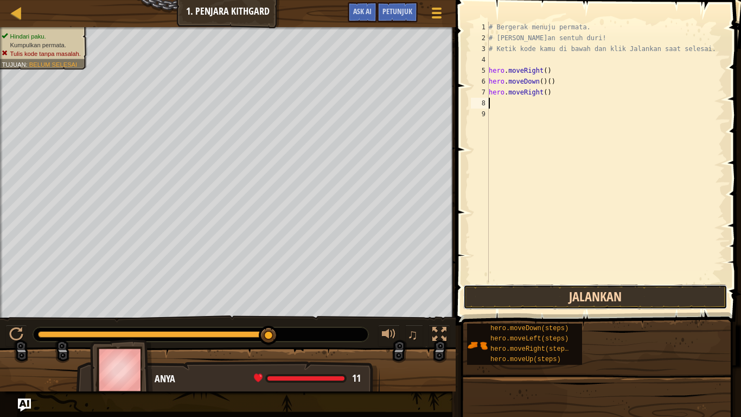
click at [646, 298] on button "Jalankan" at bounding box center [595, 296] width 264 height 25
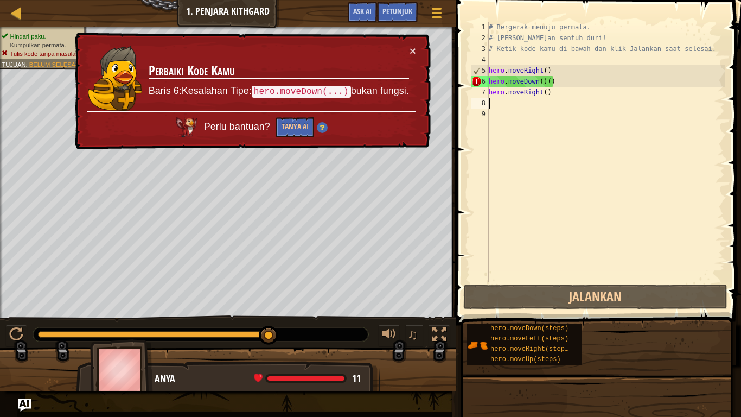
click at [566, 91] on div "# Bergerak menuju permata. # Jangan sentuh duri! # Ketik kode kamu di bawah dan…" at bounding box center [606, 163] width 238 height 282
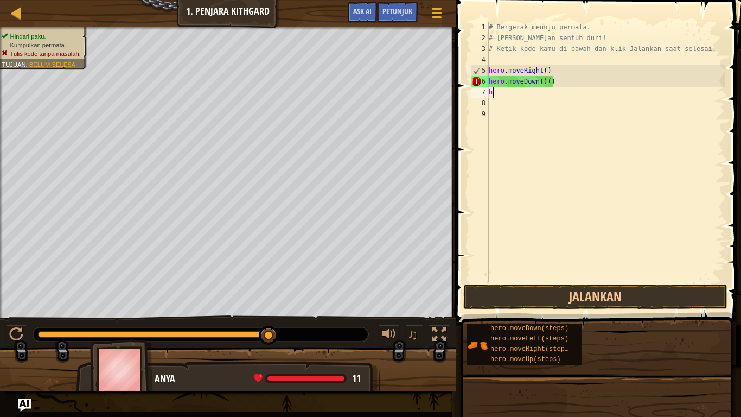
type textarea "h"
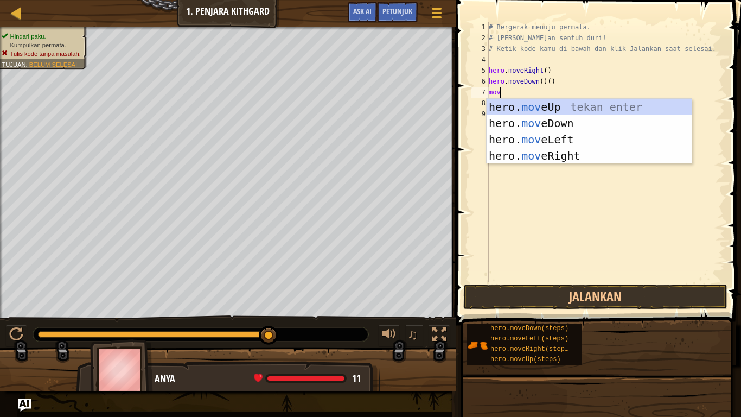
type textarea "move"
click at [537, 137] on div "hero. move Up tekan enter hero. move Down tekan enter hero. move Left tekan ent…" at bounding box center [589, 148] width 205 height 98
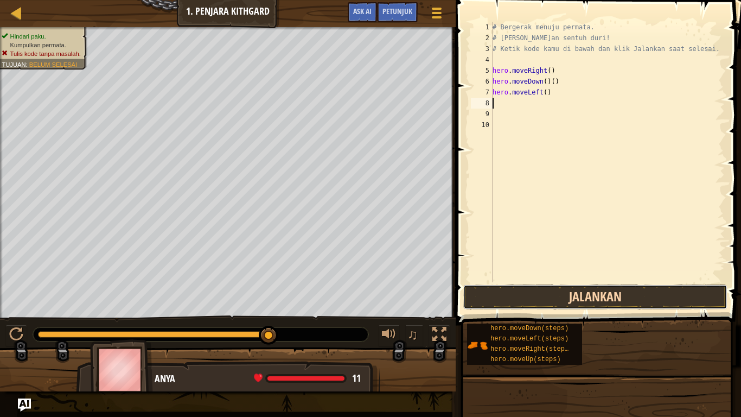
click at [648, 290] on button "Jalankan" at bounding box center [595, 296] width 264 height 25
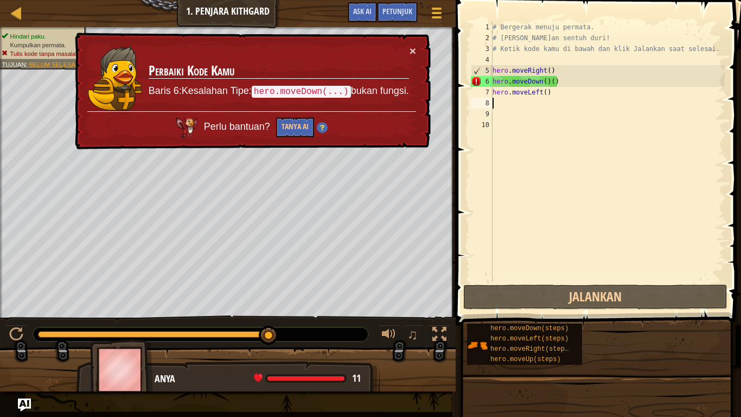
click at [568, 92] on div "# Bergerak menuju permata. # Jangan sentuh duri! # Ketik kode kamu di bawah dan…" at bounding box center [607, 163] width 234 height 282
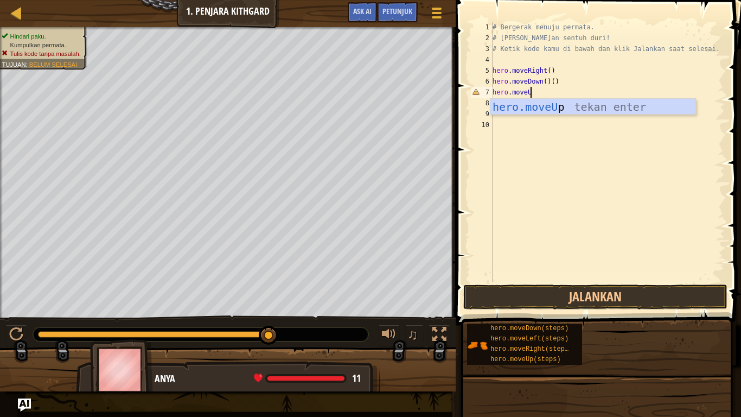
type textarea "hero.moveUp"
click at [660, 108] on div "hero.moveUp tekan enter" at bounding box center [592, 123] width 205 height 49
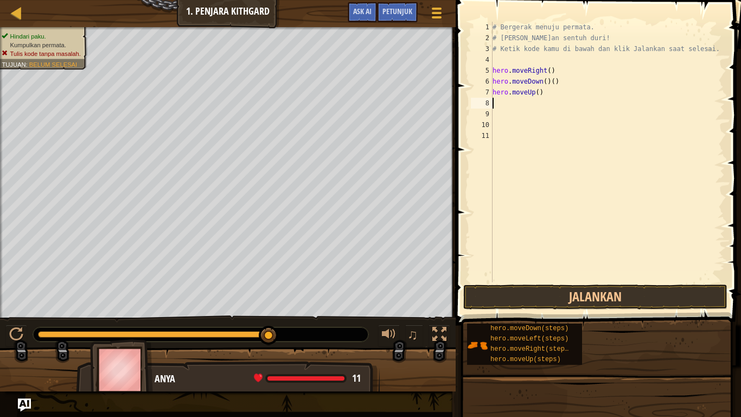
scroll to position [5, 0]
click at [666, 296] on button "Jalankan" at bounding box center [595, 296] width 264 height 25
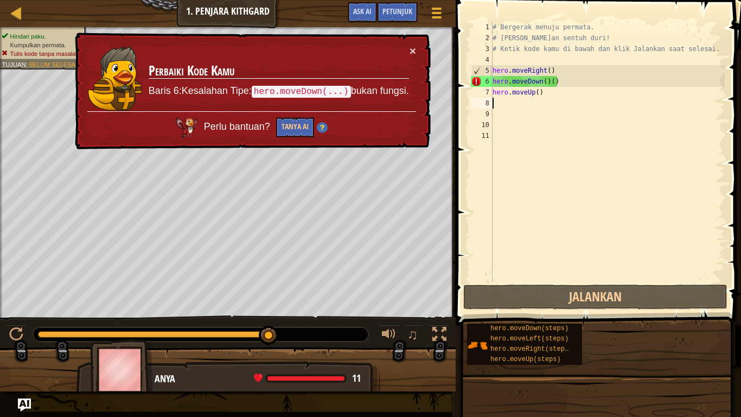
click at [546, 91] on div "# Bergerak menuju permata. # Jangan sentuh duri! # Ketik kode kamu di bawah dan…" at bounding box center [607, 163] width 234 height 282
click at [514, 85] on div "# Bergerak menuju permata. # Jangan sentuh duri! # Ketik kode kamu di bawah dan…" at bounding box center [607, 163] width 234 height 282
type textarea "hero.moveDown()()"
click at [522, 98] on div "# Bergerak menuju permata. # Jangan sentuh duri! # Ketik kode kamu di bawah dan…" at bounding box center [607, 163] width 234 height 282
click at [529, 92] on div "# Bergerak menuju permata. # Jangan sentuh duri! # Ketik kode kamu di bawah dan…" at bounding box center [607, 163] width 234 height 282
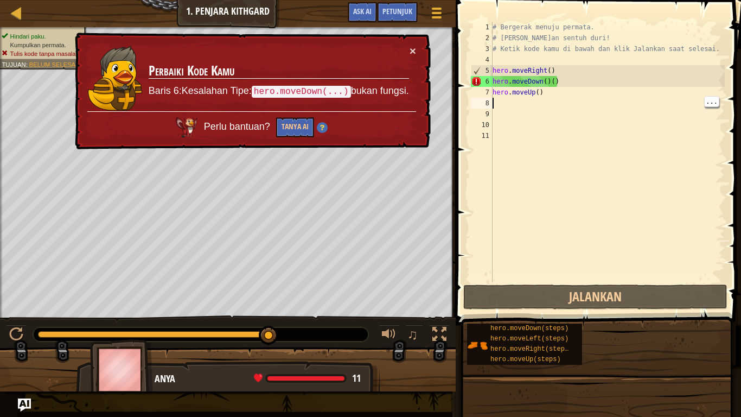
type textarea "hero.moveUp()"
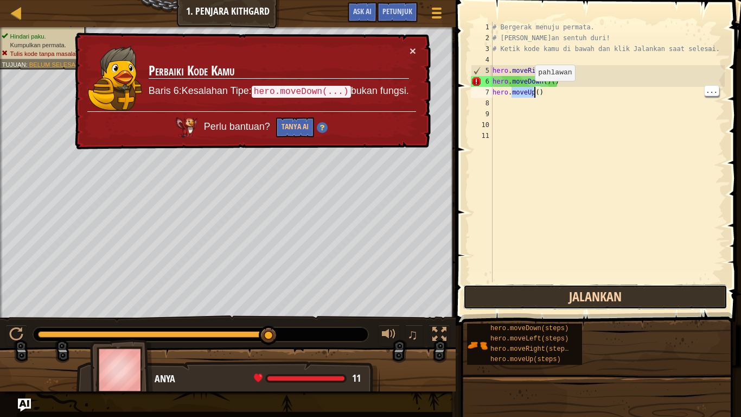
click at [676, 299] on button "Jalankan" at bounding box center [595, 296] width 264 height 25
click at [682, 296] on button "Jalankan" at bounding box center [595, 296] width 264 height 25
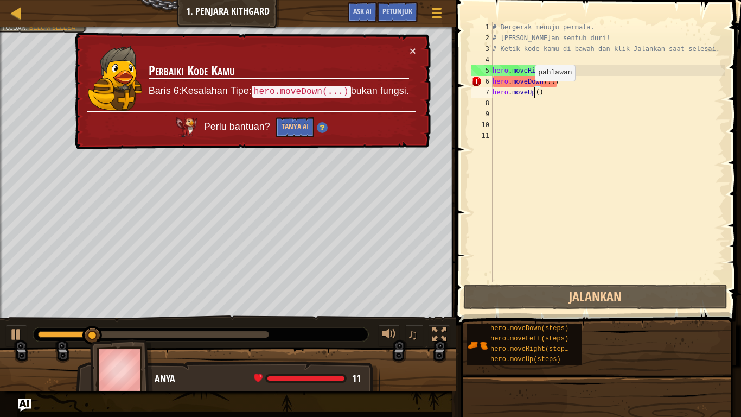
click at [572, 94] on div "# Bergerak menuju permata. # Jangan sentuh duri! # Ketik kode kamu di bawah dan…" at bounding box center [607, 163] width 234 height 282
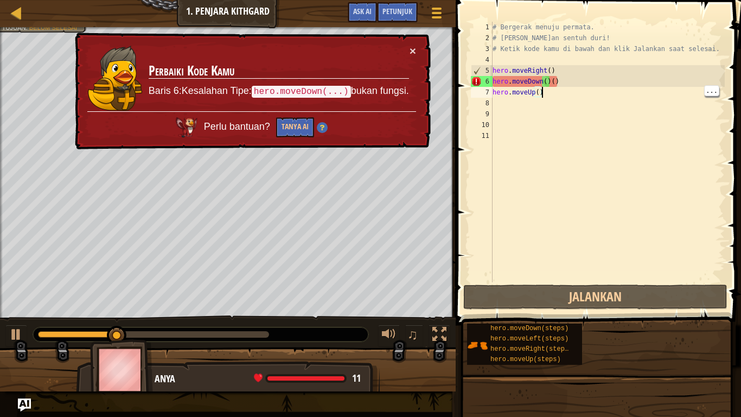
click at [554, 100] on div "# Bergerak menuju permata. # Jangan sentuh duri! # Ketik kode kamu di bawah dan…" at bounding box center [607, 163] width 234 height 282
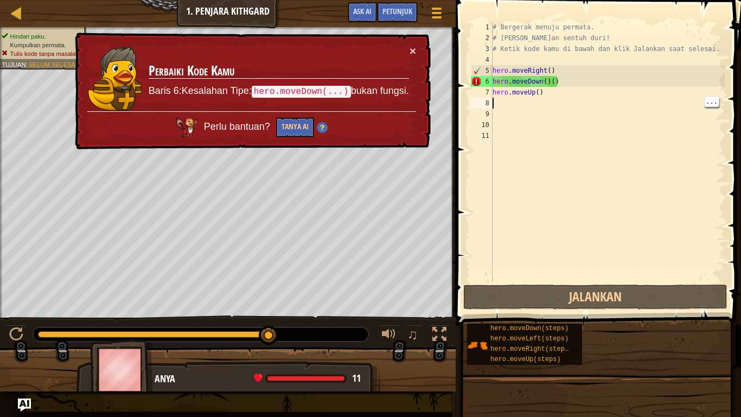
click at [605, 92] on div "# Bergerak menuju permata. # Jangan sentuh duri! # Ketik kode kamu di bawah dan…" at bounding box center [607, 163] width 234 height 282
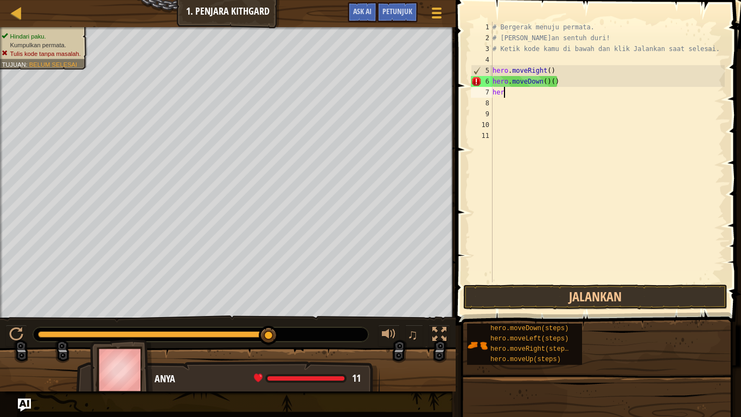
type textarea "h"
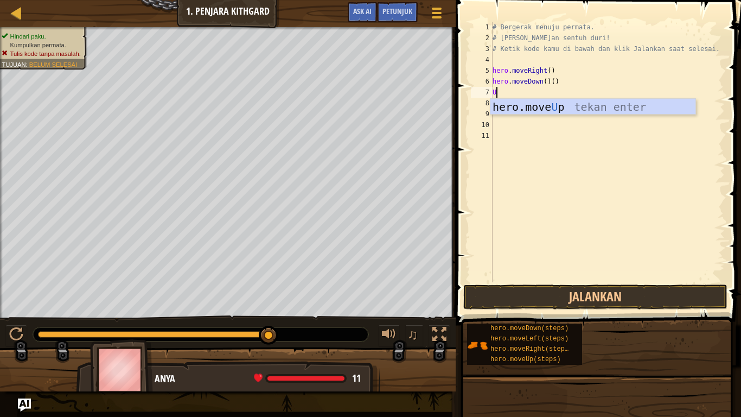
type textarea "Up"
click at [563, 105] on div "hero.move Up tekan enter" at bounding box center [592, 123] width 205 height 49
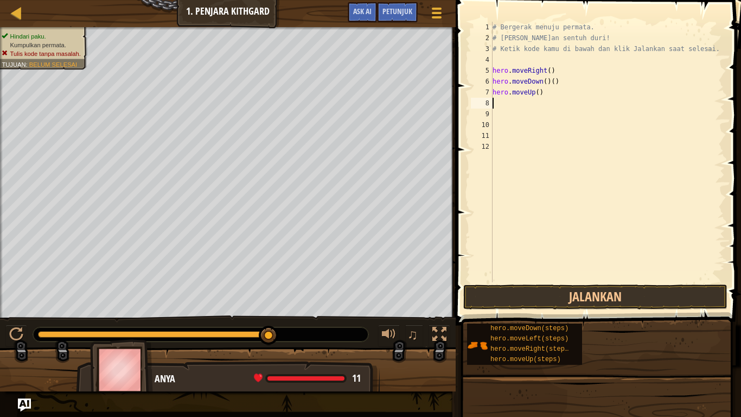
scroll to position [5, 0]
click at [659, 303] on button "Jalankan" at bounding box center [595, 296] width 264 height 25
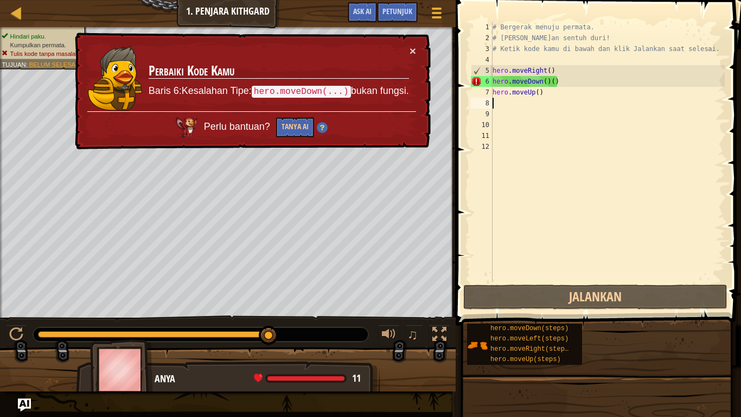
click at [586, 90] on div "# Bergerak menuju permata. # Jangan sentuh duri! # Ketik kode kamu di bawah dan…" at bounding box center [607, 163] width 234 height 282
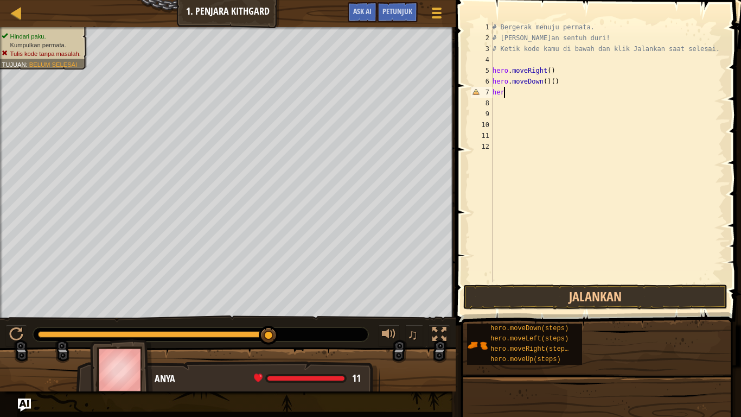
type textarea "h"
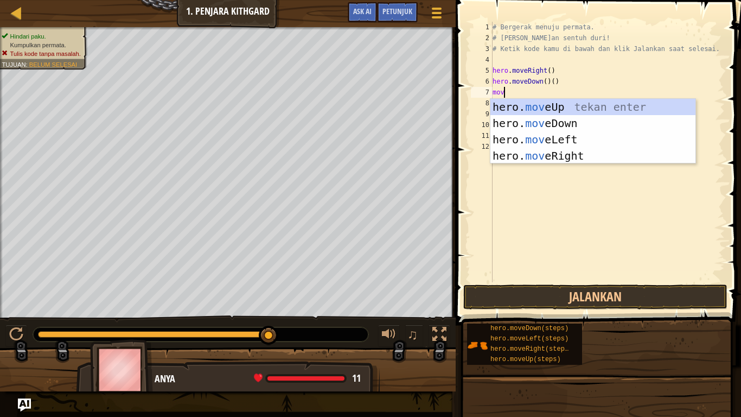
type textarea "move"
click at [586, 159] on div "hero. move Up tekan enter hero. move Down tekan enter hero. move Left tekan ent…" at bounding box center [592, 148] width 205 height 98
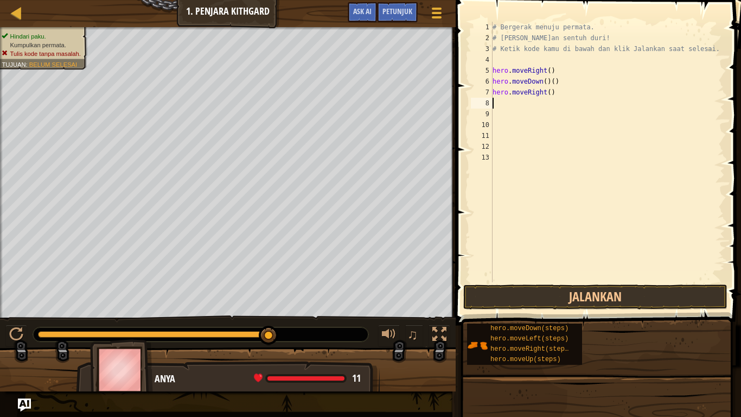
scroll to position [5, 0]
click at [679, 299] on button "Jalankan" at bounding box center [595, 296] width 264 height 25
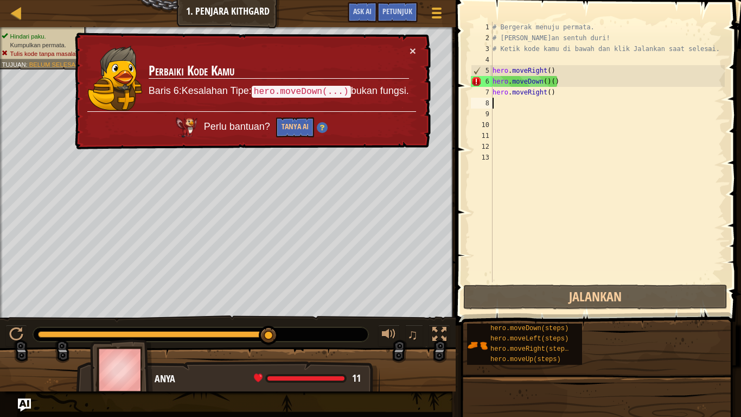
click at [583, 93] on div "# Bergerak menuju permata. # Jangan sentuh duri! # Ketik kode kamu di bawah dan…" at bounding box center [607, 163] width 234 height 282
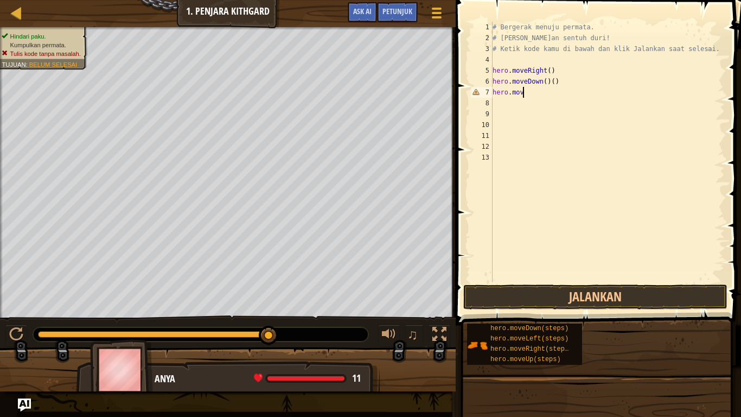
type textarea "hero.move"
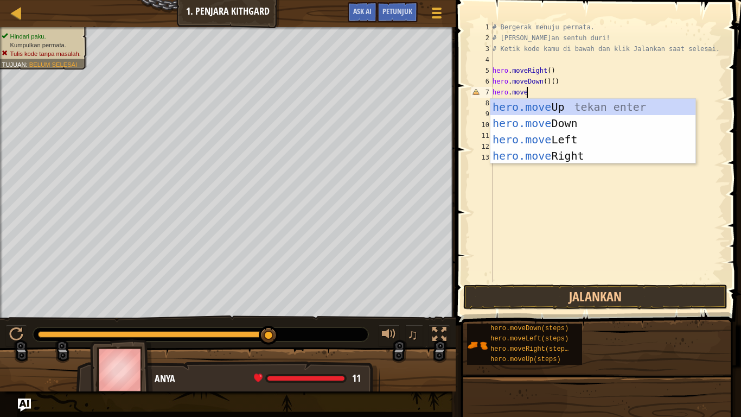
click at [583, 137] on div "hero.move Up tekan enter hero.move Down tekan enter hero.move Left tekan enter …" at bounding box center [592, 148] width 205 height 98
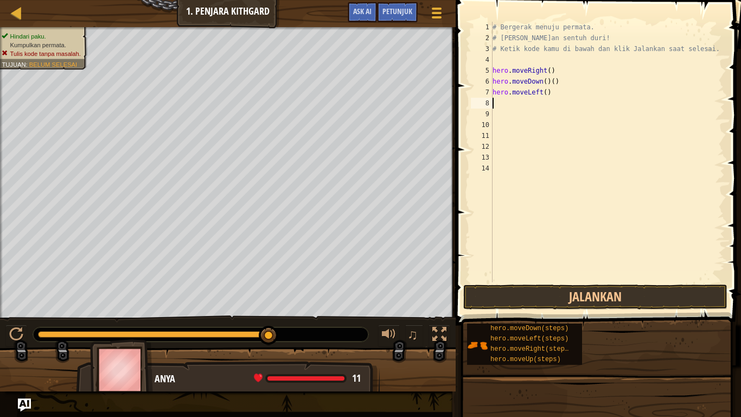
scroll to position [5, 0]
click at [655, 303] on button "Jalankan" at bounding box center [595, 296] width 264 height 25
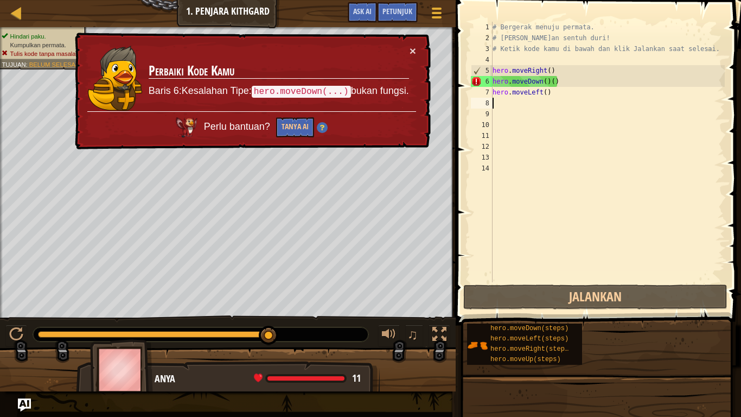
click at [563, 94] on div "# Bergerak menuju permata. # Jangan sentuh duri! # Ketik kode kamu di bawah dan…" at bounding box center [607, 163] width 234 height 282
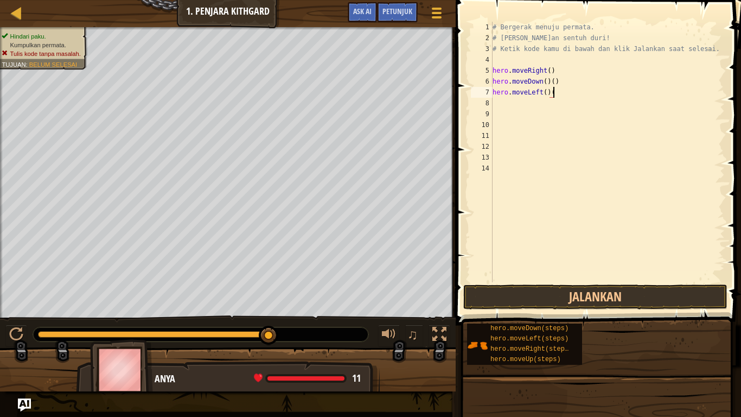
scroll to position [5, 9]
type textarea "hero.moveLeft()()"
click at [665, 295] on button "Jalankan" at bounding box center [595, 296] width 264 height 25
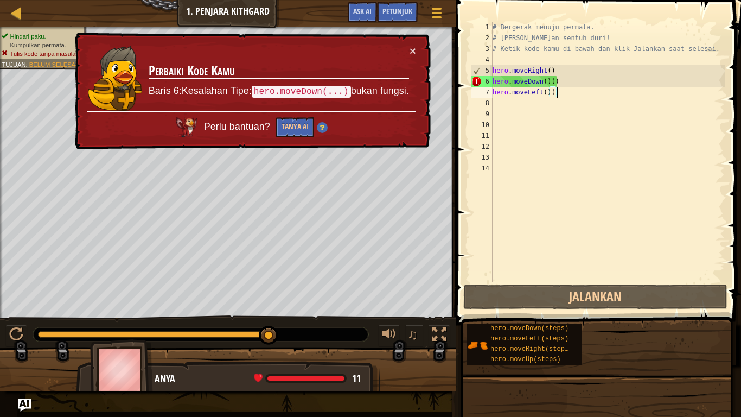
click at [499, 103] on div "# Bergerak menuju permata. # Jangan sentuh duri! # Ketik kode kamu di bawah dan…" at bounding box center [607, 163] width 234 height 282
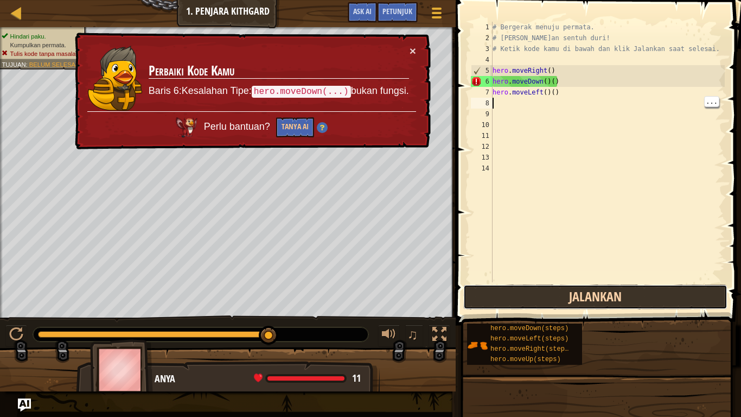
click at [629, 296] on button "Jalankan" at bounding box center [595, 296] width 264 height 25
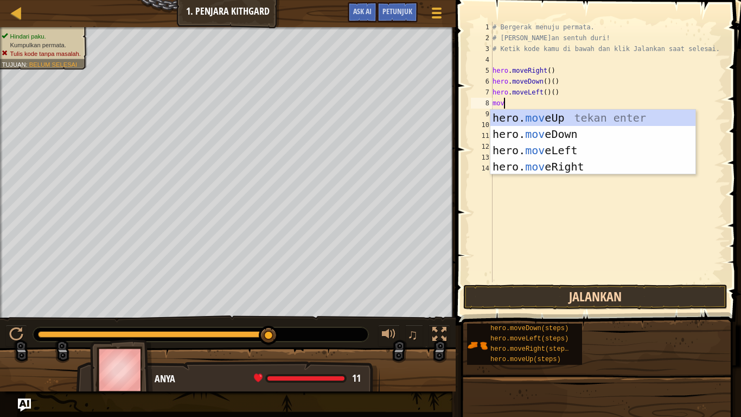
type textarea "move"
click at [596, 165] on div "hero. move Up tekan enter hero. move Down tekan enter hero. move Left tekan ent…" at bounding box center [592, 159] width 205 height 98
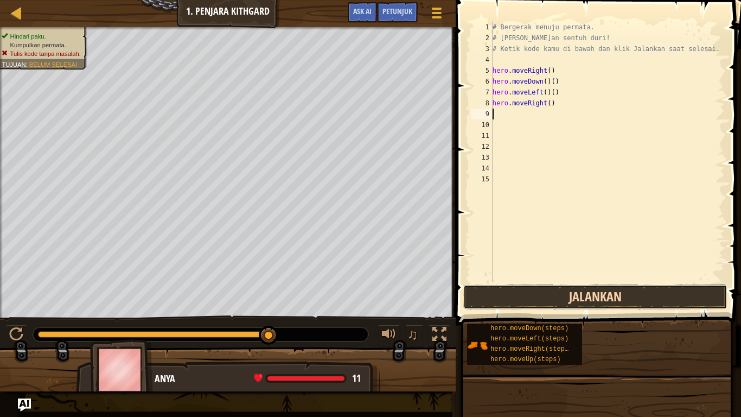
click at [650, 304] on button "Jalankan" at bounding box center [595, 296] width 264 height 25
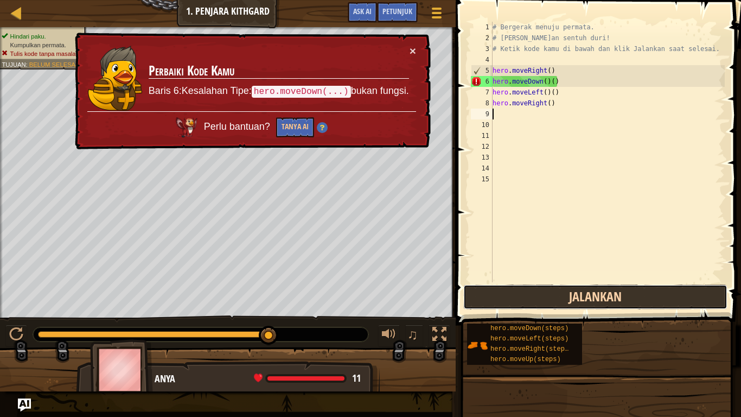
click at [658, 294] on button "Jalankan" at bounding box center [595, 296] width 264 height 25
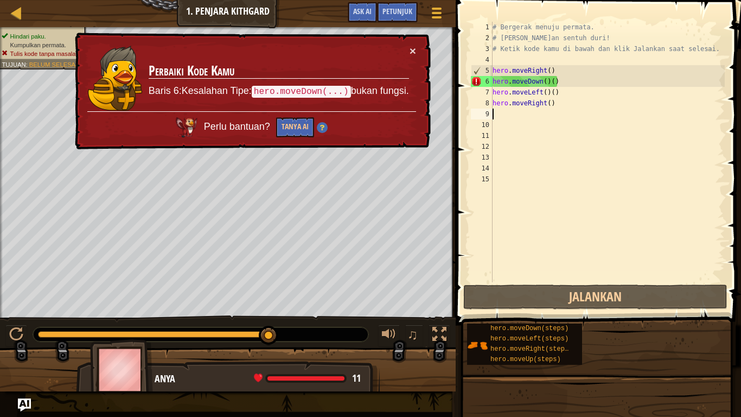
click at [590, 105] on div "# Bergerak menuju permata. # Jangan sentuh duri! # Ketik kode kamu di bawah dan…" at bounding box center [607, 163] width 234 height 282
click at [562, 343] on span "hero.moveRight(steps)" at bounding box center [531, 349] width 82 height 8
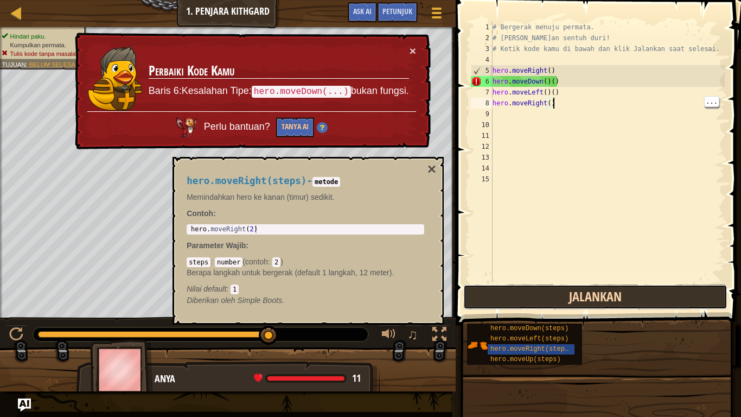
click at [625, 294] on button "Jalankan" at bounding box center [595, 296] width 264 height 25
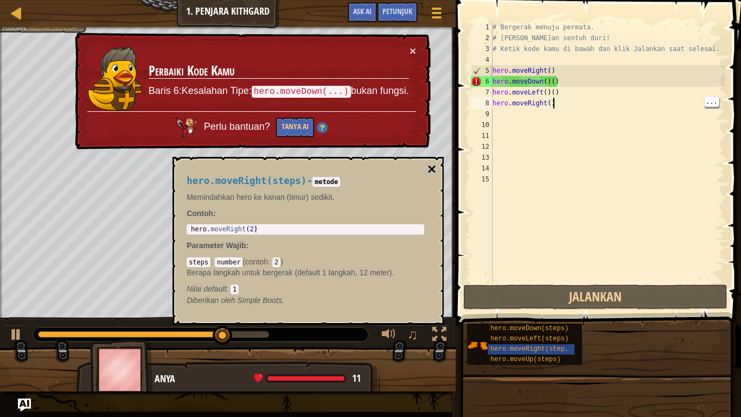
click at [431, 170] on button "×" at bounding box center [431, 169] width 9 height 15
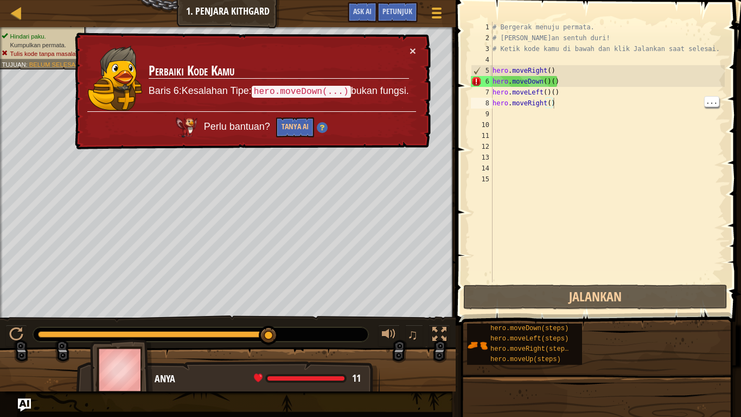
click at [596, 92] on div "# Bergerak menuju permata. # Jangan sentuh duri! # Ketik kode kamu di bawah dan…" at bounding box center [607, 163] width 234 height 282
click at [575, 91] on div "# Bergerak menuju permata. # Jangan sentuh duri! # Ketik kode kamu di bawah dan…" at bounding box center [607, 163] width 234 height 282
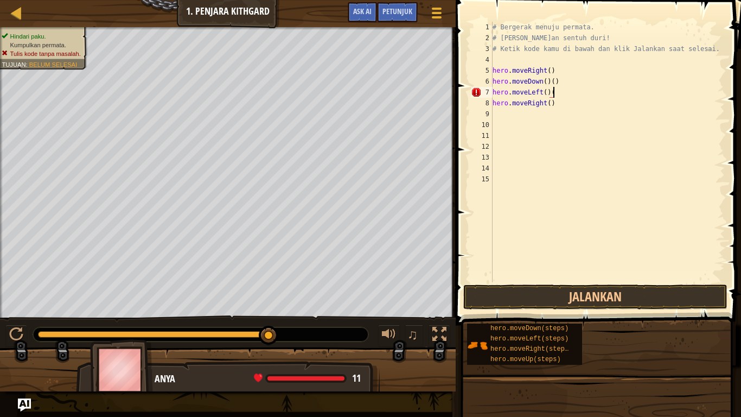
click at [581, 79] on div "# Bergerak menuju permata. # Jangan sentuh duri! # Ketik kode kamu di bawah dan…" at bounding box center [607, 163] width 234 height 282
click at [564, 86] on div "# Bergerak menuju permata. # Jangan sentuh duri! # Ketik kode kamu di bawah dan…" at bounding box center [607, 163] width 234 height 282
click at [564, 90] on div "# Bergerak menuju permata. # Jangan sentuh duri! # Ketik kode kamu di bawah dan…" at bounding box center [607, 163] width 234 height 282
click at [652, 287] on button "Jalankan" at bounding box center [595, 296] width 264 height 25
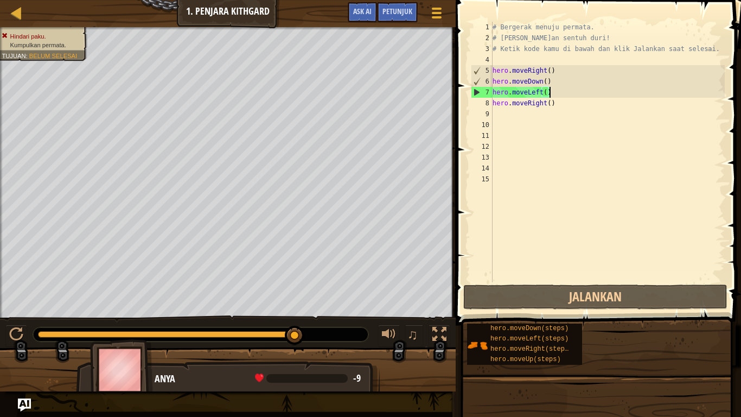
click at [551, 101] on div "# Bergerak menuju permata. # Jangan sentuh duri! # Ketik kode kamu di bawah dan…" at bounding box center [607, 163] width 234 height 282
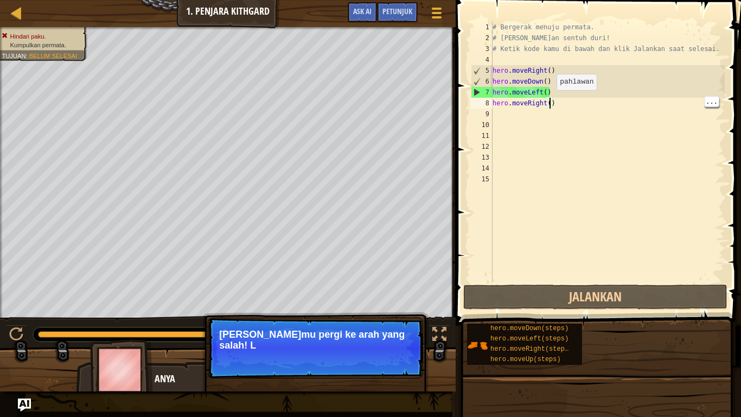
click at [561, 101] on div "# Bergerak menuju permata. # Jangan sentuh duri! # Ketik kode kamu di bawah dan…" at bounding box center [607, 163] width 234 height 282
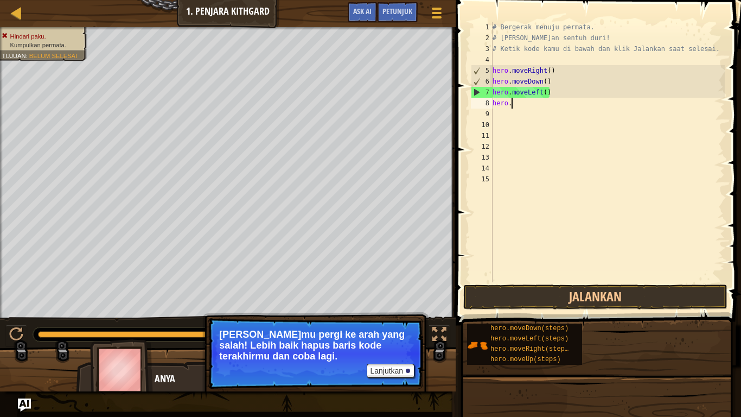
type textarea "h"
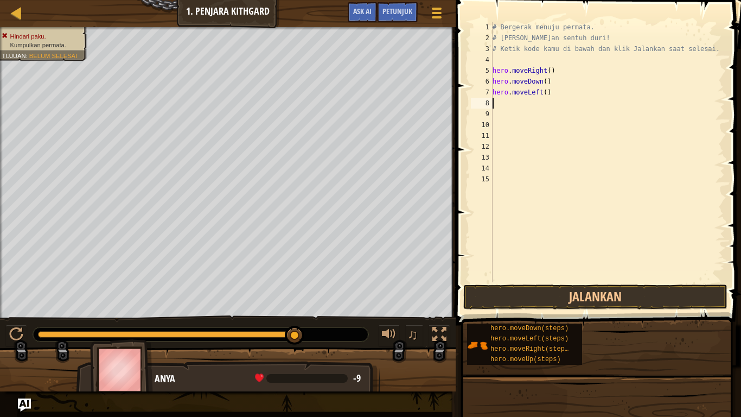
click at [563, 92] on div "# Bergerak menuju permata. # Jangan sentuh duri! # Ketik kode kamu di bawah dan…" at bounding box center [607, 163] width 234 height 282
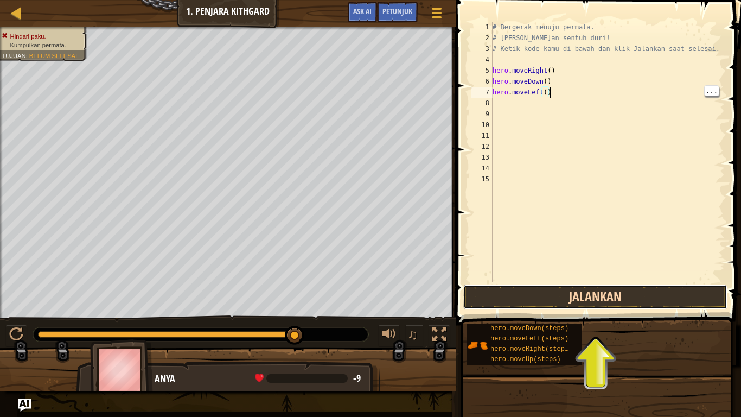
click at [653, 296] on button "Jalankan" at bounding box center [595, 296] width 264 height 25
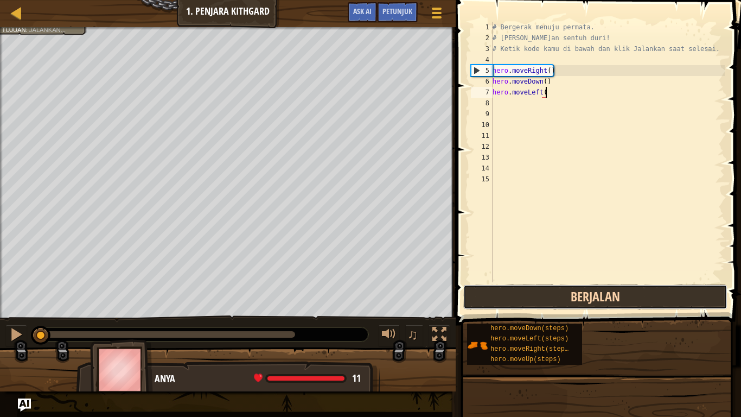
click at [650, 291] on button "Berjalan" at bounding box center [595, 296] width 264 height 25
click at [647, 291] on button "Berjalan" at bounding box center [595, 296] width 264 height 25
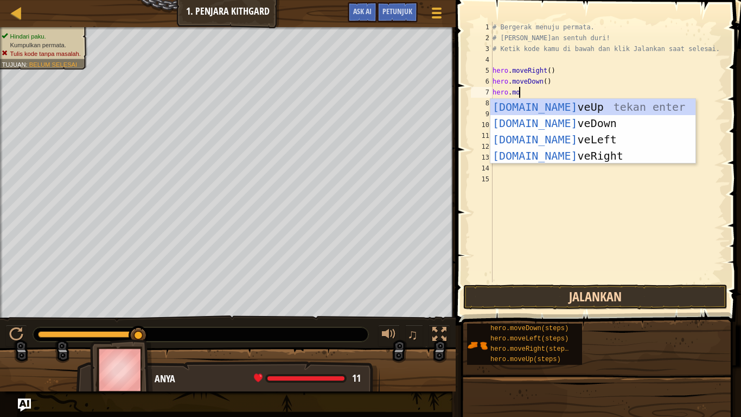
scroll to position [5, 3]
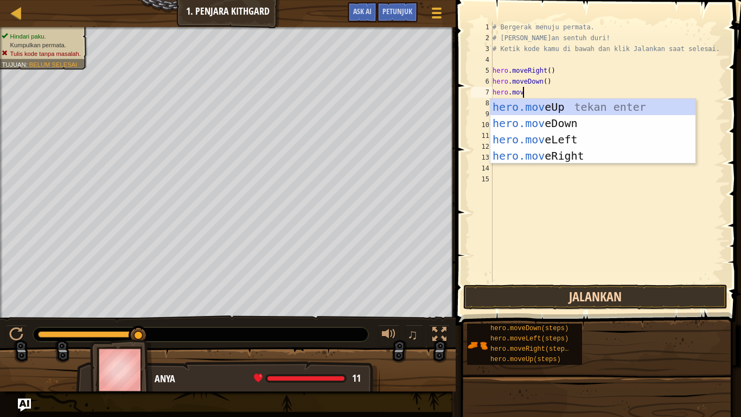
type textarea "hero.move"
click at [597, 159] on div "hero.move Up tekan enter hero.move Down tekan enter hero.move Left tekan enter …" at bounding box center [592, 148] width 205 height 98
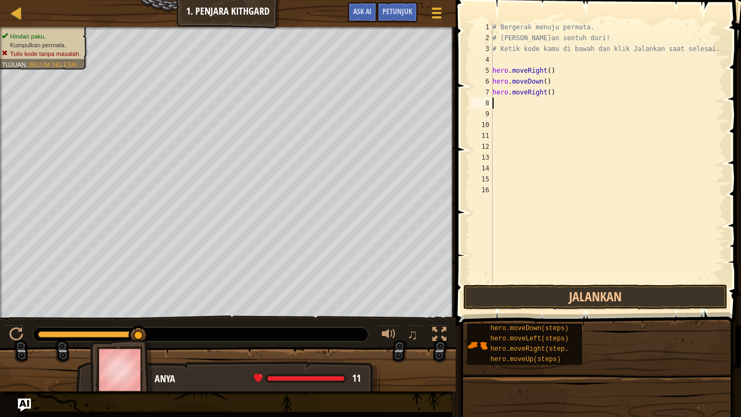
scroll to position [5, 0]
click at [630, 296] on button "Jalankan" at bounding box center [595, 296] width 264 height 25
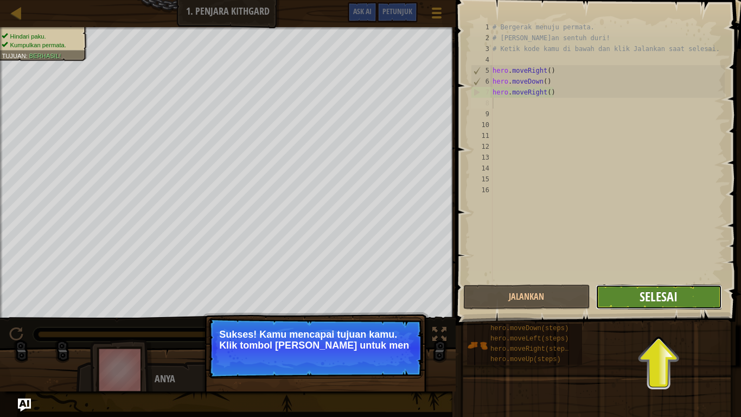
click at [677, 297] on span "Selesai" at bounding box center [659, 296] width 38 height 17
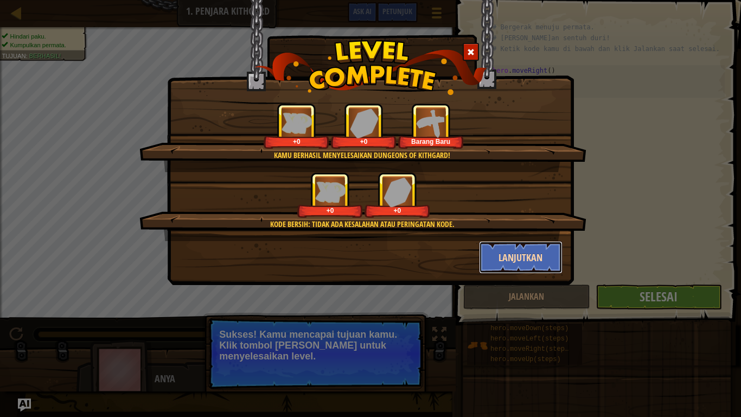
click at [545, 255] on button "Lanjutkan" at bounding box center [521, 257] width 84 height 33
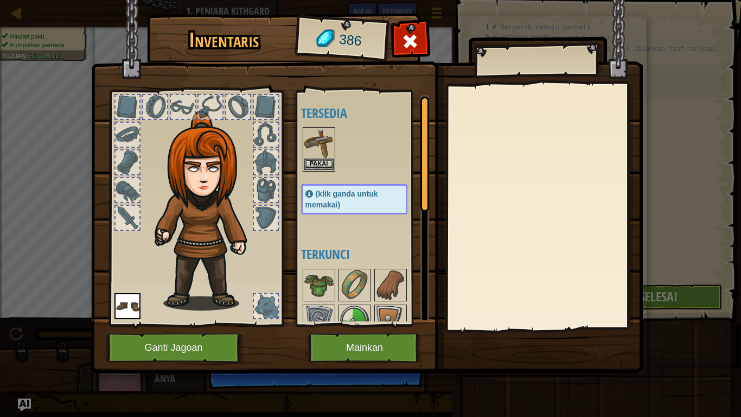
click at [311, 154] on img at bounding box center [319, 143] width 30 height 30
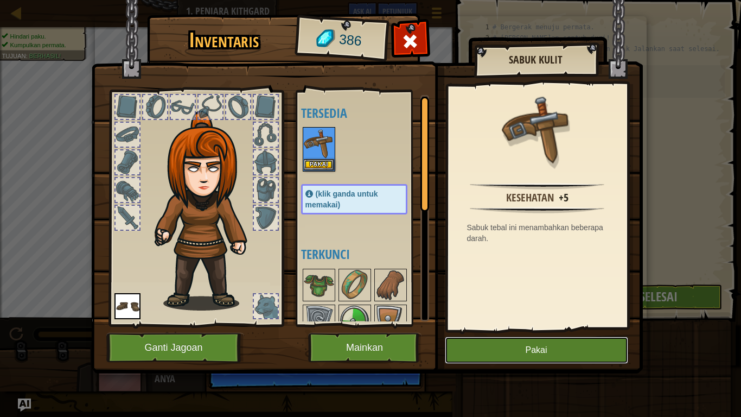
click at [552, 343] on button "Pakai" at bounding box center [536, 349] width 183 height 27
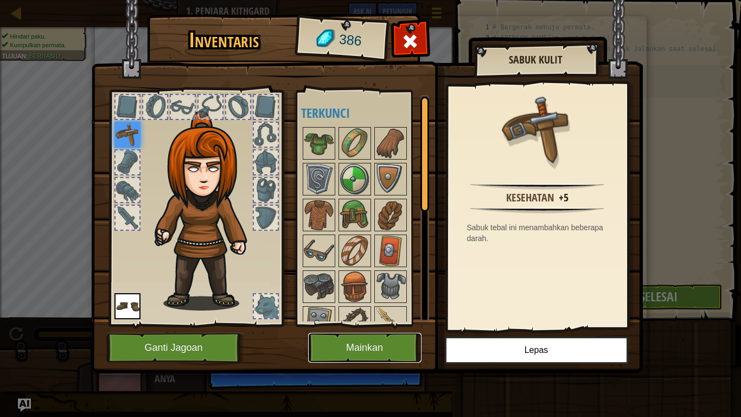
click at [392, 343] on button "Mainkan" at bounding box center [364, 348] width 113 height 30
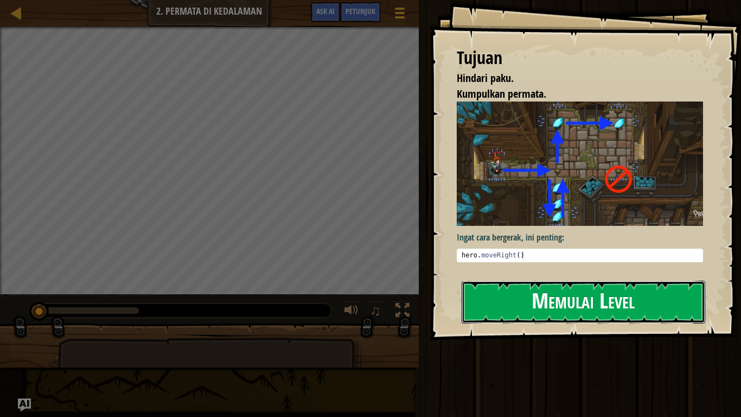
click at [670, 300] on button "Memulai Level" at bounding box center [584, 301] width 244 height 43
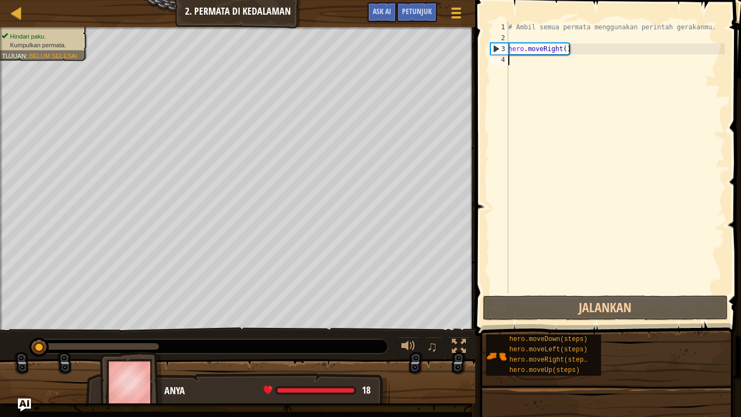
scroll to position [5, 0]
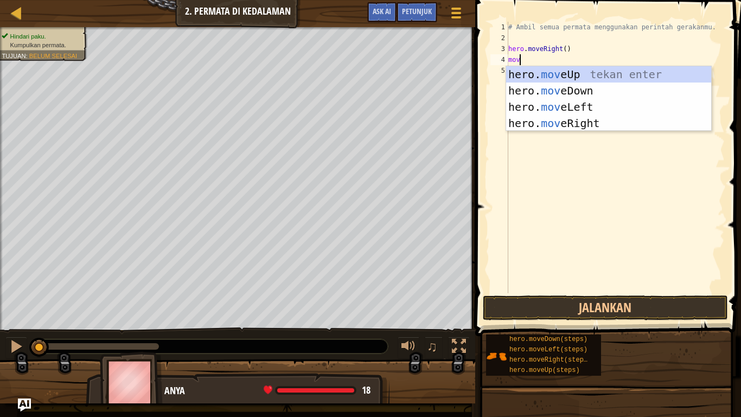
type textarea "move"
click at [623, 91] on div "hero. move Up tekan enter hero. move Down tekan enter hero. move Left tekan ent…" at bounding box center [608, 115] width 205 height 98
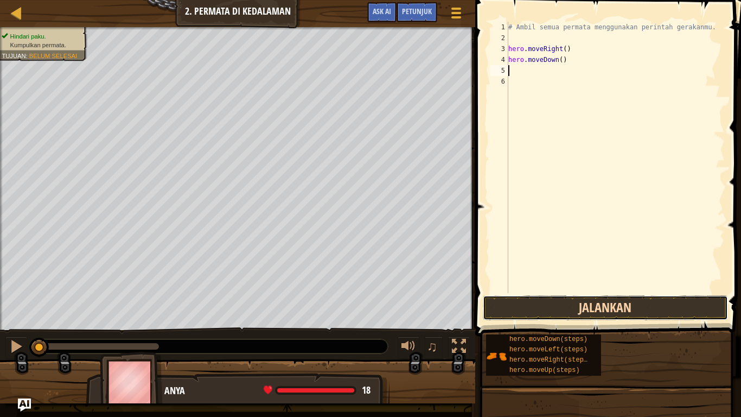
click at [667, 307] on button "Jalankan" at bounding box center [605, 307] width 245 height 25
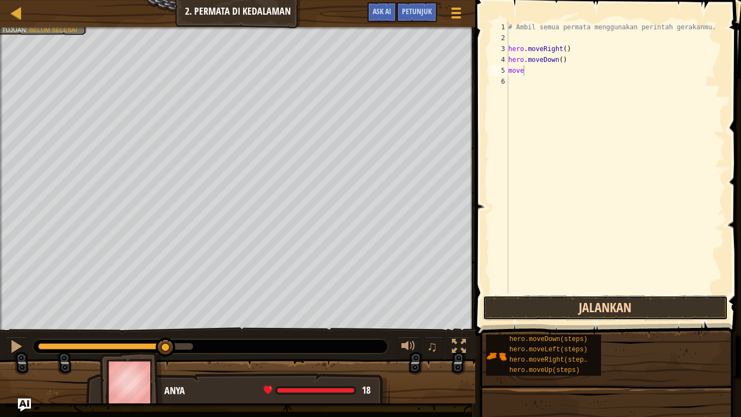
click at [665, 304] on button "Jalankan" at bounding box center [605, 307] width 245 height 25
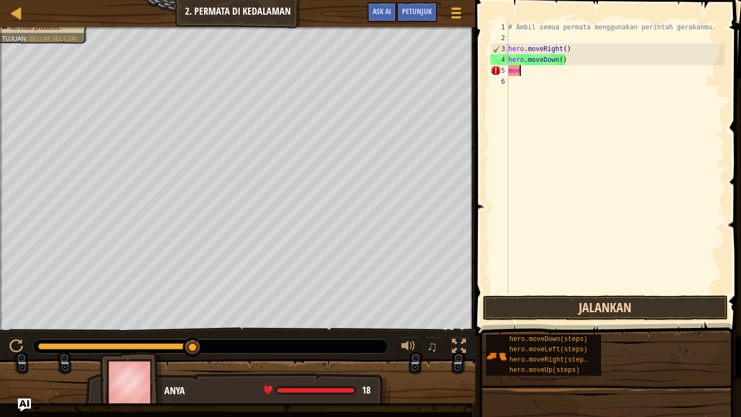
type textarea "m"
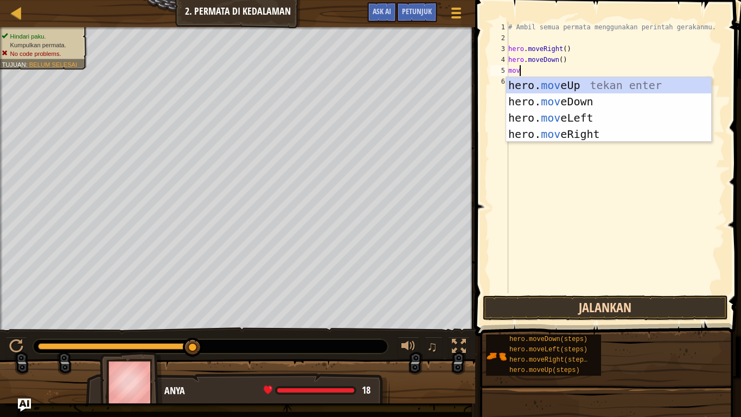
type textarea "move"
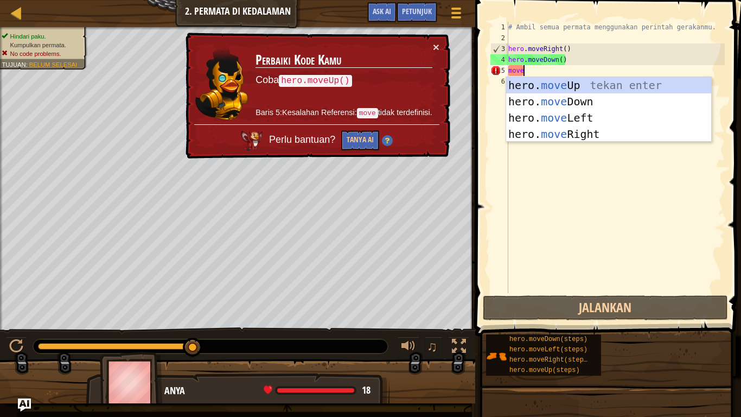
click at [557, 117] on div "hero. move Up tekan enter hero. move Down tekan enter hero. move Left tekan ent…" at bounding box center [608, 126] width 205 height 98
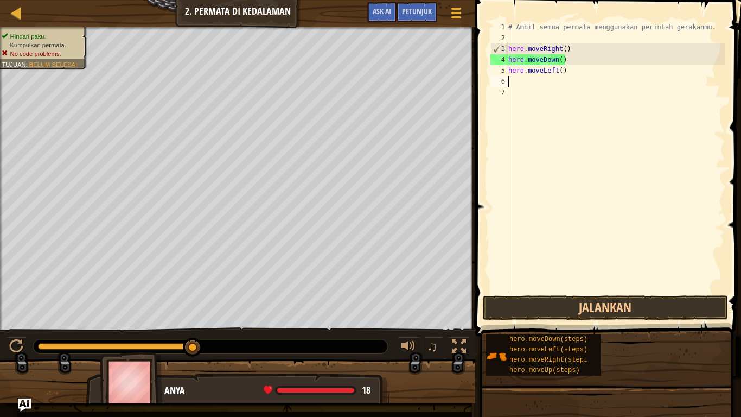
scroll to position [5, 0]
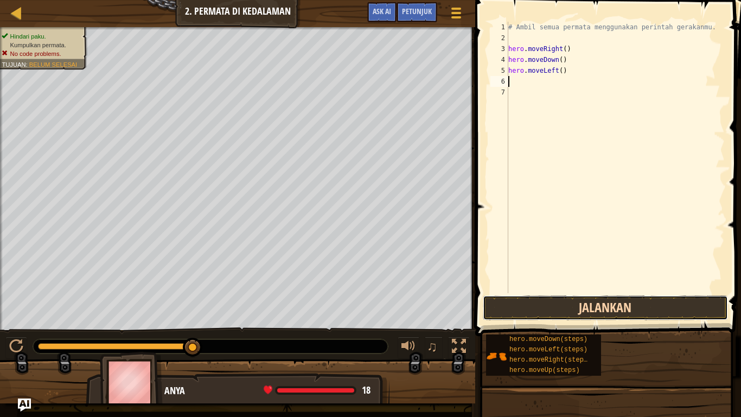
click at [553, 305] on button "Jalankan" at bounding box center [605, 307] width 245 height 25
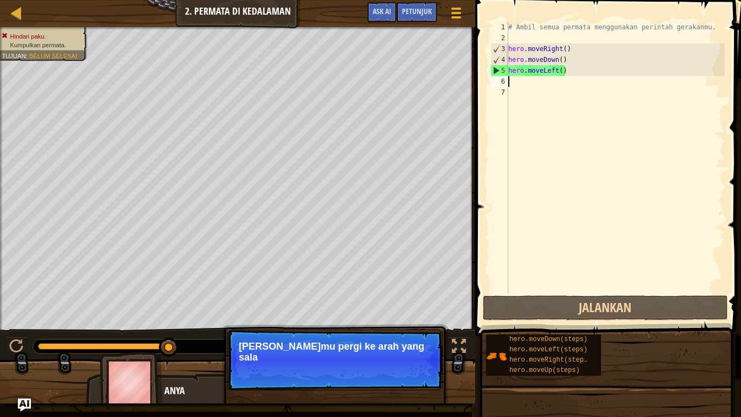
click at [579, 69] on div "# Ambil semua permata menggunakan perintah gerakanmu. hero . moveRight ( ) hero…" at bounding box center [615, 168] width 219 height 293
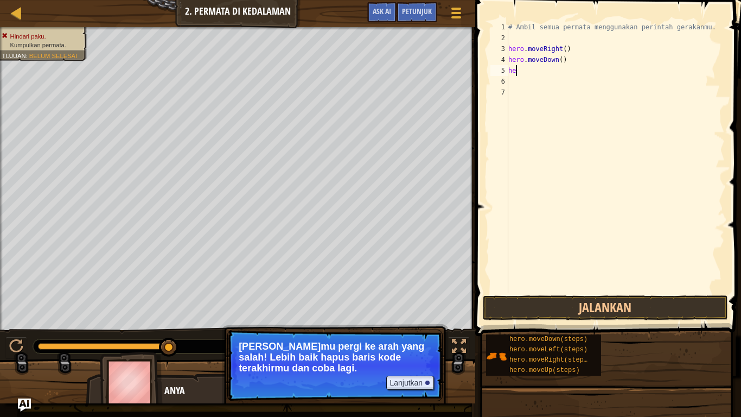
type textarea "h"
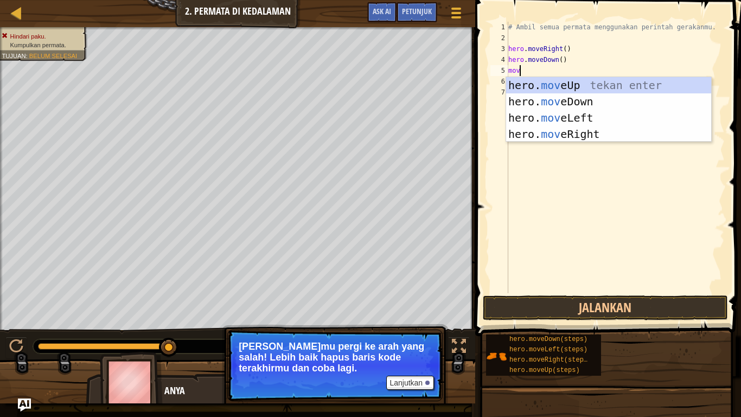
type textarea "move"
click at [561, 85] on div "hero. move Up tekan enter hero. move Down tekan enter hero. move Left tekan ent…" at bounding box center [608, 126] width 205 height 98
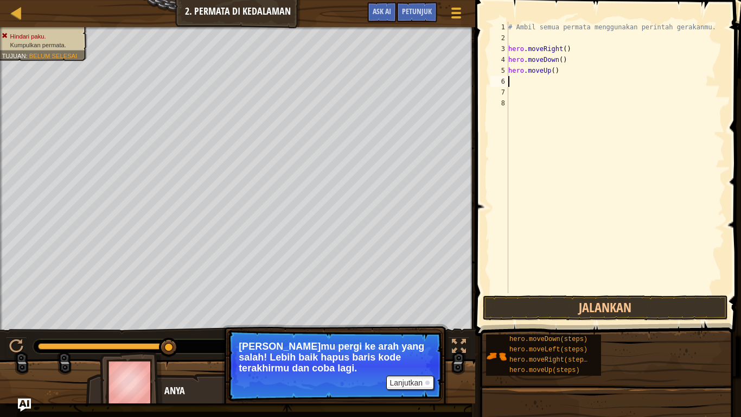
scroll to position [5, 0]
click at [680, 303] on button "Jalankan" at bounding box center [605, 307] width 245 height 25
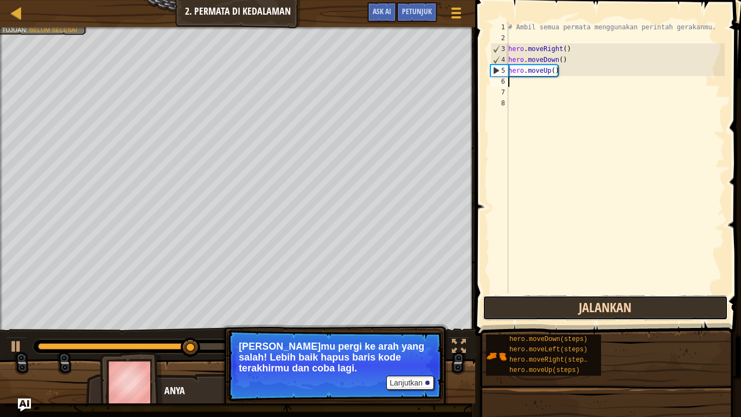
click at [641, 315] on button "Jalankan" at bounding box center [605, 307] width 245 height 25
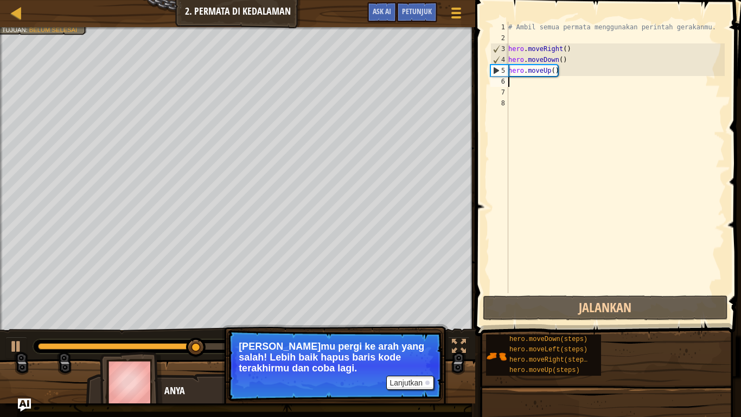
click at [533, 84] on div "# Ambil semua permata menggunakan perintah gerakanmu. hero . moveRight ( ) hero…" at bounding box center [615, 168] width 219 height 293
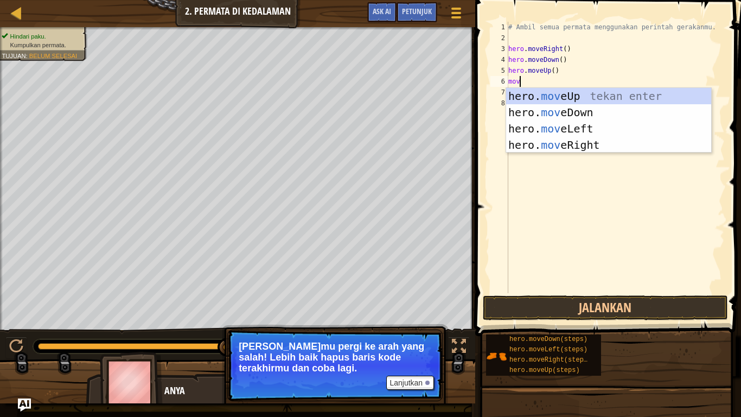
type textarea "move"
click at [564, 92] on div "hero. move Up tekan enter hero. move Down tekan enter hero. move Left tekan ent…" at bounding box center [608, 137] width 205 height 98
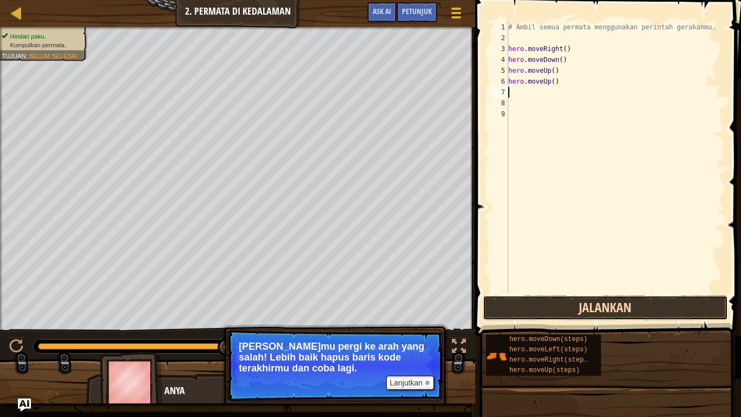
click at [638, 302] on button "Jalankan" at bounding box center [605, 307] width 245 height 25
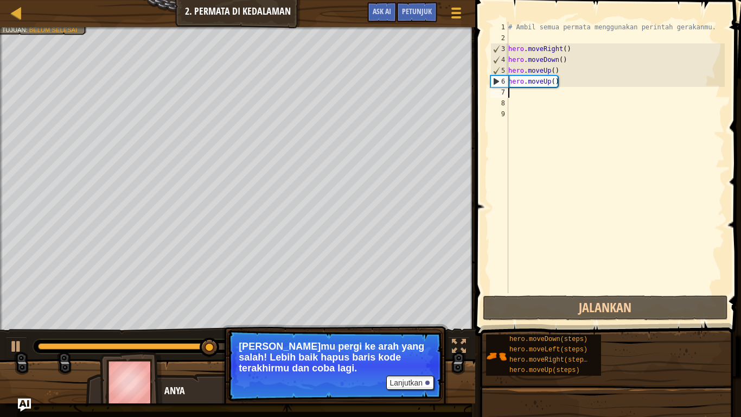
click at [560, 91] on div "# Ambil semua permata menggunakan perintah gerakanmu. hero . moveRight ( ) hero…" at bounding box center [615, 168] width 219 height 293
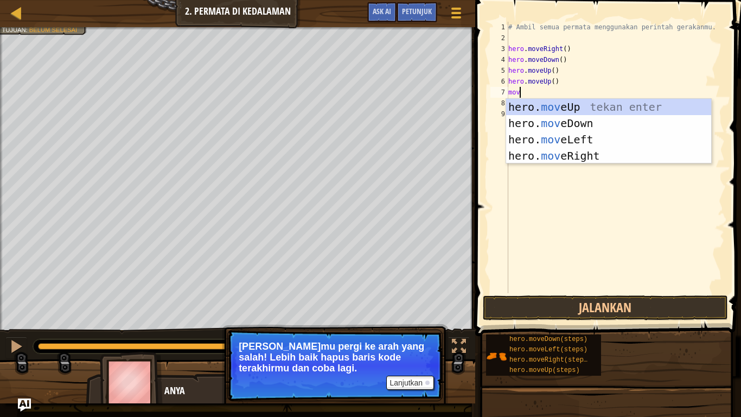
type textarea "move"
click at [565, 152] on div "hero. move Up tekan enter hero. move Down tekan enter hero. move Left tekan ent…" at bounding box center [608, 148] width 205 height 98
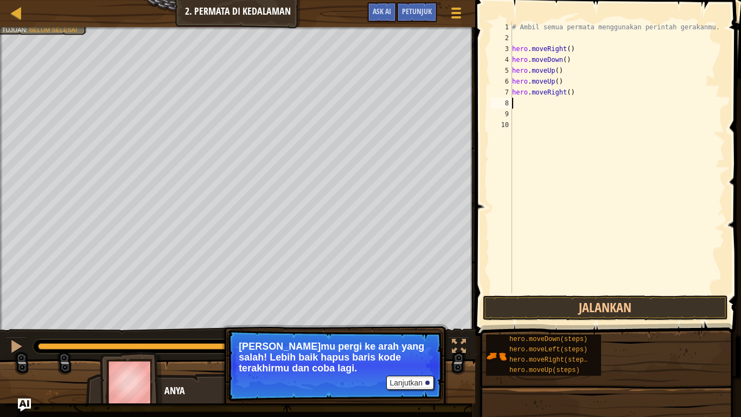
scroll to position [5, 0]
click at [643, 306] on button "Jalankan" at bounding box center [605, 307] width 245 height 25
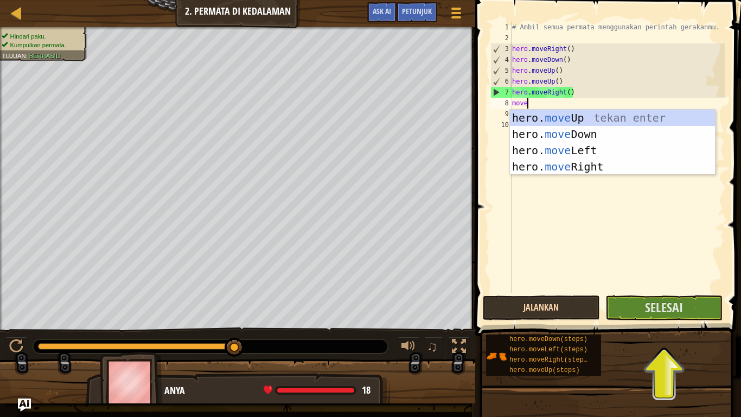
scroll to position [5, 2]
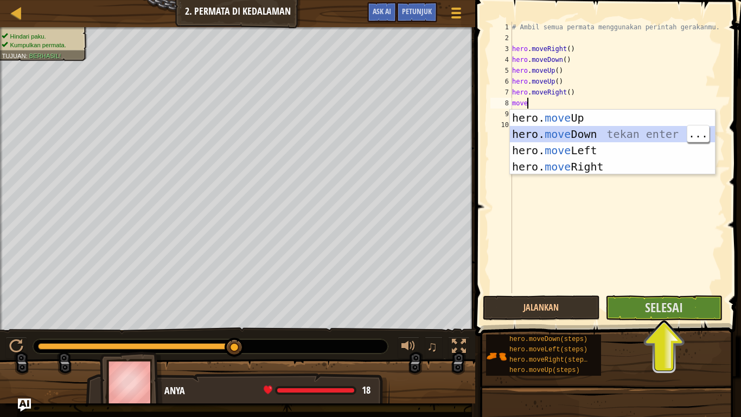
type textarea "move"
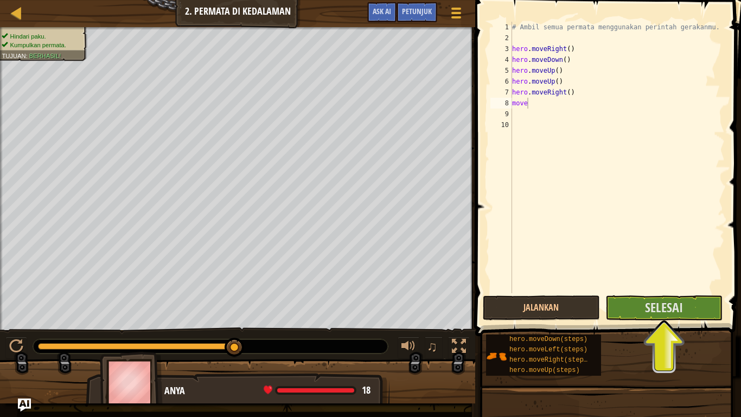
scroll to position [5, 0]
click at [691, 302] on button "Selesai" at bounding box center [663, 307] width 117 height 25
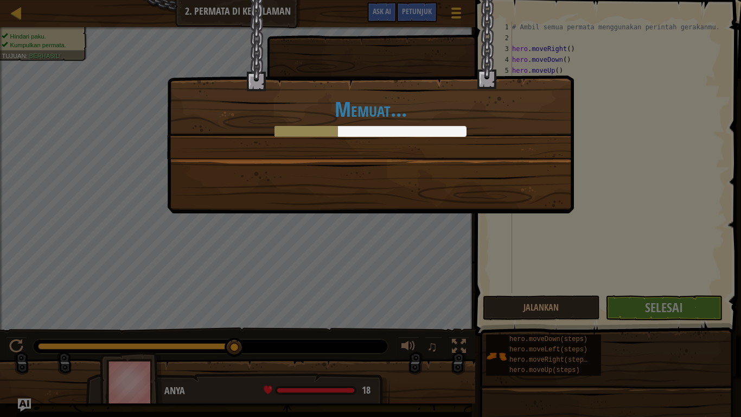
click at [692, 301] on div "Memuat..." at bounding box center [370, 208] width 741 height 417
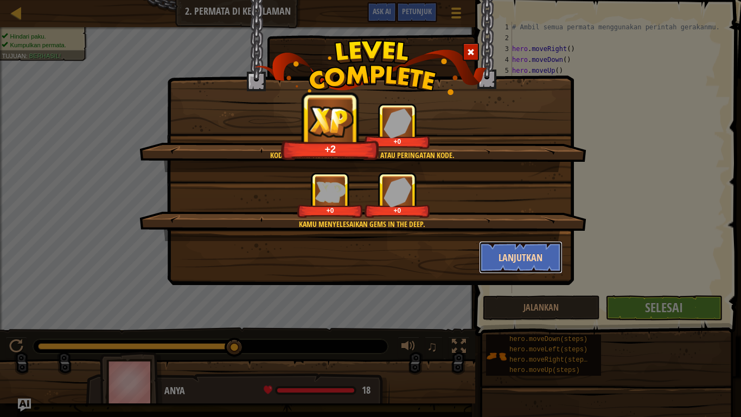
click at [547, 265] on button "Lanjutkan" at bounding box center [521, 257] width 84 height 33
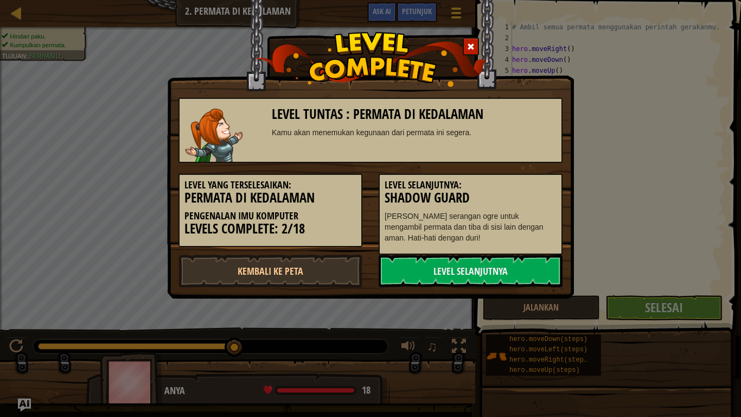
click at [539, 255] on link "Level Selanjutnya" at bounding box center [471, 270] width 184 height 33
click at [538, 248] on div "Level Selanjutnya: Shadow Guard Hindari serangan ogre untuk mengambil permata d…" at bounding box center [471, 214] width 184 height 81
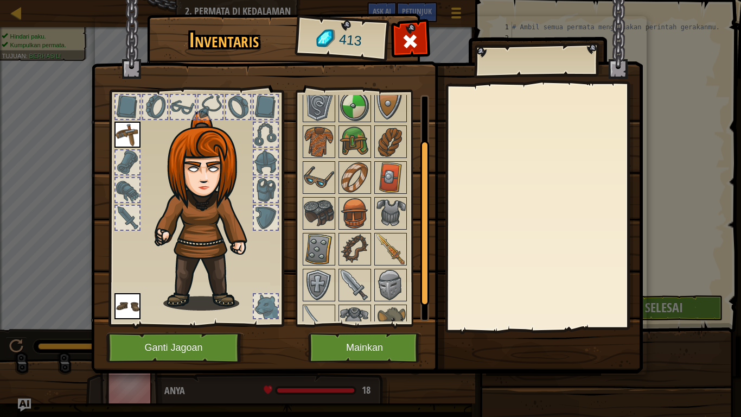
scroll to position [91, 0]
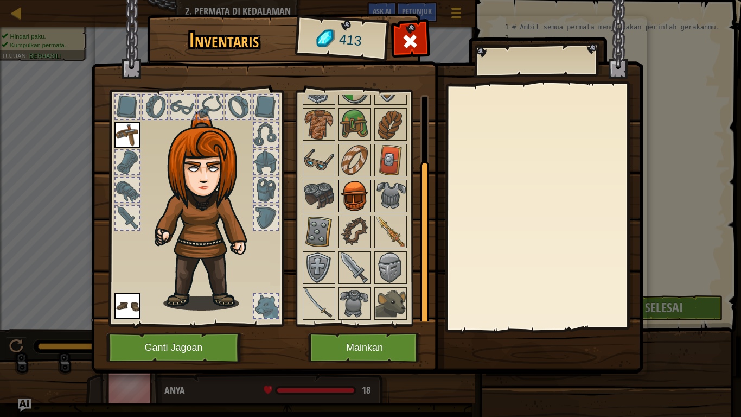
click at [367, 191] on img at bounding box center [355, 196] width 30 height 30
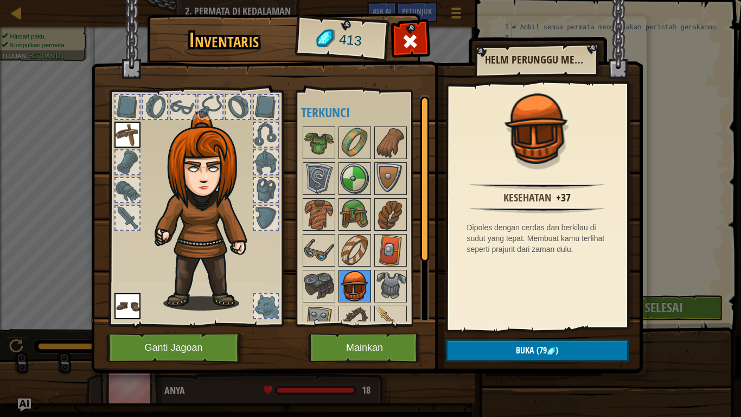
scroll to position [0, 0]
click at [316, 139] on img at bounding box center [319, 143] width 30 height 30
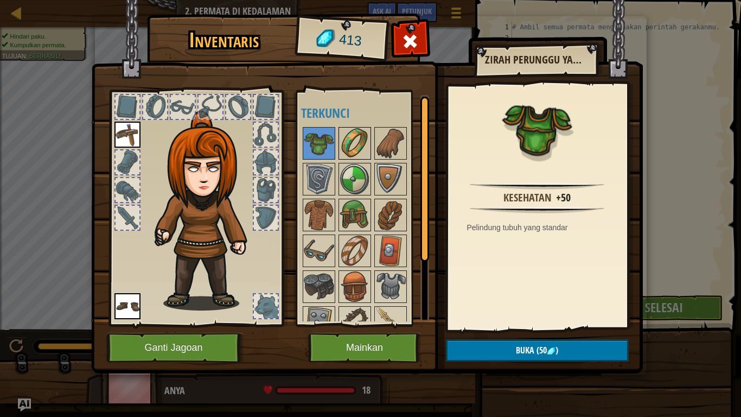
click at [350, 133] on img at bounding box center [355, 143] width 30 height 30
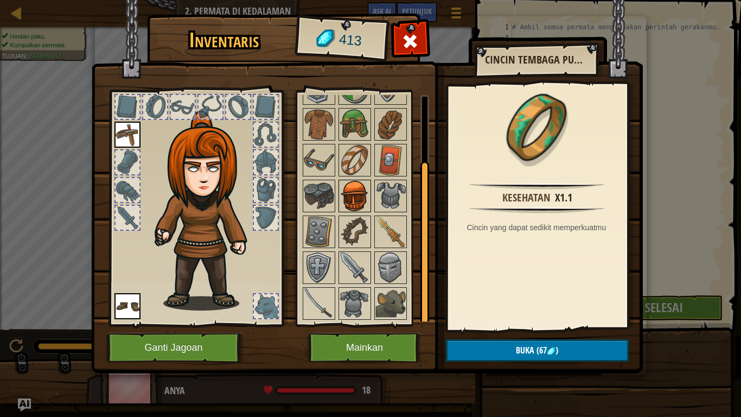
click at [369, 198] on img at bounding box center [355, 196] width 30 height 30
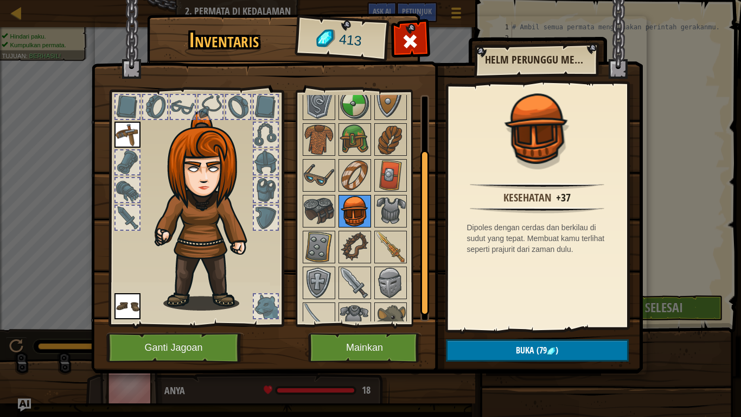
scroll to position [91, 0]
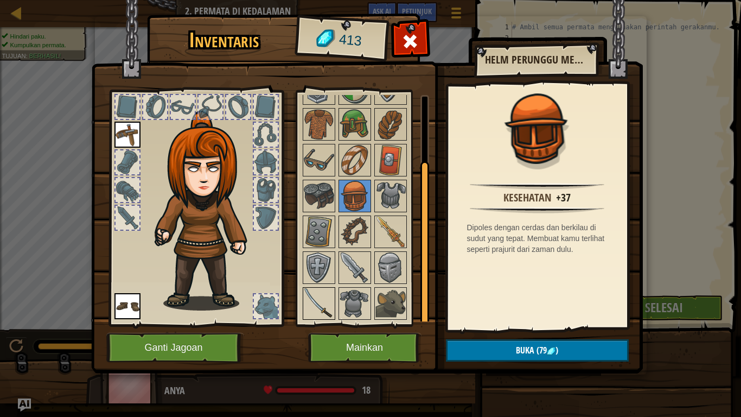
click at [320, 296] on img at bounding box center [319, 303] width 30 height 30
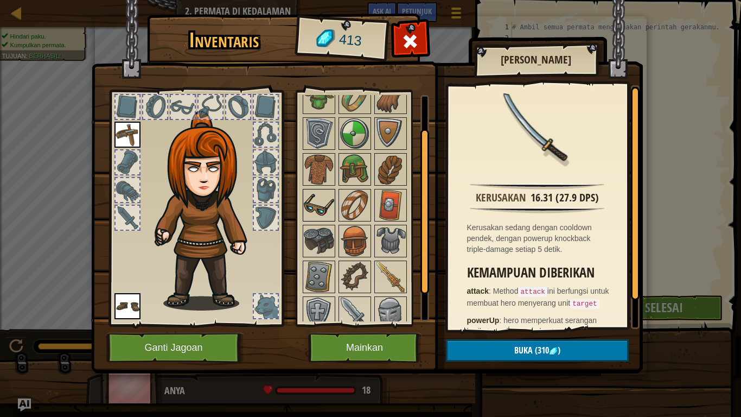
click at [324, 214] on img at bounding box center [319, 205] width 30 height 30
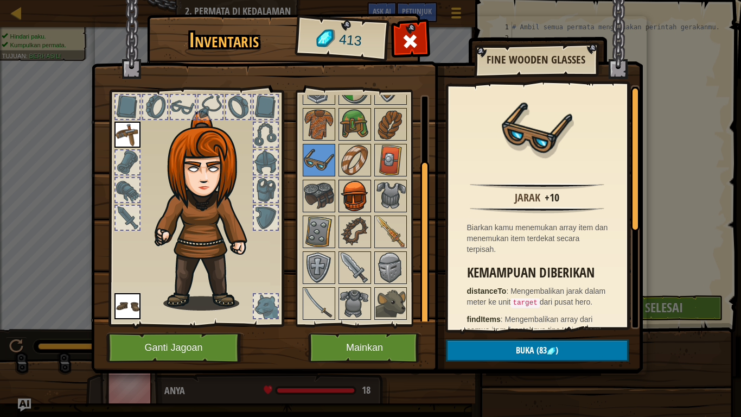
click at [352, 189] on img at bounding box center [355, 196] width 30 height 30
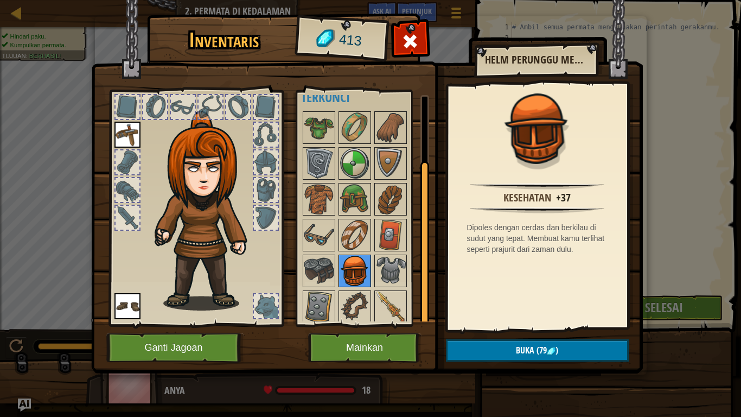
scroll to position [0, 0]
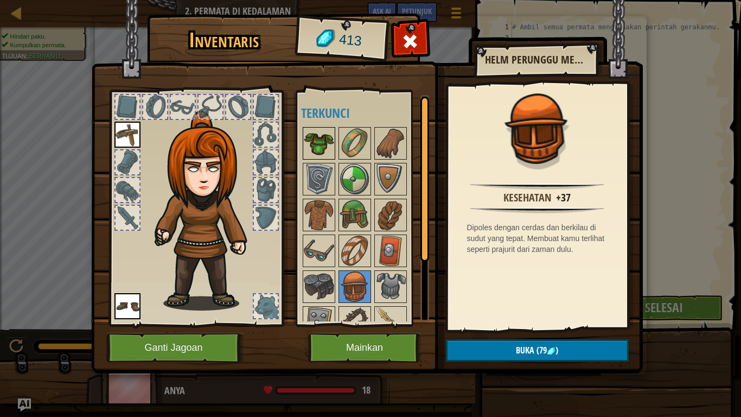
click at [324, 140] on img at bounding box center [319, 143] width 30 height 30
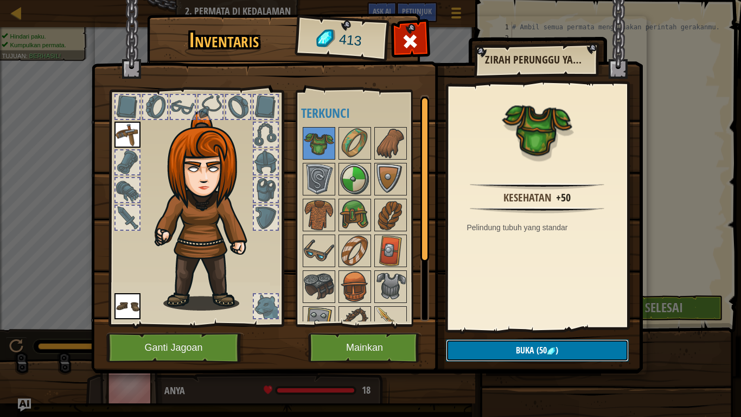
click at [564, 343] on button "Buka (50 )" at bounding box center [537, 350] width 183 height 22
click at [596, 343] on button "Konfirmasi" at bounding box center [537, 350] width 183 height 22
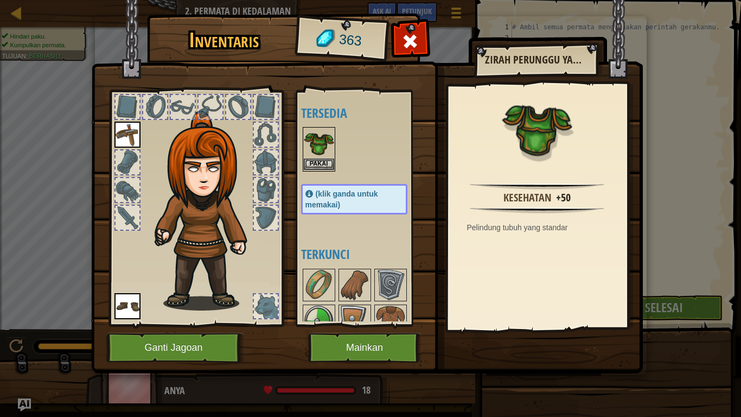
click at [312, 144] on img at bounding box center [319, 143] width 30 height 30
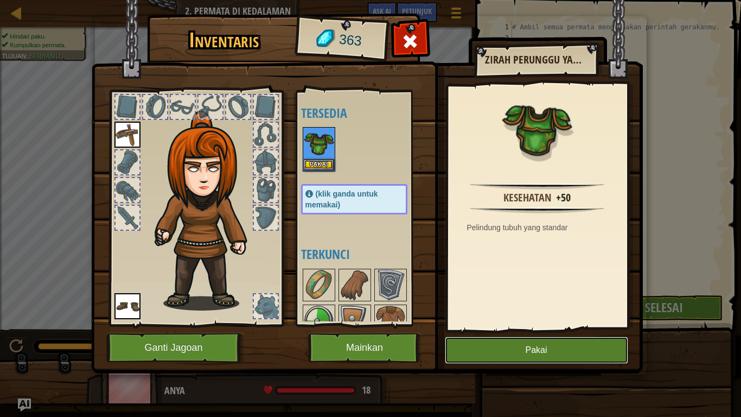
click at [600, 343] on button "Pakai" at bounding box center [536, 349] width 183 height 27
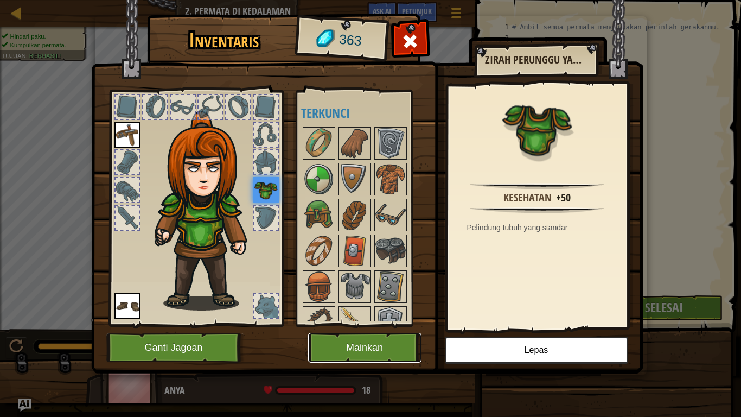
click at [391, 341] on button "Mainkan" at bounding box center [364, 348] width 113 height 30
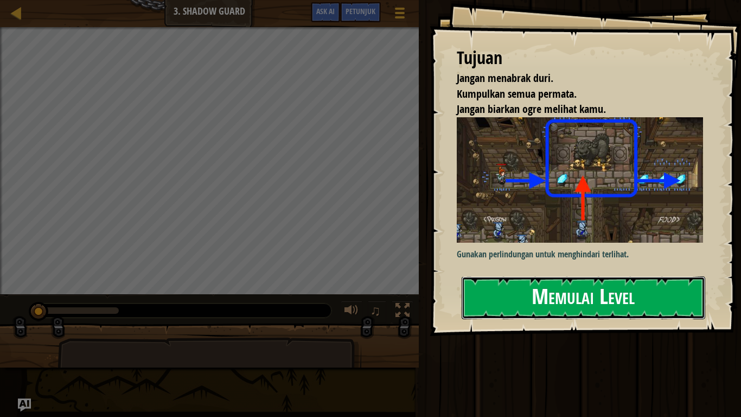
click at [648, 276] on button "Memulai Level" at bounding box center [584, 297] width 244 height 43
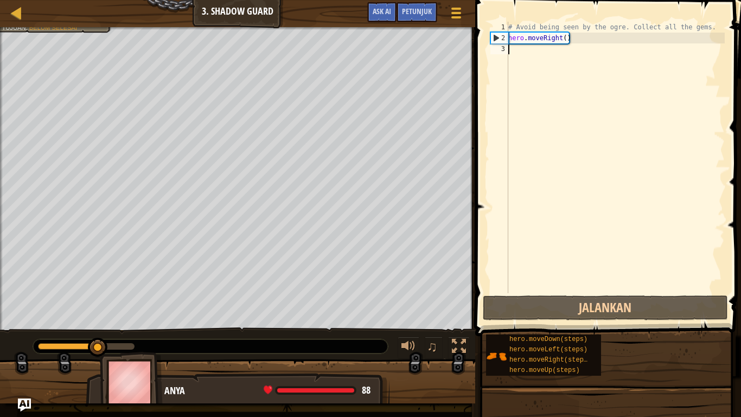
scroll to position [5, 0]
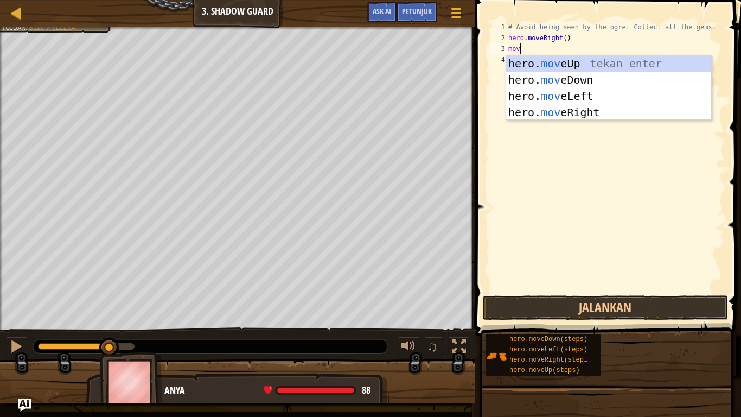
type textarea "move"
click at [600, 113] on div "hero. move Up tekan enter hero. move Down tekan enter hero. move Left tekan ent…" at bounding box center [608, 104] width 205 height 98
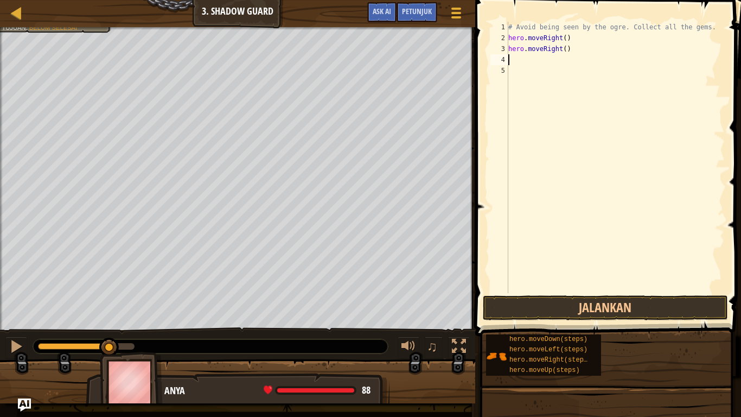
scroll to position [5, 0]
click at [632, 306] on button "Jalankan" at bounding box center [605, 307] width 245 height 25
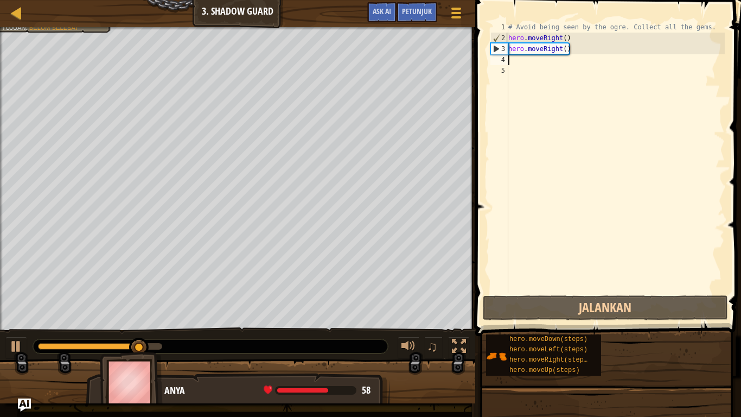
click at [569, 75] on div "# Avoid being seen by the ogre. Collect all the gems. hero . moveRight ( ) hero…" at bounding box center [615, 168] width 219 height 293
click at [546, 69] on div "# Avoid being seen by the ogre. Collect all the gems. hero . moveRight ( ) hero…" at bounding box center [615, 168] width 219 height 293
click at [548, 58] on div "# Avoid being seen by the ogre. Collect all the gems. hero . moveRight ( ) hero…" at bounding box center [615, 168] width 219 height 293
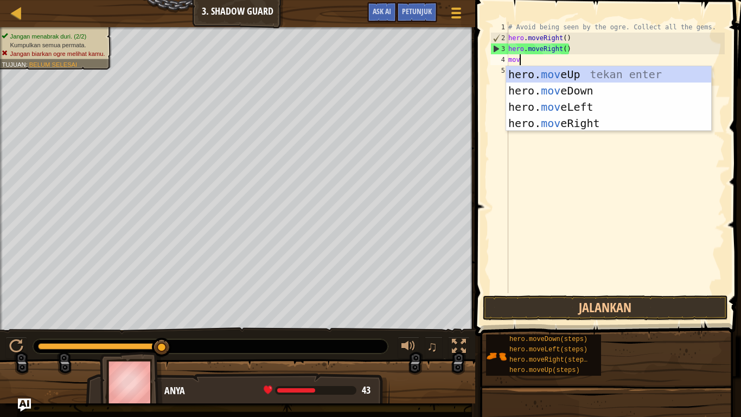
type textarea "move"
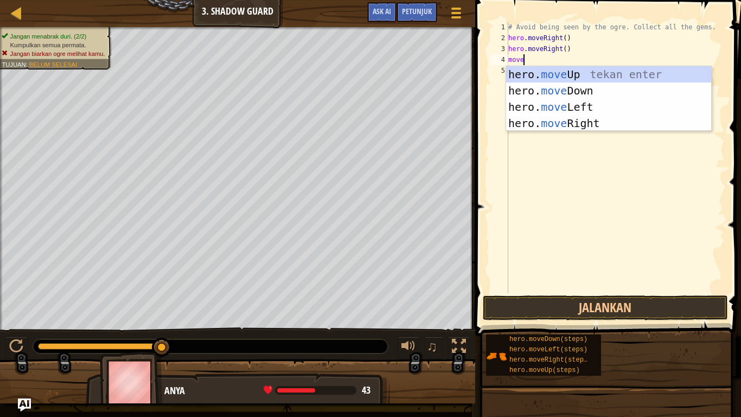
scroll to position [5, 2]
click at [576, 70] on div "hero. move Up tekan enter hero. move Down tekan enter hero. move Left tekan ent…" at bounding box center [608, 115] width 205 height 98
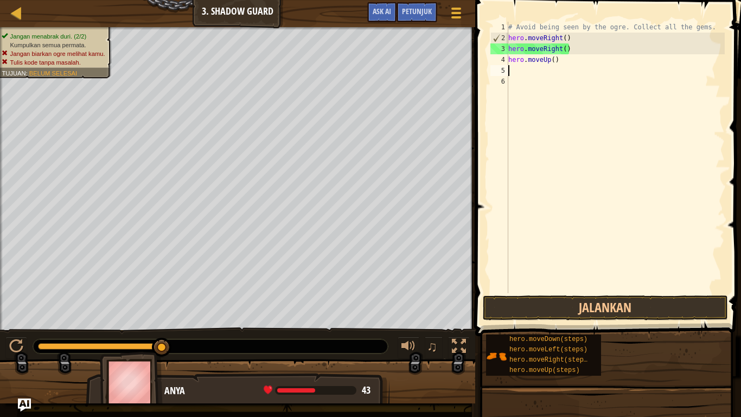
scroll to position [5, 0]
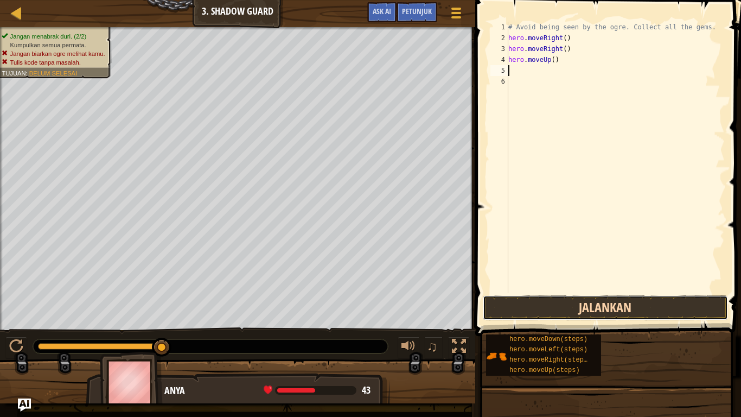
click at [661, 306] on button "Jalankan" at bounding box center [605, 307] width 245 height 25
click at [665, 314] on button "Jalankan" at bounding box center [605, 307] width 245 height 25
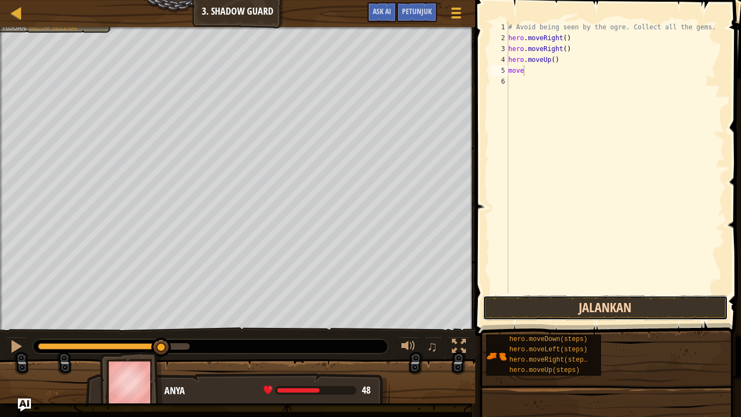
click at [641, 310] on button "Jalankan" at bounding box center [605, 307] width 245 height 25
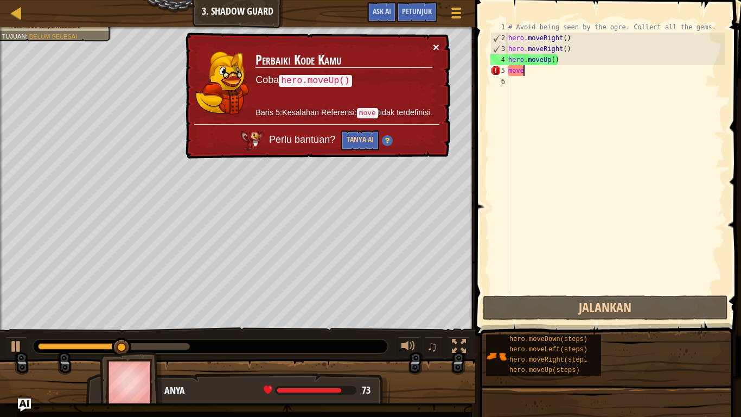
click at [435, 47] on button "×" at bounding box center [436, 46] width 7 height 11
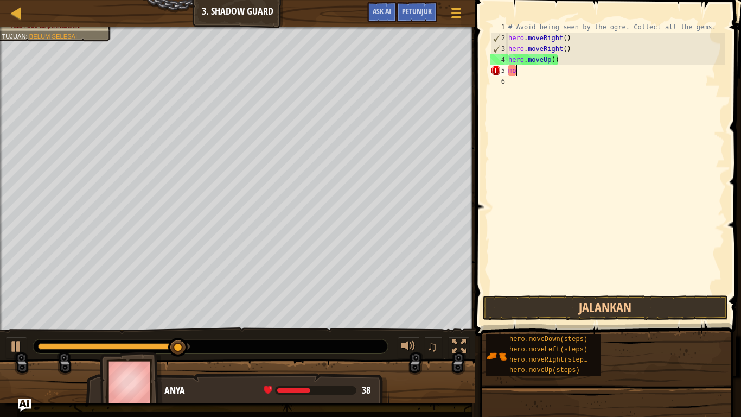
type textarea "m"
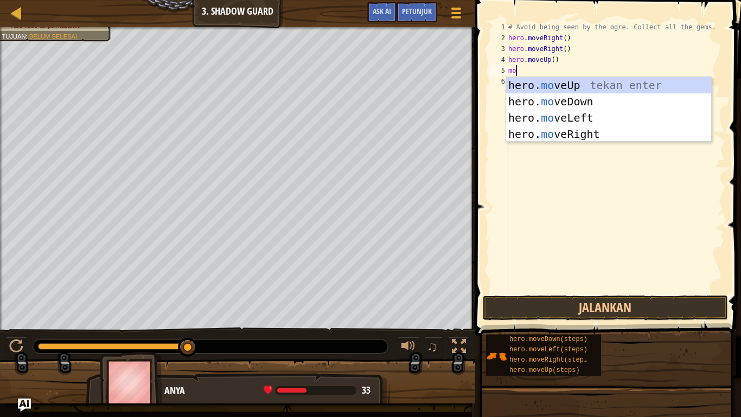
scroll to position [5, 1]
click at [572, 56] on div "# Avoid being seen by the ogre. Collect all the gems. hero . moveRight ( ) hero…" at bounding box center [615, 168] width 219 height 293
type textarea "hero.moveUp()"
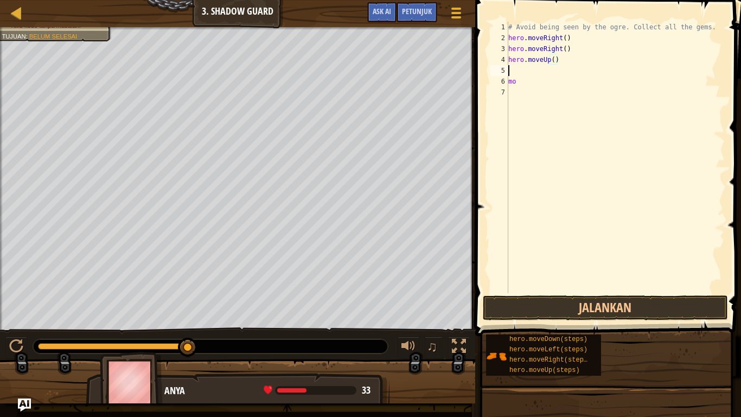
scroll to position [5, 0]
click at [530, 148] on div "# Avoid being seen by the ogre. Collect all the gems. hero . moveRight ( ) hero…" at bounding box center [617, 168] width 215 height 293
type textarea "mo"
click at [519, 149] on div "# Avoid being seen by the ogre. Collect all the gems. hero . moveRight ( ) hero…" at bounding box center [617, 168] width 215 height 293
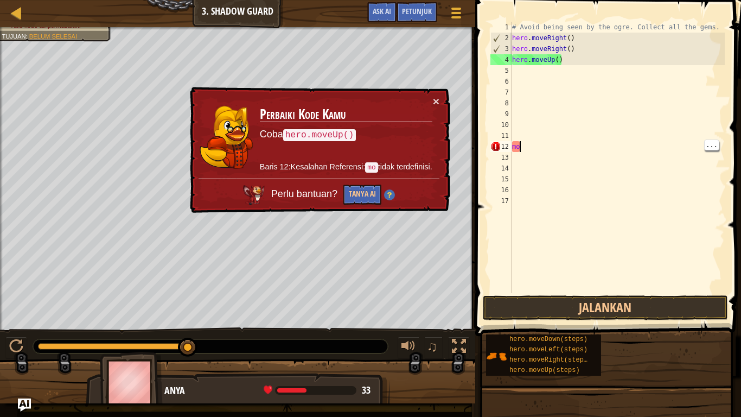
type textarea "m"
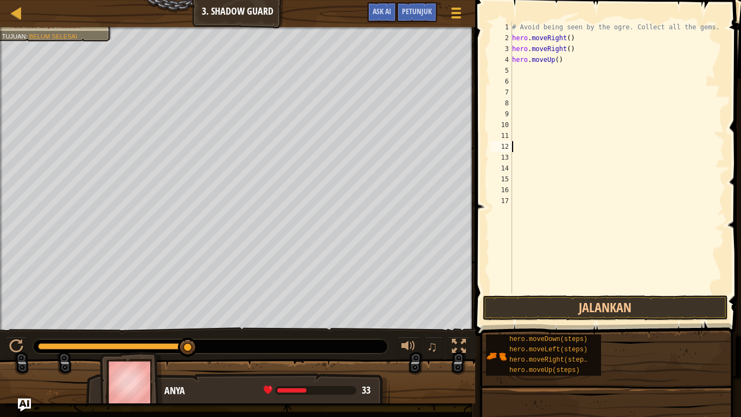
click at [525, 70] on div "# Avoid being seen by the ogre. Collect all the gems. hero . moveRight ( ) hero…" at bounding box center [617, 168] width 215 height 293
click at [570, 63] on div "# Avoid being seen by the ogre. Collect all the gems. hero . moveRight ( ) hero…" at bounding box center [617, 168] width 215 height 293
type textarea "h"
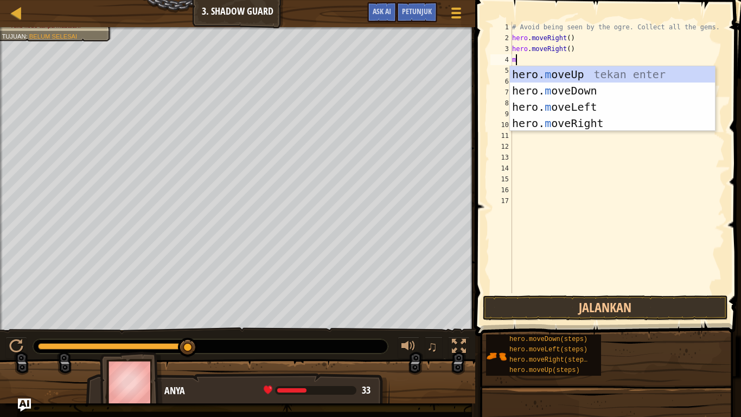
scroll to position [5, 1]
type textarea "move"
click at [606, 123] on div "hero. move Up tekan enter hero. move Down tekan enter hero. move Left tekan ent…" at bounding box center [612, 115] width 205 height 98
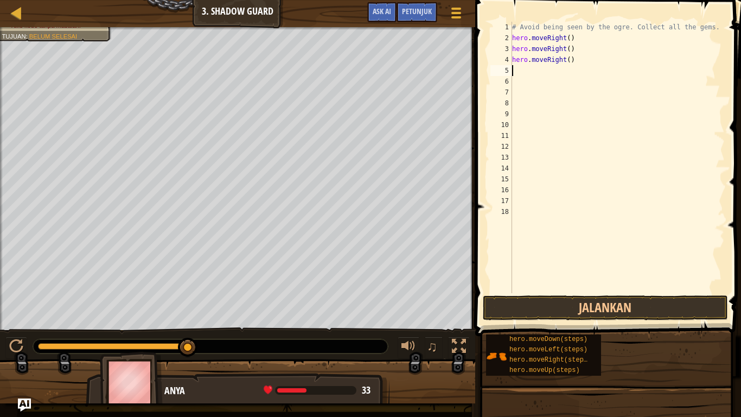
scroll to position [5, 0]
click at [640, 306] on button "Jalankan" at bounding box center [605, 307] width 245 height 25
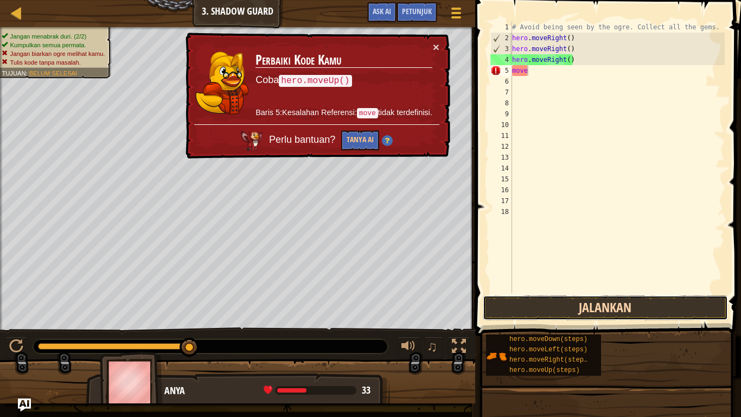
click at [652, 305] on button "Jalankan" at bounding box center [605, 307] width 245 height 25
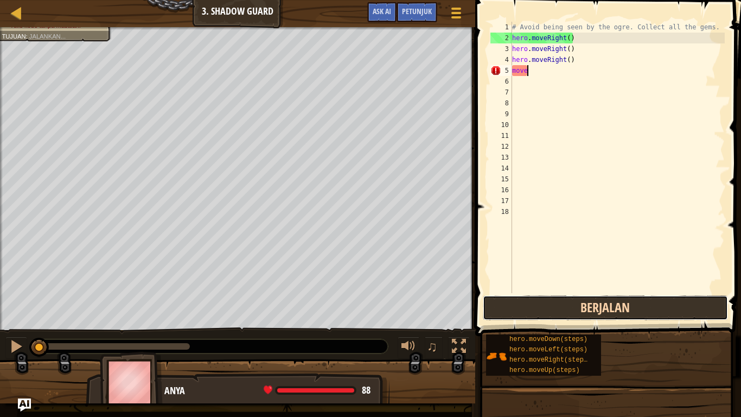
click at [649, 307] on button "Berjalan" at bounding box center [605, 307] width 245 height 25
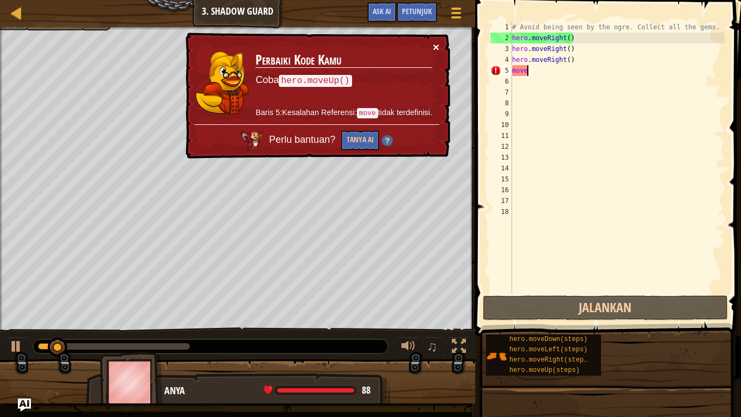
click at [438, 43] on button "×" at bounding box center [436, 46] width 7 height 11
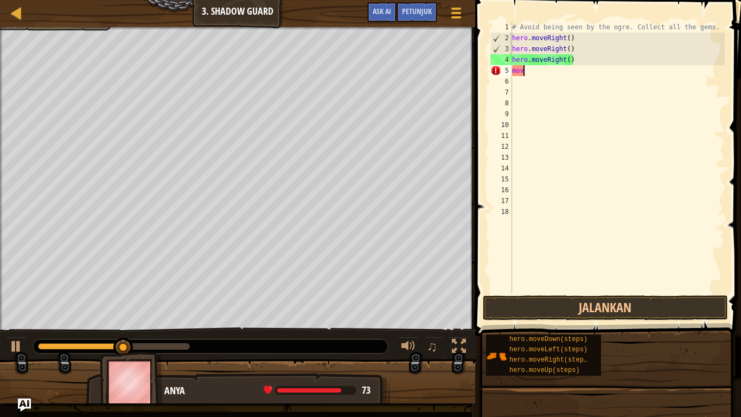
type textarea "m"
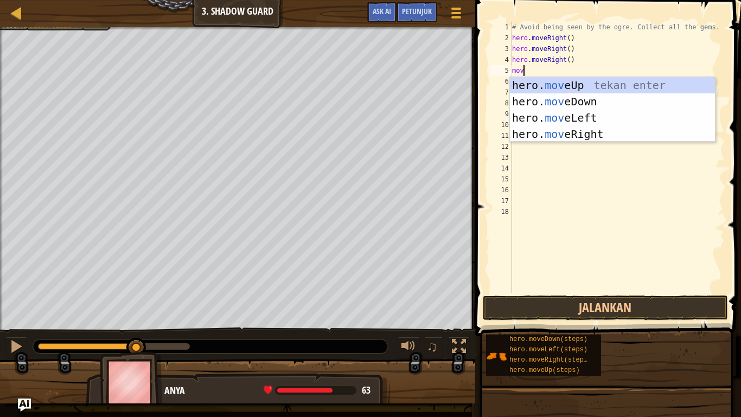
type textarea "move"
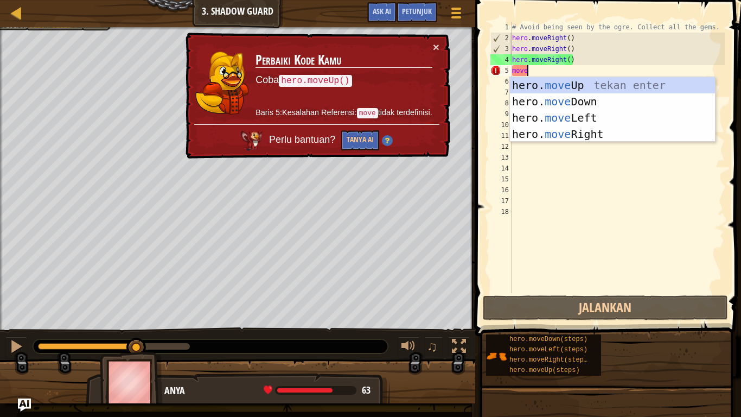
click at [577, 120] on div "hero. move Up tekan enter hero. move Down tekan enter hero. move Left tekan ent…" at bounding box center [612, 126] width 205 height 98
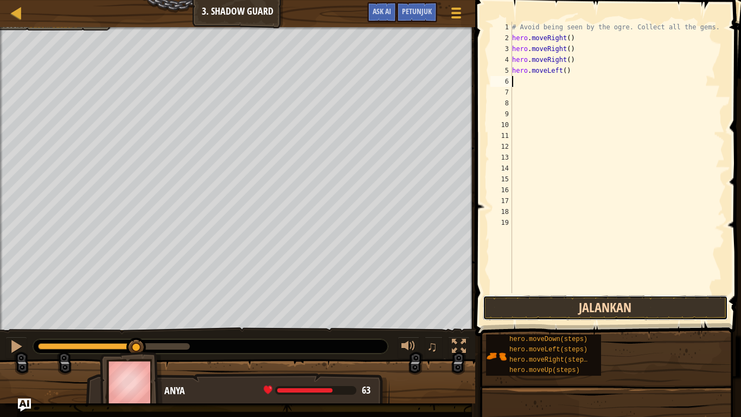
click at [631, 303] on button "Jalankan" at bounding box center [605, 307] width 245 height 25
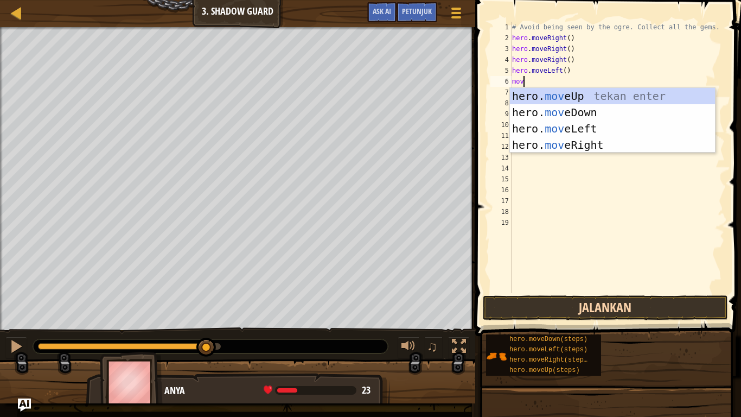
type textarea "move"
click at [563, 131] on div "hero. move Up tekan enter hero. move Down tekan enter hero. move Left tekan ent…" at bounding box center [612, 137] width 205 height 98
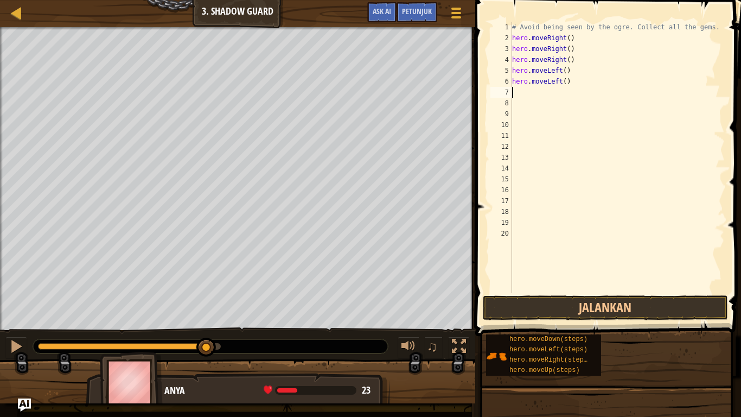
scroll to position [5, 0]
click at [583, 306] on button "Jalankan" at bounding box center [605, 307] width 245 height 25
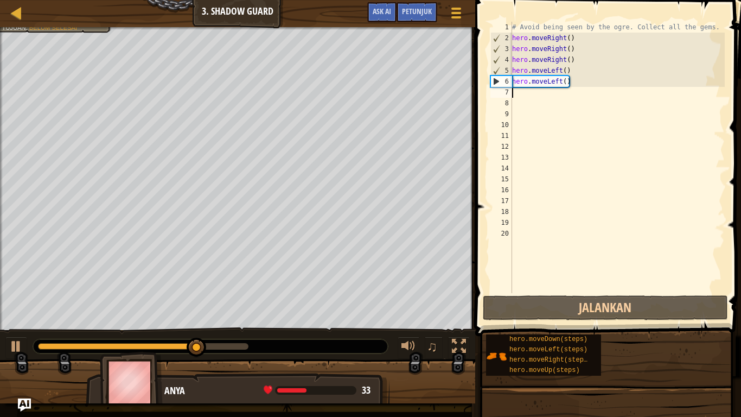
click at [567, 92] on div "# Avoid being seen by the ogre. Collect all the gems. hero . moveRight ( ) hero…" at bounding box center [617, 168] width 215 height 293
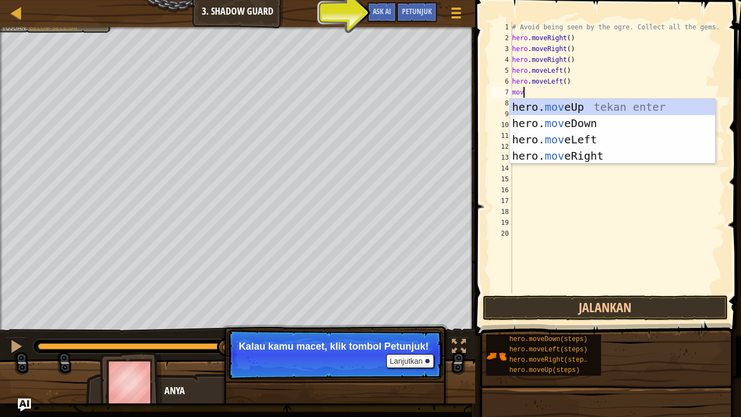
scroll to position [5, 1]
type textarea "m"
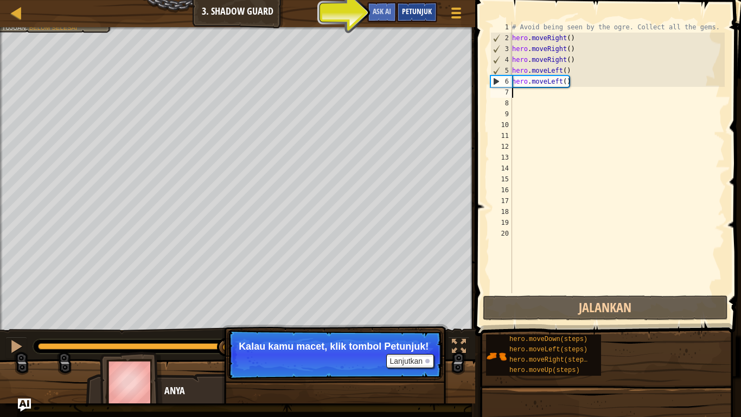
click at [423, 18] on div "Petunjuk" at bounding box center [417, 12] width 41 height 20
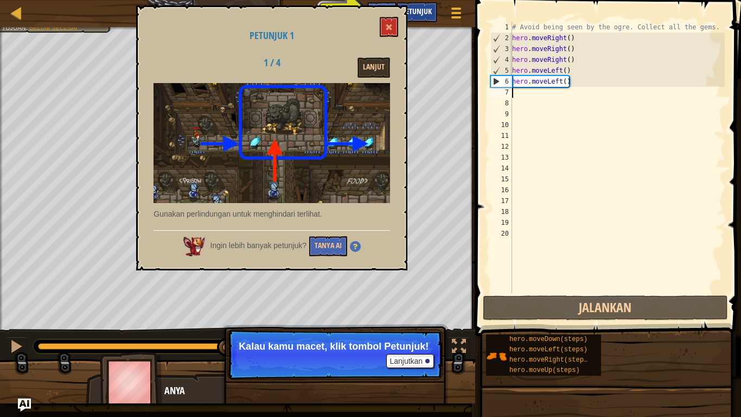
click at [418, 10] on span "Petunjuk" at bounding box center [417, 11] width 30 height 10
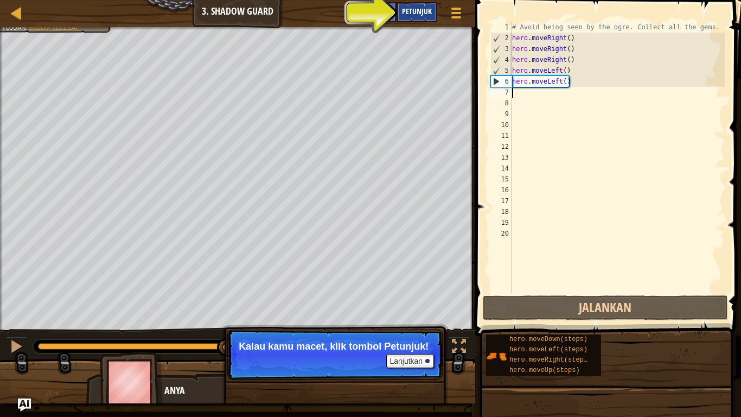
click at [417, 4] on div "Petunjuk" at bounding box center [417, 12] width 41 height 20
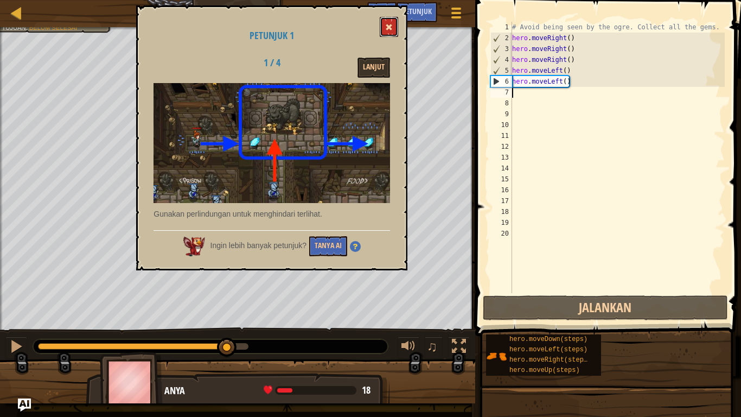
click at [384, 31] on button at bounding box center [389, 27] width 18 height 20
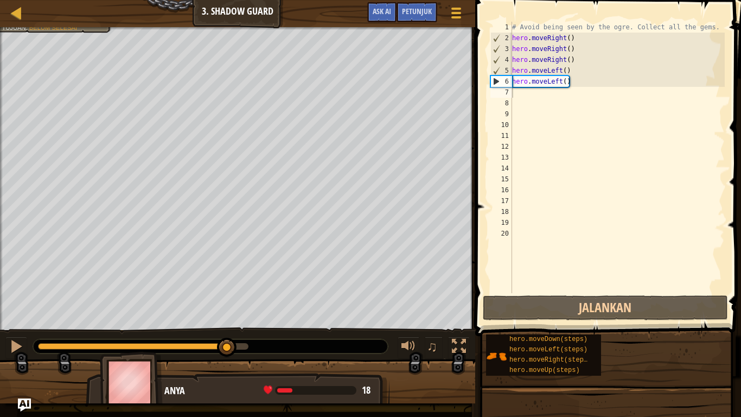
click at [593, 78] on div "# Avoid being seen by the ogre. Collect all the gems. hero . moveRight ( ) hero…" at bounding box center [617, 168] width 215 height 293
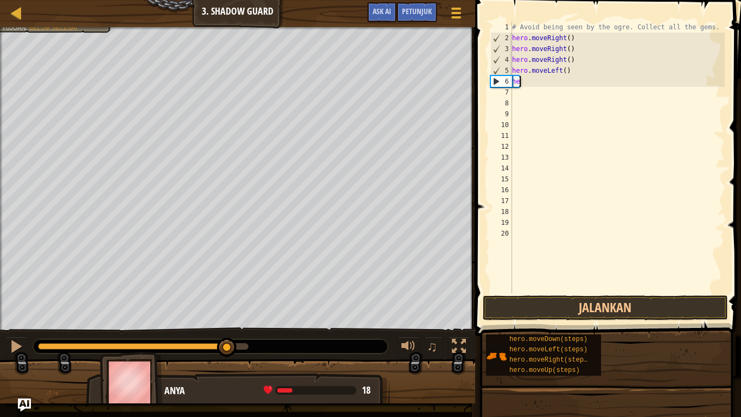
type textarea "h"
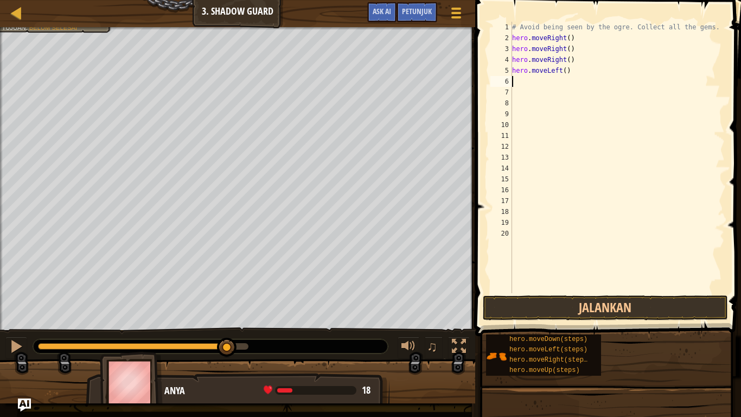
click at [581, 66] on div "# Avoid being seen by the ogre. Collect all the gems. hero . moveRight ( ) hero…" at bounding box center [617, 168] width 215 height 293
type textarea "h"
click at [594, 55] on div "# Avoid being seen by the ogre. Collect all the gems. hero . moveRight ( ) hero…" at bounding box center [617, 168] width 215 height 293
type textarea "h"
click at [591, 43] on div "# Avoid being seen by the ogre. Collect all the gems. hero . moveRight ( ) hero…" at bounding box center [617, 168] width 215 height 293
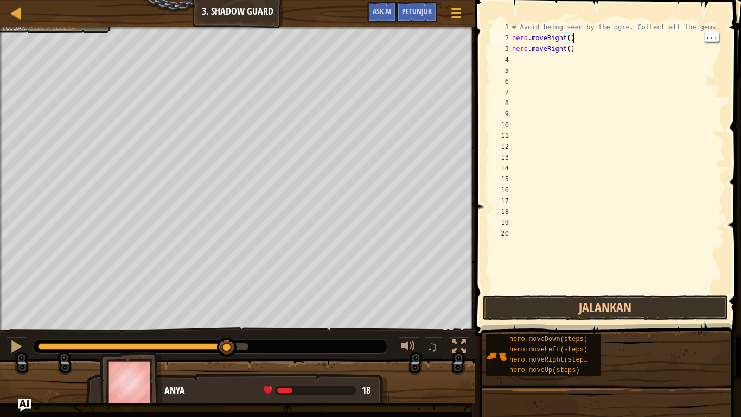
click at [586, 43] on div "# Avoid being seen by the ogre. Collect all the gems. hero . moveRight ( ) hero…" at bounding box center [617, 168] width 215 height 293
type textarea "h"
click at [629, 42] on div "# Avoid being seen by the ogre. Collect all the gems. hero . moveRight ( )" at bounding box center [617, 168] width 215 height 293
type textarea "h"
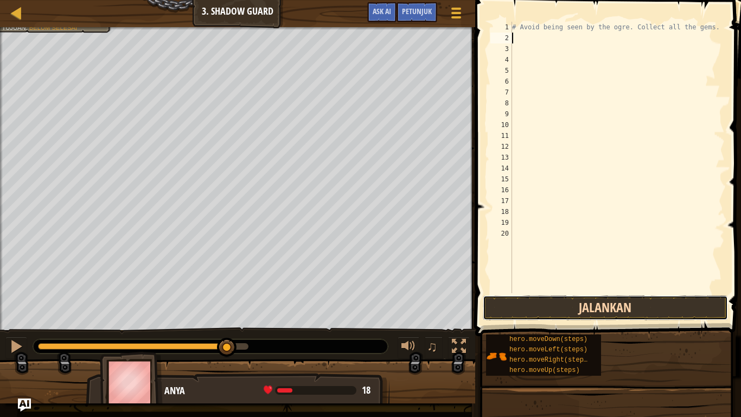
click at [609, 296] on button "Jalankan" at bounding box center [605, 307] width 245 height 25
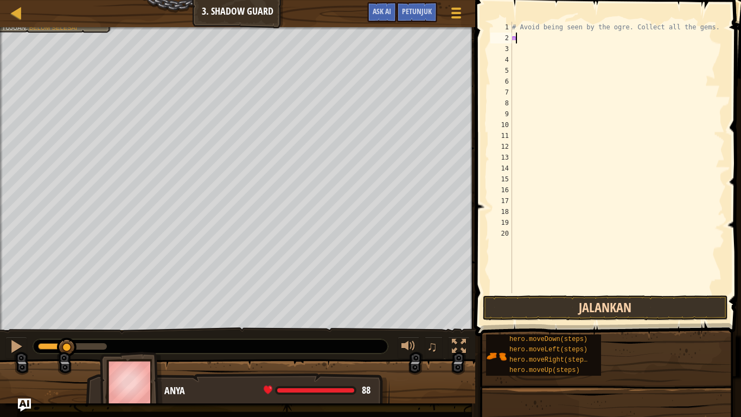
scroll to position [5, 1]
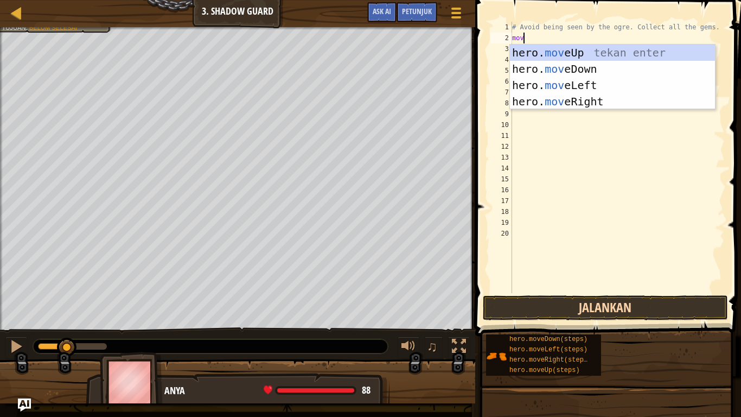
type textarea "move"
click at [606, 101] on div "hero. move Up tekan enter hero. move Down tekan enter hero. move Left tekan ent…" at bounding box center [612, 93] width 205 height 98
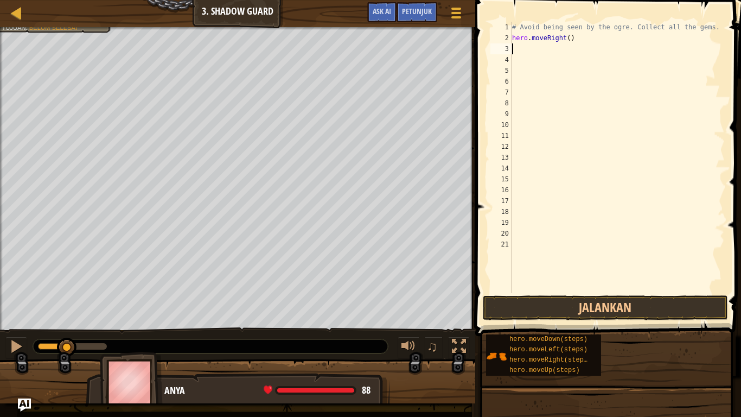
scroll to position [5, 0]
click at [657, 310] on button "Jalankan" at bounding box center [605, 307] width 245 height 25
click at [663, 303] on button "Jalankan" at bounding box center [605, 307] width 245 height 25
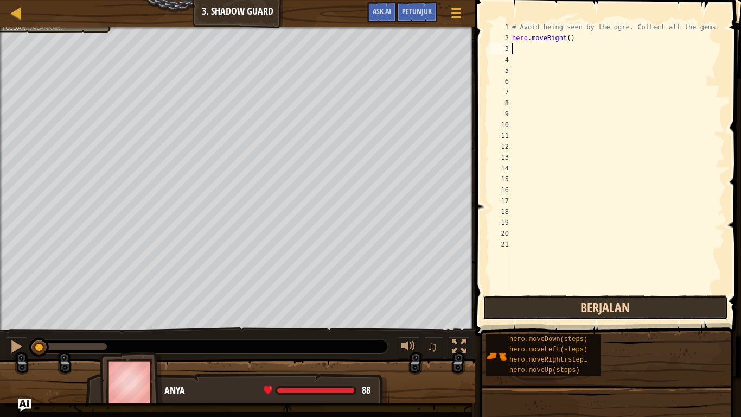
click at [663, 303] on button "Berjalan" at bounding box center [605, 307] width 245 height 25
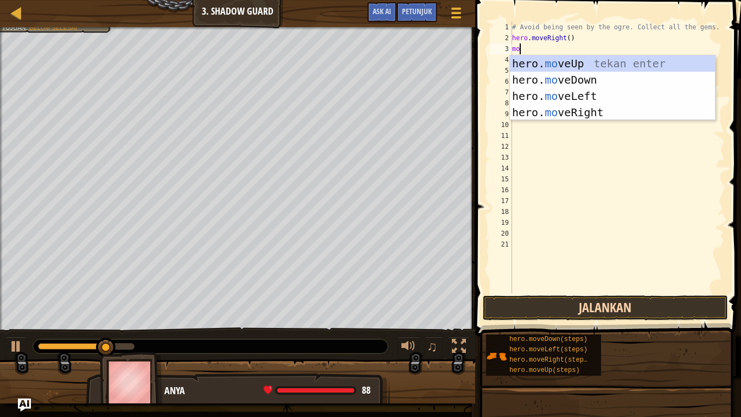
type textarea "mo"
click at [568, 59] on div "hero. mo veUp tekan enter hero. mo veDown tekan enter hero. mo veLeft tekan ent…" at bounding box center [612, 104] width 205 height 98
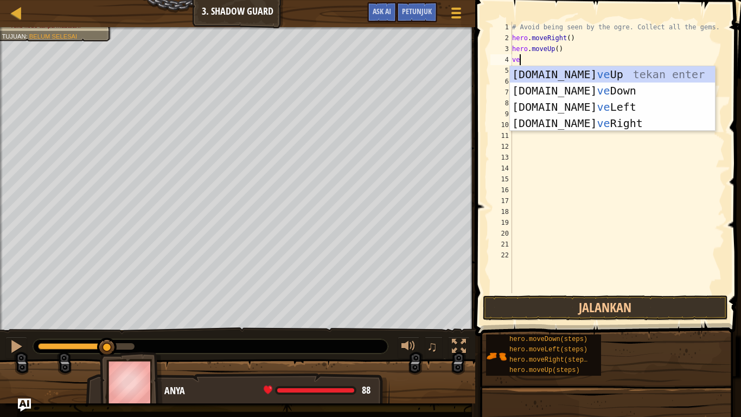
click at [597, 61] on div "# Avoid being seen by the ogre. Collect all the gems. hero . moveRight ( ) hero…" at bounding box center [617, 168] width 215 height 293
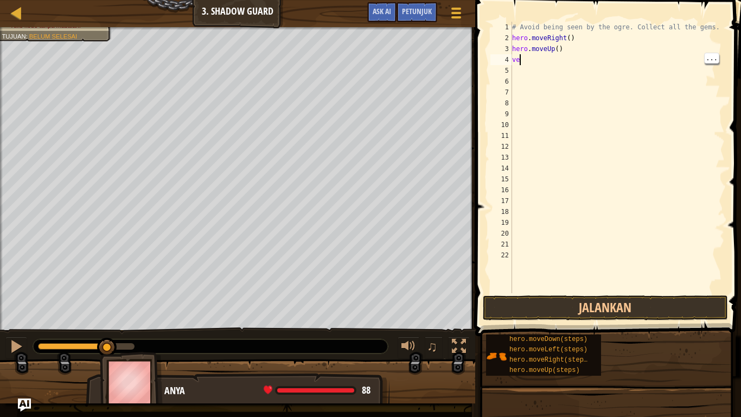
type textarea "v"
click at [667, 298] on button "Jalankan" at bounding box center [605, 307] width 245 height 25
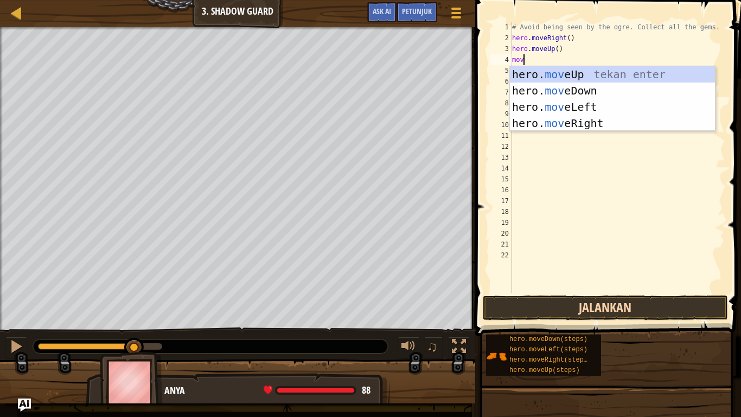
type textarea "move"
click at [609, 123] on div "hero. move Up tekan enter hero. move Down tekan enter hero. move Left tekan ent…" at bounding box center [612, 115] width 205 height 98
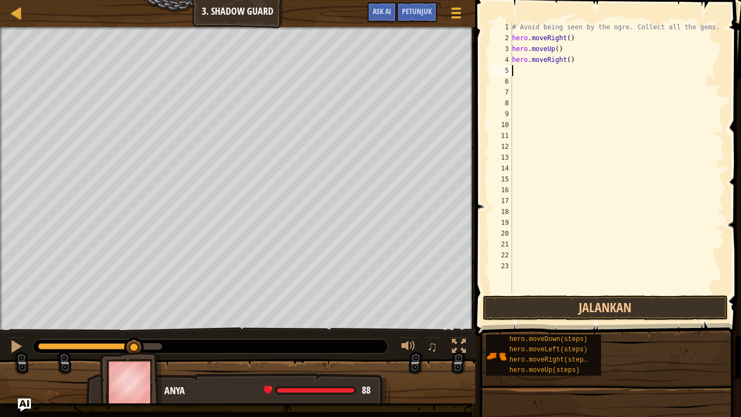
scroll to position [5, 0]
click at [665, 303] on button "Jalankan" at bounding box center [605, 307] width 245 height 25
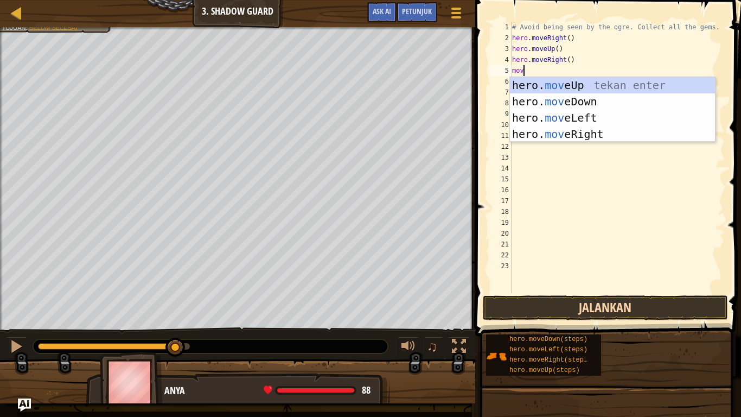
type textarea "move"
click at [560, 100] on div "hero. move Up tekan enter hero. move Down tekan enter hero. move Left tekan ent…" at bounding box center [612, 126] width 205 height 98
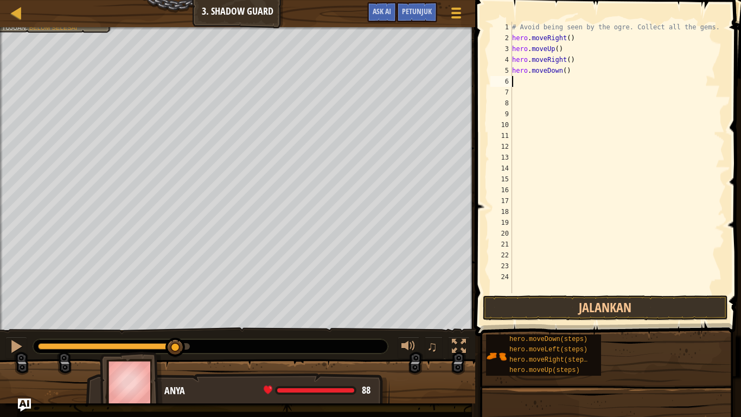
scroll to position [5, 0]
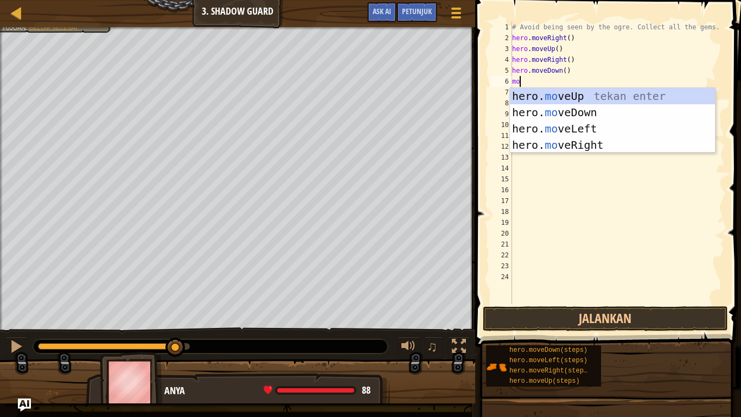
type textarea "mov"
click at [604, 149] on div "hero. mov eUp tekan enter hero. mov eDown tekan enter hero. mov eLeft tekan ent…" at bounding box center [612, 137] width 205 height 98
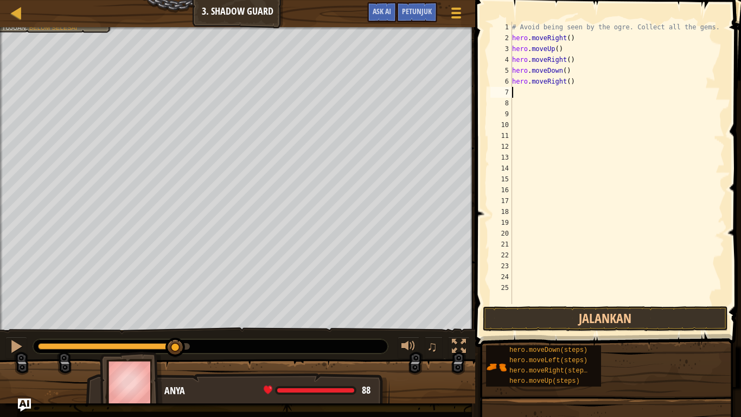
scroll to position [5, 0]
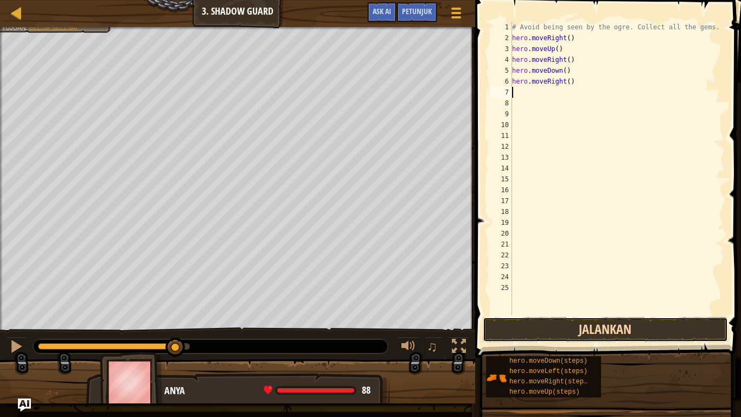
click at [624, 325] on button "Jalankan" at bounding box center [605, 329] width 245 height 25
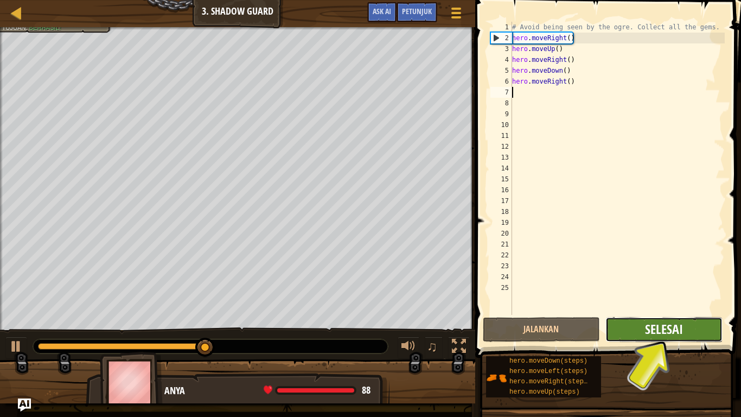
click at [649, 335] on span "Selesai" at bounding box center [664, 328] width 38 height 17
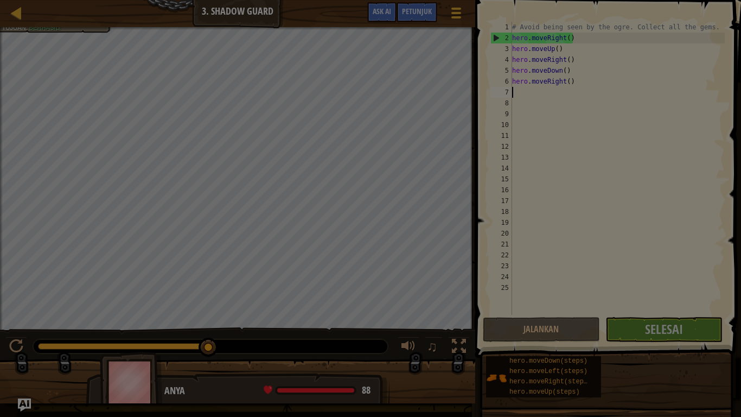
click at [0, 0] on div "Memuat..." at bounding box center [0, 0] width 0 height 0
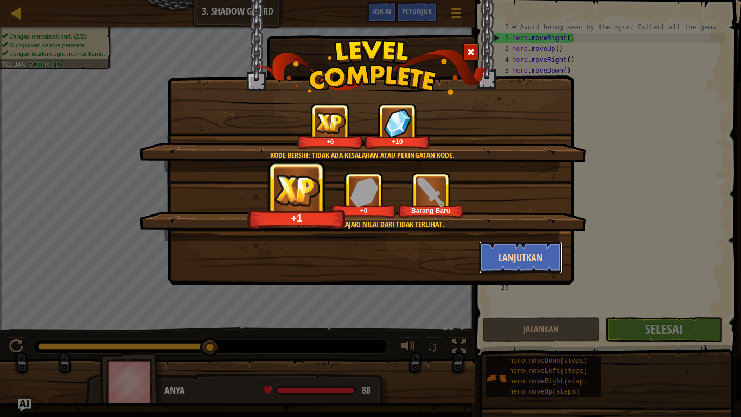
click at [499, 242] on button "Lanjutkan" at bounding box center [521, 257] width 84 height 33
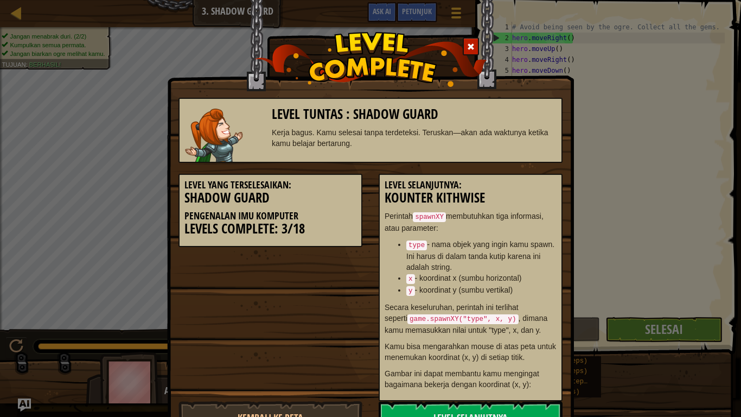
click at [507, 245] on li "type - nama objek yang ingin kamu spawn. Ini harus di dalam tanda kutip karena …" at bounding box center [481, 256] width 150 height 34
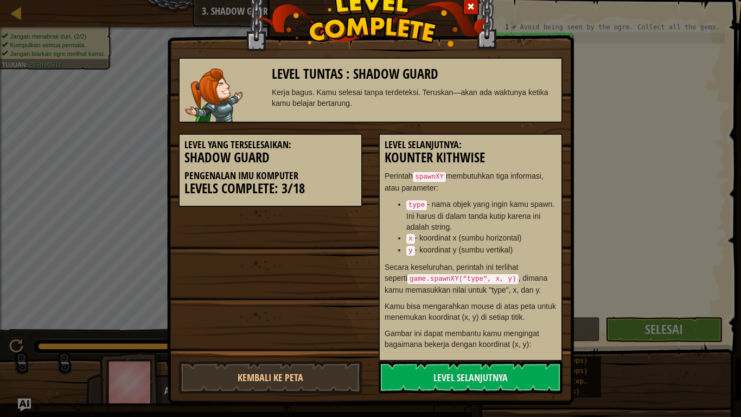
scroll to position [42, 0]
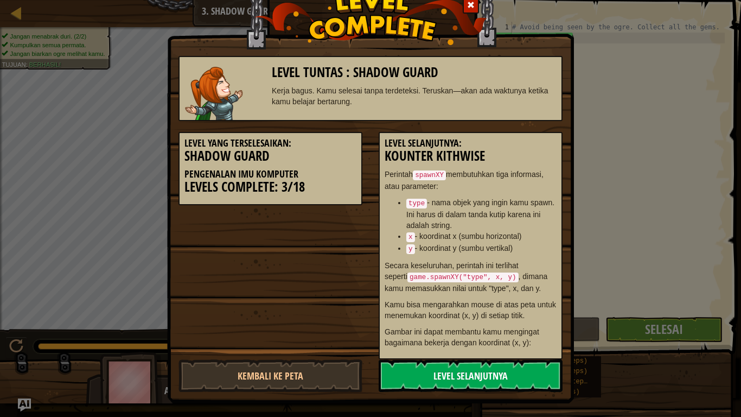
click at [536, 343] on link "Level Selanjutnya" at bounding box center [471, 375] width 184 height 33
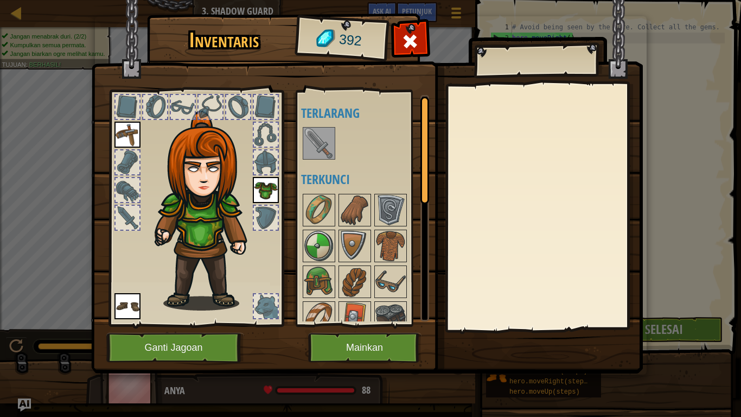
click at [315, 131] on img at bounding box center [319, 143] width 30 height 30
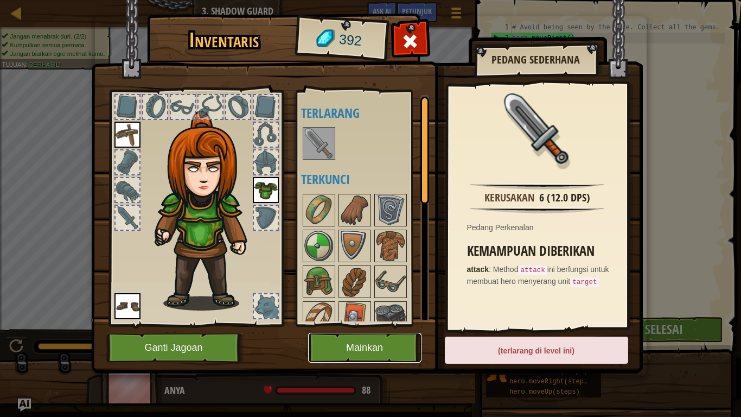
click at [406, 342] on button "Mainkan" at bounding box center [364, 348] width 113 height 30
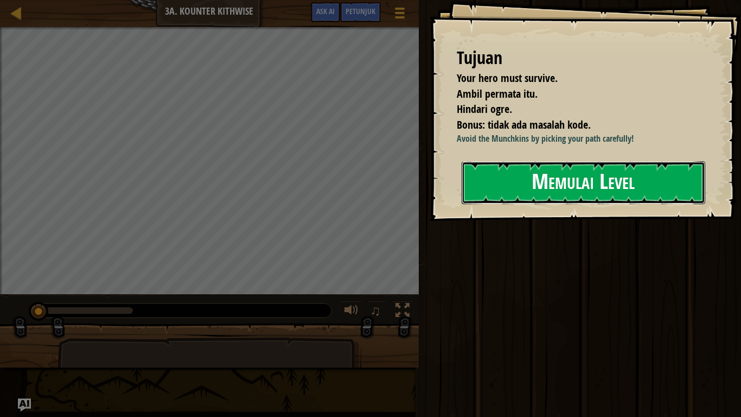
click at [660, 180] on button "Memulai Level" at bounding box center [584, 182] width 244 height 43
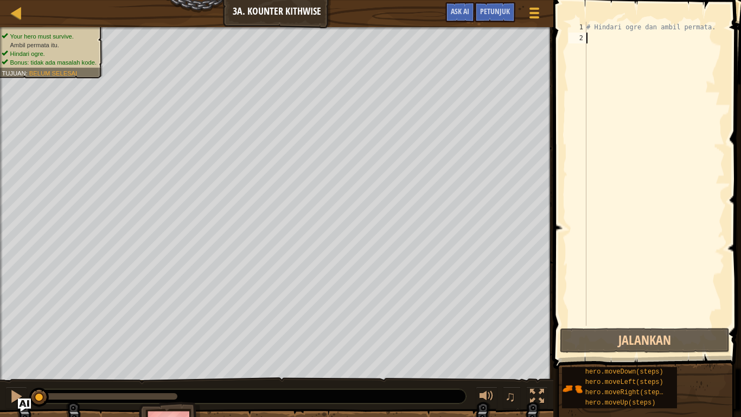
scroll to position [5, 0]
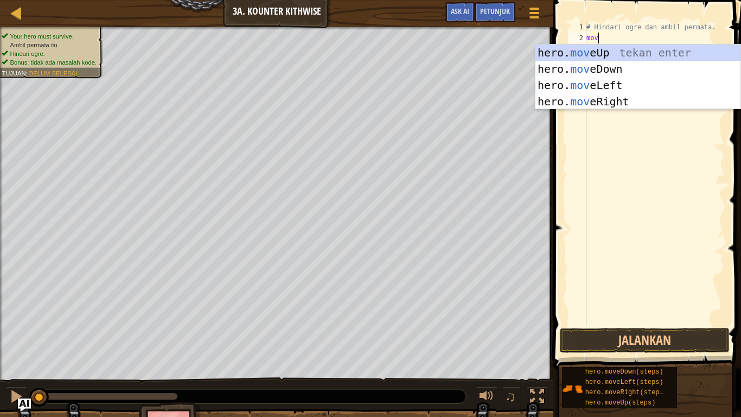
type textarea "move"
click at [640, 71] on div "hero. move Up tekan enter hero. move Down tekan enter hero. move Left tekan ent…" at bounding box center [637, 93] width 205 height 98
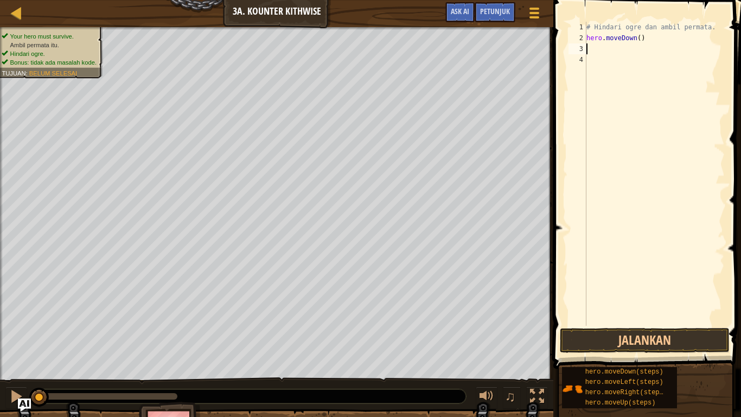
scroll to position [5, 0]
click at [665, 340] on button "Jalankan" at bounding box center [644, 340] width 169 height 25
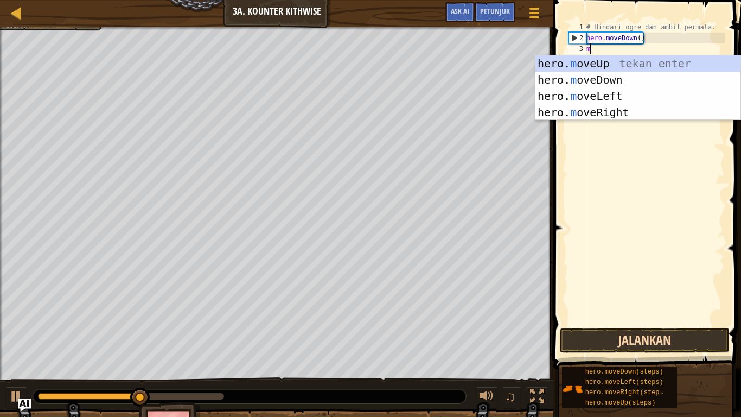
scroll to position [5, 1]
type textarea "move"
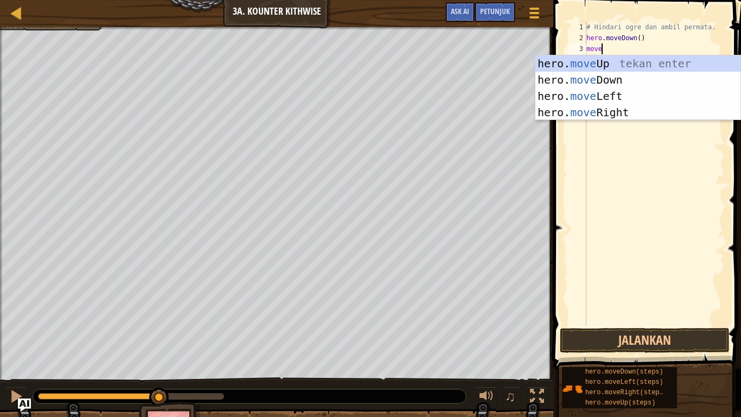
click at [634, 76] on div "hero. move Up tekan enter hero. move Down tekan enter hero. move Left tekan ent…" at bounding box center [637, 104] width 205 height 98
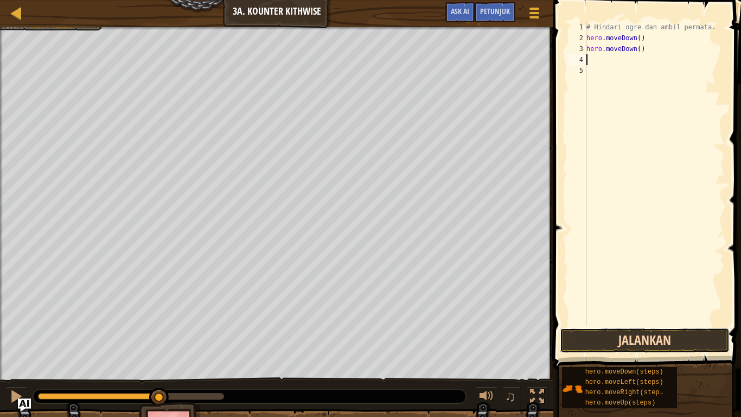
click at [659, 343] on button "Jalankan" at bounding box center [644, 340] width 169 height 25
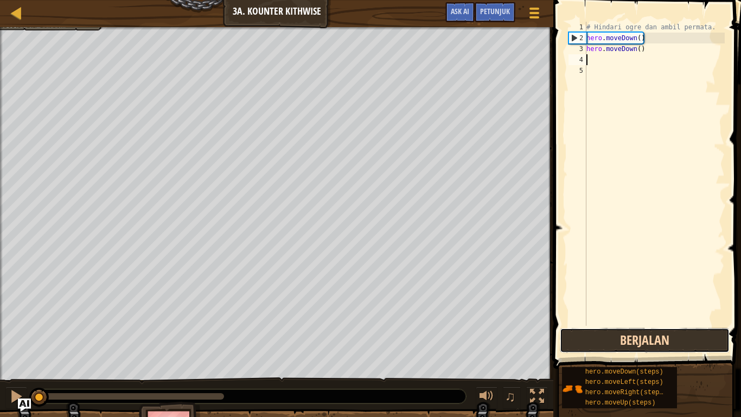
click at [659, 334] on button "Berjalan" at bounding box center [644, 340] width 169 height 25
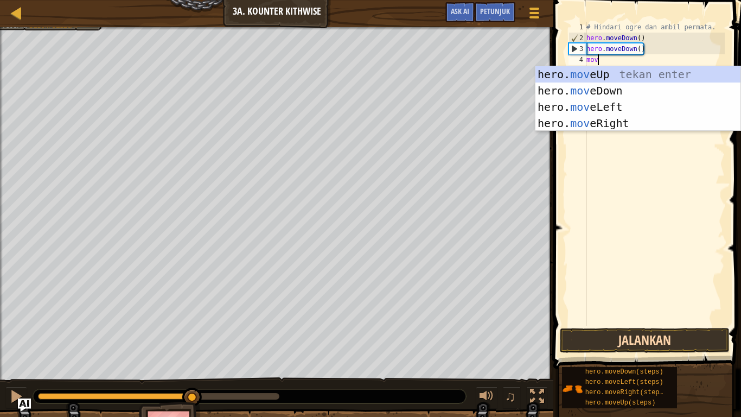
type textarea "move"
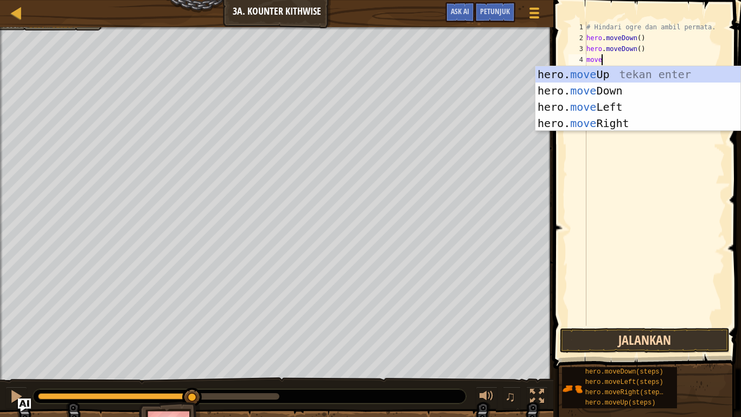
scroll to position [5, 2]
click at [636, 120] on div "hero. move Up tekan enter hero. move Down tekan enter hero. move Left tekan ent…" at bounding box center [637, 115] width 205 height 98
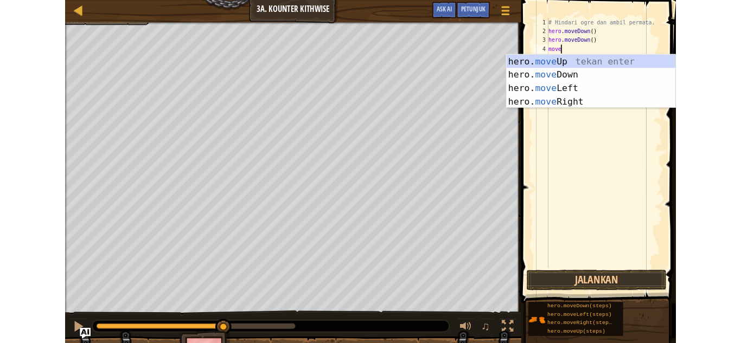
scroll to position [5, 0]
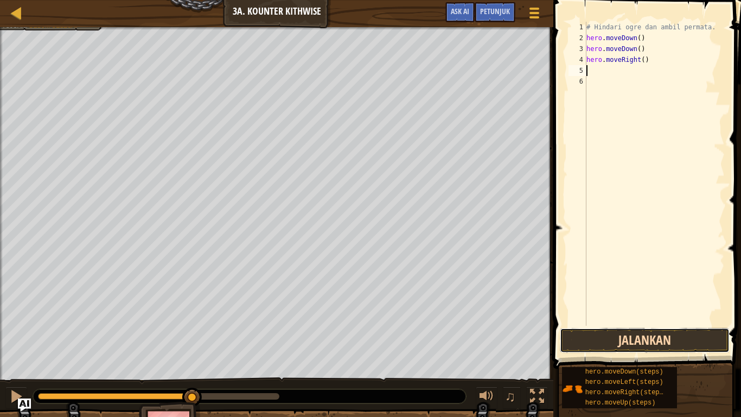
click at [684, 342] on button "Jalankan" at bounding box center [644, 340] width 169 height 25
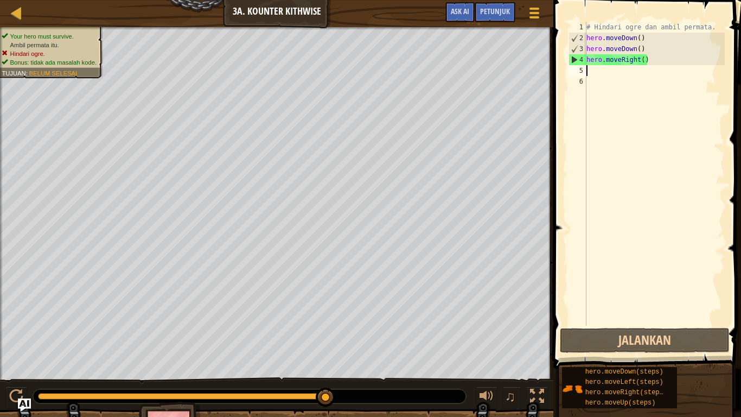
click at [304, 0] on div "Peta Pengenalan Imu Komputer 3a. Kounter Kithwise Menu Permainan Selesai Petunj…" at bounding box center [276, 13] width 553 height 27
